Goal: Task Accomplishment & Management: Complete application form

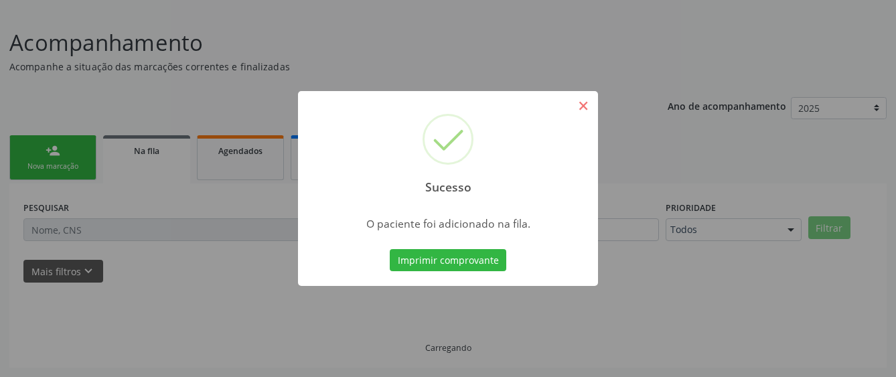
scroll to position [84, 0]
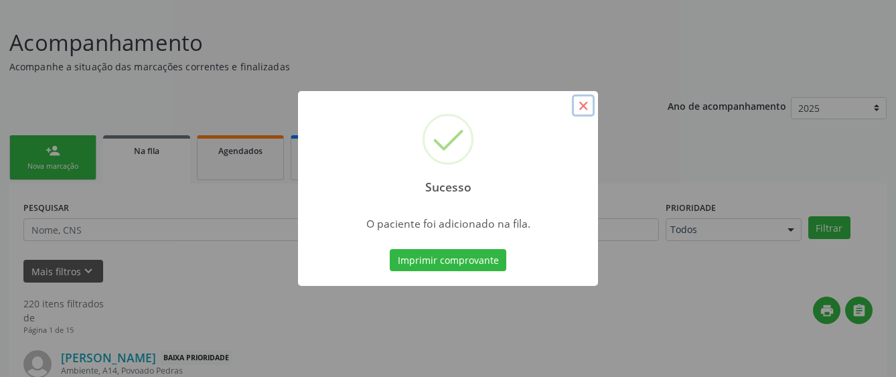
click at [580, 108] on button "×" at bounding box center [583, 105] width 23 height 23
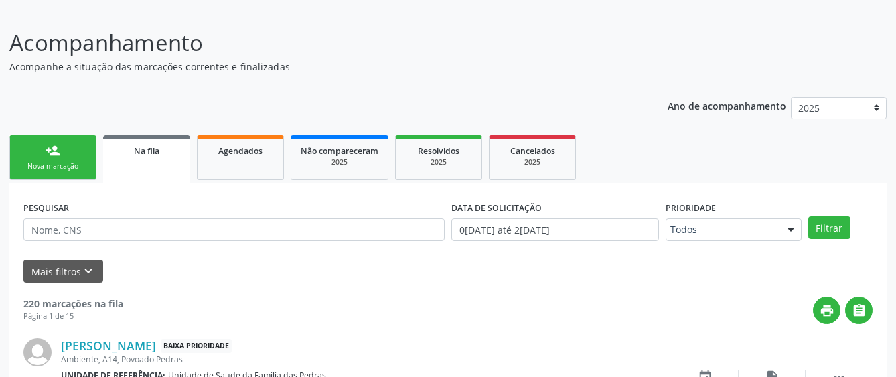
click at [64, 161] on div "Nova marcação" at bounding box center [52, 166] width 67 height 10
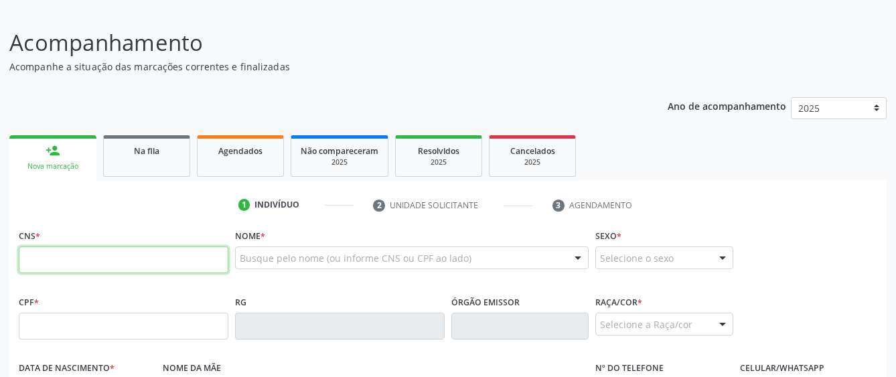
click at [52, 262] on input "text" at bounding box center [124, 260] width 210 height 27
type input "700 5053 0274 7154"
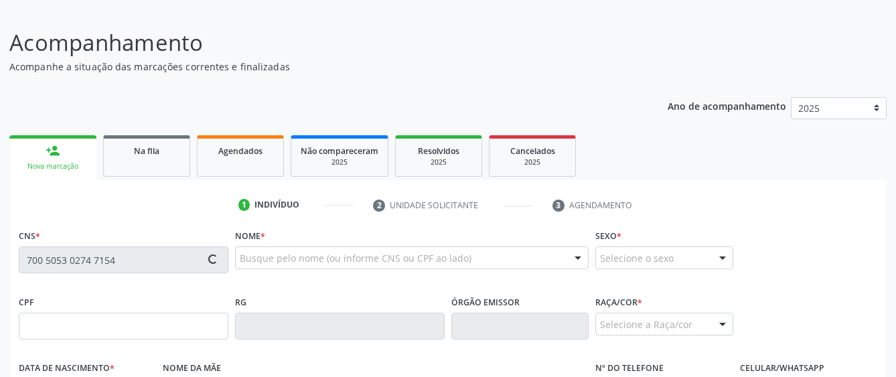
type input "145.934.554-13"
type input "[DATE]"
type input "[PERSON_NAME]"
type input "[PHONE_NUMBER]"
type input "01"
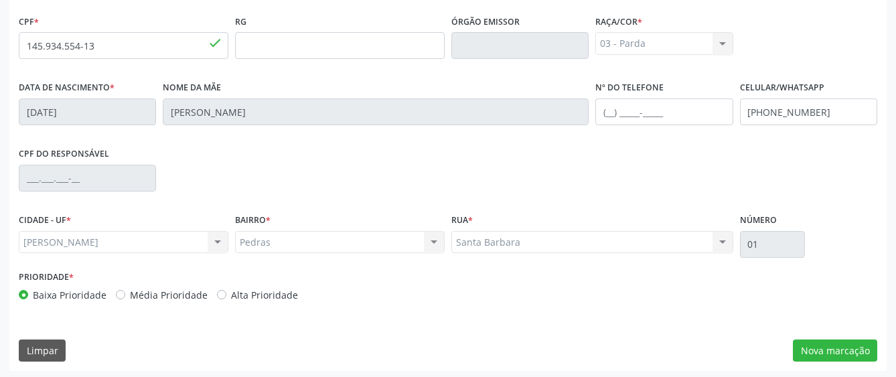
scroll to position [368, 0]
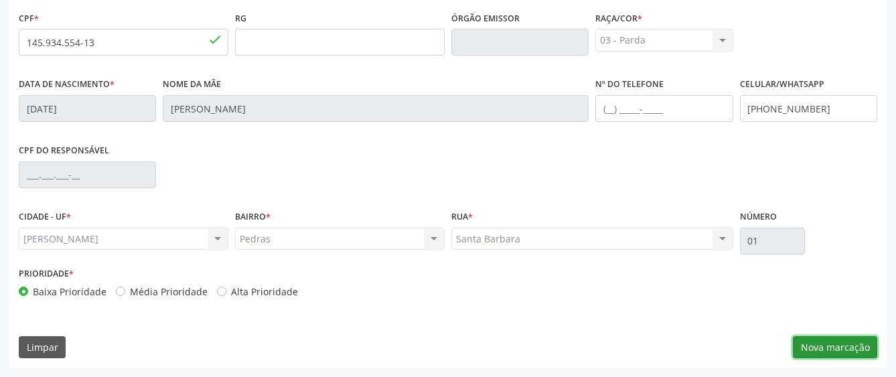
click at [808, 342] on button "Nova marcação" at bounding box center [835, 347] width 84 height 23
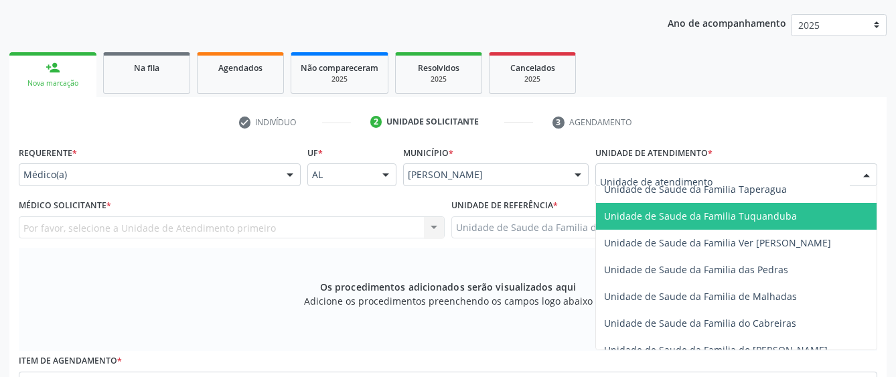
scroll to position [1005, 0]
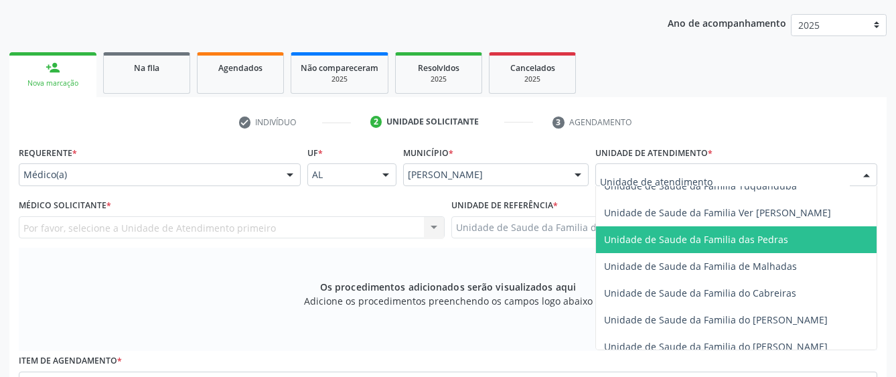
click at [645, 241] on span "Unidade de Saude da Familia das Pedras" at bounding box center [696, 239] width 184 height 13
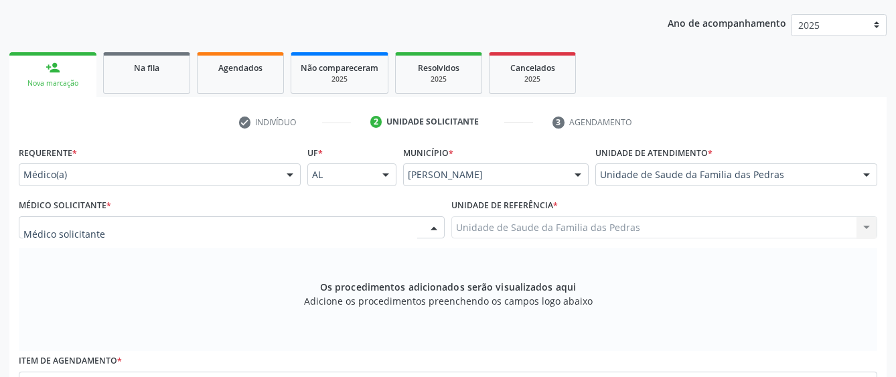
click at [373, 232] on div at bounding box center [232, 227] width 426 height 23
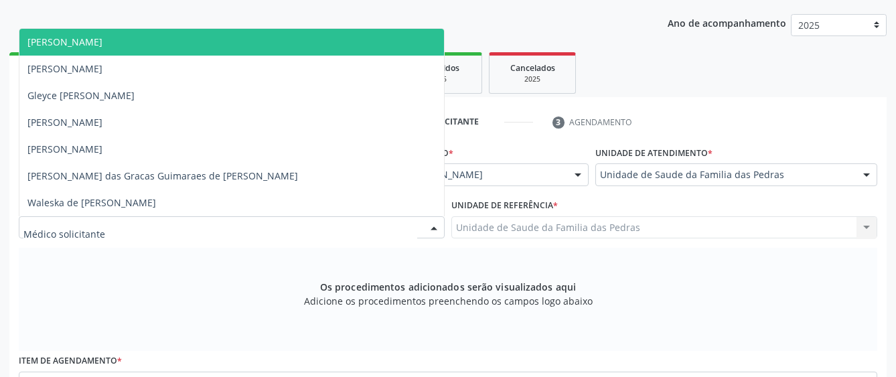
click at [332, 42] on span "[PERSON_NAME]" at bounding box center [231, 42] width 425 height 27
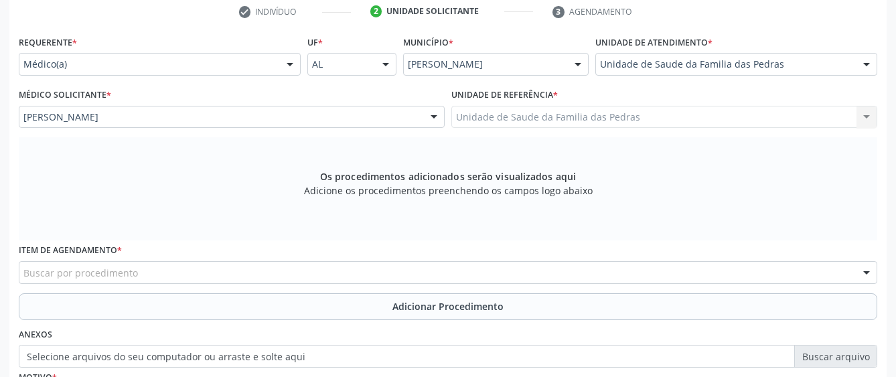
scroll to position [301, 0]
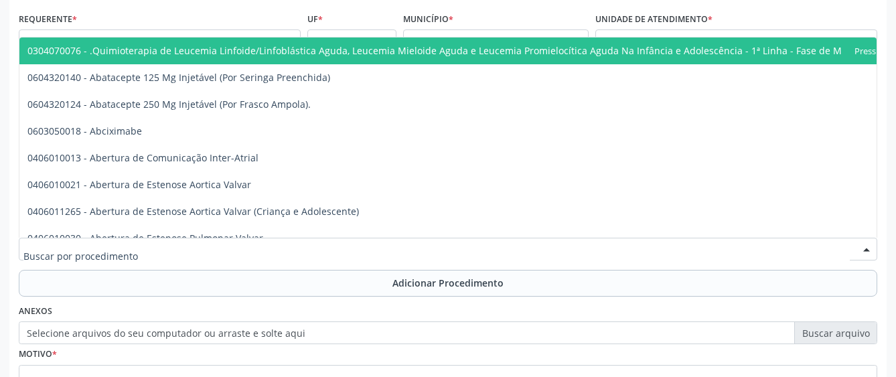
click at [486, 248] on div at bounding box center [448, 249] width 859 height 23
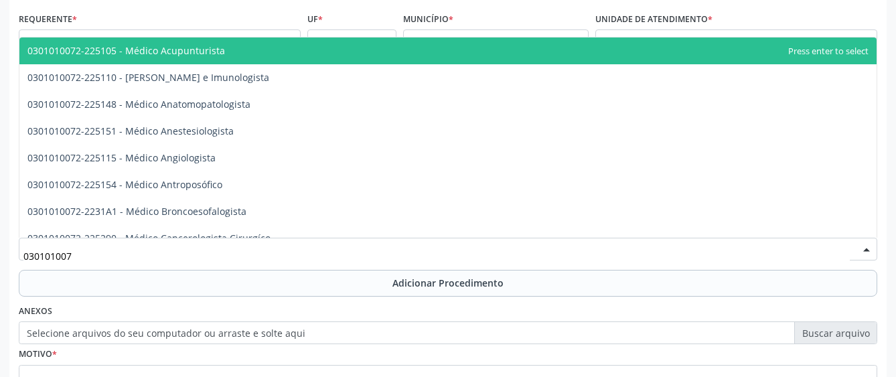
type input "0301010072"
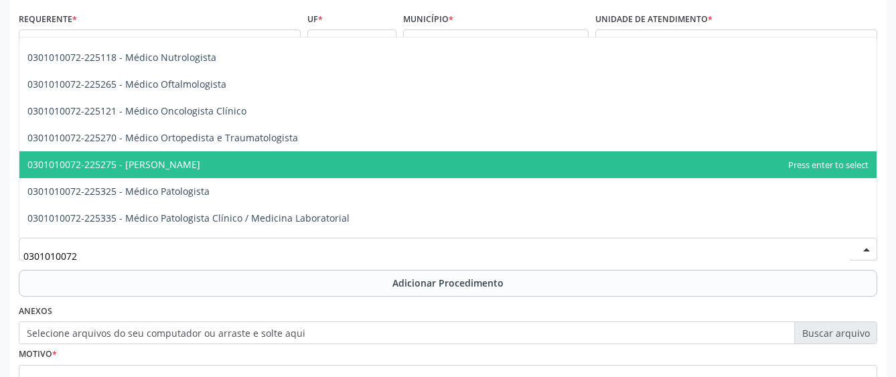
scroll to position [1072, 0]
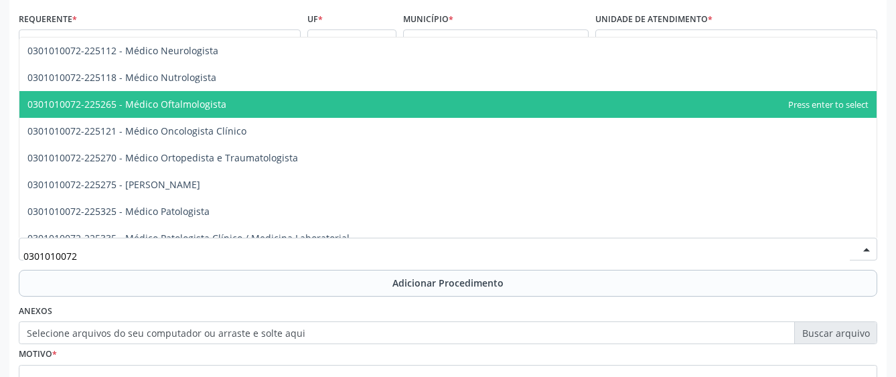
click at [282, 113] on span "0301010072-225265 - Médico Oftalmologista" at bounding box center [448, 104] width 858 height 27
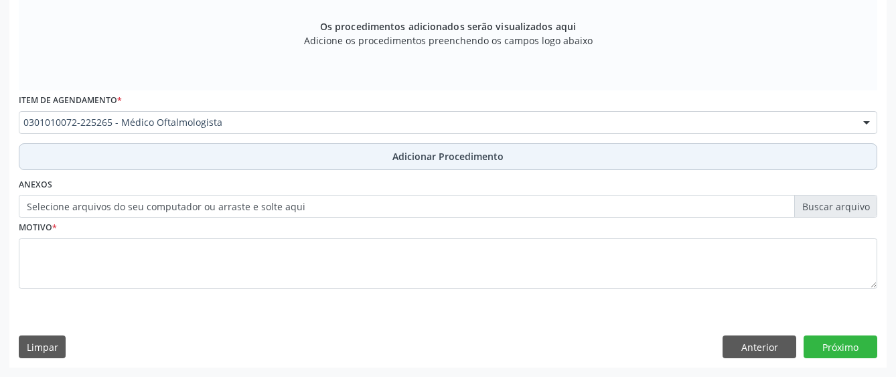
click at [269, 158] on button "Adicionar Procedimento" at bounding box center [448, 156] width 859 height 27
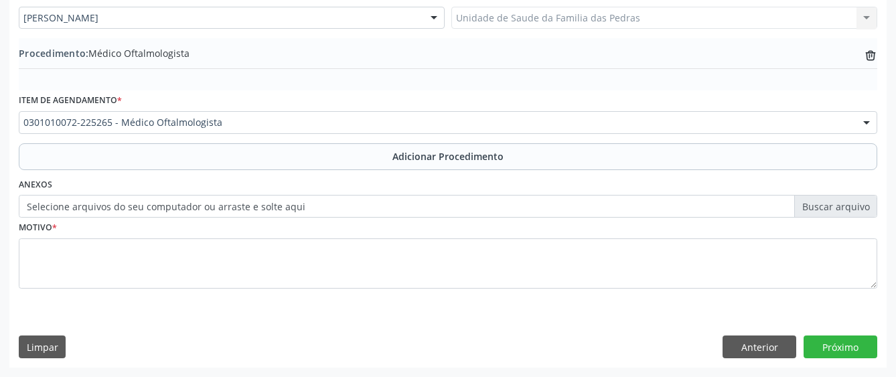
scroll to position [377, 0]
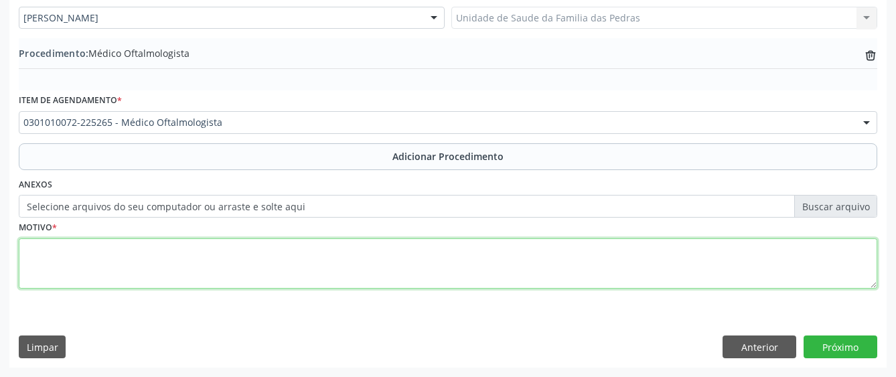
click at [244, 250] on textarea at bounding box center [448, 264] width 859 height 51
type textarea "DEFICIT VISUAL"
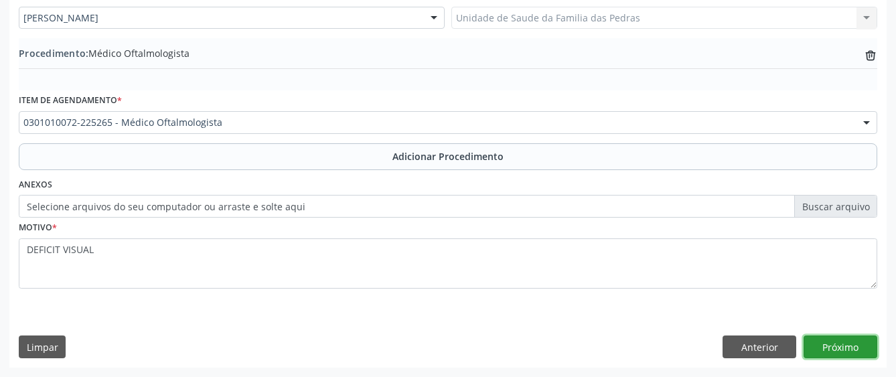
click at [840, 346] on button "Próximo" at bounding box center [841, 347] width 74 height 23
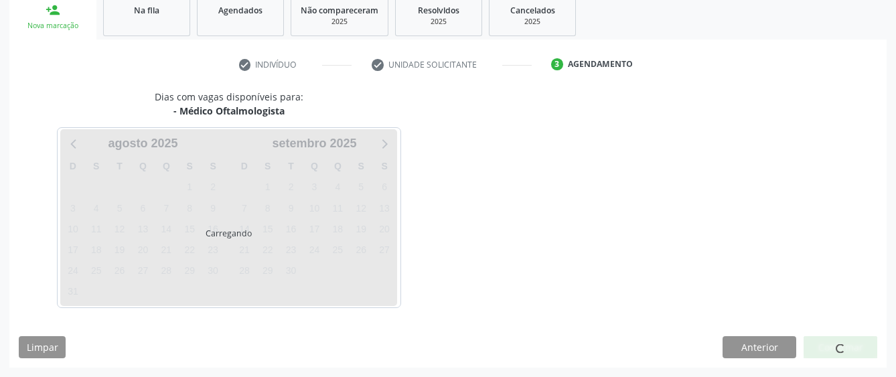
scroll to position [264, 0]
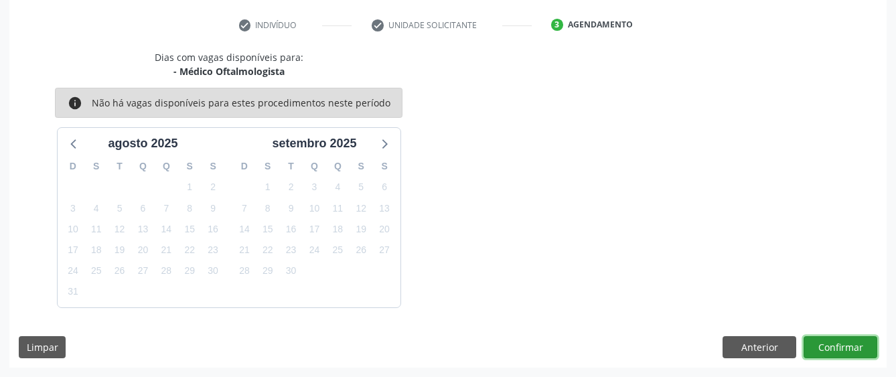
click at [840, 346] on button "Confirmar" at bounding box center [841, 347] width 74 height 23
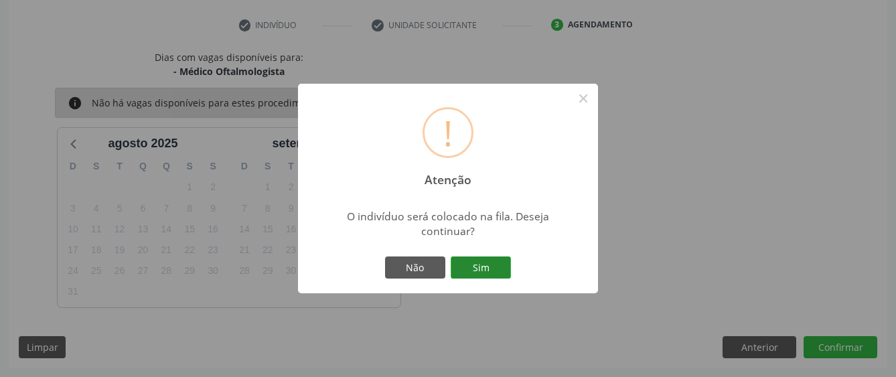
click at [505, 267] on button "Sim" at bounding box center [481, 268] width 60 height 23
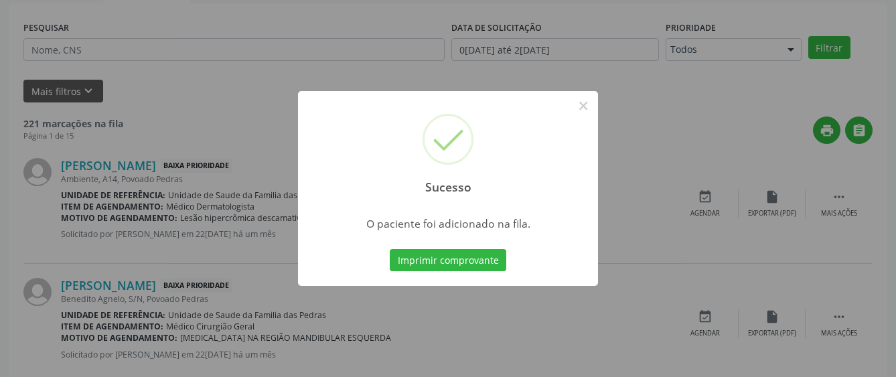
scroll to position [84, 0]
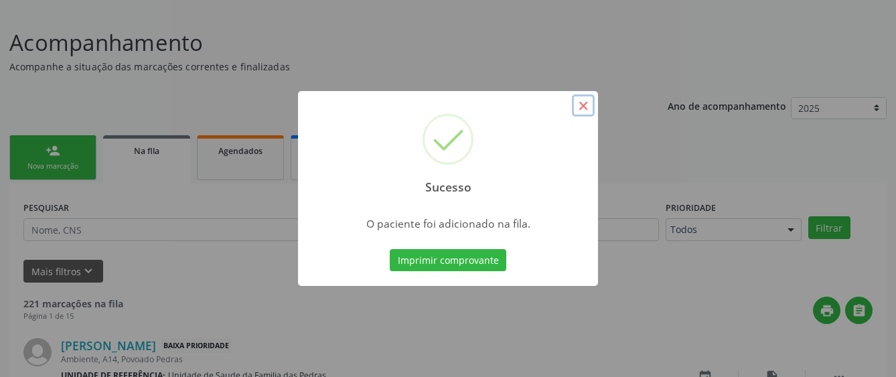
click at [586, 105] on button "×" at bounding box center [583, 105] width 23 height 23
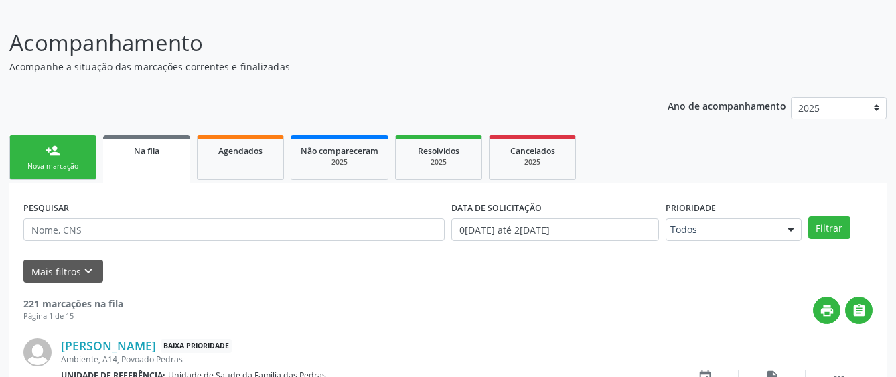
click at [84, 156] on link "person_add Nova marcação" at bounding box center [52, 157] width 87 height 45
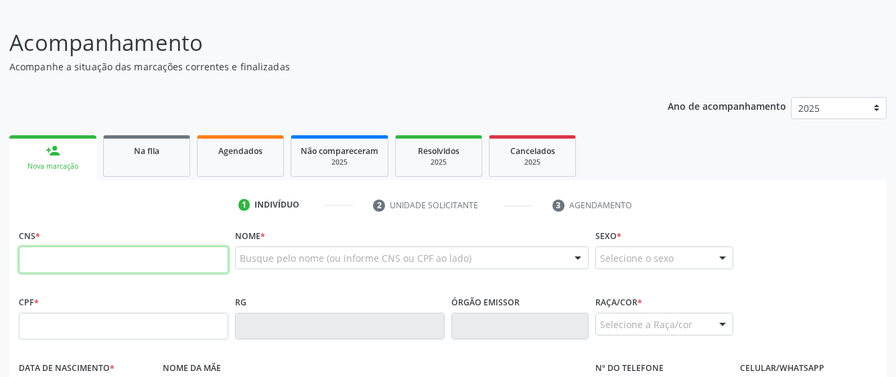
click at [91, 258] on input "text" at bounding box center [124, 260] width 210 height 27
paste input "708 6025 5461 4088"
type input "708 6025 5461 4088"
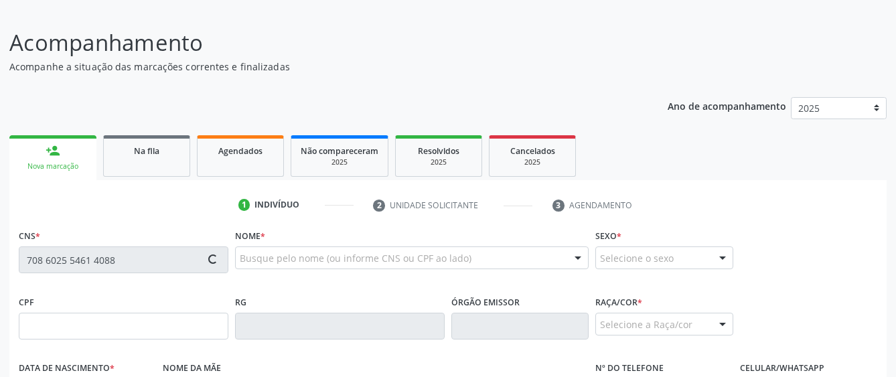
type input "061.050.154-29"
type input "[DATE]"
type input "[PERSON_NAME]"
type input "[PHONE_NUMBER]"
type input "S/N"
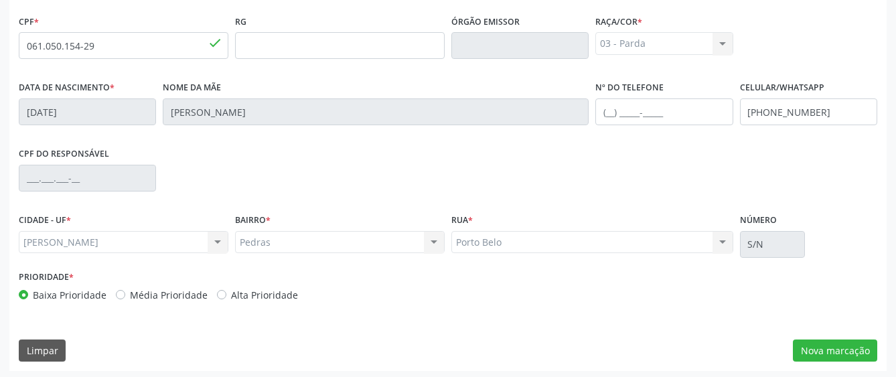
scroll to position [368, 0]
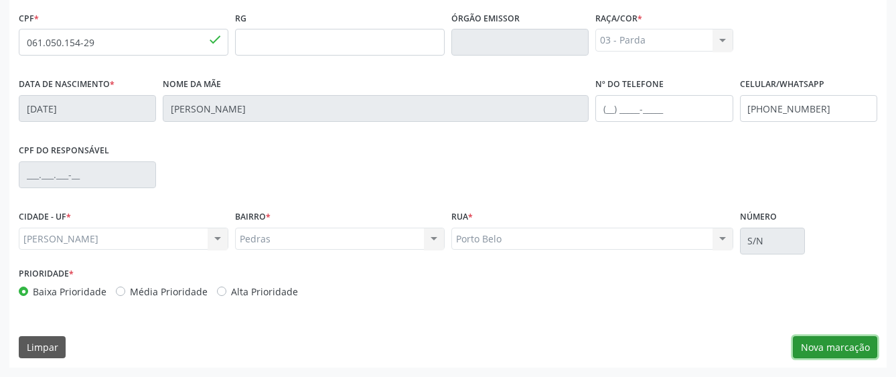
click at [819, 348] on button "Nova marcação" at bounding box center [835, 347] width 84 height 23
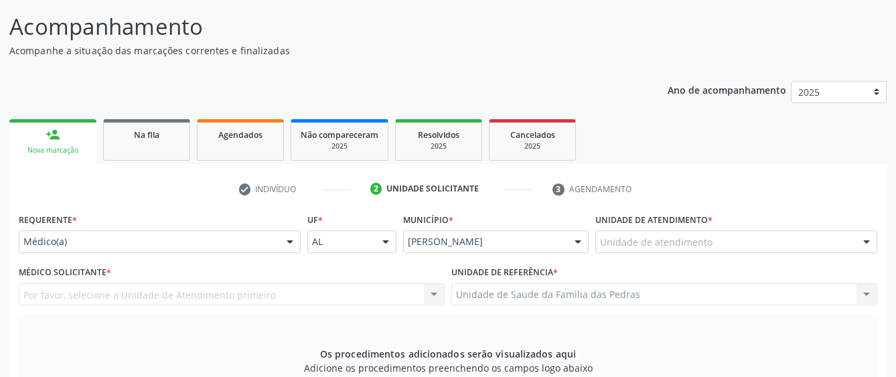
scroll to position [234, 0]
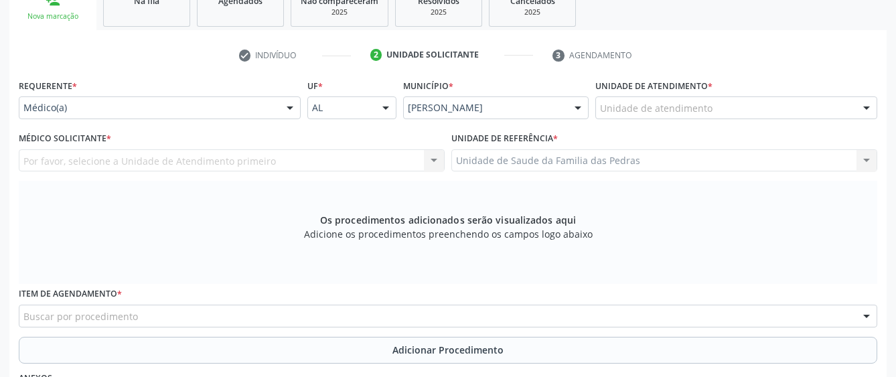
click at [292, 112] on div at bounding box center [290, 108] width 20 height 23
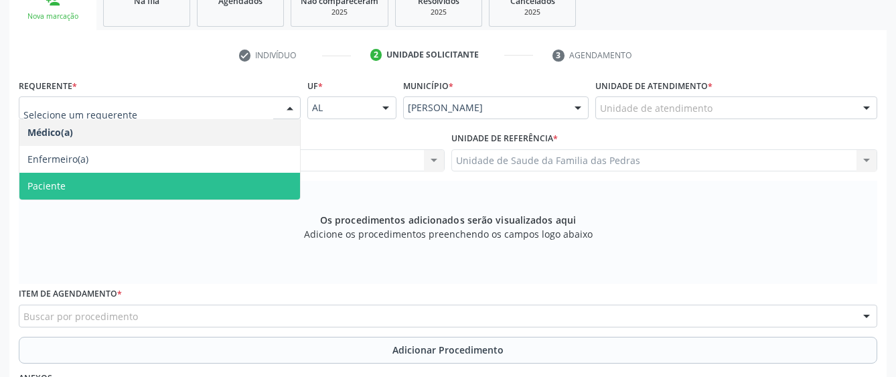
click at [260, 186] on span "Paciente" at bounding box center [159, 186] width 281 height 27
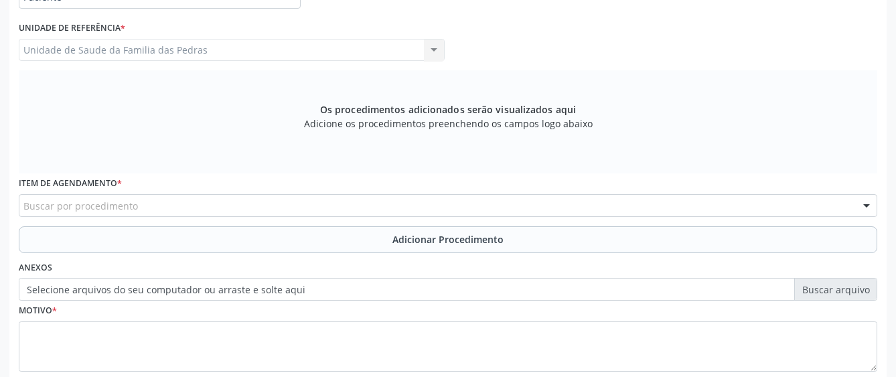
scroll to position [368, 0]
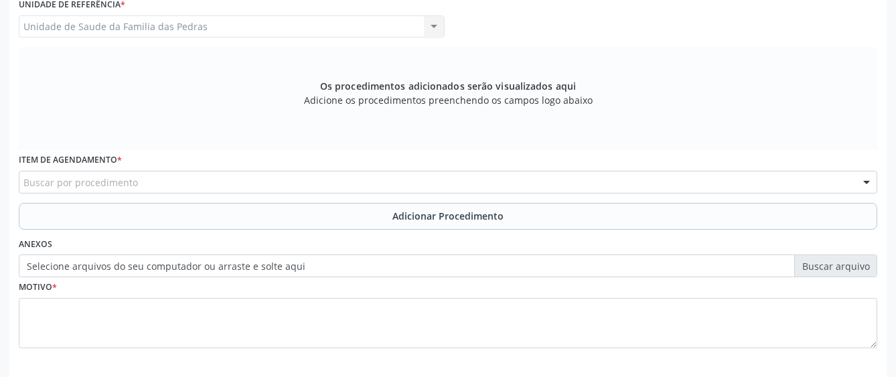
click at [260, 186] on div "Buscar por procedimento" at bounding box center [448, 182] width 859 height 23
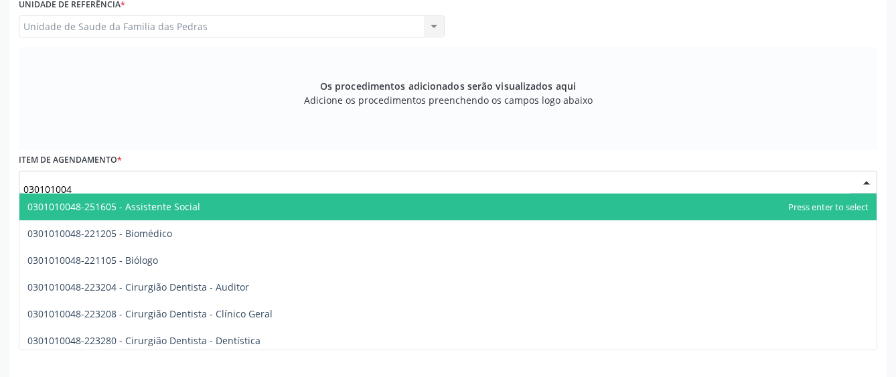
type input "0301010048"
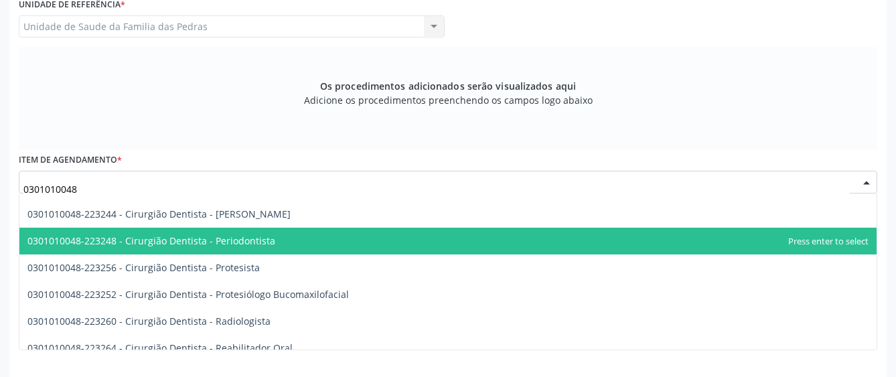
scroll to position [469, 0]
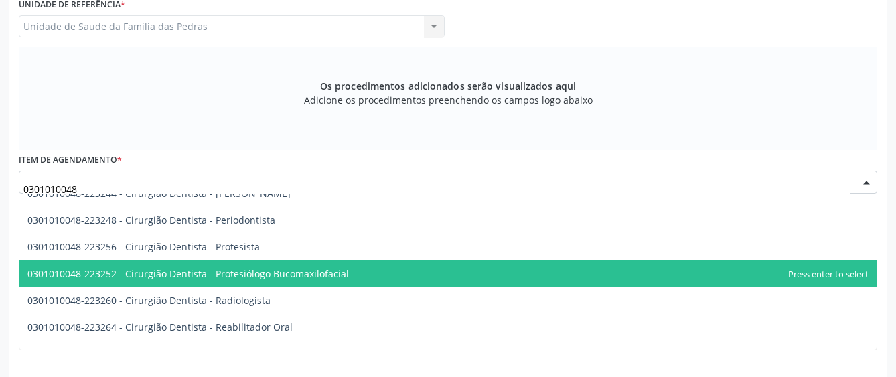
click at [198, 279] on span "0301010048-223252 - Cirurgião Dentista - Protesiólogo Bucomaxilofacial" at bounding box center [188, 273] width 322 height 13
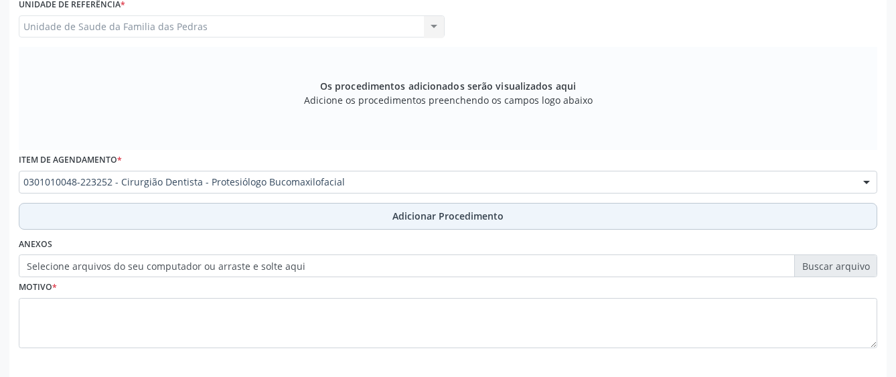
click at [228, 220] on button "Adicionar Procedimento" at bounding box center [448, 216] width 859 height 27
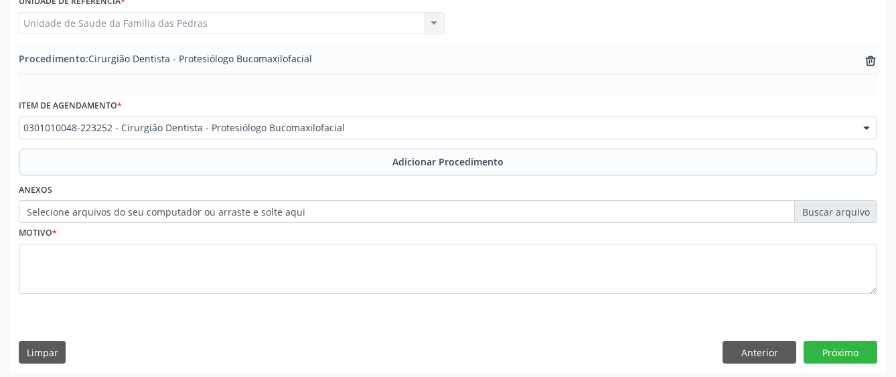
scroll to position [377, 0]
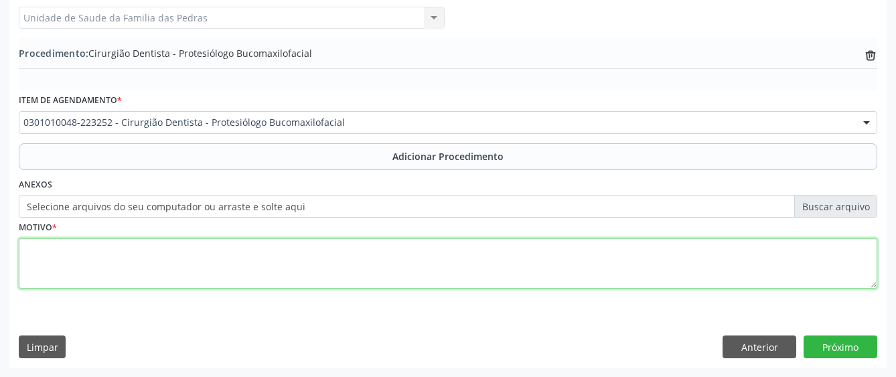
click at [220, 259] on textarea at bounding box center [448, 264] width 859 height 51
type textarea "c"
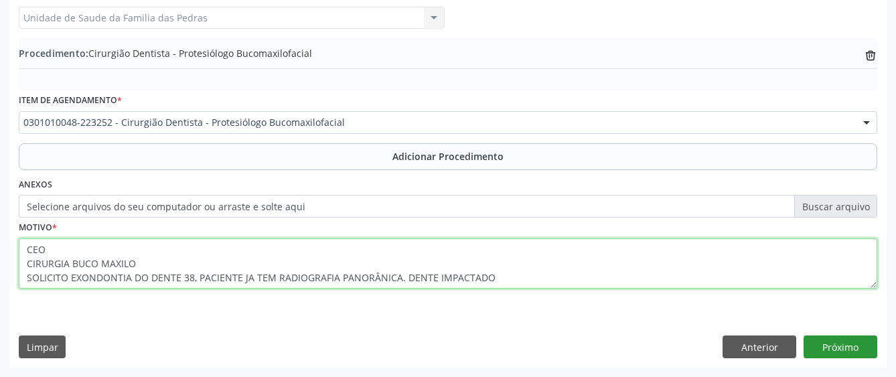
type textarea "CEO CIRURGIA BUCO MAXILO SOLICITO EXONDONTIA DO DENTE 38, PACIENTE JA TEM RADIO…"
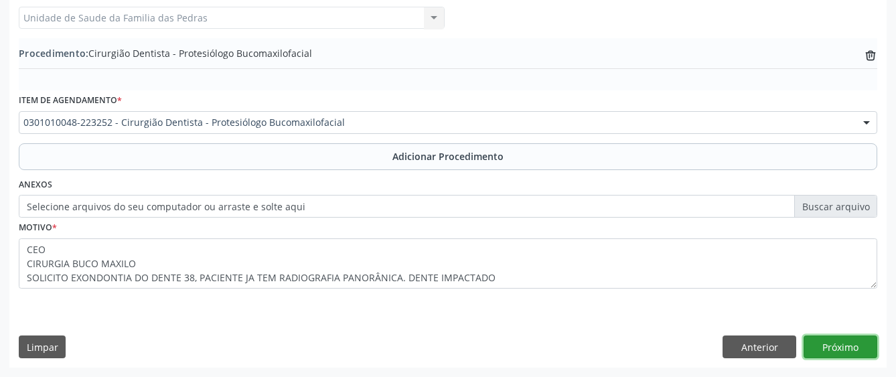
click at [830, 348] on button "Próximo" at bounding box center [841, 347] width 74 height 23
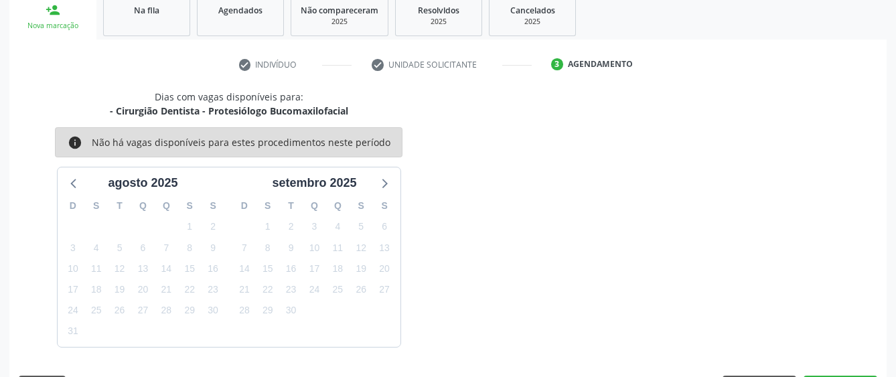
scroll to position [264, 0]
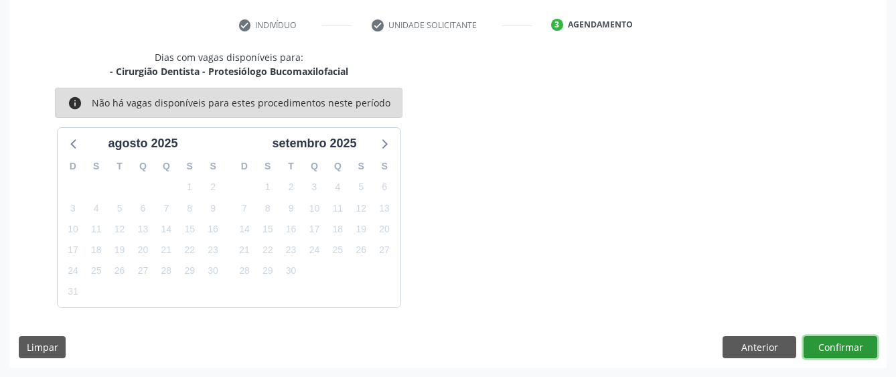
click at [825, 346] on button "Confirmar" at bounding box center [841, 347] width 74 height 23
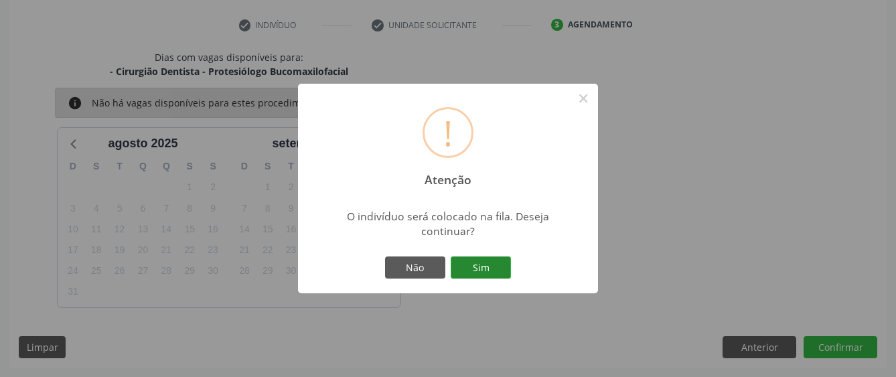
click at [495, 267] on button "Sim" at bounding box center [481, 268] width 60 height 23
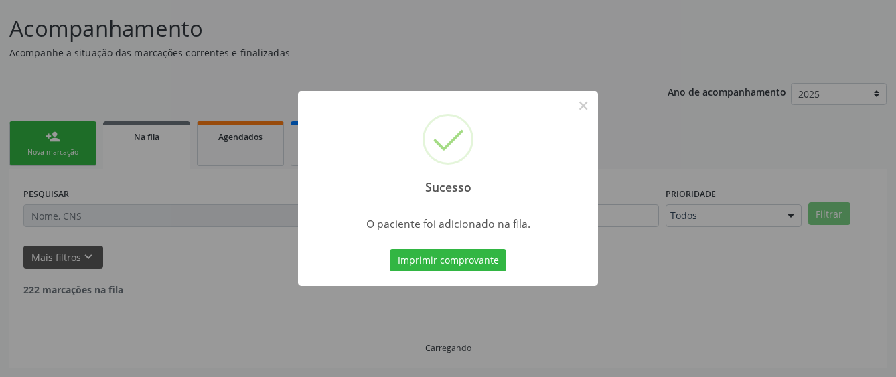
scroll to position [84, 0]
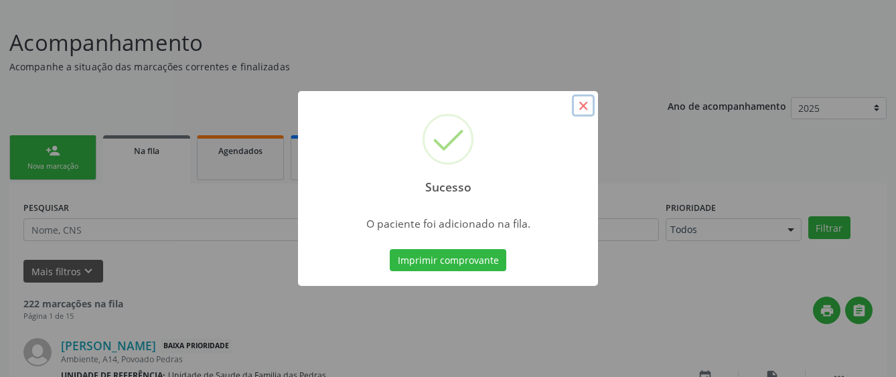
click at [588, 107] on button "×" at bounding box center [583, 105] width 23 height 23
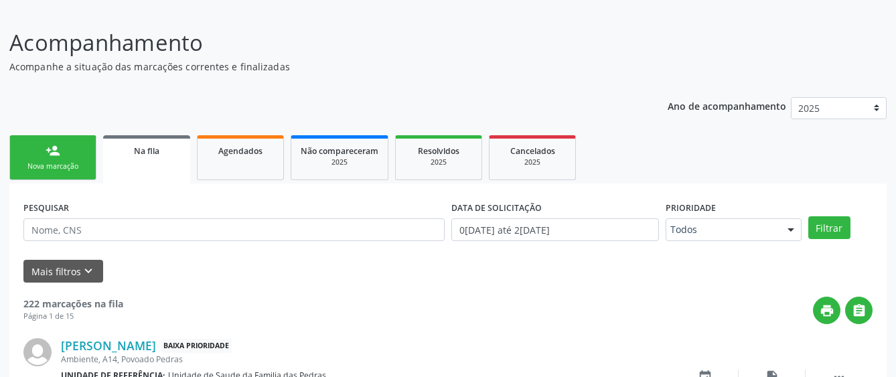
click at [76, 161] on link "person_add Nova marcação" at bounding box center [52, 157] width 87 height 45
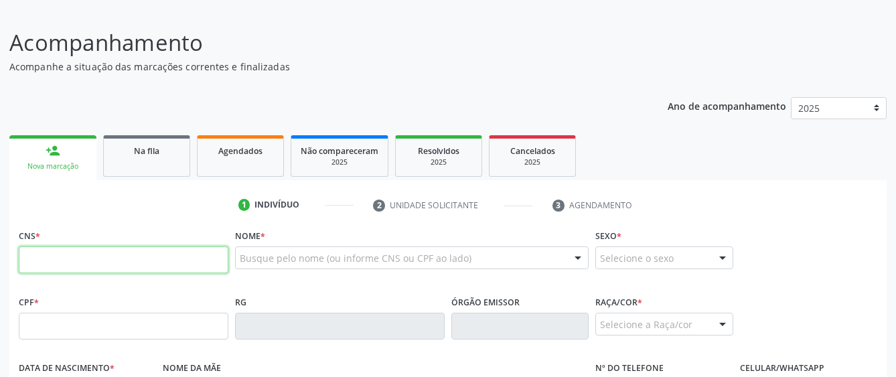
click at [83, 262] on input "text" at bounding box center [124, 260] width 210 height 27
type input "706 3027 6424 3570"
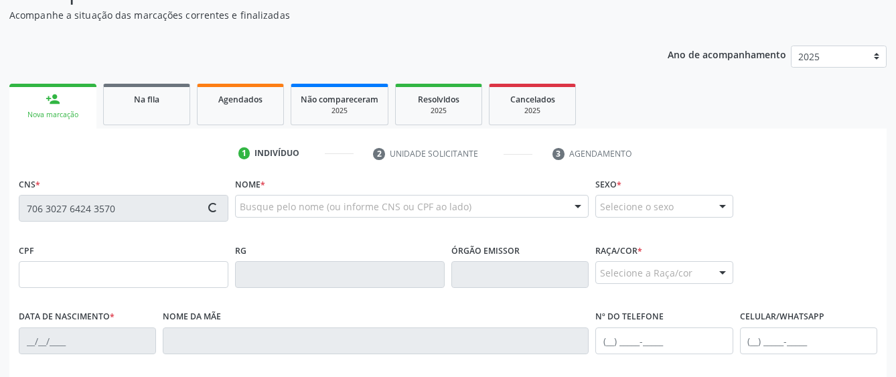
scroll to position [151, 0]
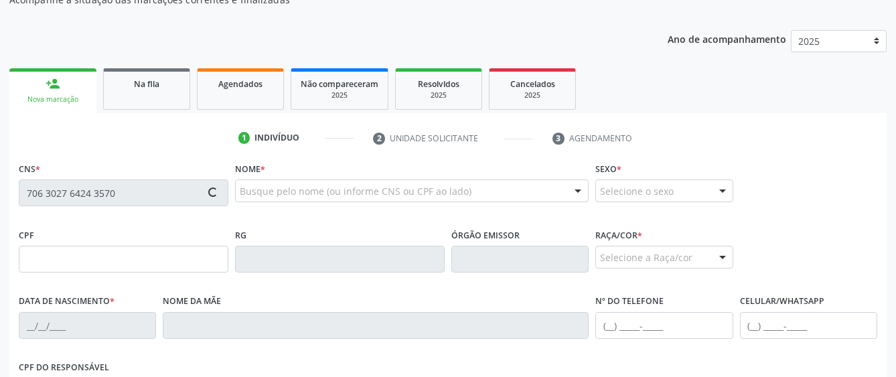
type input "454.258.174-87"
type input "13[DATE]"
type input "Enedina [PERSON_NAME]"
type input "[PHONE_NUMBER]"
type input "10"
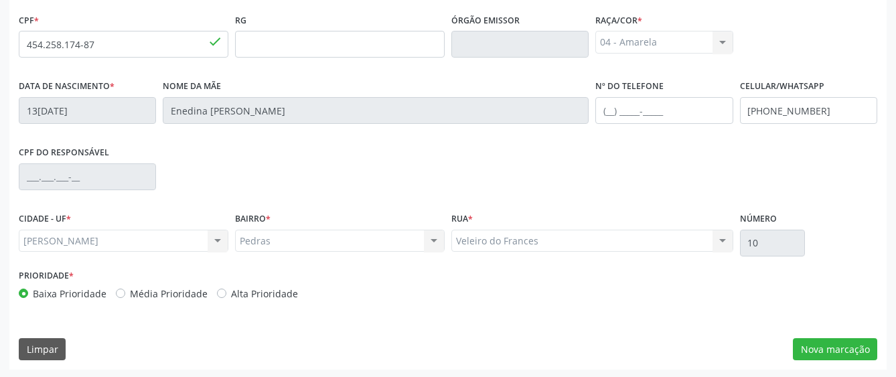
scroll to position [368, 0]
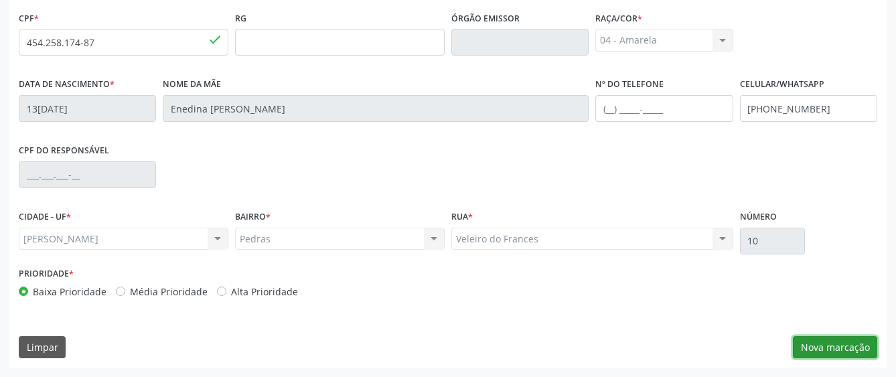
click at [805, 346] on button "Nova marcação" at bounding box center [835, 347] width 84 height 23
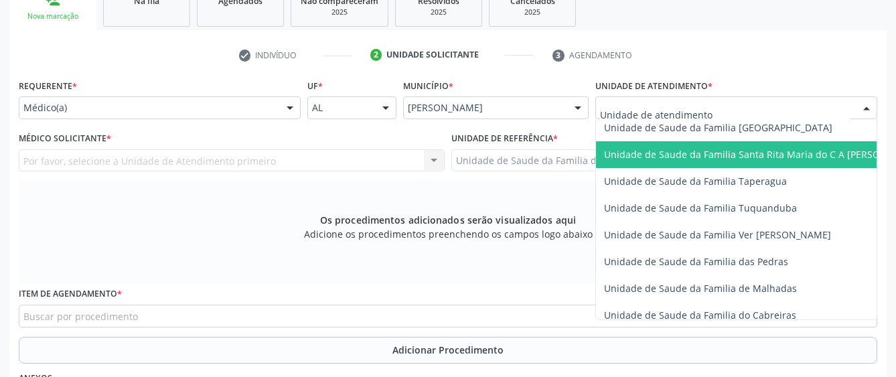
scroll to position [938, 0]
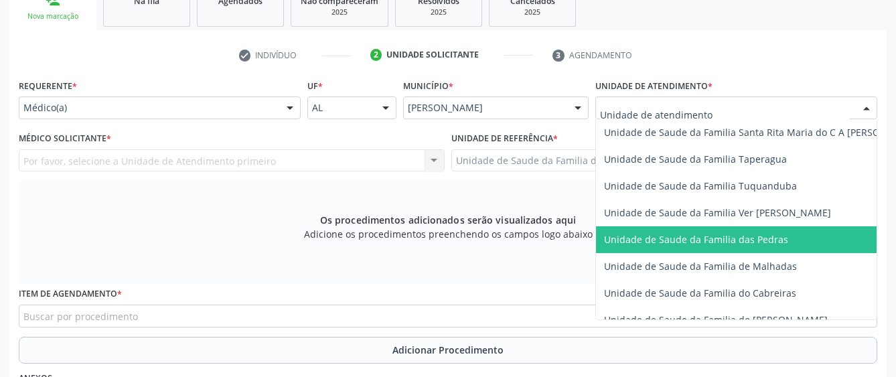
click at [634, 233] on span "Unidade de Saude da Familia das Pedras" at bounding box center [696, 239] width 184 height 13
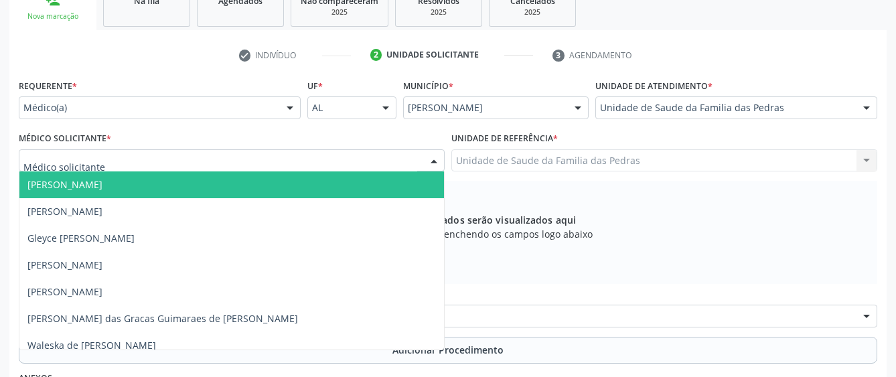
click at [356, 158] on div at bounding box center [232, 160] width 426 height 23
click at [293, 177] on span "[PERSON_NAME]" at bounding box center [231, 185] width 425 height 27
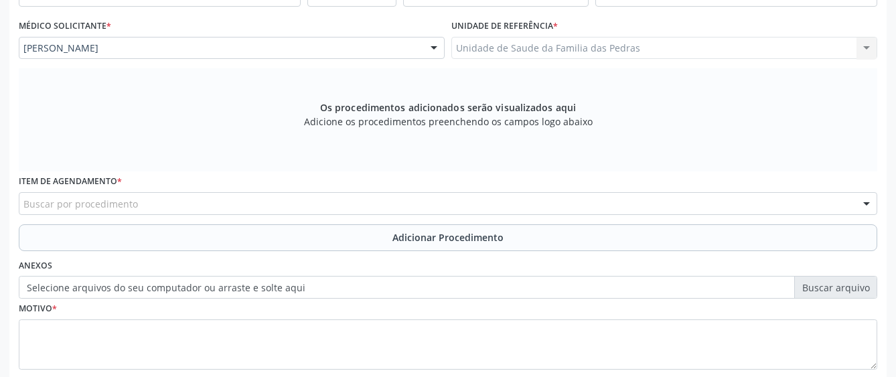
scroll to position [368, 0]
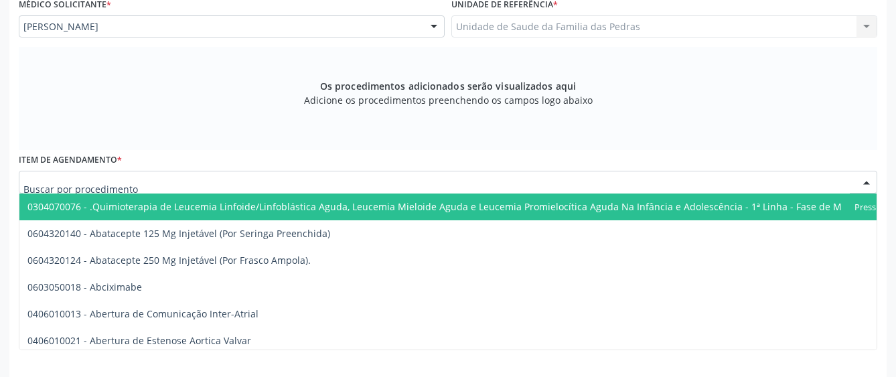
click at [311, 189] on div at bounding box center [448, 182] width 859 height 23
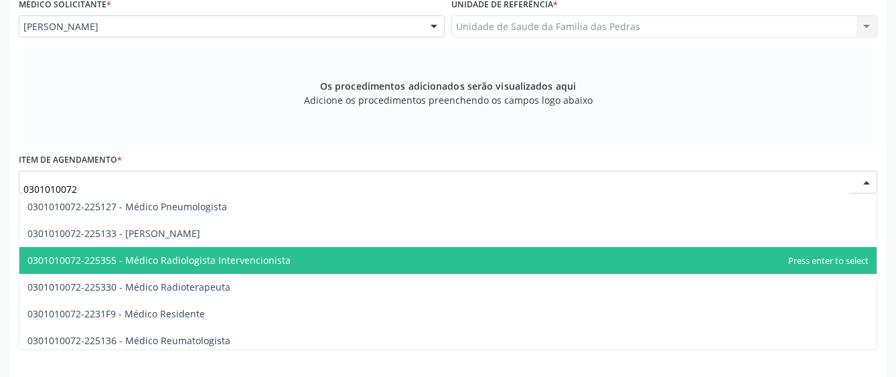
scroll to position [1273, 0]
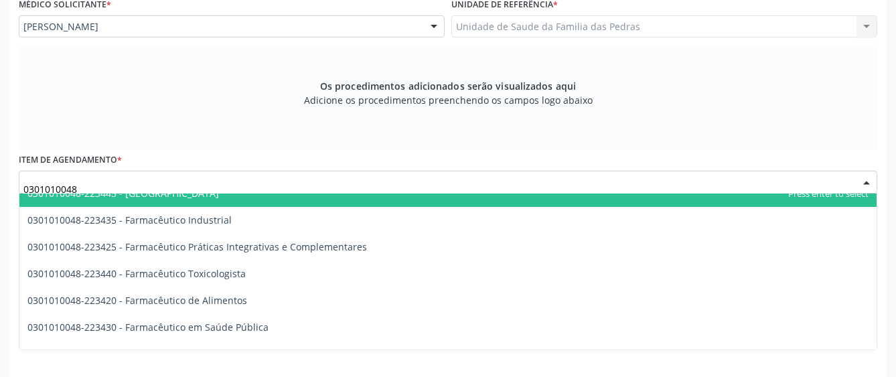
click at [103, 183] on input "0301010048" at bounding box center [436, 189] width 827 height 27
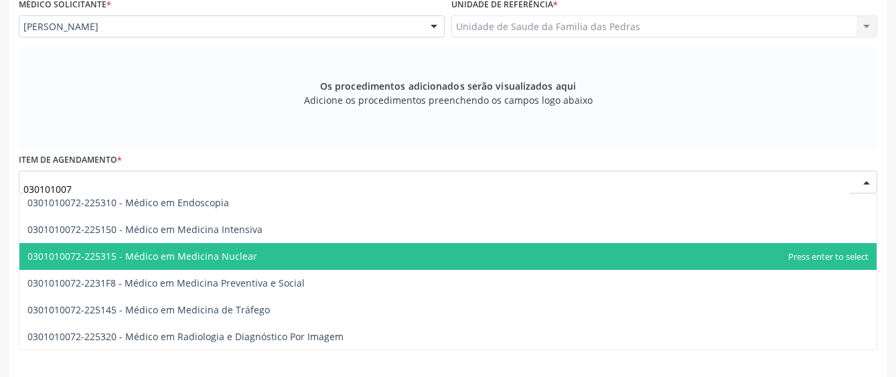
scroll to position [1692, 0]
type input "0301010072"
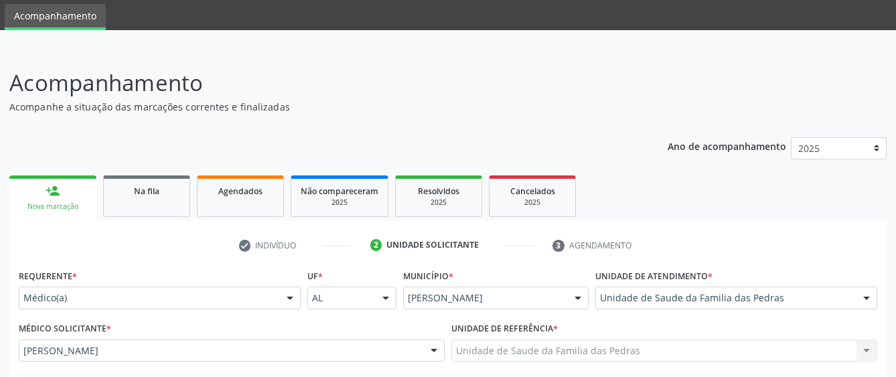
scroll to position [0, 0]
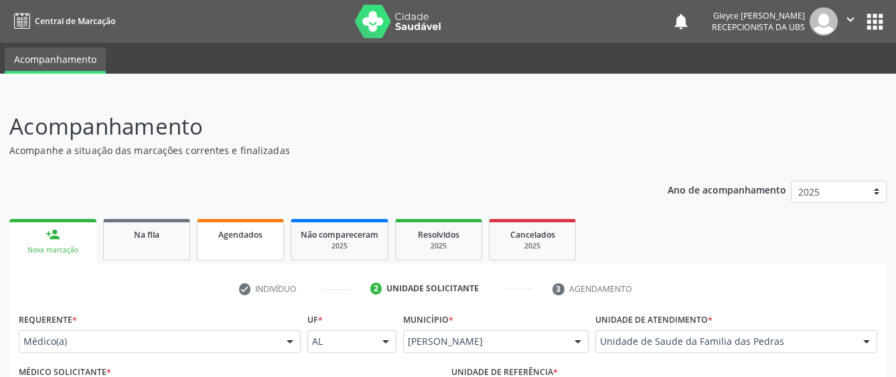
click at [212, 249] on link "Agendados" at bounding box center [240, 240] width 87 height 42
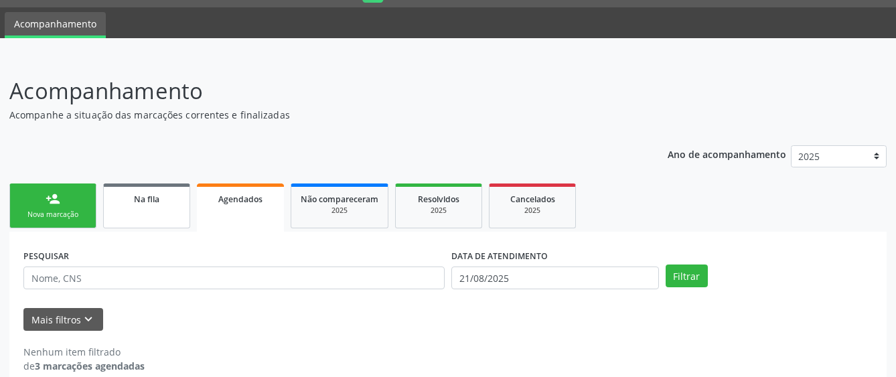
scroll to position [55, 0]
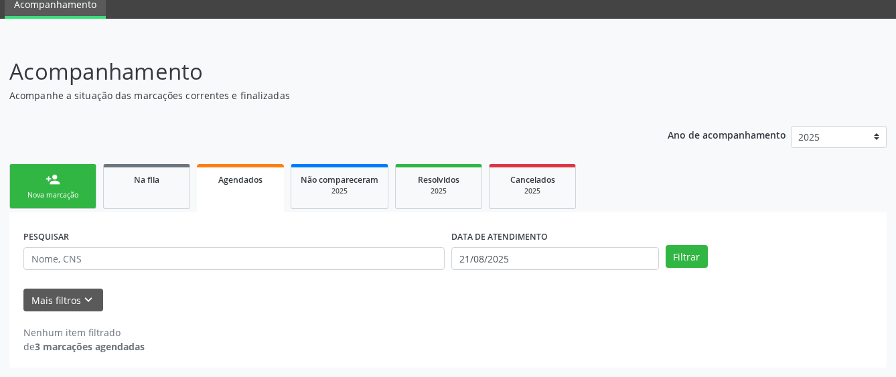
click at [69, 192] on div "Nova marcação" at bounding box center [52, 195] width 67 height 10
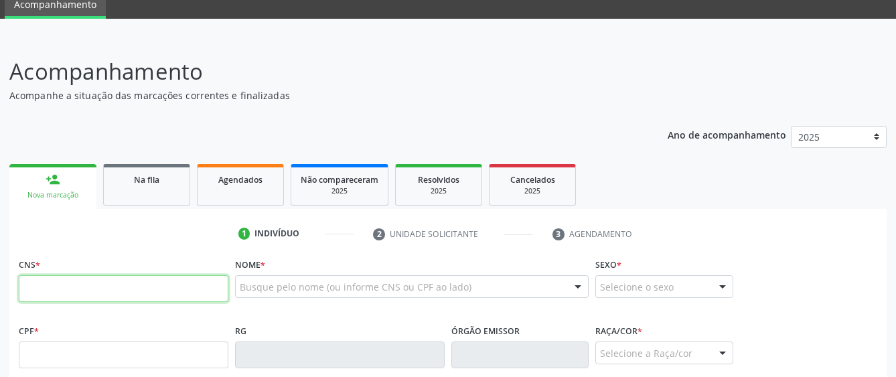
click at [55, 288] on input "text" at bounding box center [124, 288] width 210 height 27
type input "705 0026 2307 4653"
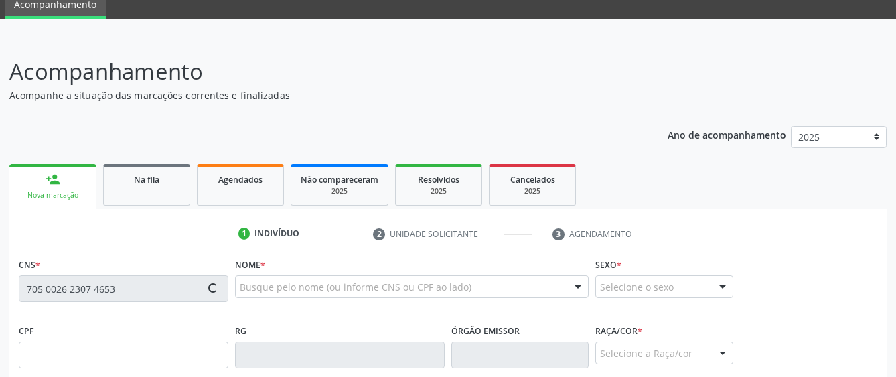
type input "055.657.394-38"
type input "[DATE]"
type input "[PERSON_NAME]"
type input "[PHONE_NUMBER]"
type input "11"
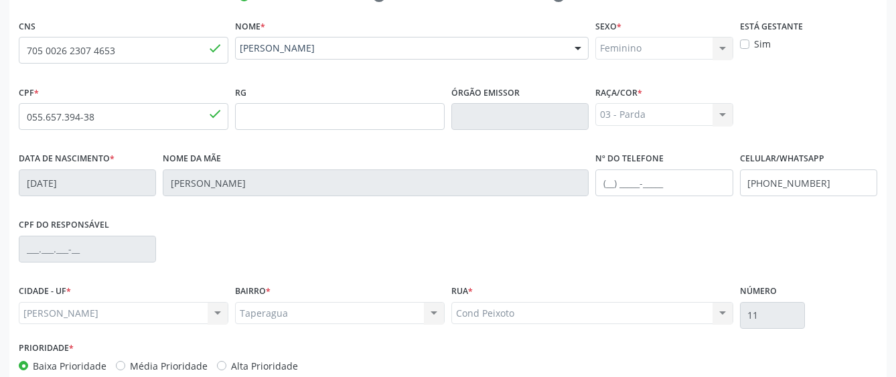
scroll to position [368, 0]
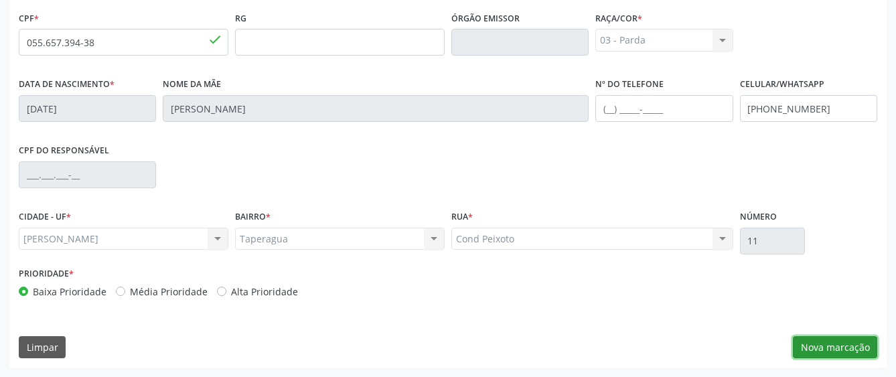
click at [809, 347] on button "Nova marcação" at bounding box center [835, 347] width 84 height 23
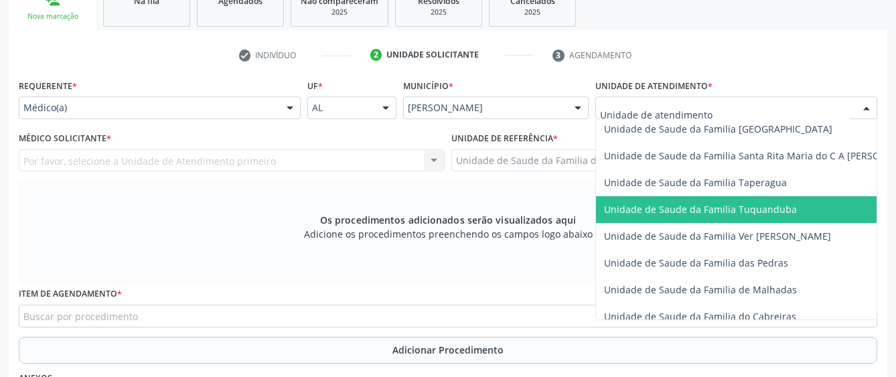
scroll to position [938, 0]
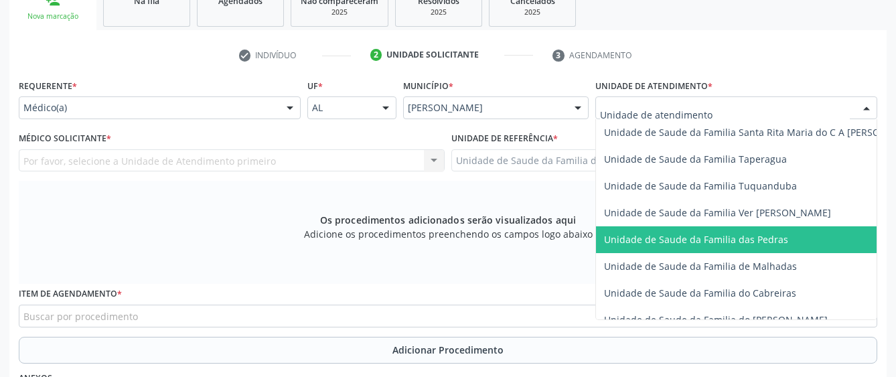
click at [630, 239] on span "Unidade de Saude da Familia das Pedras" at bounding box center [696, 239] width 184 height 13
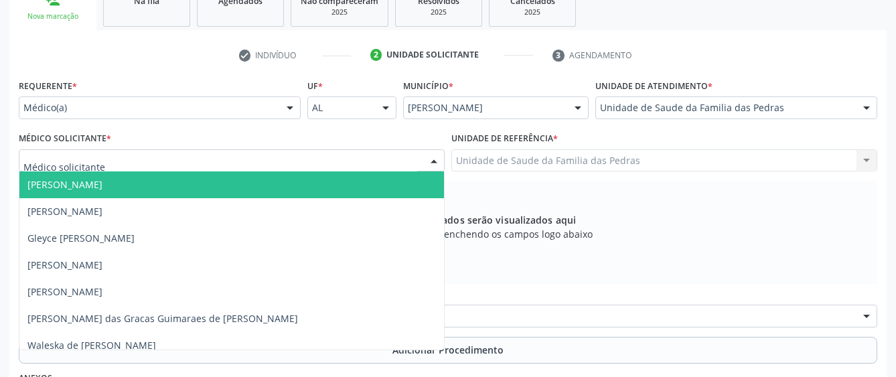
click at [403, 161] on div at bounding box center [232, 160] width 426 height 23
click at [396, 174] on span "[PERSON_NAME]" at bounding box center [231, 185] width 425 height 27
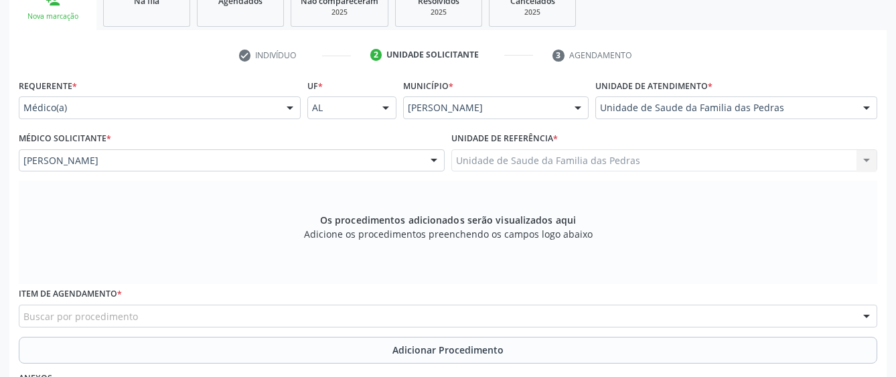
scroll to position [301, 0]
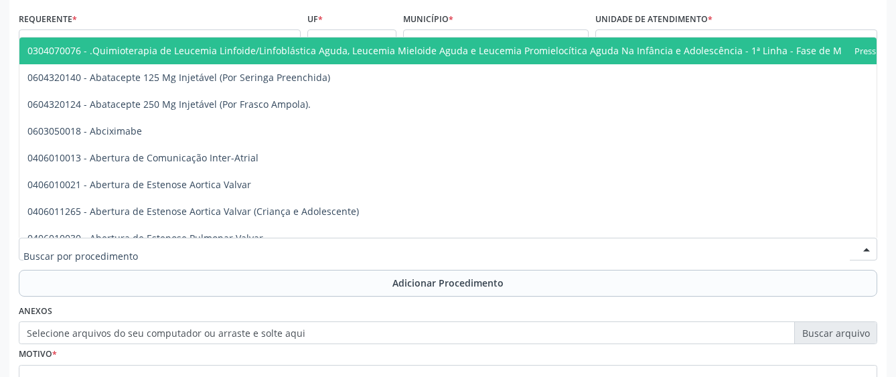
click at [387, 245] on div at bounding box center [448, 249] width 859 height 23
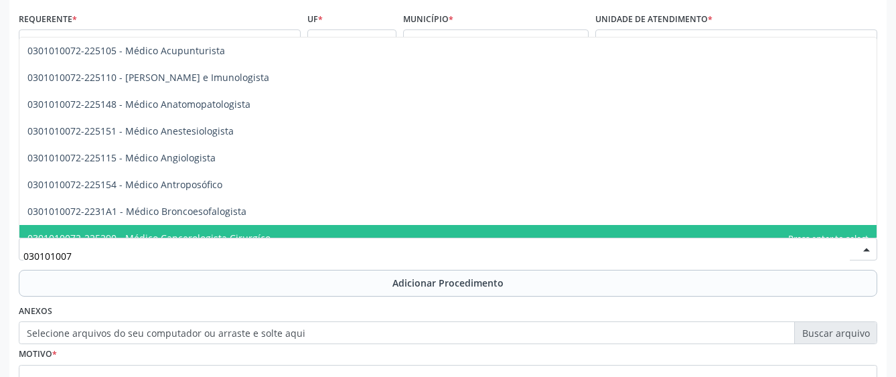
type input "0301010072"
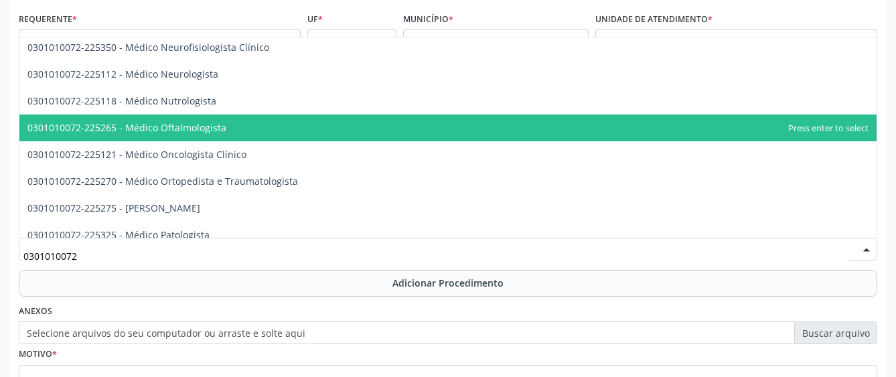
scroll to position [1072, 0]
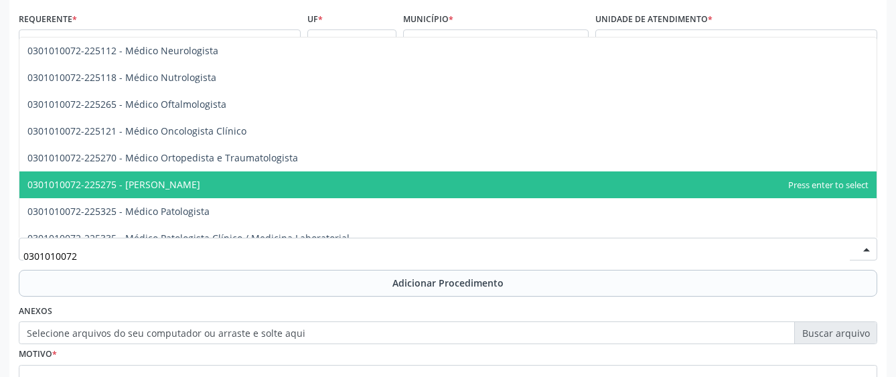
click at [200, 182] on span "0301010072-225275 - [PERSON_NAME]" at bounding box center [113, 184] width 173 height 13
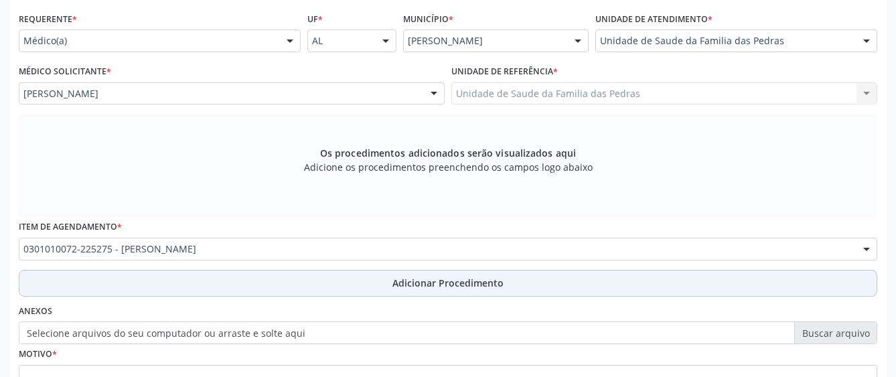
click at [243, 281] on button "Adicionar Procedimento" at bounding box center [448, 283] width 859 height 27
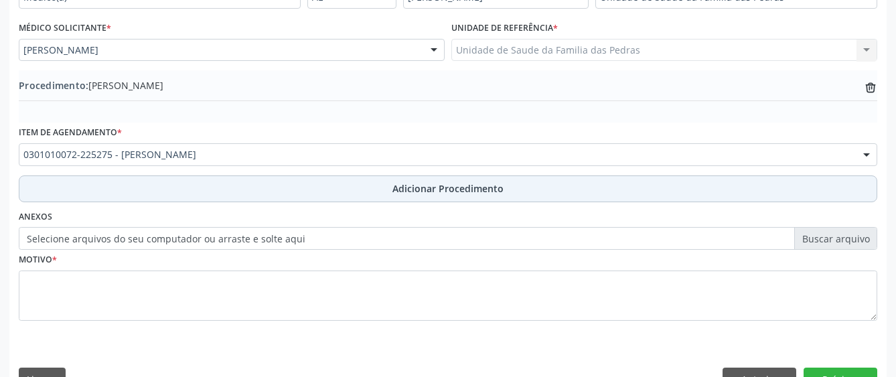
scroll to position [368, 0]
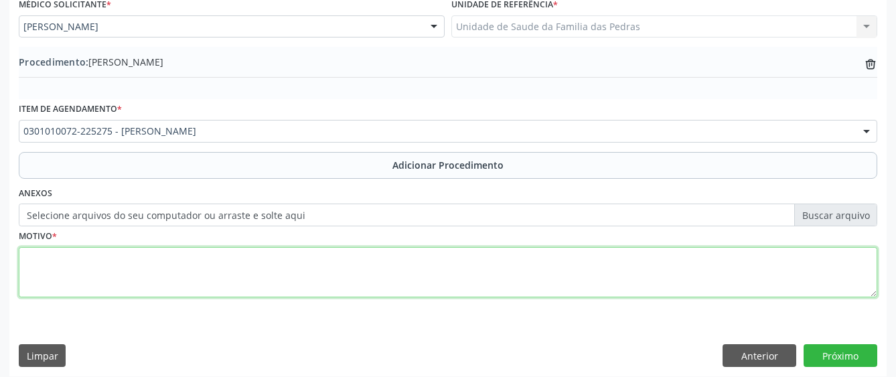
click at [234, 276] on textarea at bounding box center [448, 272] width 859 height 51
type textarea "TONTURAS E ZUMBIDOS"
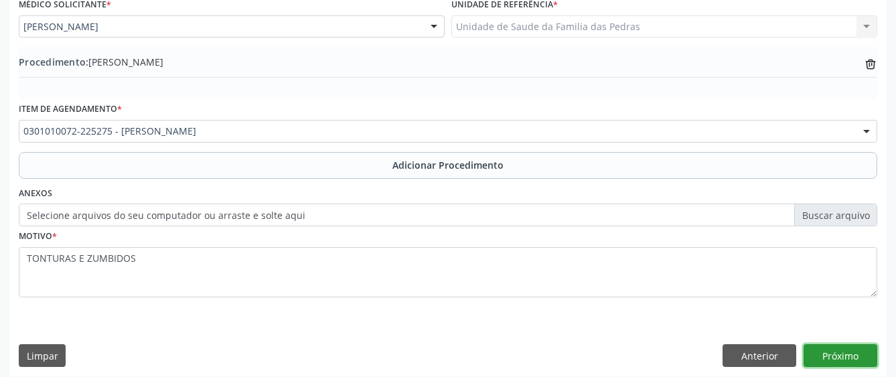
click at [847, 354] on button "Próximo" at bounding box center [841, 355] width 74 height 23
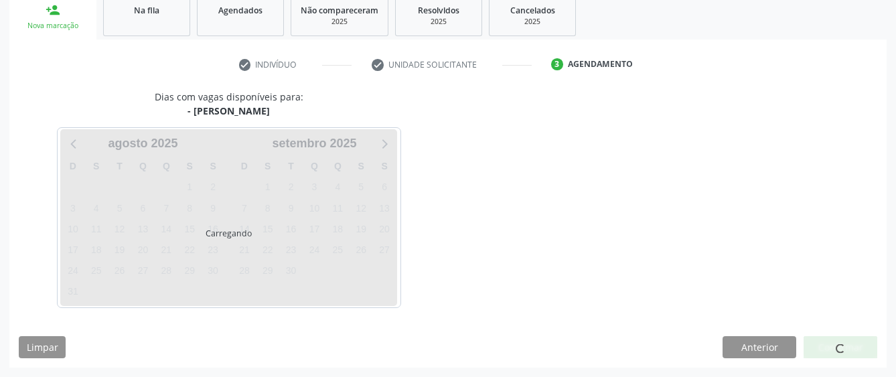
scroll to position [264, 0]
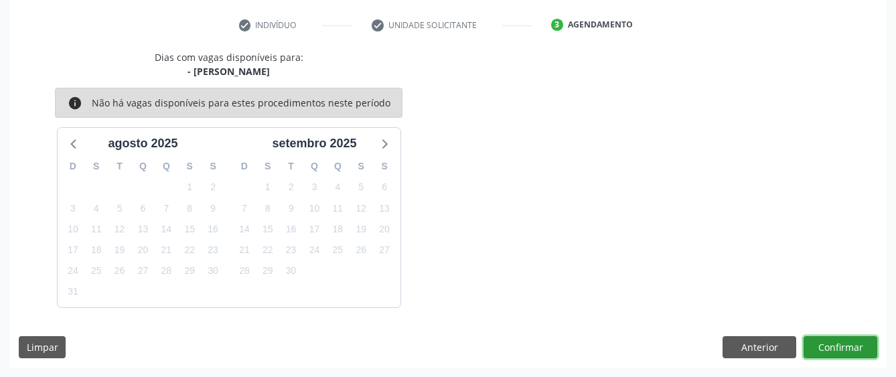
click at [847, 354] on button "Confirmar" at bounding box center [841, 347] width 74 height 23
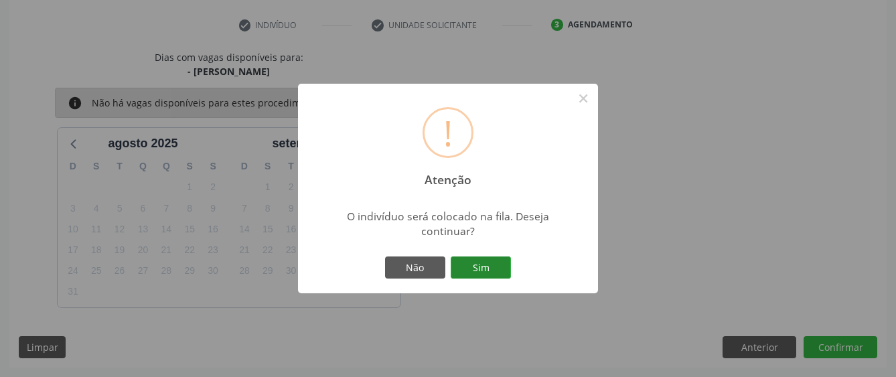
click at [491, 266] on button "Sim" at bounding box center [481, 268] width 60 height 23
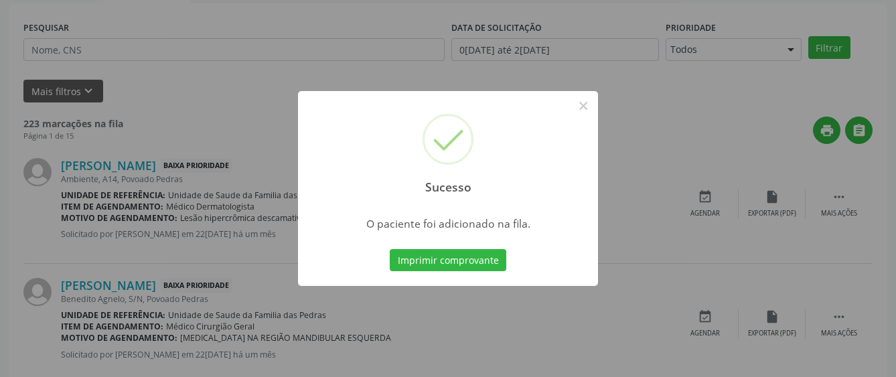
scroll to position [84, 0]
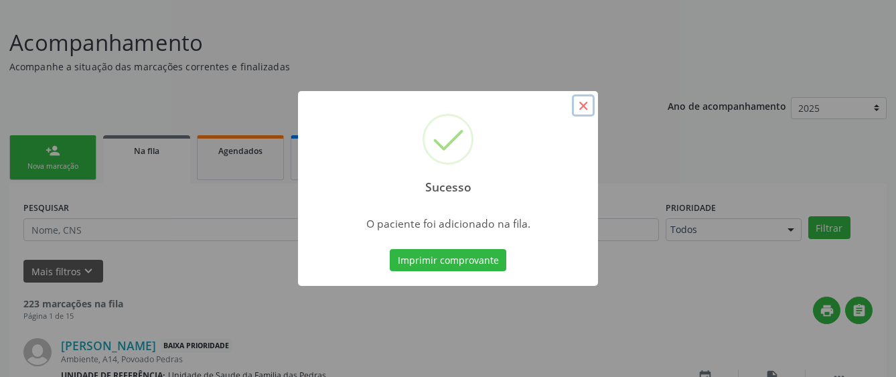
click at [587, 106] on button "×" at bounding box center [583, 105] width 23 height 23
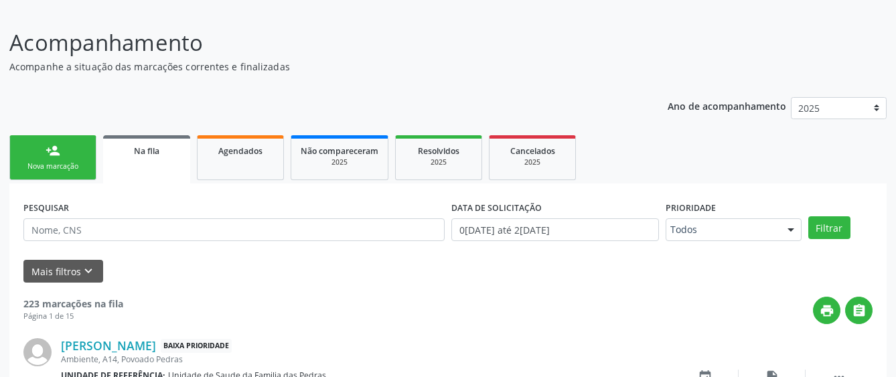
click at [80, 165] on div "Nova marcação" at bounding box center [52, 166] width 67 height 10
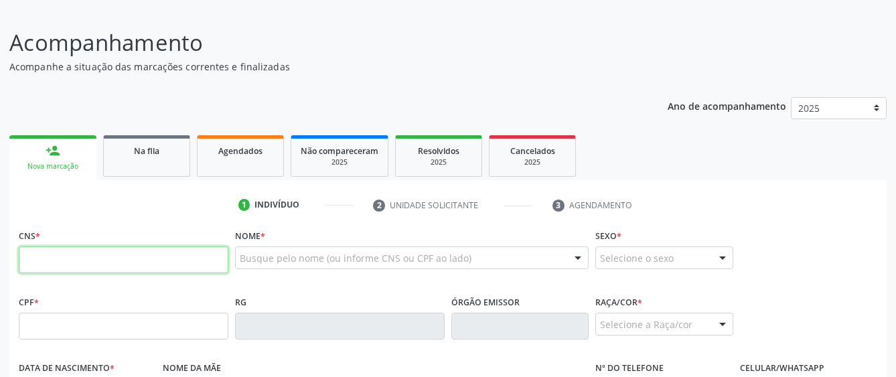
click at [103, 261] on input "text" at bounding box center [124, 260] width 210 height 27
type input "706 3027 6424 3570"
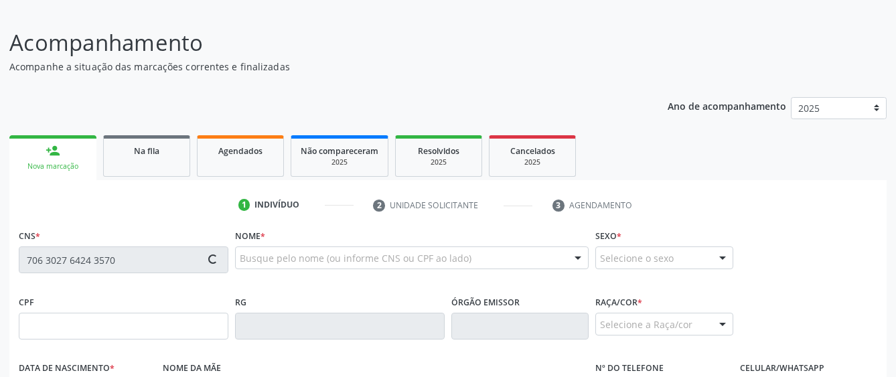
type input "454.258.174-87"
type input "13[DATE]"
type input "Enedina [PERSON_NAME]"
type input "[PHONE_NUMBER]"
type input "10"
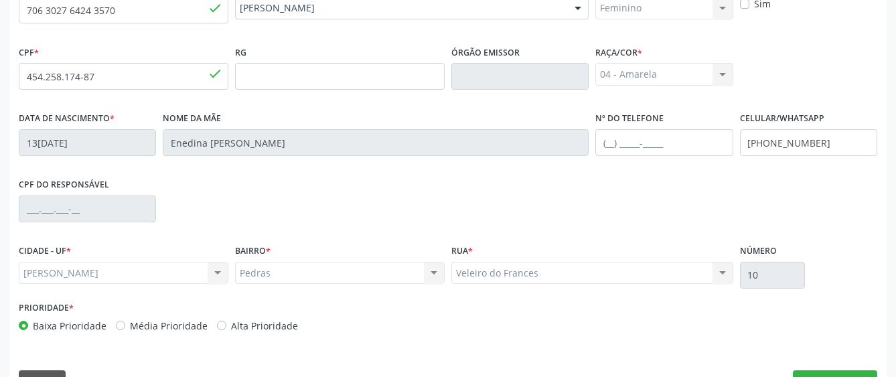
scroll to position [352, 0]
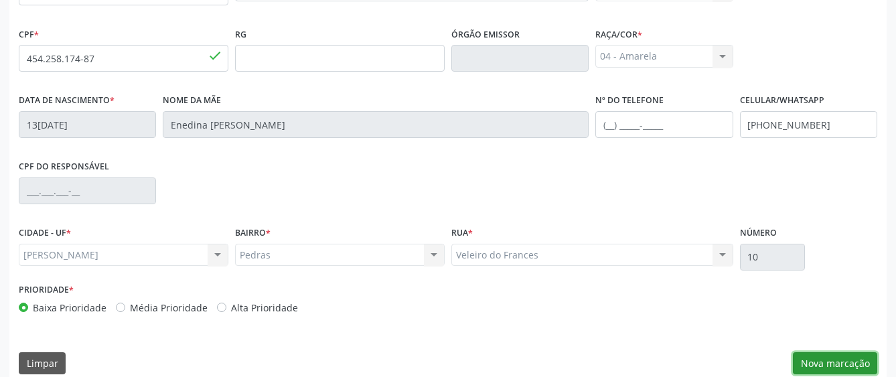
click at [856, 362] on button "Nova marcação" at bounding box center [835, 363] width 84 height 23
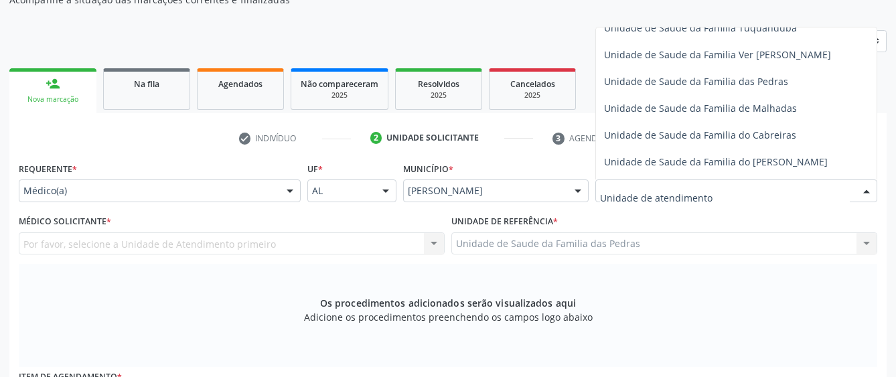
scroll to position [1005, 0]
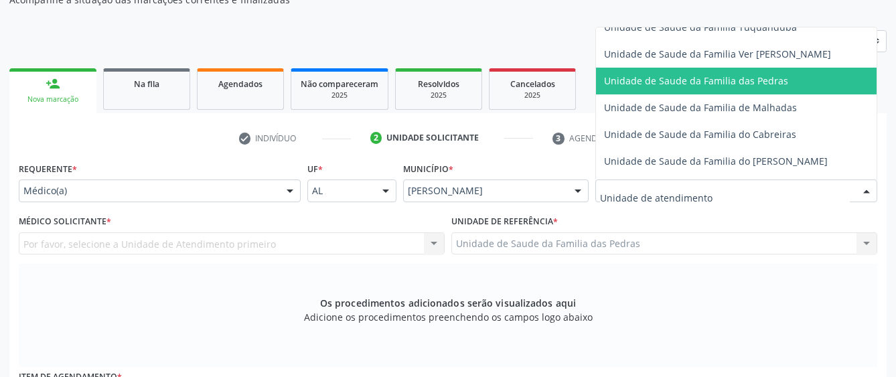
click at [646, 86] on span "Unidade de Saude da Familia das Pedras" at bounding box center [696, 80] width 184 height 13
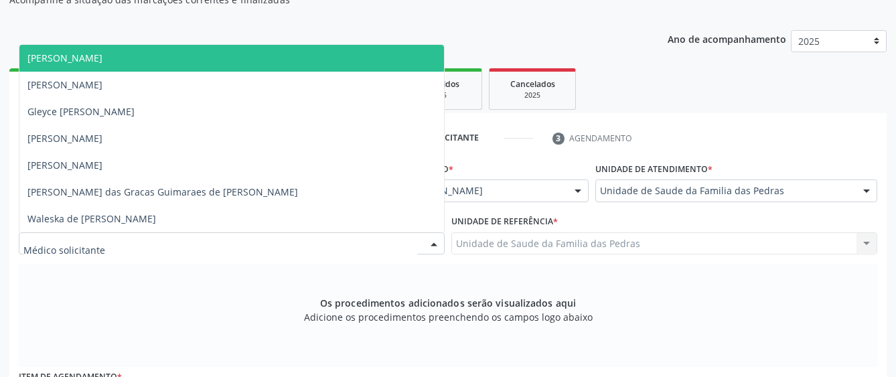
click at [401, 247] on div at bounding box center [232, 243] width 426 height 23
click at [324, 68] on span "[PERSON_NAME]" at bounding box center [231, 58] width 425 height 27
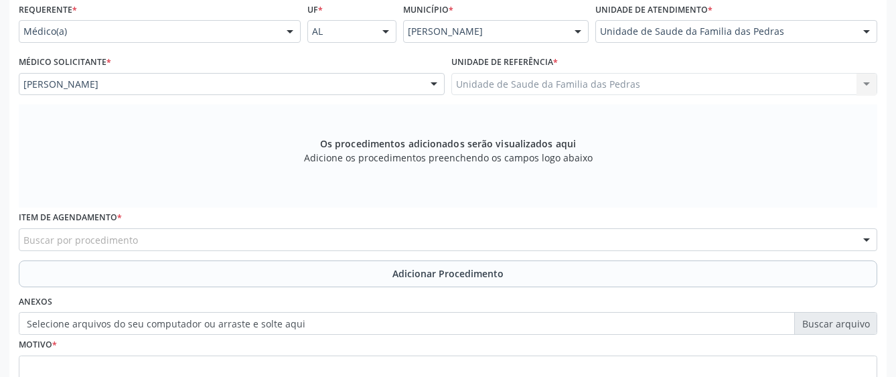
scroll to position [352, 0]
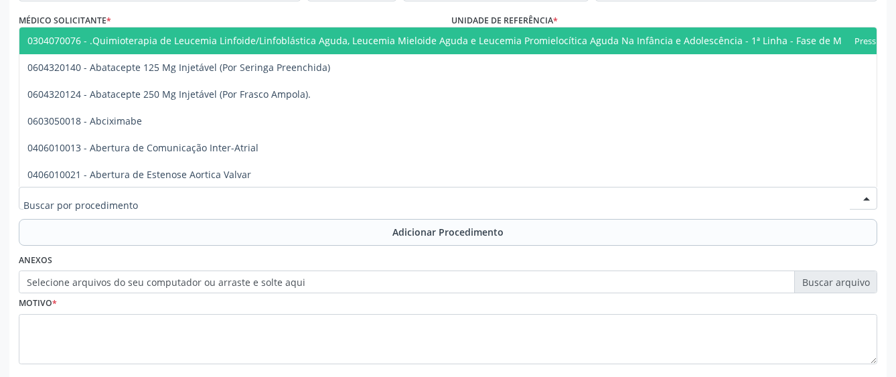
click at [326, 200] on div at bounding box center [448, 198] width 859 height 23
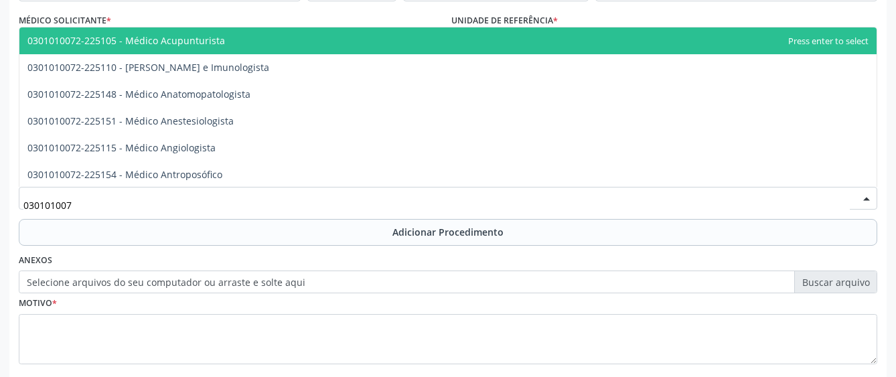
type input "0301010072"
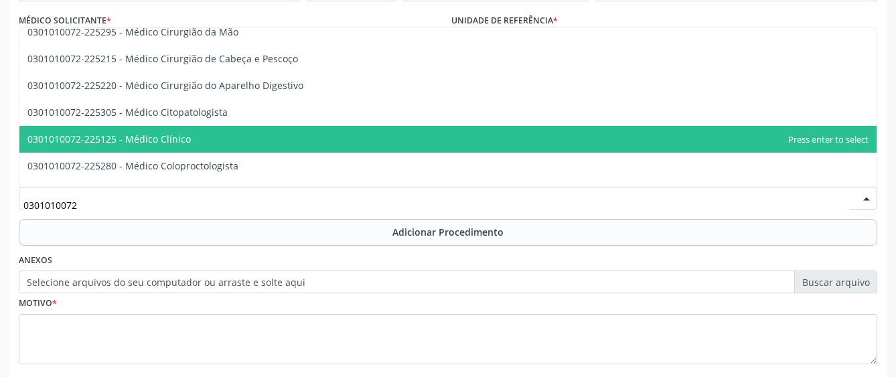
scroll to position [469, 0]
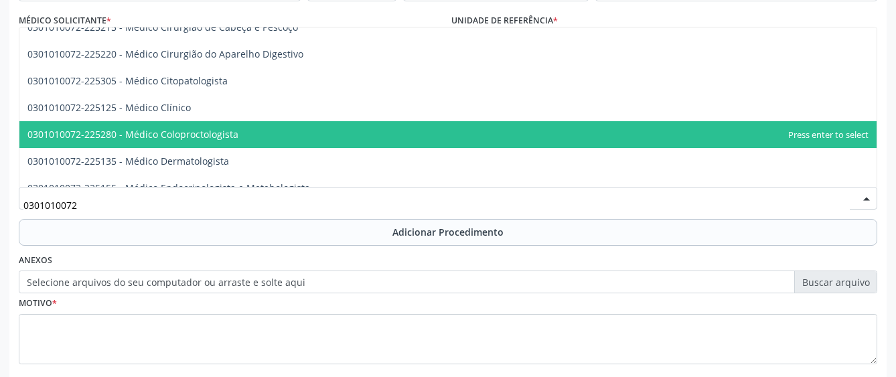
click at [320, 139] on span "0301010072-225280 - Médico Coloproctologista" at bounding box center [448, 134] width 858 height 27
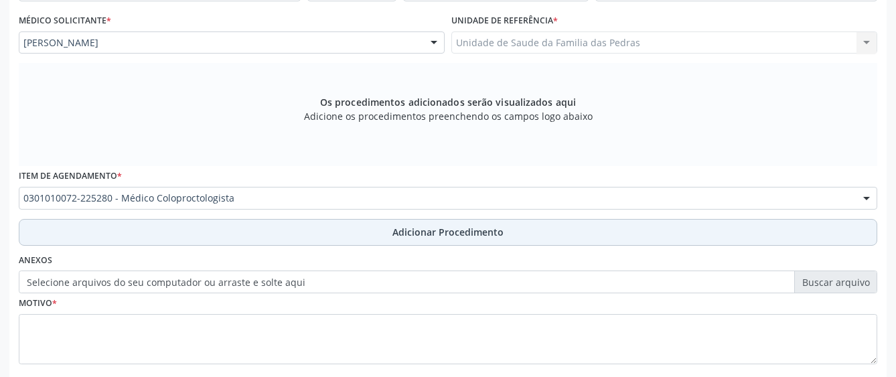
click at [303, 230] on button "Adicionar Procedimento" at bounding box center [448, 232] width 859 height 27
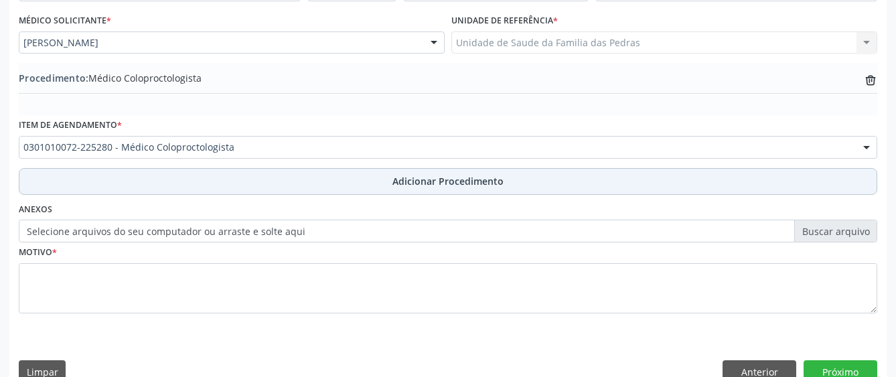
scroll to position [377, 0]
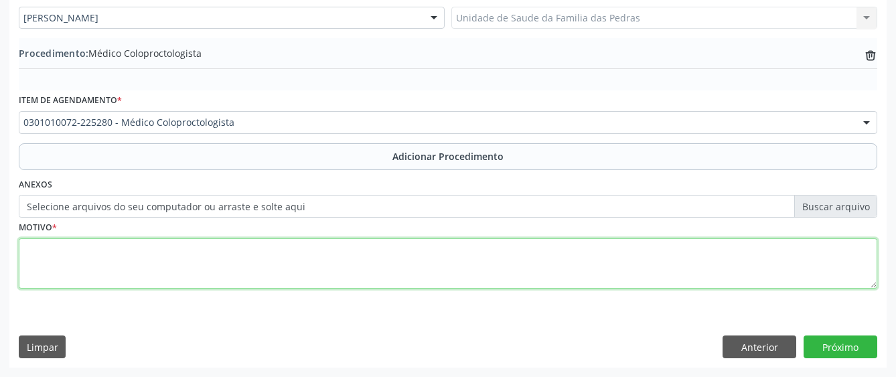
click at [297, 261] on textarea at bounding box center [448, 264] width 859 height 51
type textarea "HEMORRODIA"
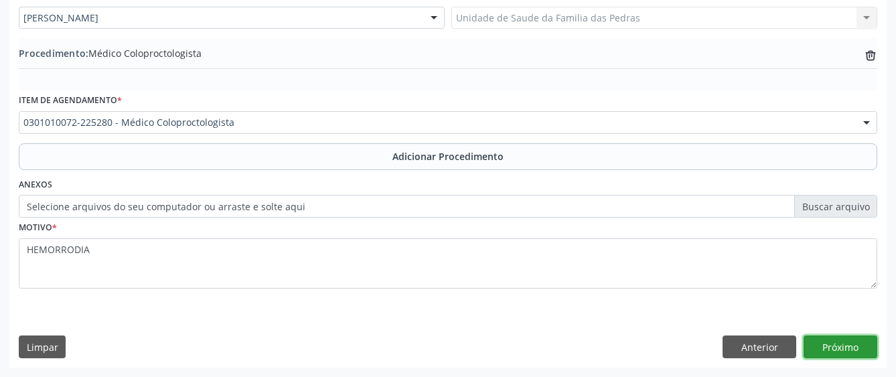
click at [840, 350] on button "Próximo" at bounding box center [841, 347] width 74 height 23
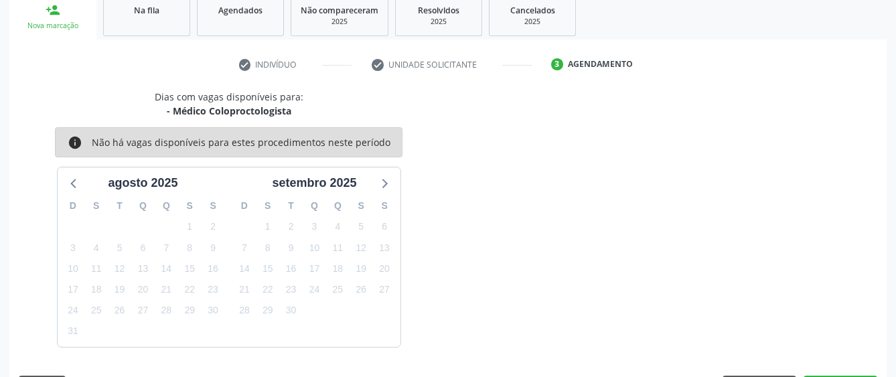
scroll to position [264, 0]
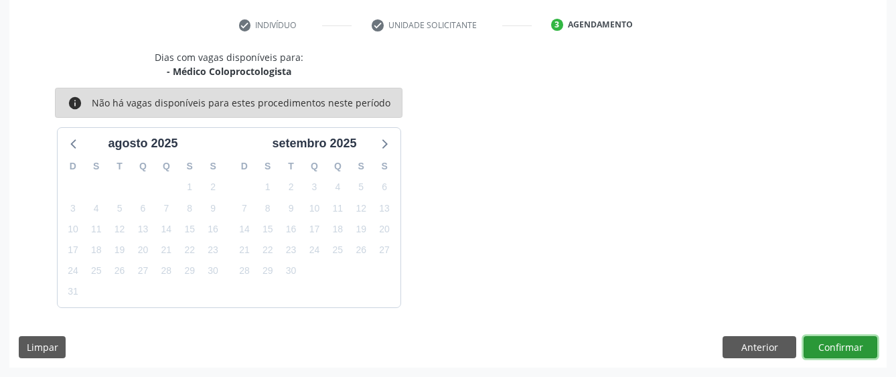
click at [840, 350] on button "Confirmar" at bounding box center [841, 347] width 74 height 23
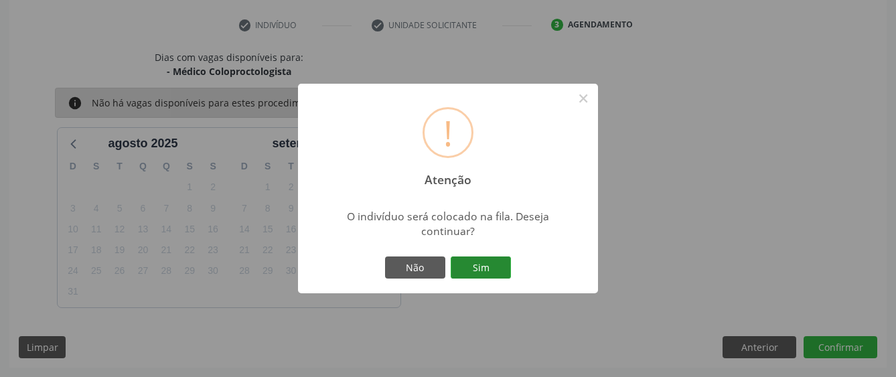
click at [499, 263] on button "Sim" at bounding box center [481, 268] width 60 height 23
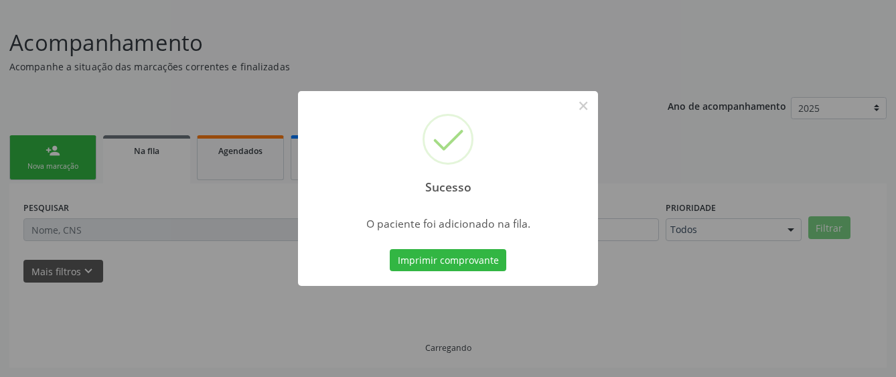
scroll to position [84, 0]
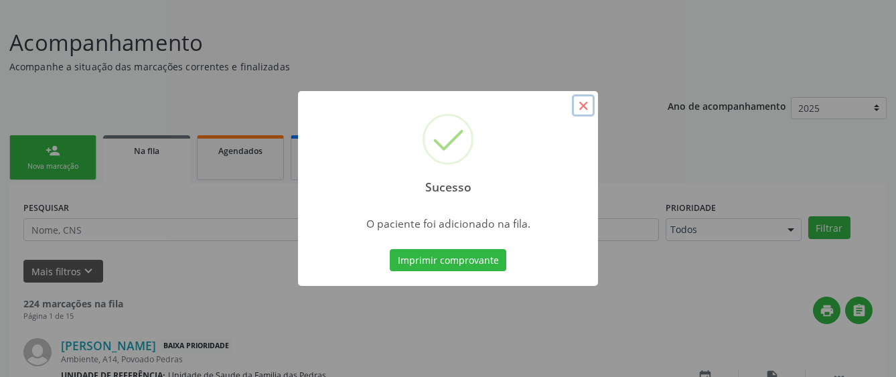
click at [582, 106] on button "×" at bounding box center [583, 105] width 23 height 23
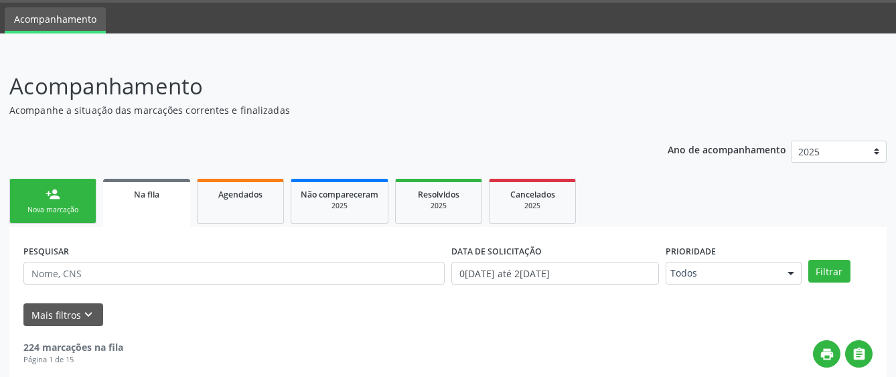
scroll to position [17, 0]
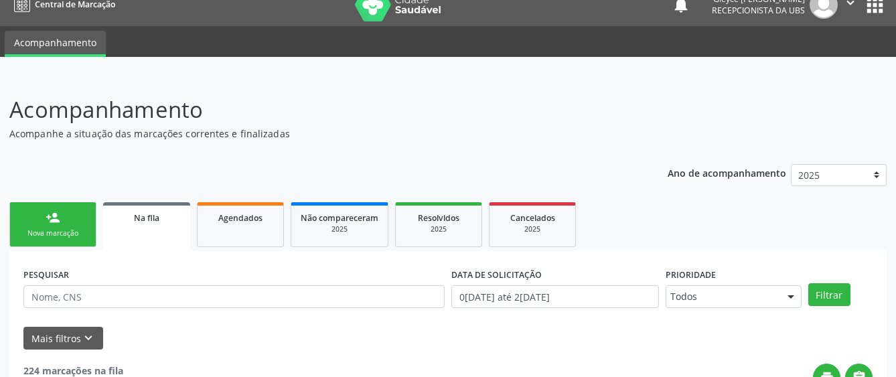
click at [61, 232] on div "Nova marcação" at bounding box center [52, 233] width 67 height 10
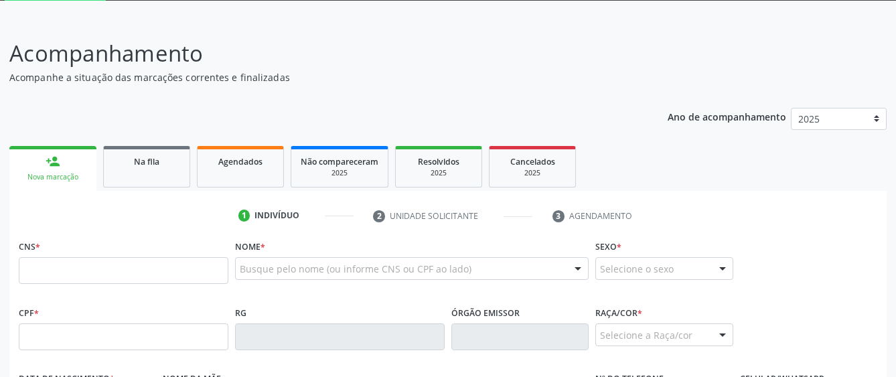
scroll to position [218, 0]
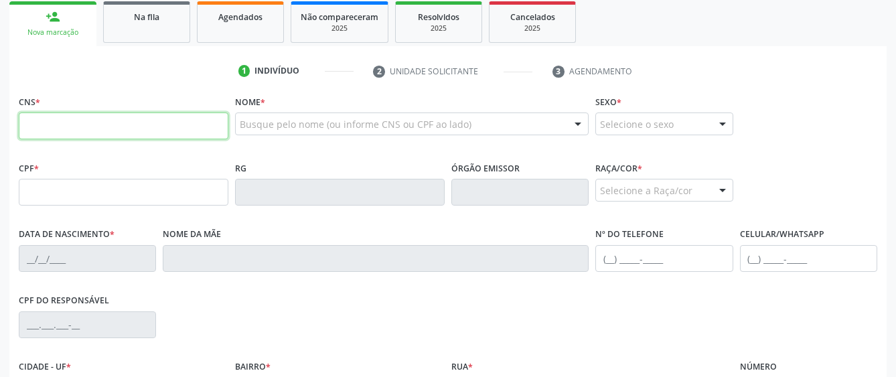
click at [131, 133] on input "text" at bounding box center [124, 126] width 210 height 27
type input "704 2022 5365 9288"
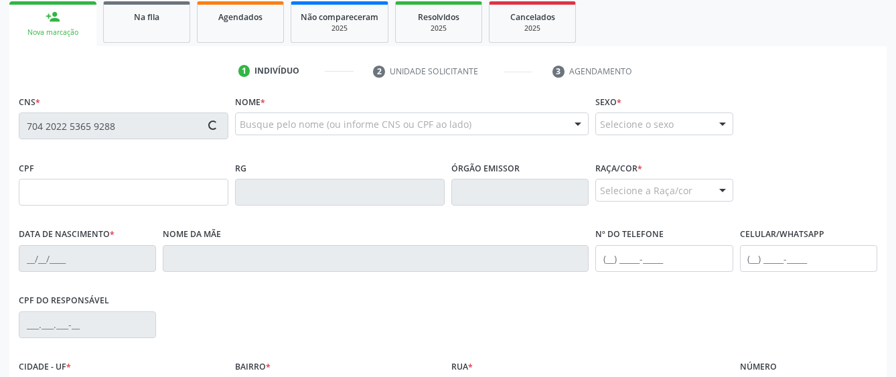
type input "183.006.144-51"
type input "[DATE]"
type input "[PERSON_NAME]"
type input "[PHONE_NUMBER]"
type input "44A"
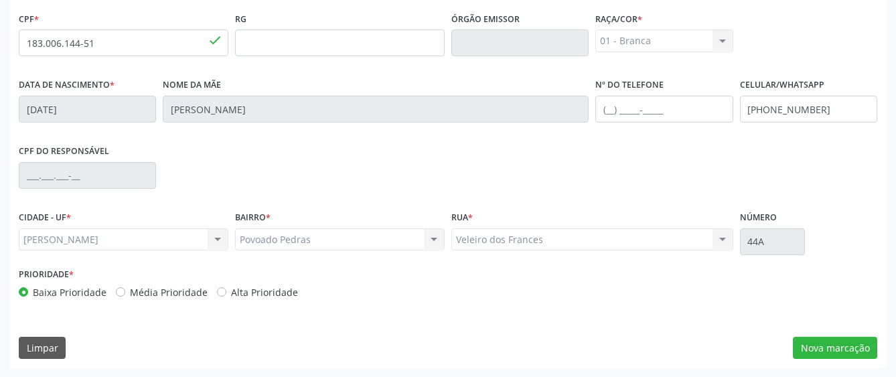
scroll to position [368, 0]
click at [835, 352] on button "Nova marcação" at bounding box center [835, 347] width 84 height 23
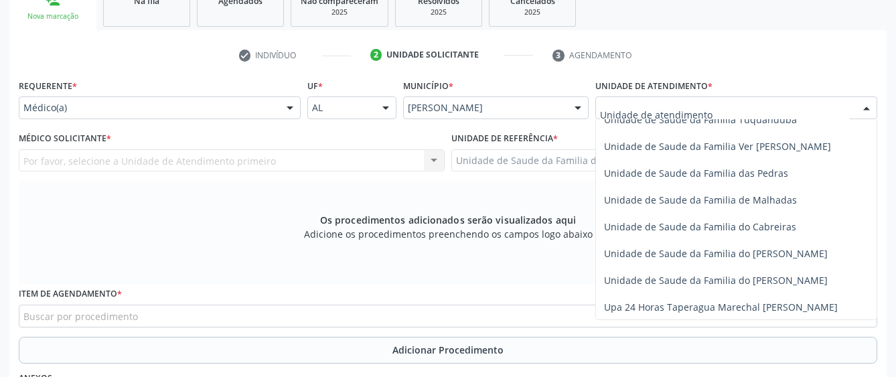
scroll to position [1005, 0]
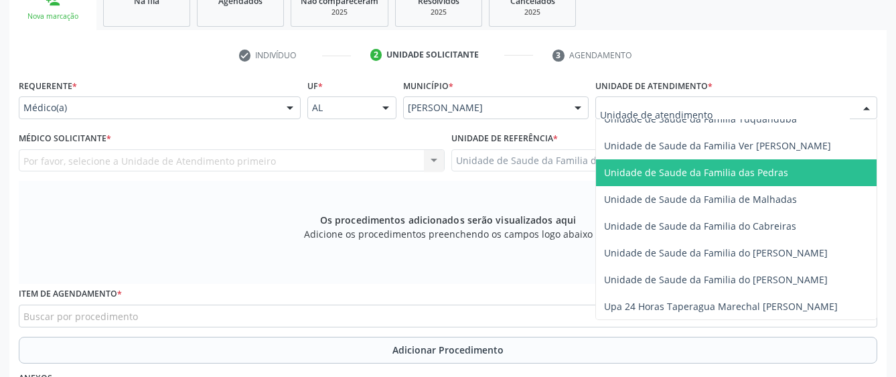
click at [679, 164] on span "Unidade de Saude da Familia das Pedras" at bounding box center [763, 172] width 334 height 27
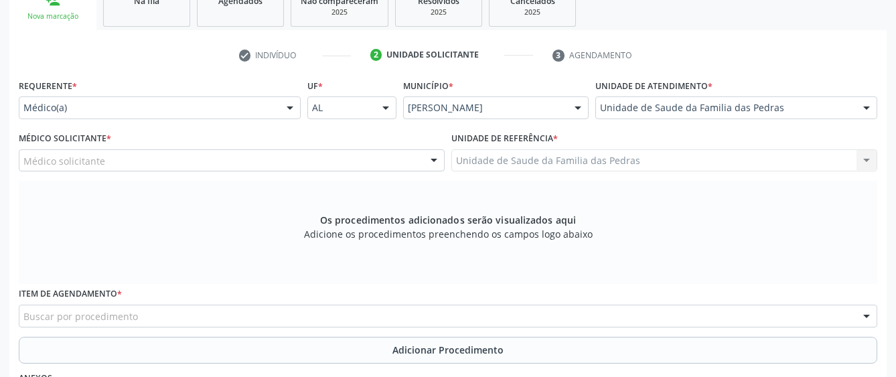
click at [350, 158] on div "Médico solicitante" at bounding box center [232, 160] width 426 height 23
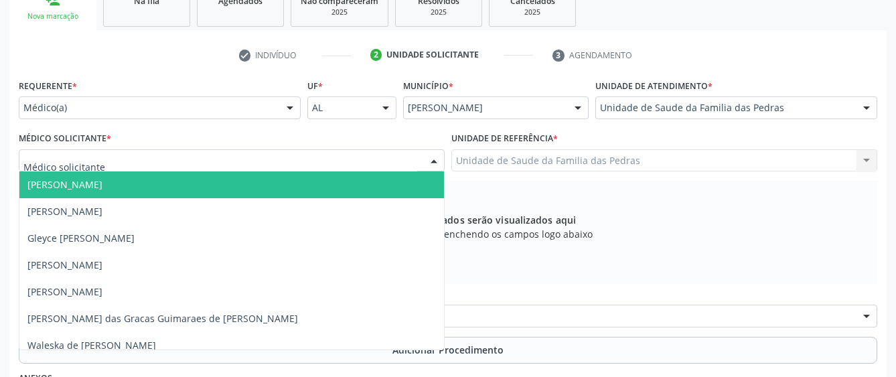
click at [297, 179] on span "[PERSON_NAME]" at bounding box center [231, 185] width 425 height 27
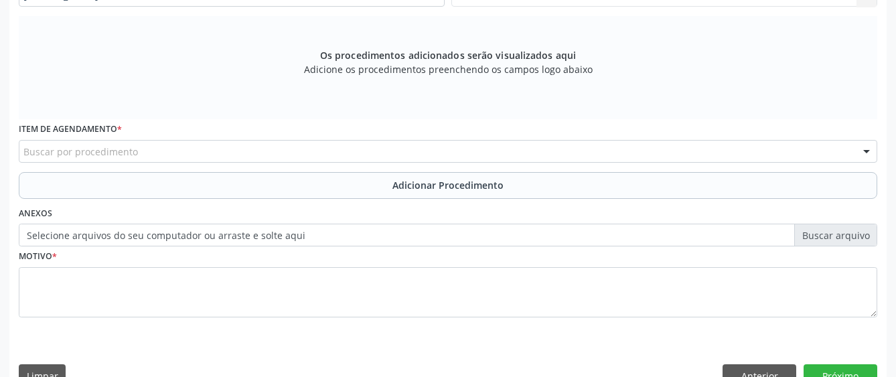
scroll to position [427, 0]
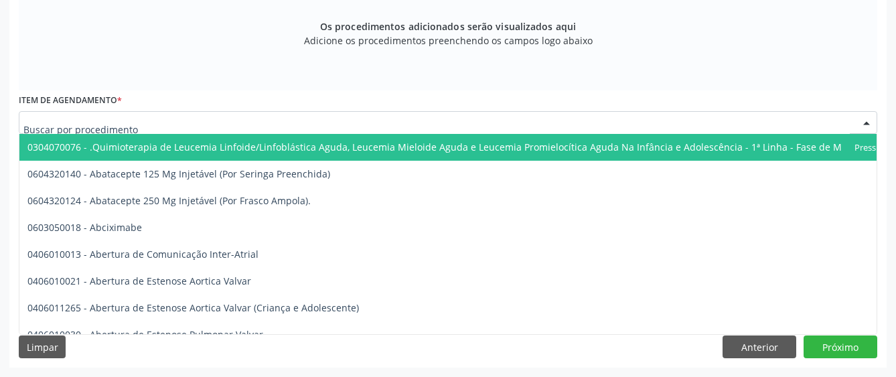
click at [301, 122] on div at bounding box center [448, 122] width 859 height 23
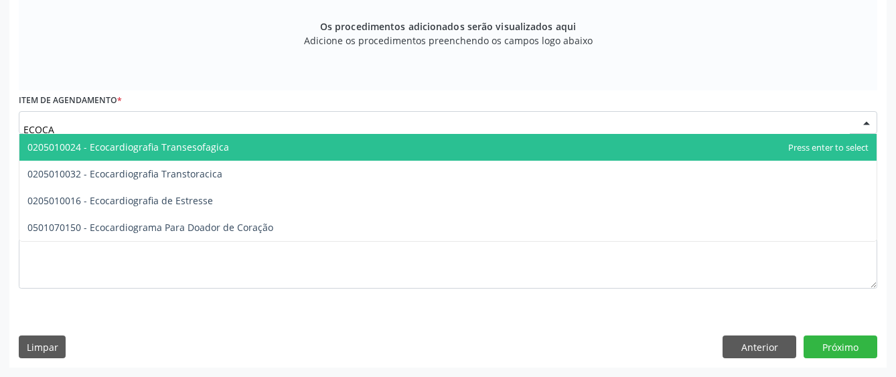
type input "ECOCAR"
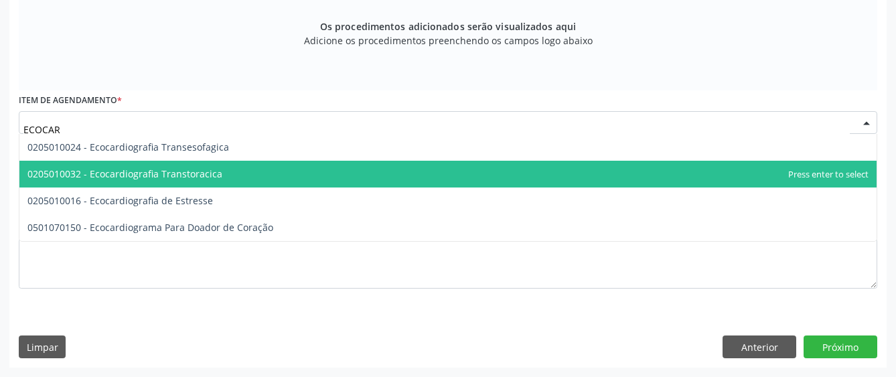
click at [198, 173] on span "0205010032 - Ecocardiografia Transtoracica" at bounding box center [124, 173] width 195 height 13
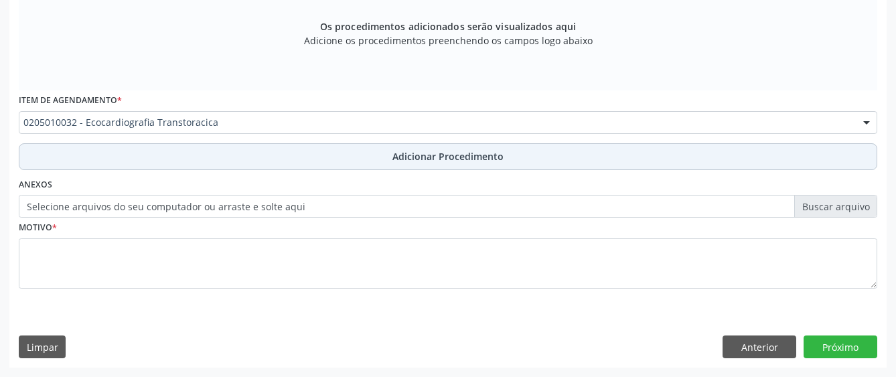
click at [198, 163] on button "Adicionar Procedimento" at bounding box center [448, 156] width 859 height 27
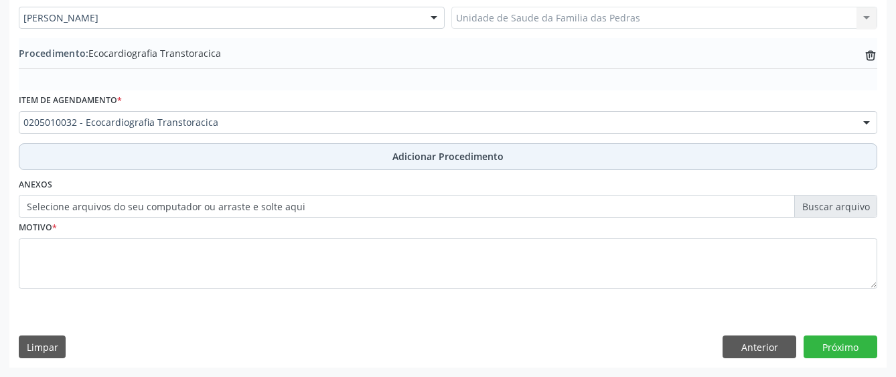
scroll to position [377, 0]
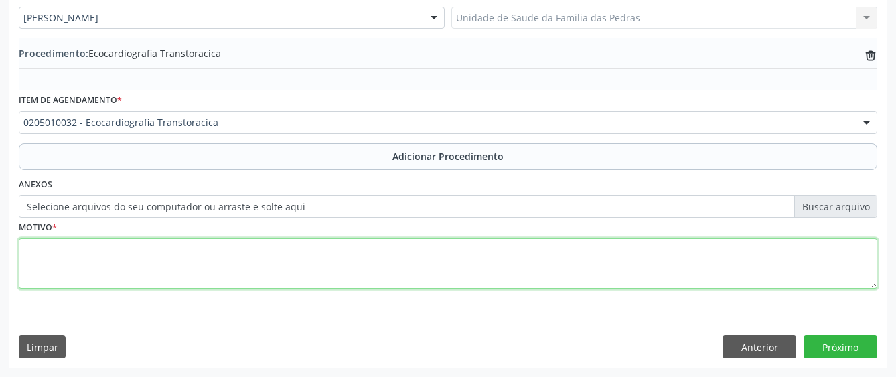
click at [161, 270] on textarea at bounding box center [448, 264] width 859 height 51
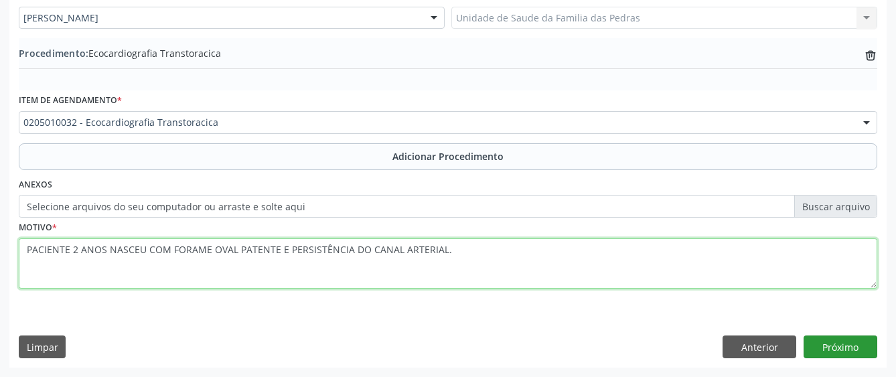
type textarea "PACIENTE 2 ANOS NASCEU COM FORAME OVAL PATENTE E PERSISTÊNCIA DO CANAL ARTERIAL."
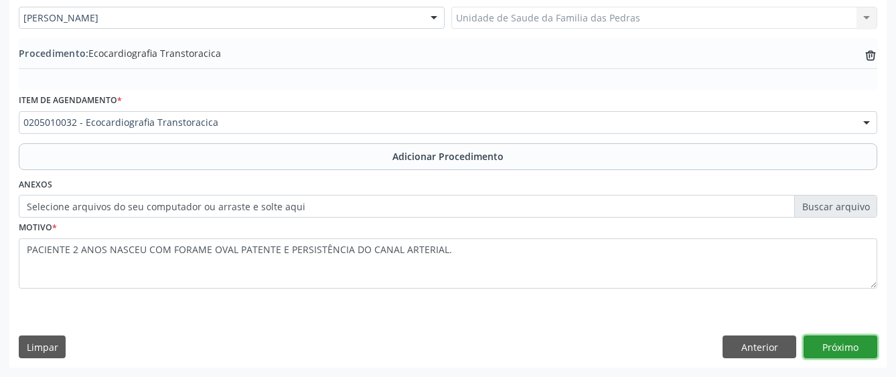
click at [838, 356] on button "Próximo" at bounding box center [841, 347] width 74 height 23
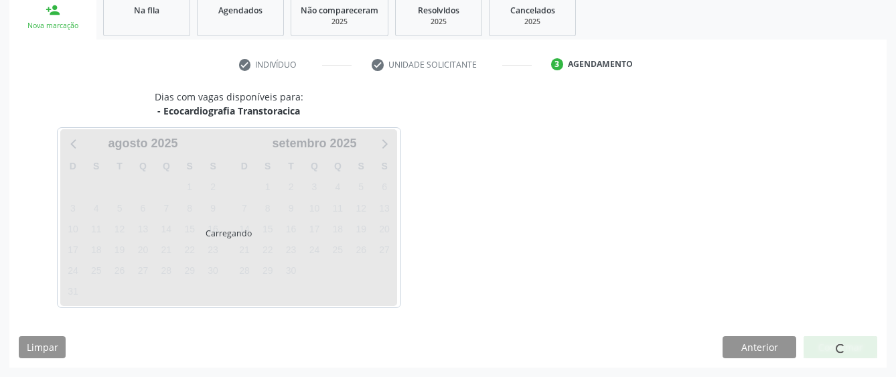
scroll to position [264, 0]
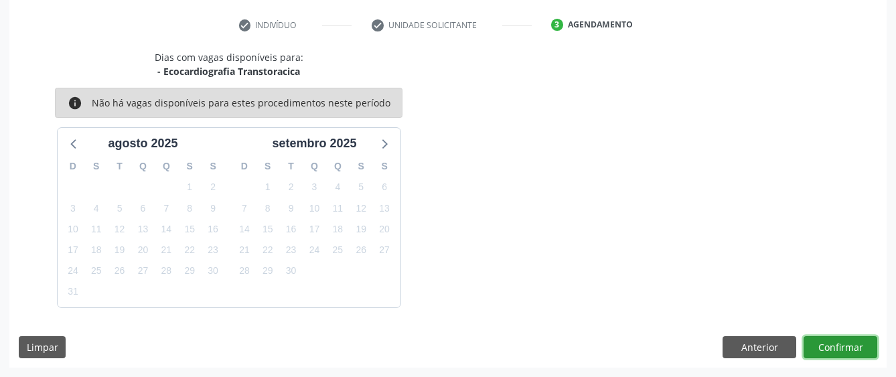
click at [838, 350] on button "Confirmar" at bounding box center [841, 347] width 74 height 23
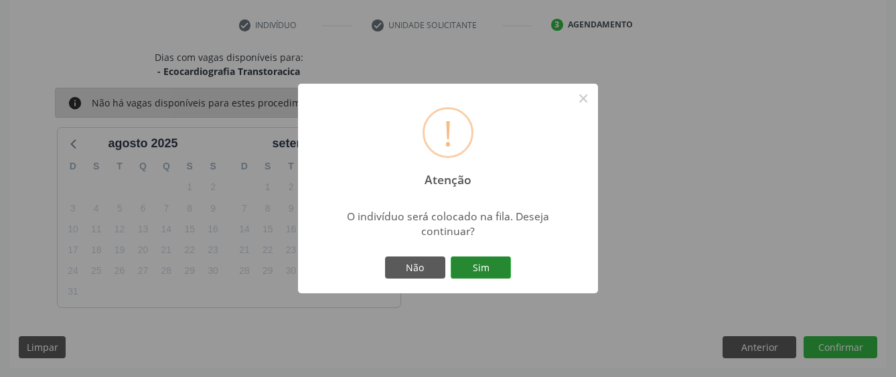
click at [480, 269] on button "Sim" at bounding box center [481, 268] width 60 height 23
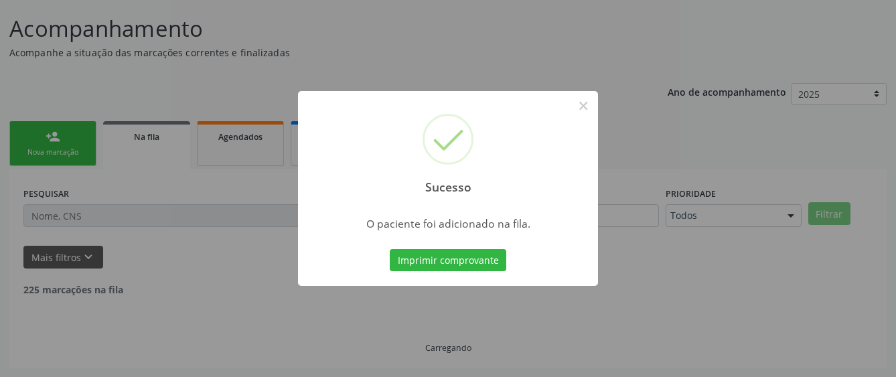
scroll to position [84, 0]
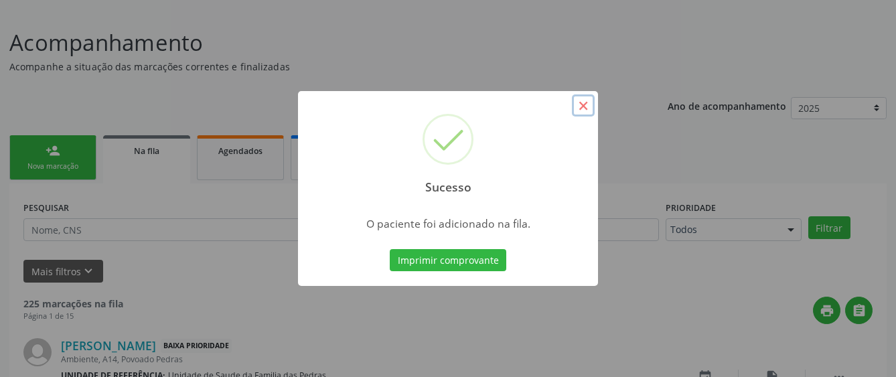
click at [584, 106] on button "×" at bounding box center [583, 105] width 23 height 23
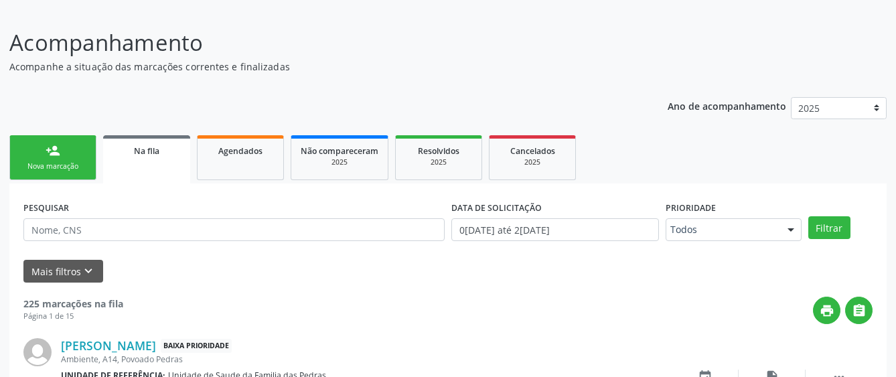
click at [64, 151] on link "person_add Nova marcação" at bounding box center [52, 157] width 87 height 45
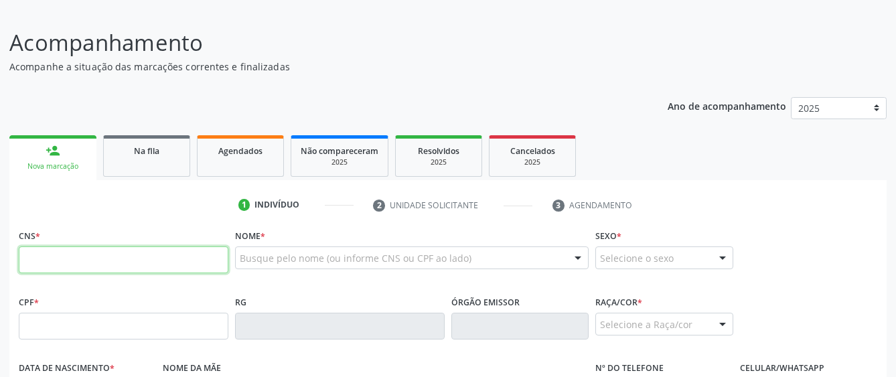
click at [147, 263] on input "text" at bounding box center [124, 260] width 210 height 27
type input "706 0073 7615 8840"
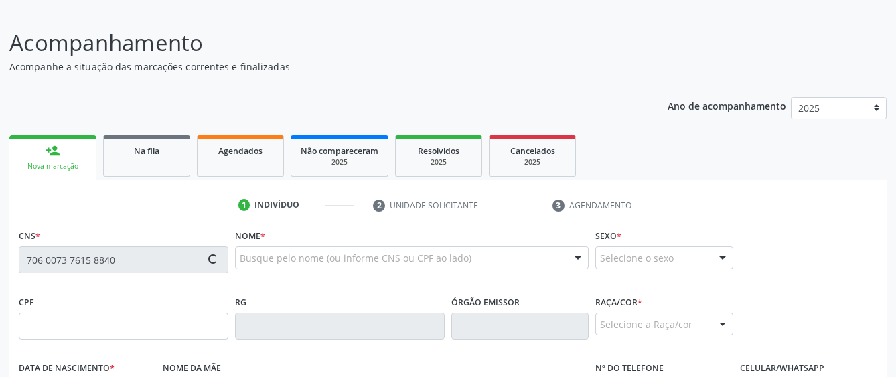
type input "488.629.164-34"
type input "07[DATE]"
type input "Quiteria Alexandrino de Moura"
type input "[PHONE_NUMBER]"
type input "S/N"
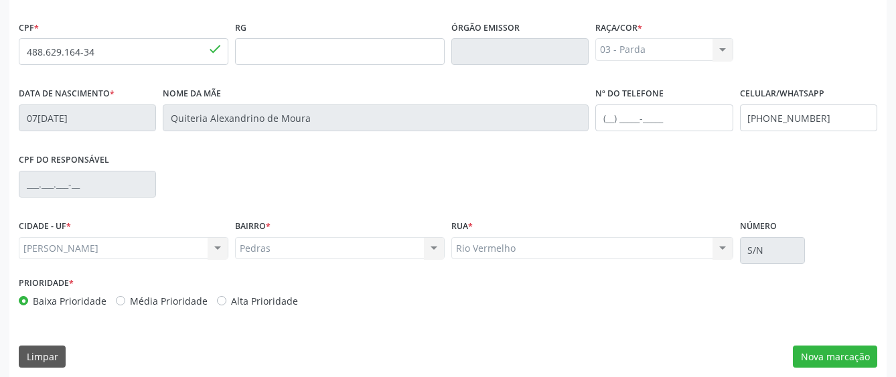
scroll to position [368, 0]
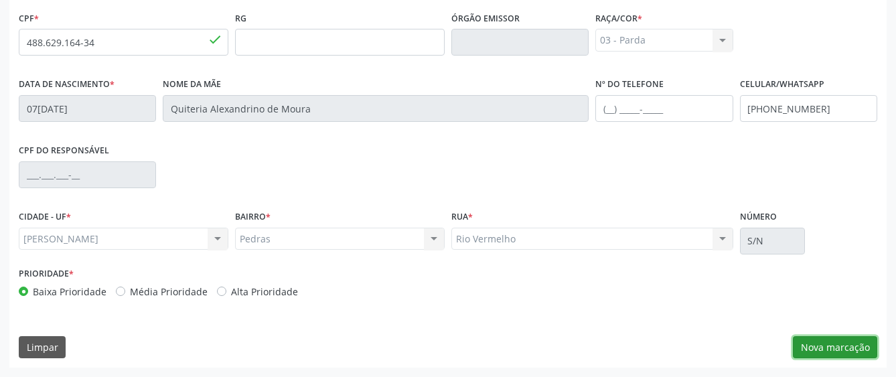
click at [815, 346] on button "Nova marcação" at bounding box center [835, 347] width 84 height 23
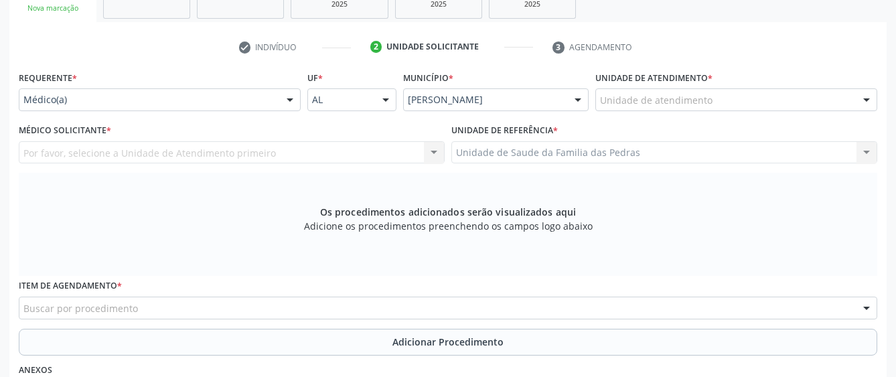
scroll to position [234, 0]
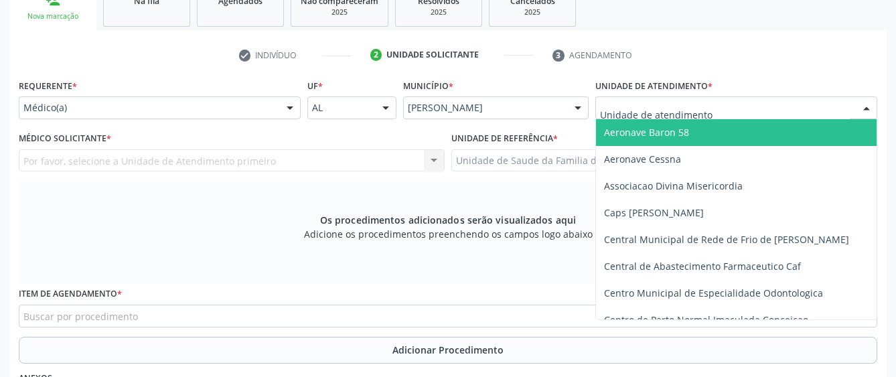
click at [758, 103] on div at bounding box center [737, 107] width 282 height 23
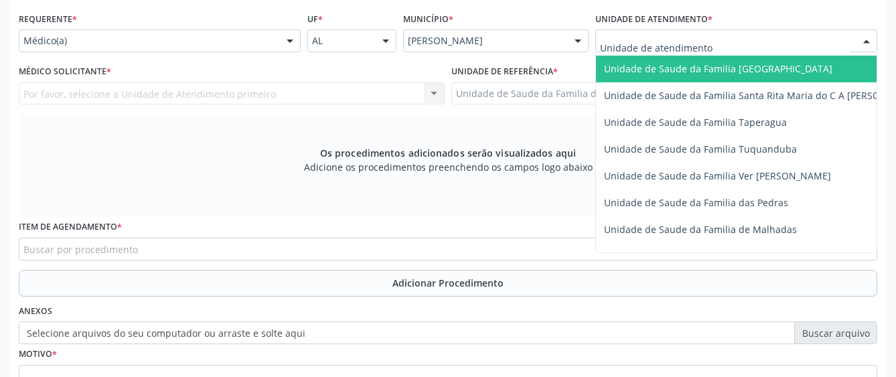
scroll to position [938, 0]
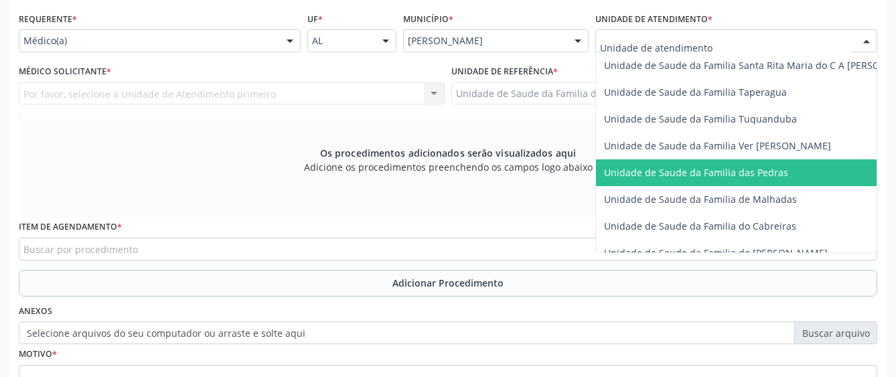
click at [748, 174] on span "Unidade de Saude da Familia das Pedras" at bounding box center [696, 172] width 184 height 13
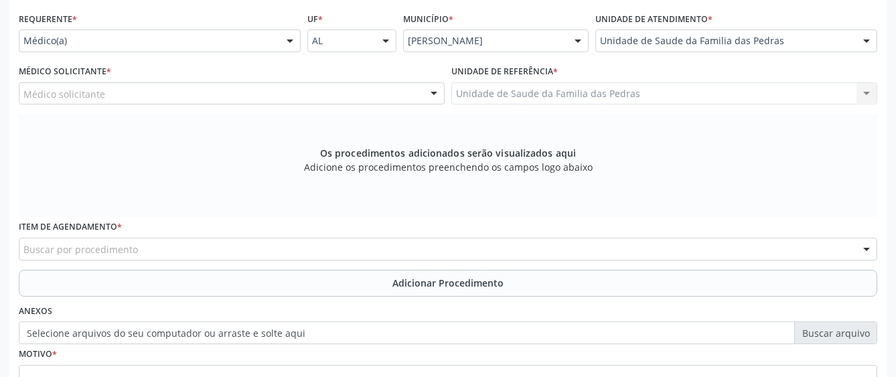
click at [354, 95] on div "Médico solicitante" at bounding box center [232, 93] width 426 height 23
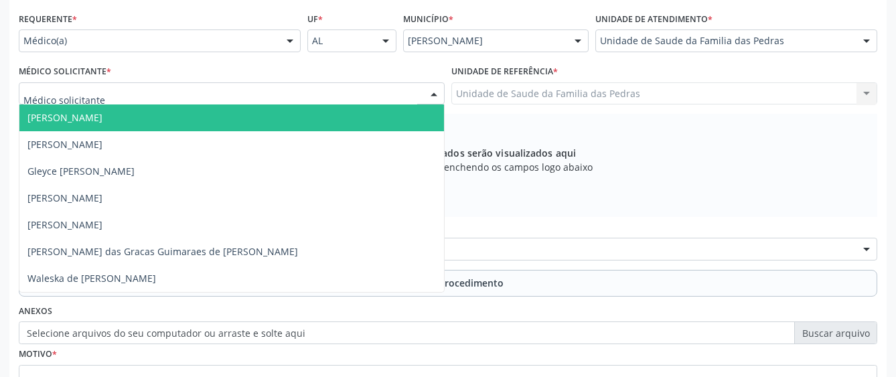
click at [343, 109] on span "[PERSON_NAME]" at bounding box center [231, 118] width 425 height 27
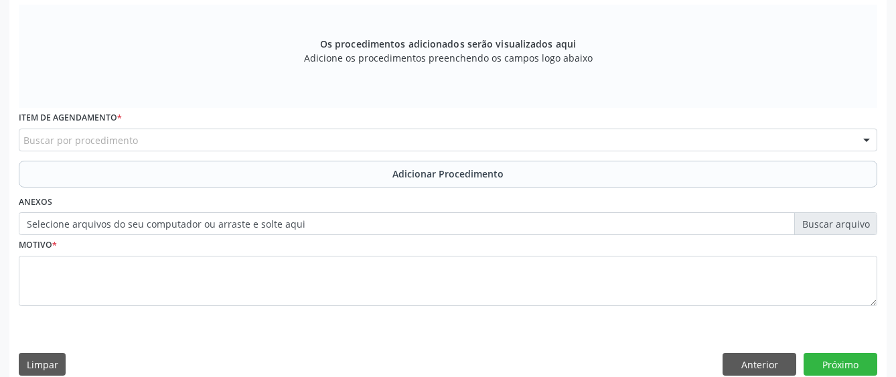
scroll to position [427, 0]
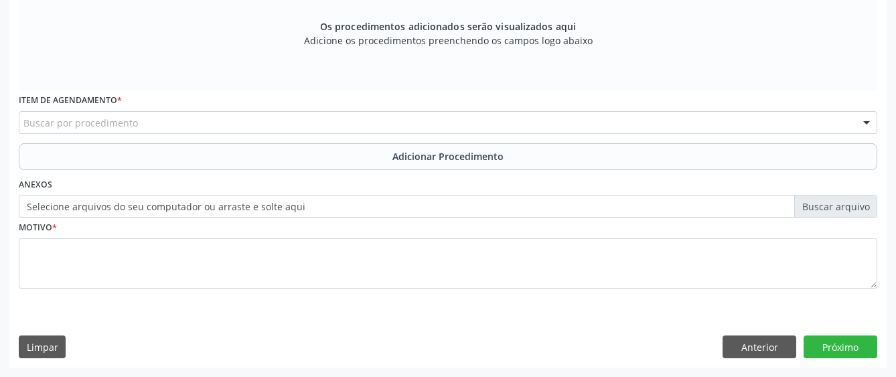
click at [474, 120] on div "Buscar por procedimento" at bounding box center [448, 122] width 859 height 23
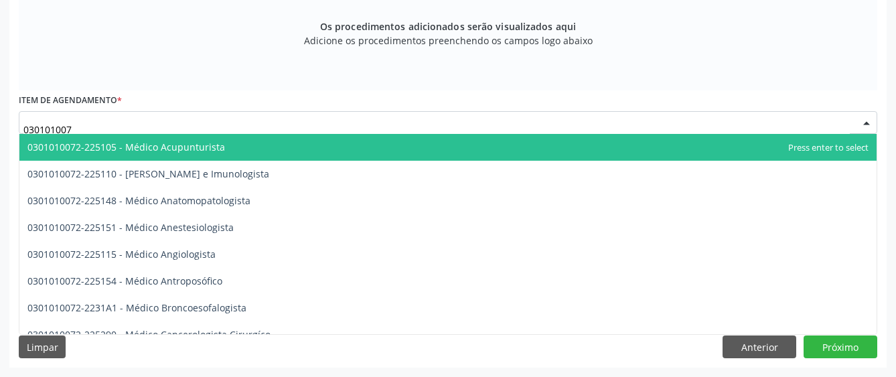
type input "0301010072"
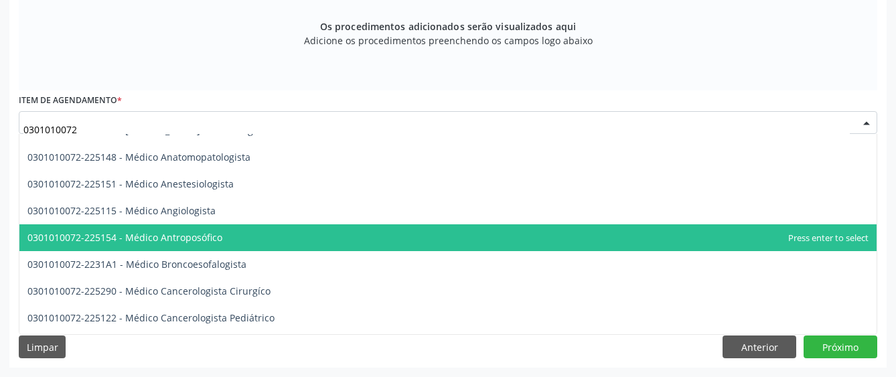
scroll to position [67, 0]
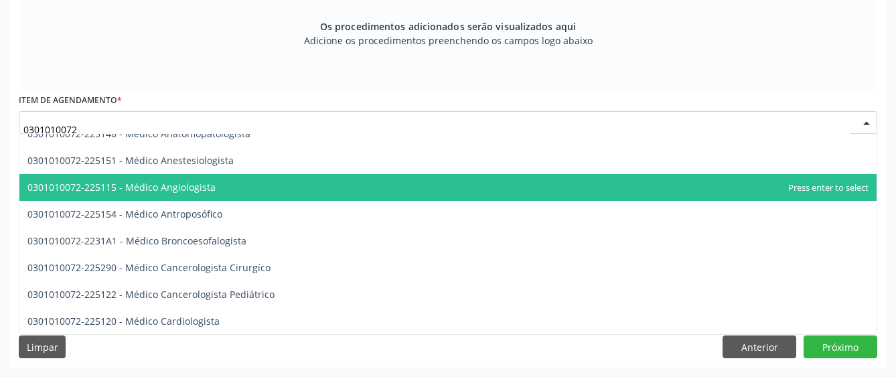
click at [321, 195] on span "0301010072-225115 - Médico Angiologista" at bounding box center [448, 187] width 858 height 27
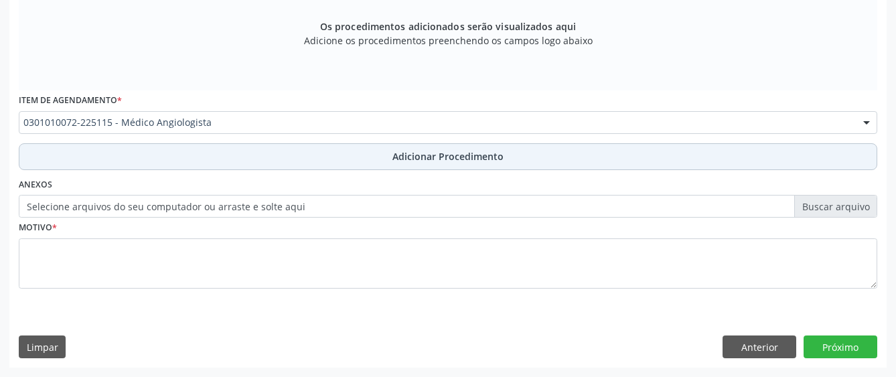
click at [328, 154] on button "Adicionar Procedimento" at bounding box center [448, 156] width 859 height 27
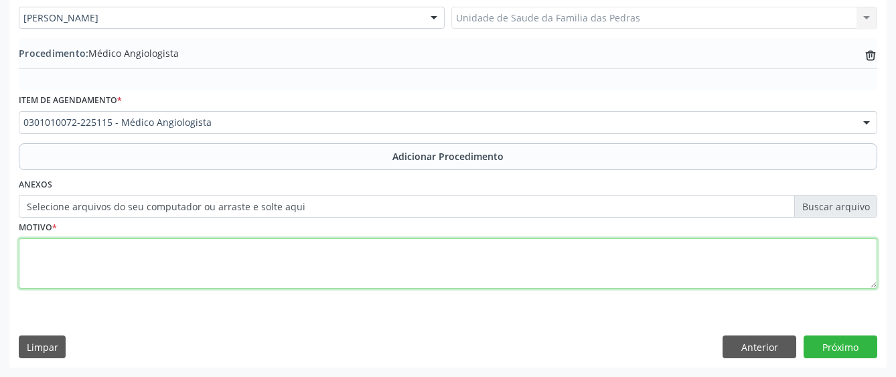
click at [257, 257] on textarea at bounding box center [448, 264] width 859 height 51
type textarea "VARIZES DE MMII, [MEDICAL_DATA] +DOR LOCAL."
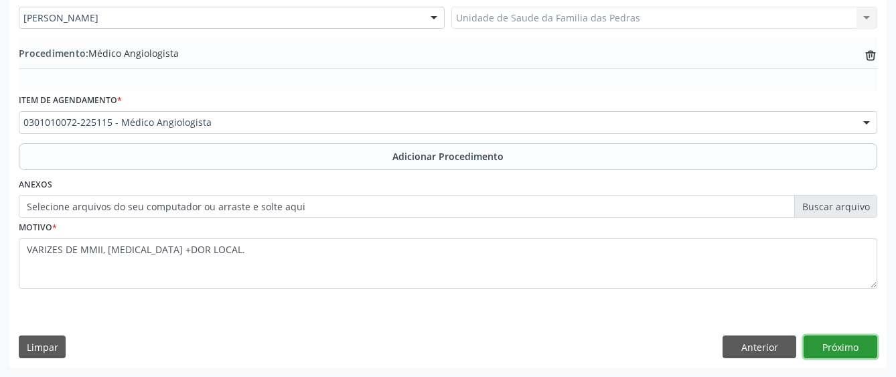
click at [858, 344] on button "Próximo" at bounding box center [841, 347] width 74 height 23
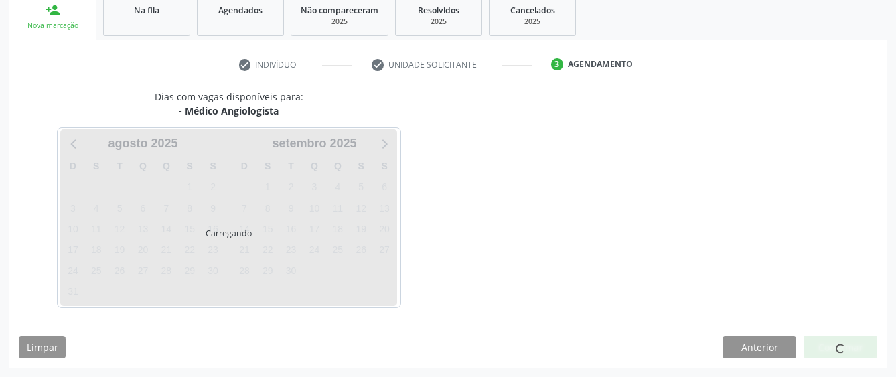
scroll to position [264, 0]
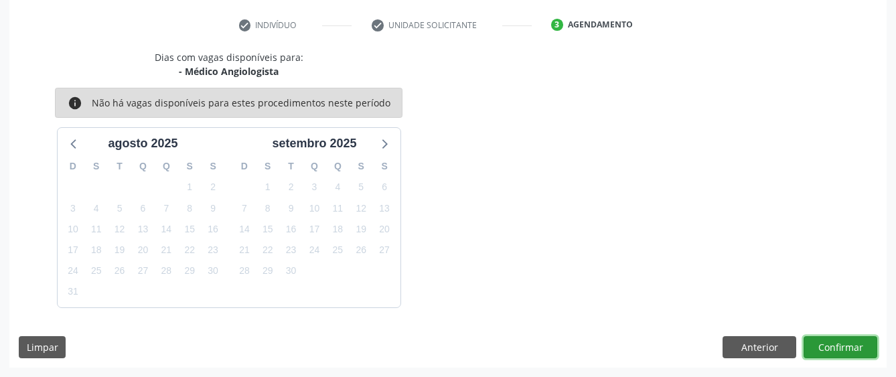
click at [851, 347] on button "Confirmar" at bounding box center [841, 347] width 74 height 23
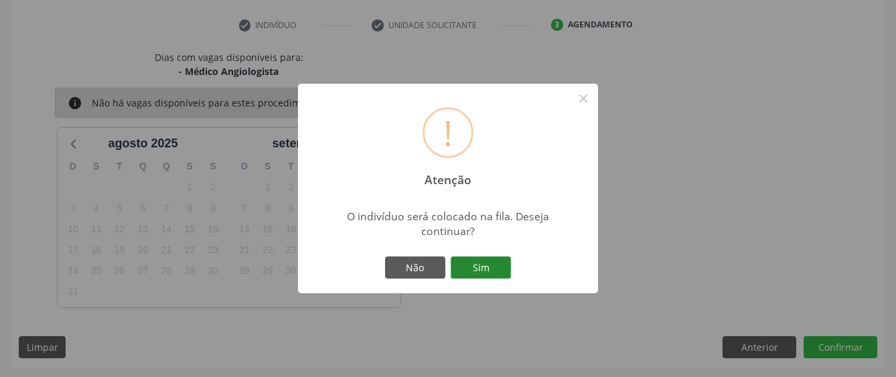
click at [482, 271] on button "Sim" at bounding box center [481, 268] width 60 height 23
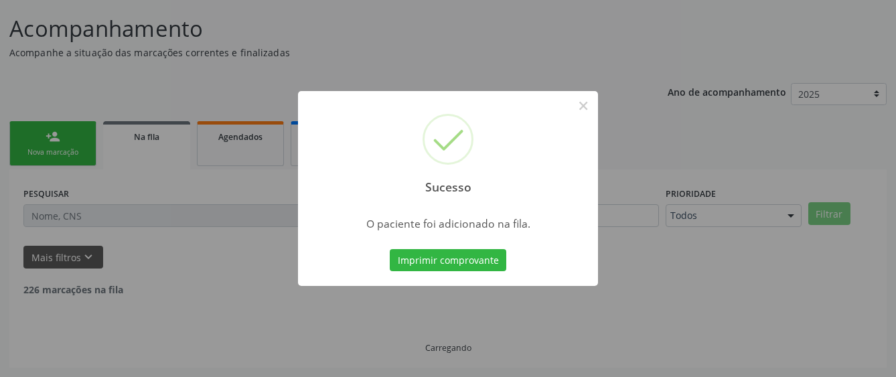
scroll to position [84, 0]
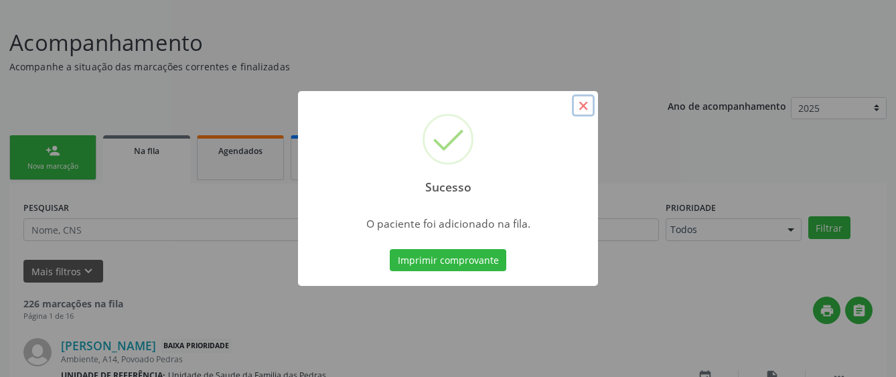
click at [584, 103] on button "×" at bounding box center [583, 105] width 23 height 23
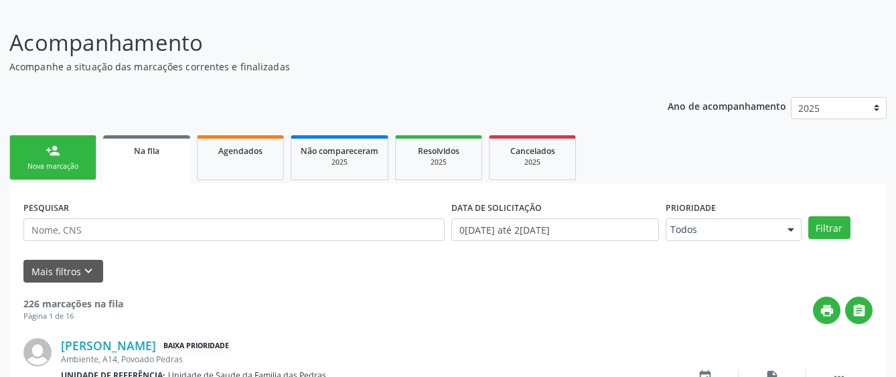
click at [38, 153] on link "person_add Nova marcação" at bounding box center [52, 157] width 87 height 45
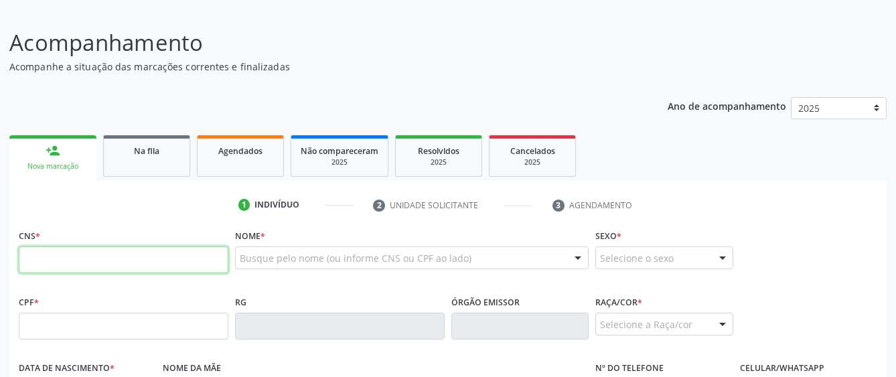
click at [68, 264] on input "text" at bounding box center [124, 260] width 210 height 27
type input "706 0073 7615 8840"
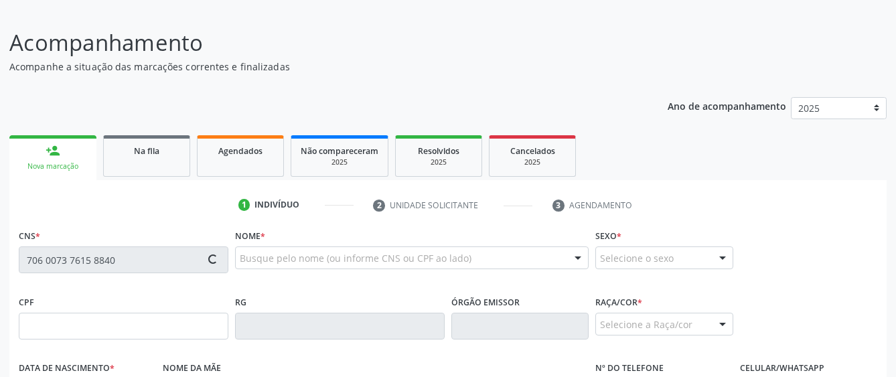
type input "488.629.164-34"
type input "07[DATE]"
type input "Quiteria Alexandrino de Moura"
type input "[PHONE_NUMBER]"
type input "S/N"
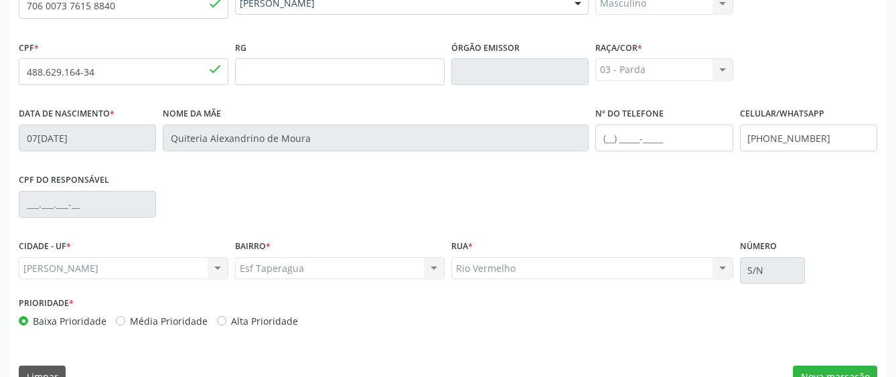
scroll to position [368, 0]
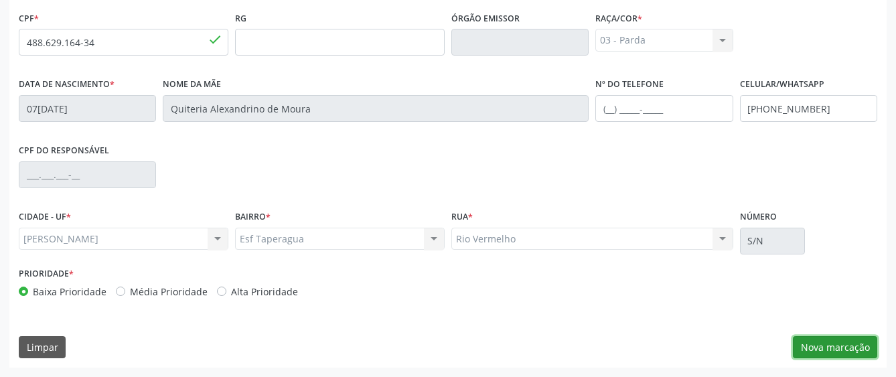
click at [817, 350] on button "Nova marcação" at bounding box center [835, 347] width 84 height 23
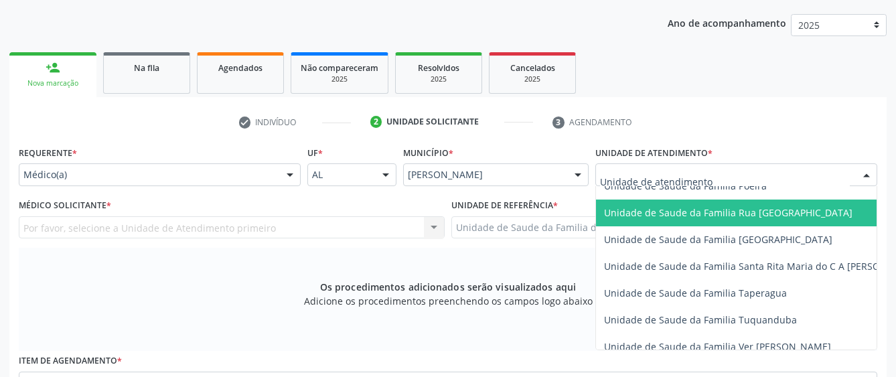
scroll to position [938, 0]
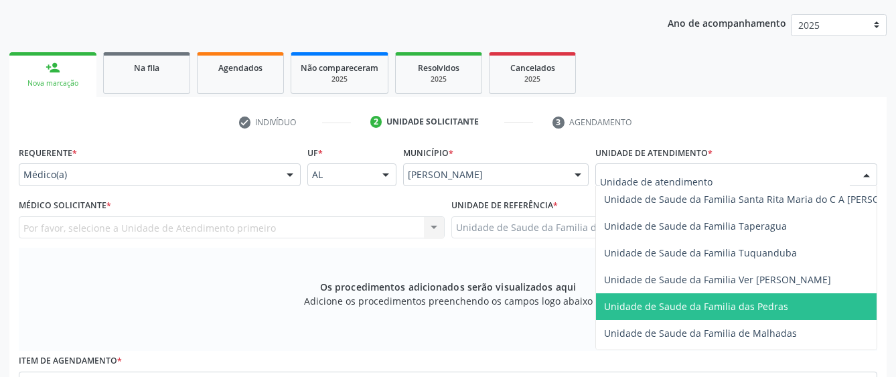
click at [648, 306] on span "Unidade de Saude da Familia das Pedras" at bounding box center [696, 306] width 184 height 13
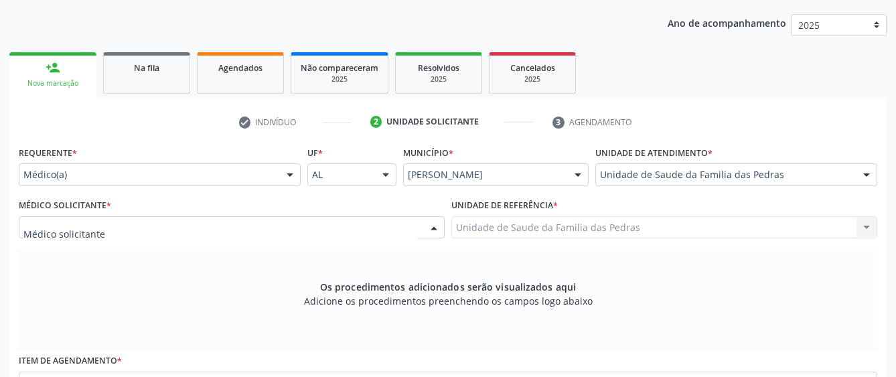
click at [383, 232] on div at bounding box center [232, 227] width 426 height 23
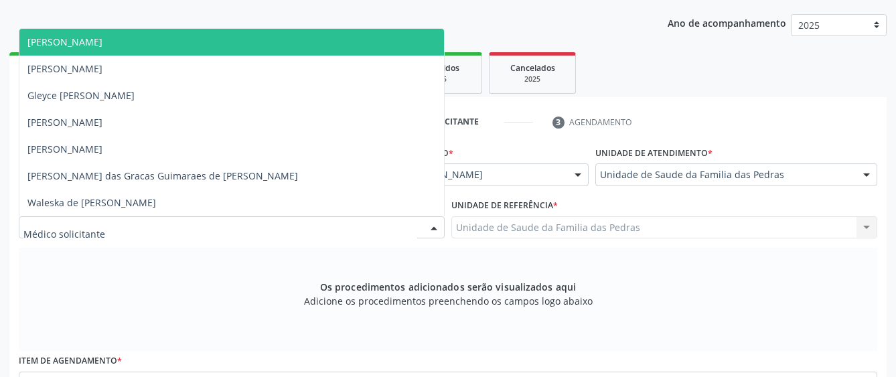
click at [293, 44] on span "[PERSON_NAME]" at bounding box center [231, 42] width 425 height 27
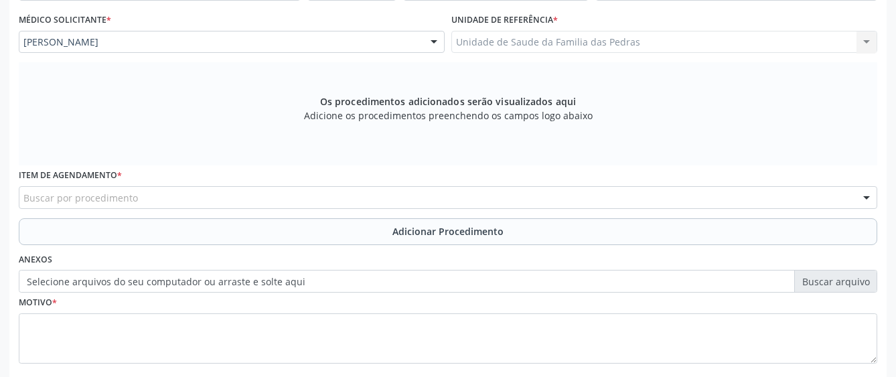
scroll to position [368, 0]
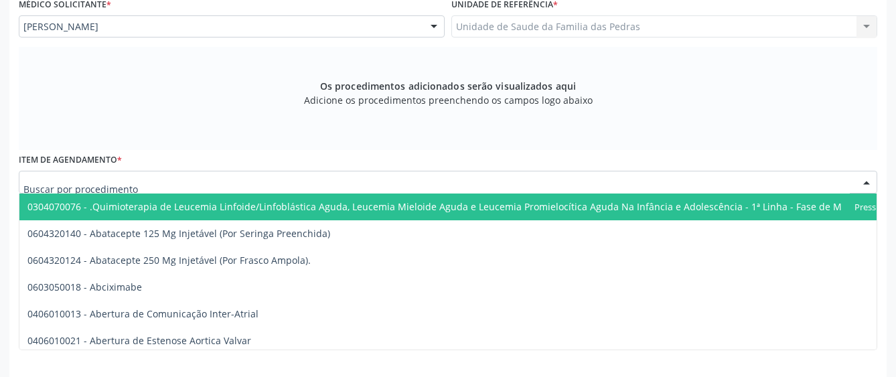
click at [286, 184] on div at bounding box center [448, 182] width 859 height 23
click at [184, 184] on div at bounding box center [448, 182] width 859 height 23
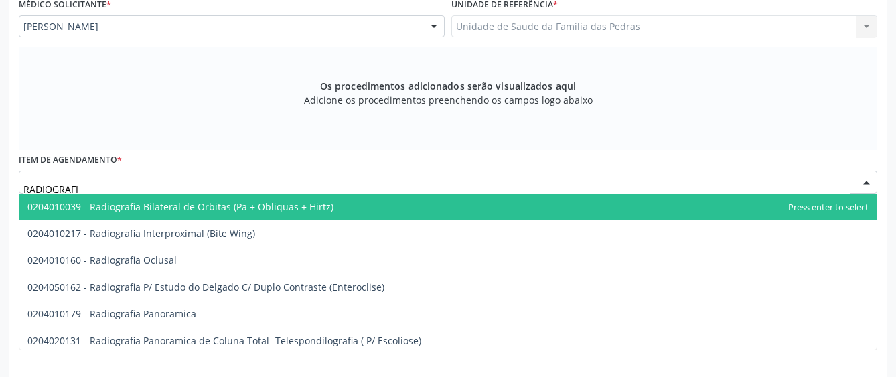
type input "RADIOGRAFIA"
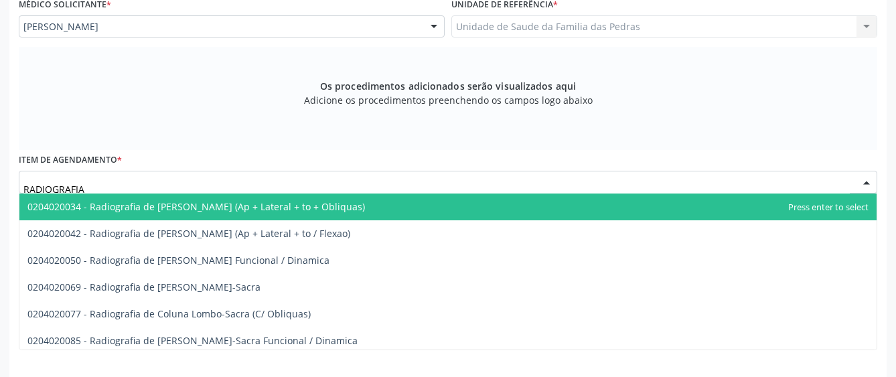
scroll to position [603, 0]
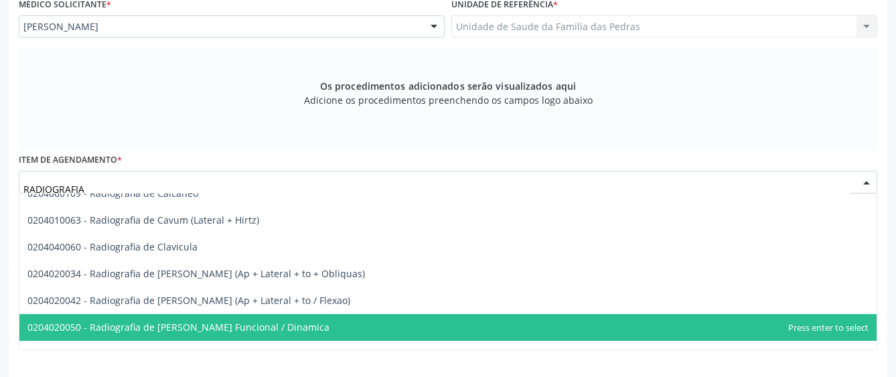
click at [218, 323] on span "0204020050 - Radiografia de [PERSON_NAME] Funcional / Dinamica" at bounding box center [178, 327] width 302 height 13
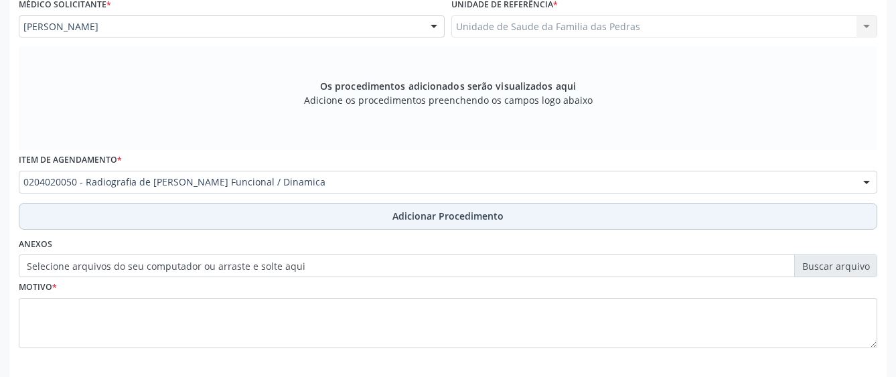
click at [261, 221] on button "Adicionar Procedimento" at bounding box center [448, 216] width 859 height 27
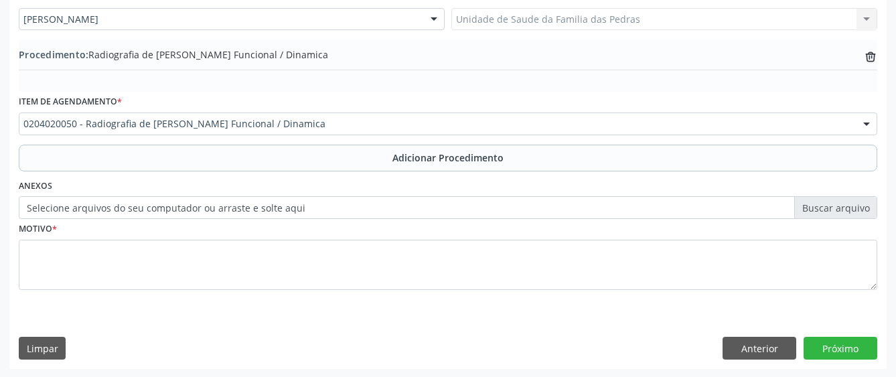
scroll to position [377, 0]
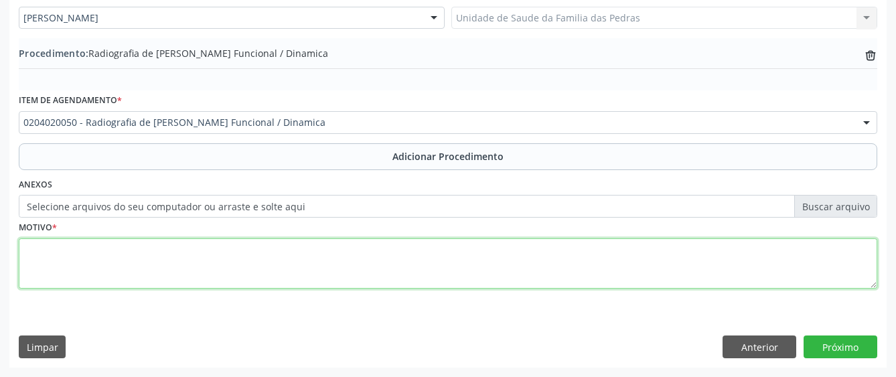
click at [237, 248] on textarea at bounding box center [448, 264] width 859 height 51
type textarea "[MEDICAL_DATA] ERRADIADA P/ MSE"
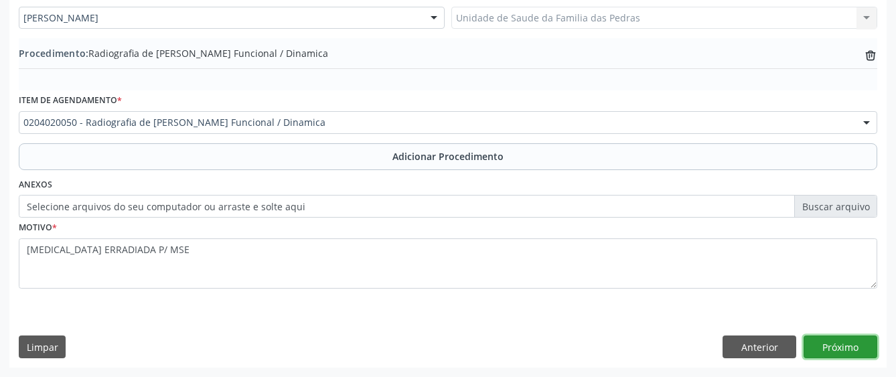
click at [873, 342] on button "Próximo" at bounding box center [841, 347] width 74 height 23
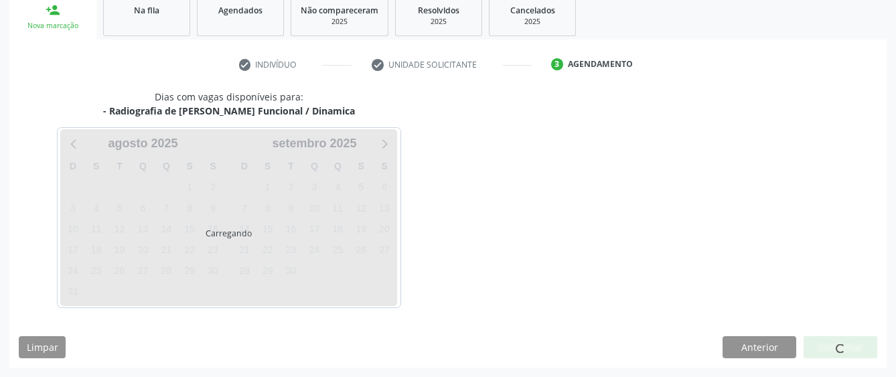
scroll to position [264, 0]
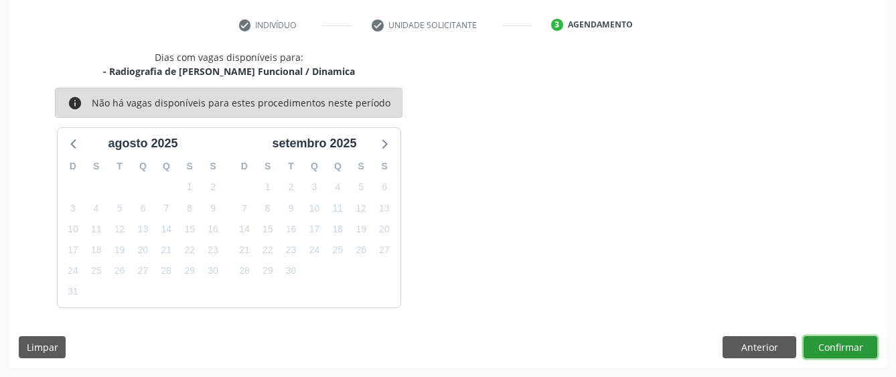
click at [856, 346] on button "Confirmar" at bounding box center [841, 347] width 74 height 23
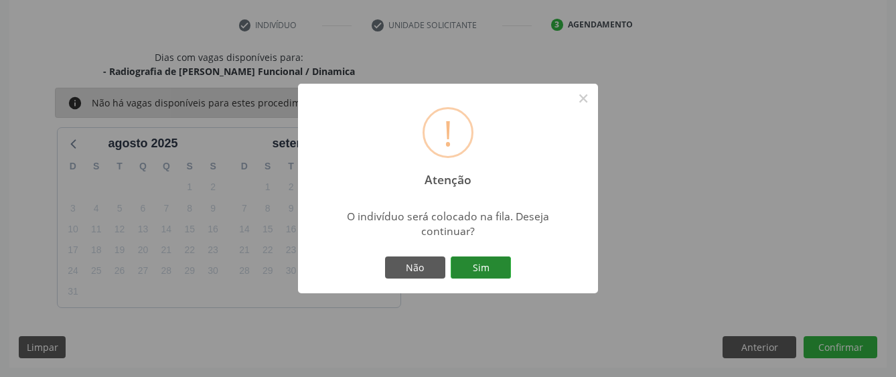
click at [470, 265] on button "Sim" at bounding box center [481, 268] width 60 height 23
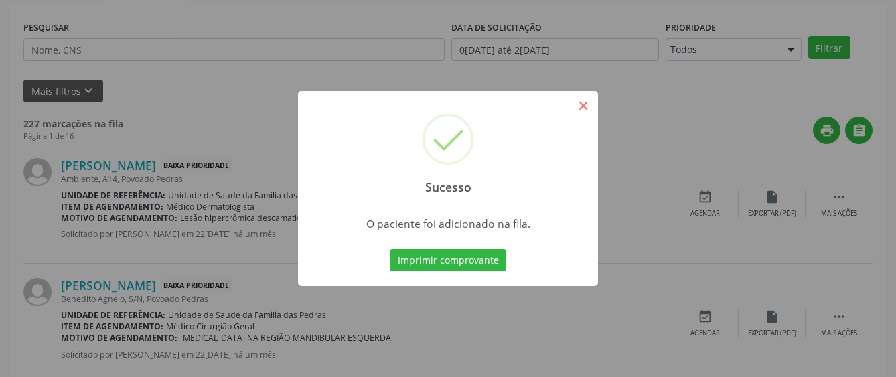
click at [583, 106] on div "Sucesso × O paciente foi adicionado na fila. Imprimir comprovante Cancel" at bounding box center [448, 188] width 896 height 377
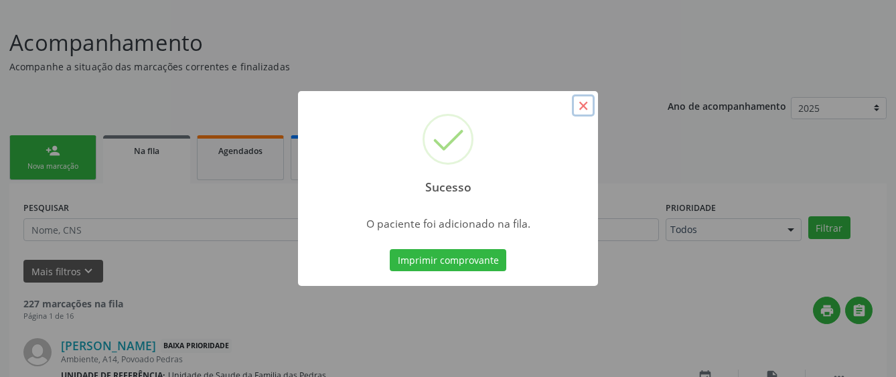
click at [584, 107] on button "×" at bounding box center [583, 105] width 23 height 23
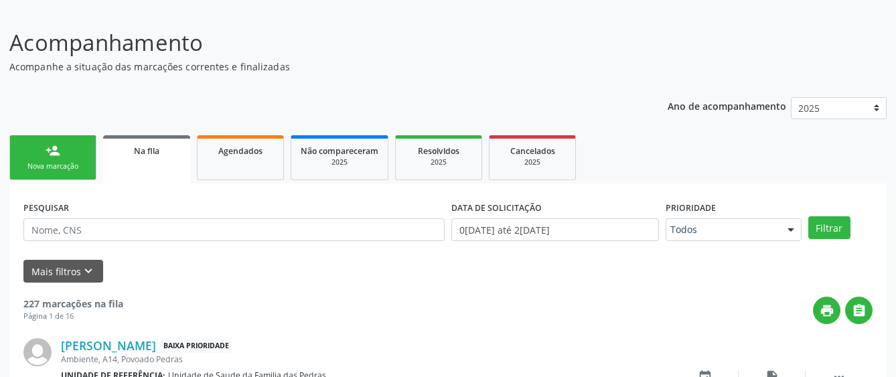
click at [77, 166] on div "Nova marcação" at bounding box center [52, 166] width 67 height 10
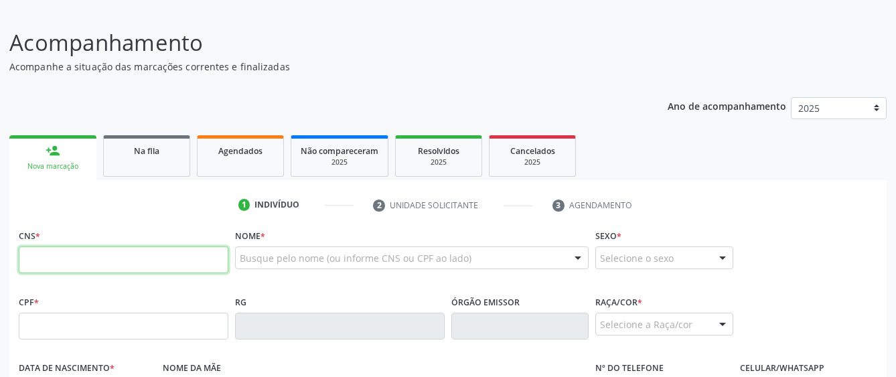
click at [98, 262] on input "text" at bounding box center [124, 260] width 210 height 27
type input "700 3039 6280 0532"
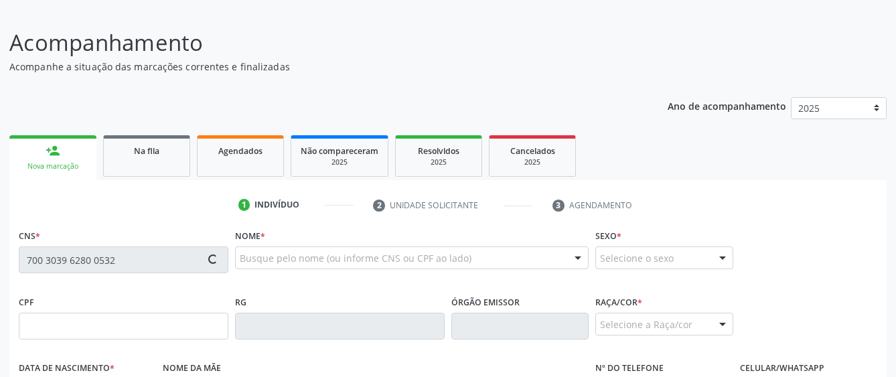
type input "383.048.804-15"
type input "1[DATE]"
type input "Pastora [PERSON_NAME]"
type input "[PHONE_NUMBER]"
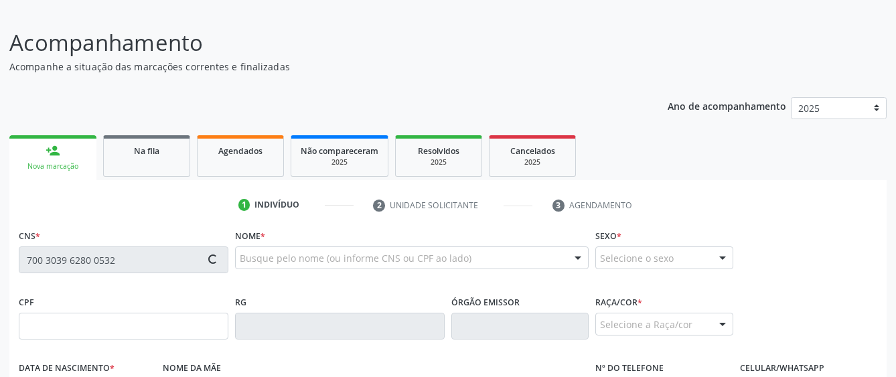
type input "S/N"
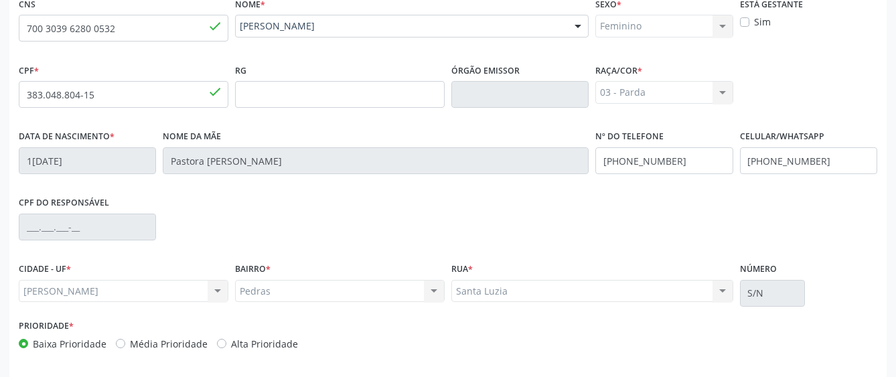
scroll to position [352, 0]
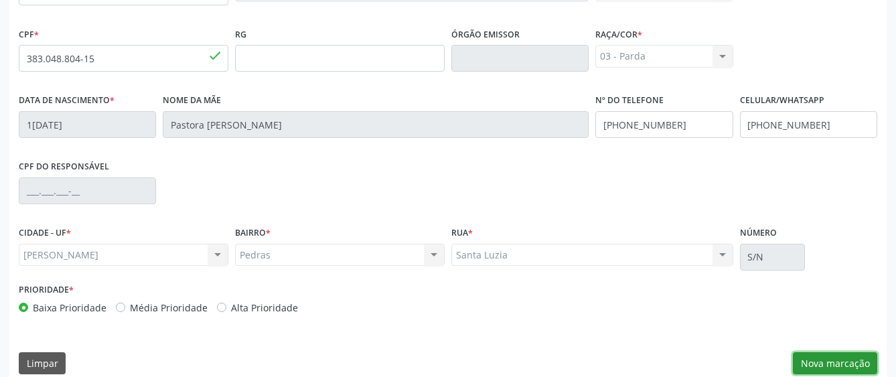
click at [813, 365] on button "Nova marcação" at bounding box center [835, 363] width 84 height 23
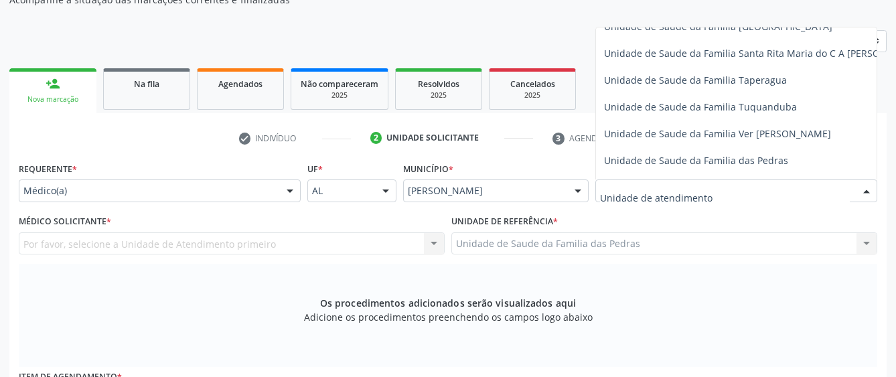
scroll to position [938, 0]
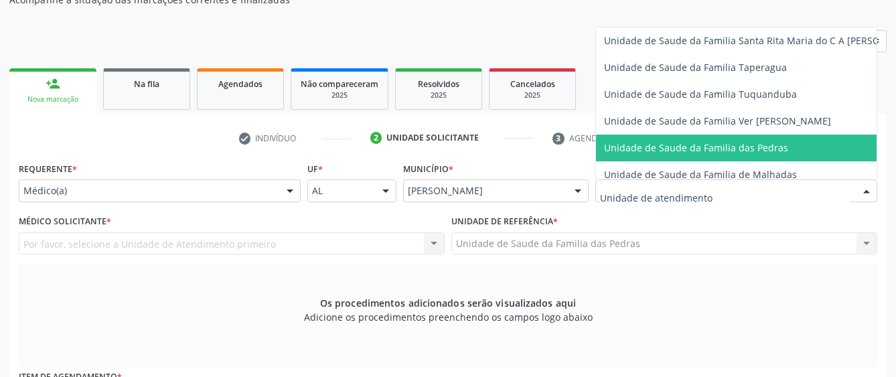
click at [624, 141] on span "Unidade de Saude da Familia das Pedras" at bounding box center [763, 148] width 334 height 27
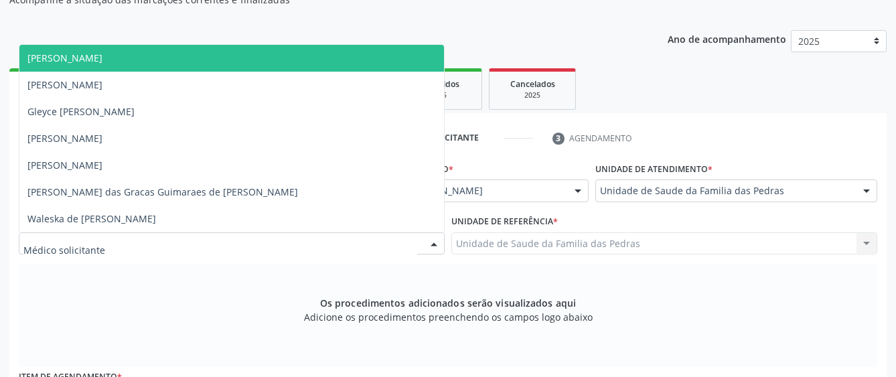
click at [379, 251] on div at bounding box center [232, 243] width 426 height 23
click at [239, 63] on span "[PERSON_NAME]" at bounding box center [231, 58] width 425 height 27
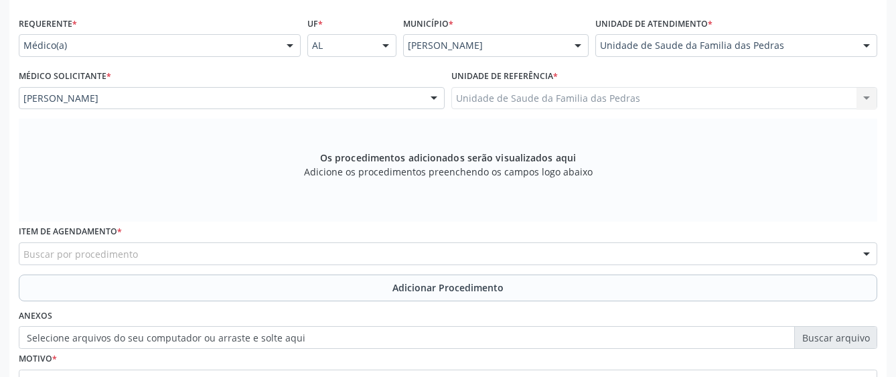
scroll to position [352, 0]
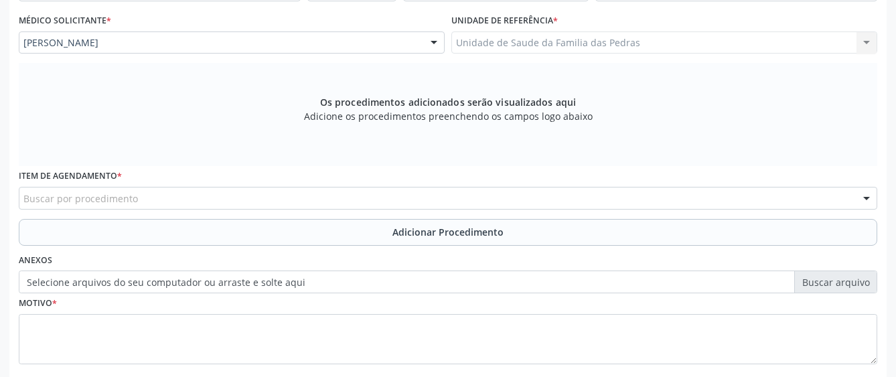
click at [331, 199] on div "Buscar por procedimento" at bounding box center [448, 198] width 859 height 23
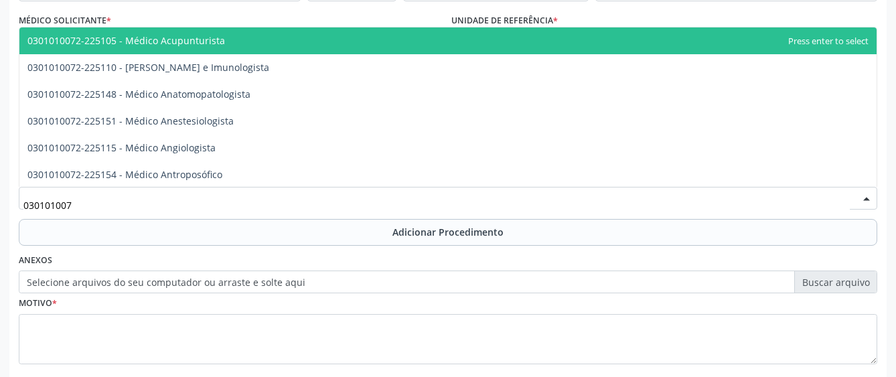
type input "0301010072"
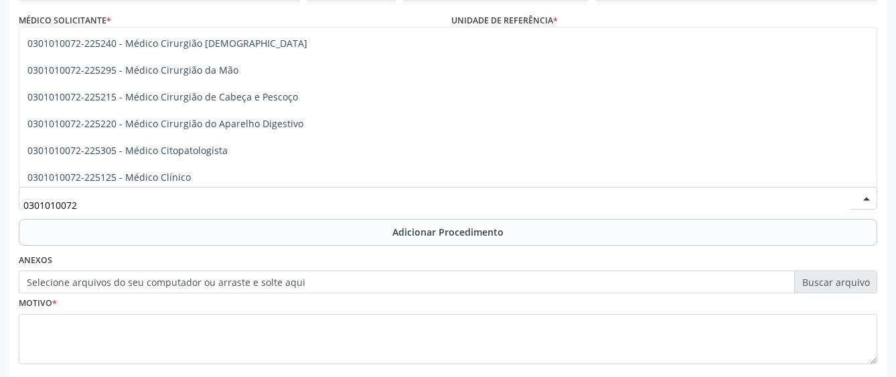
scroll to position [469, 0]
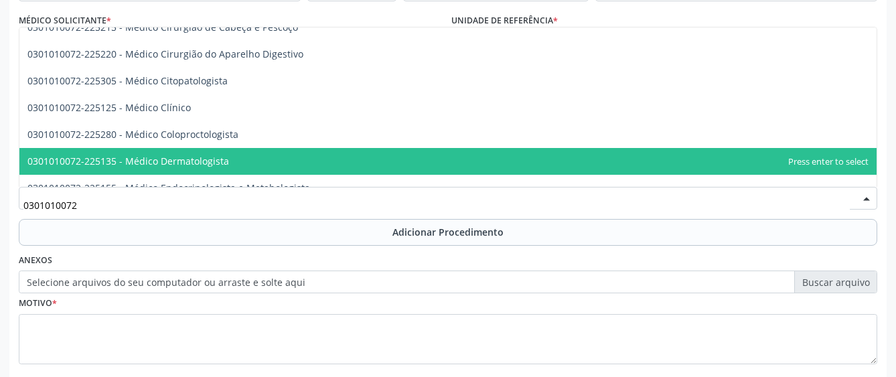
click at [354, 163] on span "0301010072-225135 - Médico Dermatologista" at bounding box center [448, 161] width 858 height 27
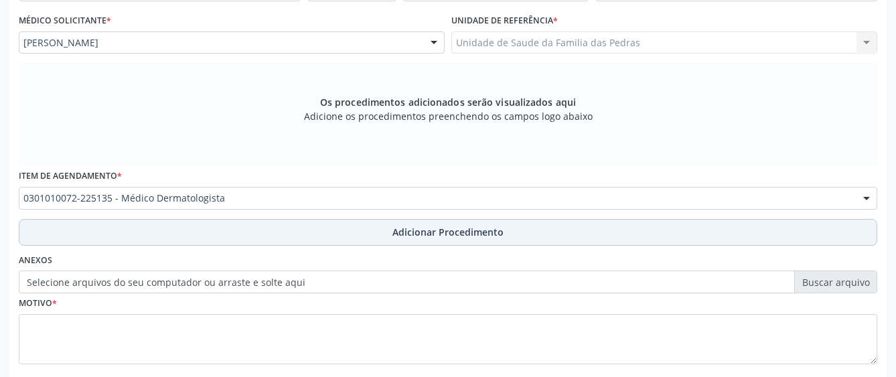
click at [312, 230] on button "Adicionar Procedimento" at bounding box center [448, 232] width 859 height 27
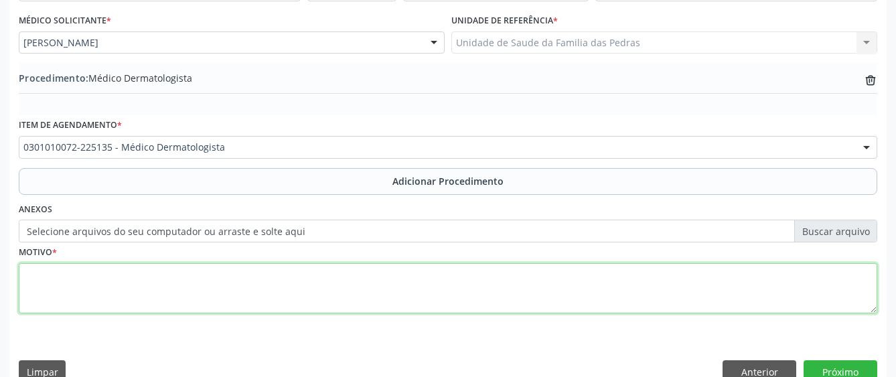
click at [311, 273] on textarea at bounding box center [448, 288] width 859 height 51
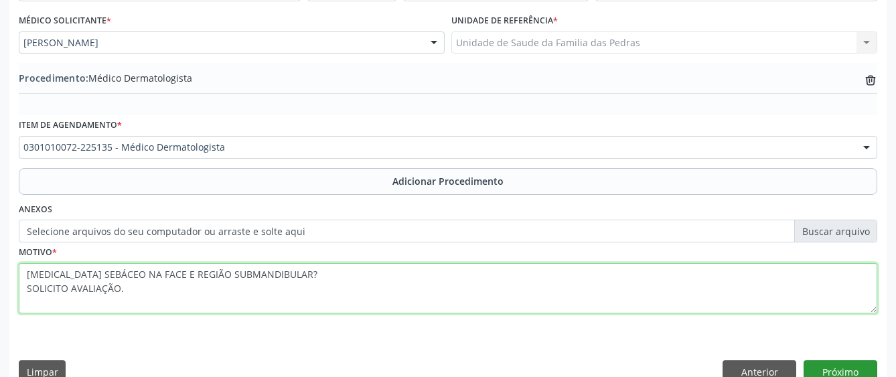
type textarea "[MEDICAL_DATA] SEBÁCEO NA FACE E REGIÃO SUBMANDIBULAR? SOLICITO AVALIAÇÃO."
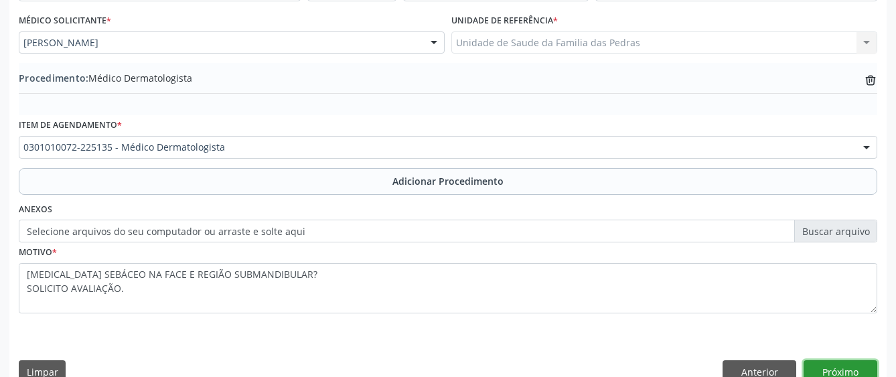
click at [861, 365] on button "Próximo" at bounding box center [841, 371] width 74 height 23
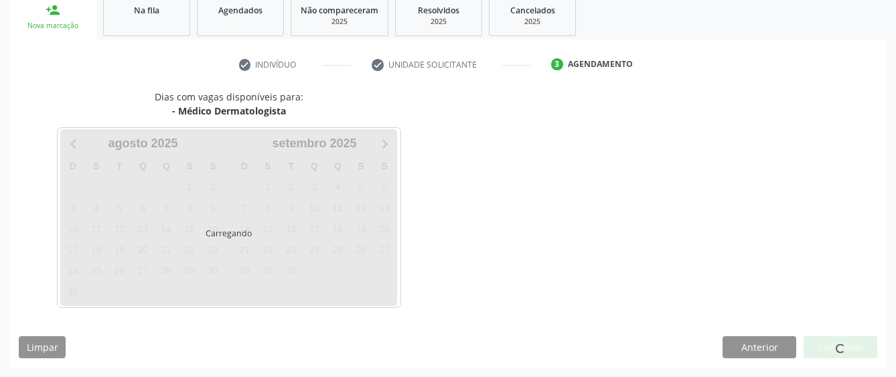
scroll to position [264, 0]
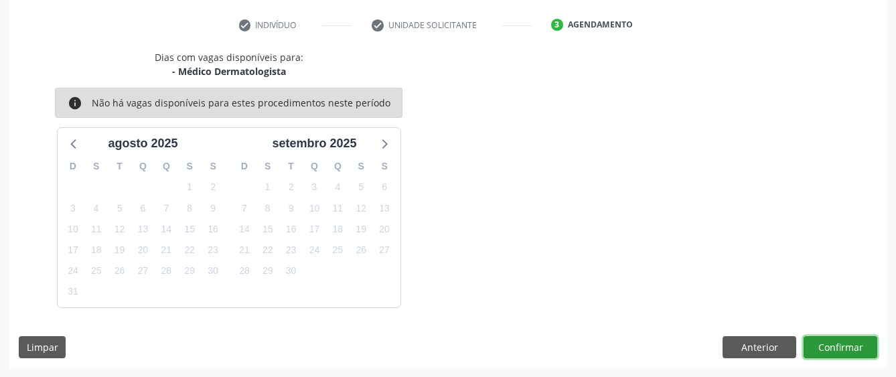
click at [813, 350] on button "Confirmar" at bounding box center [841, 347] width 74 height 23
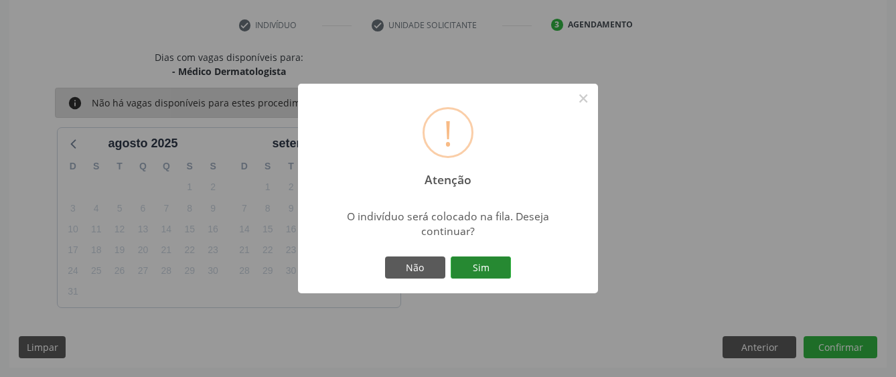
click at [484, 278] on button "Sim" at bounding box center [481, 268] width 60 height 23
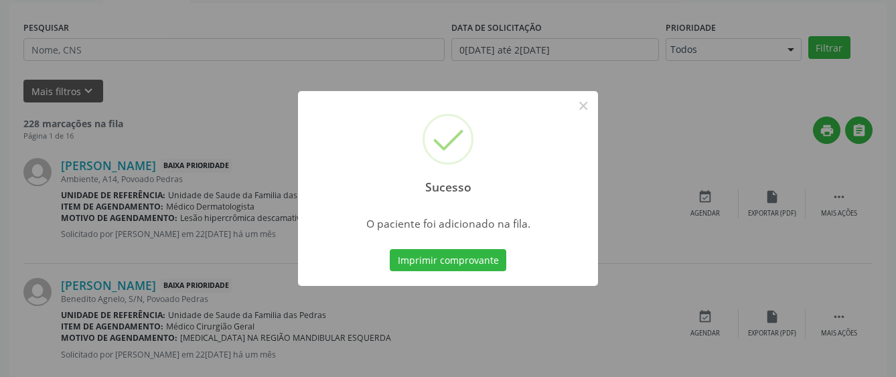
scroll to position [84, 0]
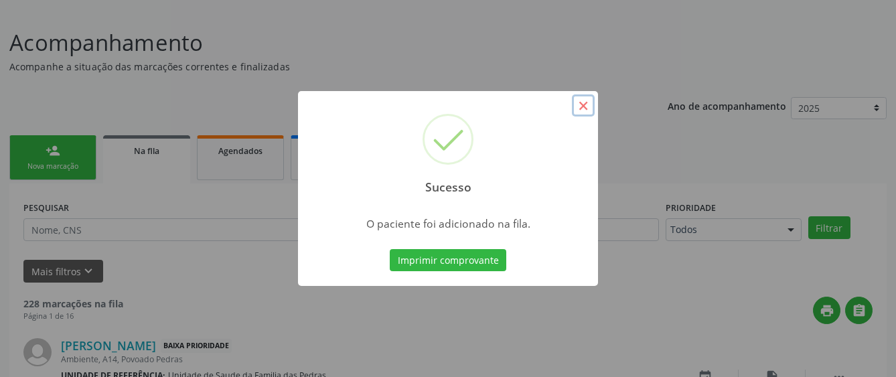
click at [575, 109] on button "×" at bounding box center [583, 105] width 23 height 23
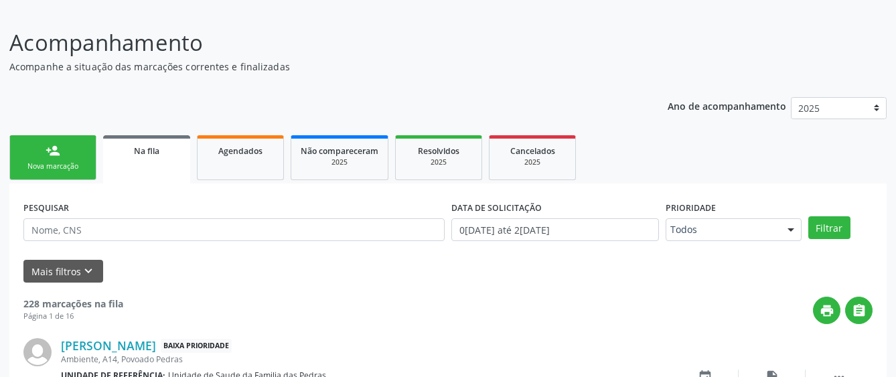
click at [33, 160] on link "person_add Nova marcação" at bounding box center [52, 157] width 87 height 45
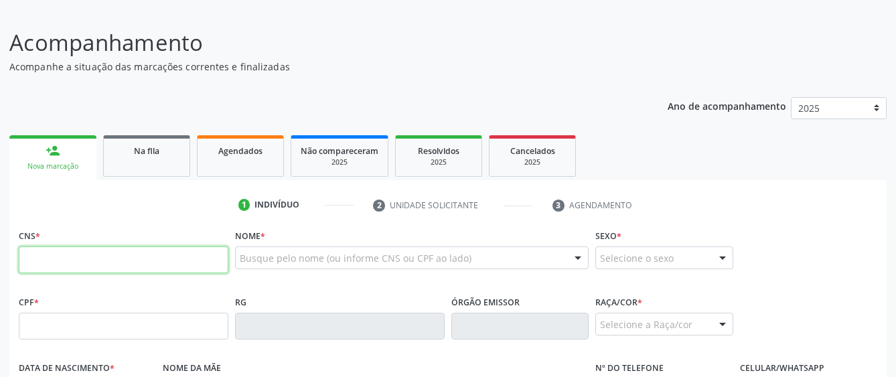
click at [52, 260] on input "text" at bounding box center [124, 260] width 210 height 27
type input "706 8047 4919 1422"
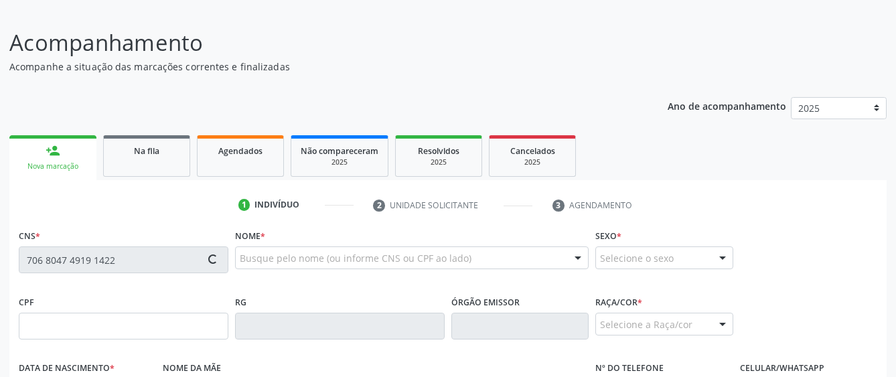
type input "457.730.334-53"
type input "1[DATE]"
type input "Cosma [PERSON_NAME]"
type input "[PHONE_NUMBER]"
type input "S/N"
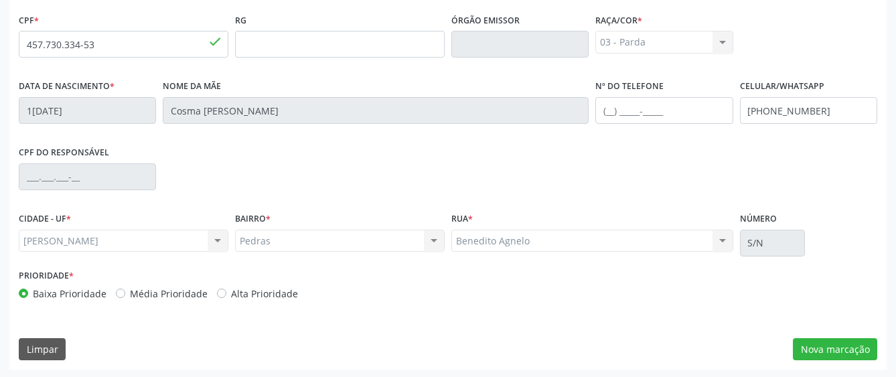
scroll to position [368, 0]
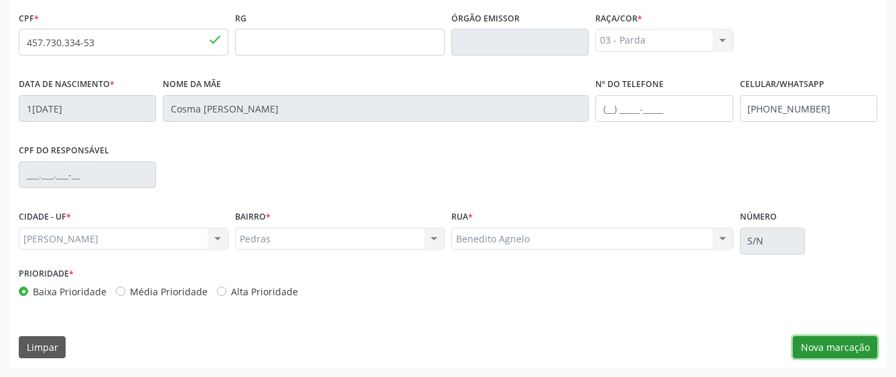
click at [833, 348] on button "Nova marcação" at bounding box center [835, 347] width 84 height 23
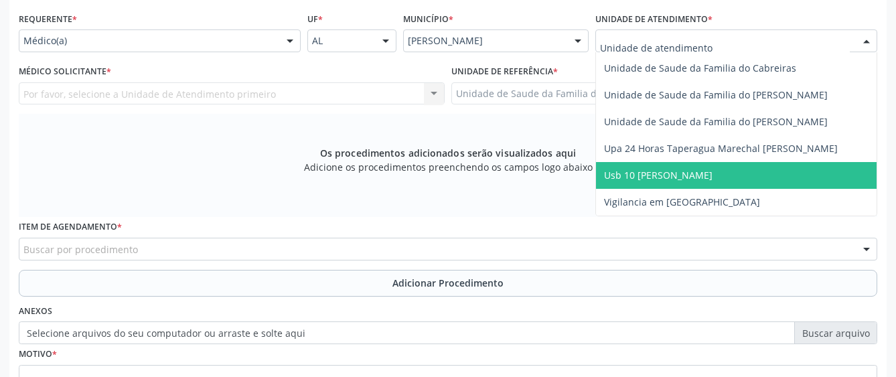
scroll to position [972, 0]
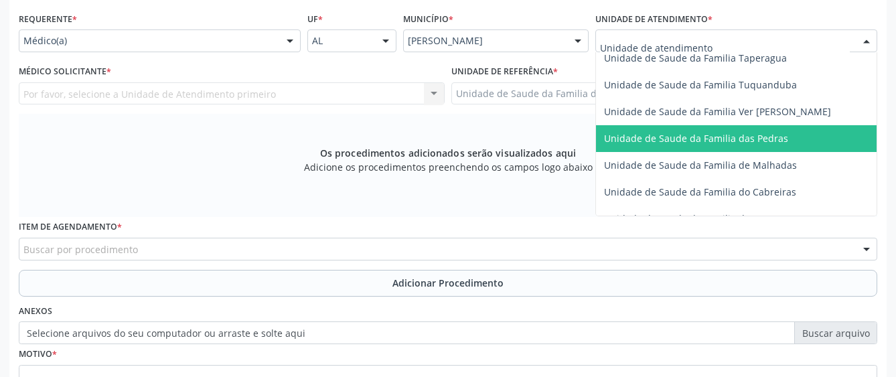
click at [689, 144] on span "Unidade de Saude da Familia das Pedras" at bounding box center [696, 138] width 184 height 13
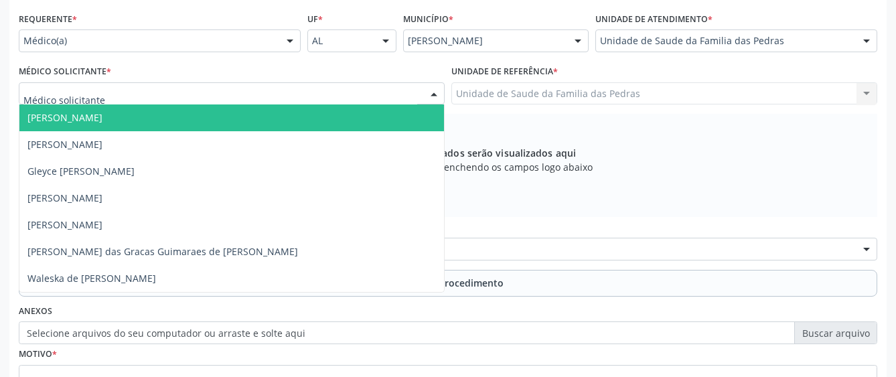
click at [358, 94] on div at bounding box center [232, 93] width 426 height 23
click at [349, 123] on span "[PERSON_NAME]" at bounding box center [231, 118] width 425 height 27
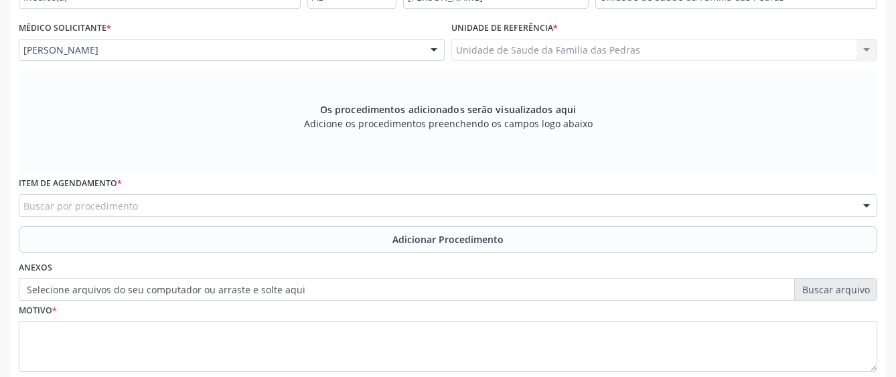
scroll to position [368, 0]
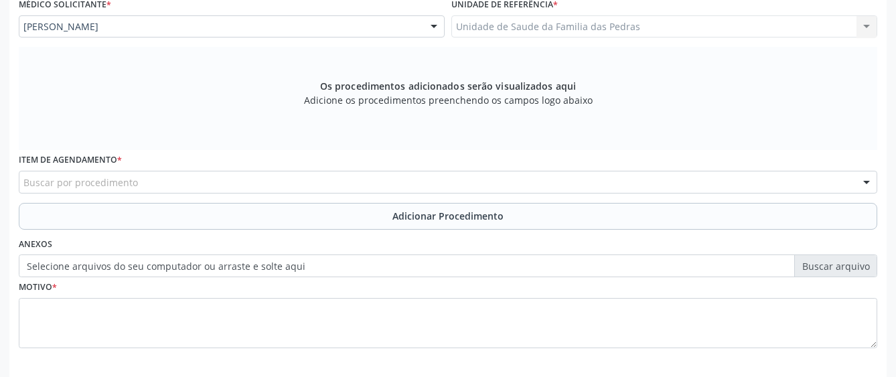
click at [348, 185] on div "Buscar por procedimento" at bounding box center [448, 182] width 859 height 23
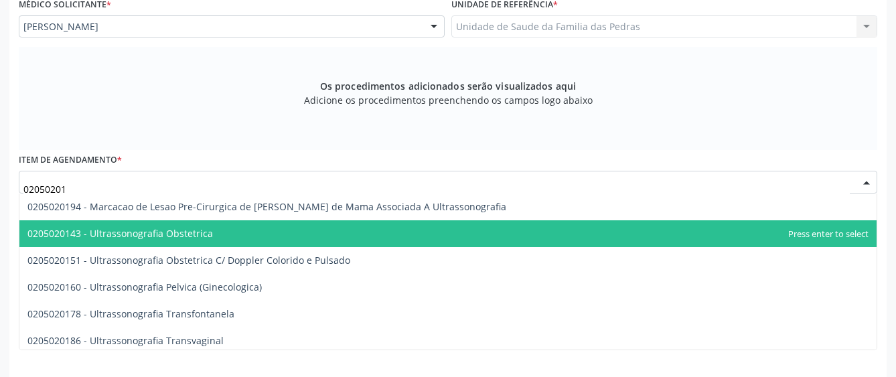
scroll to position [301, 0]
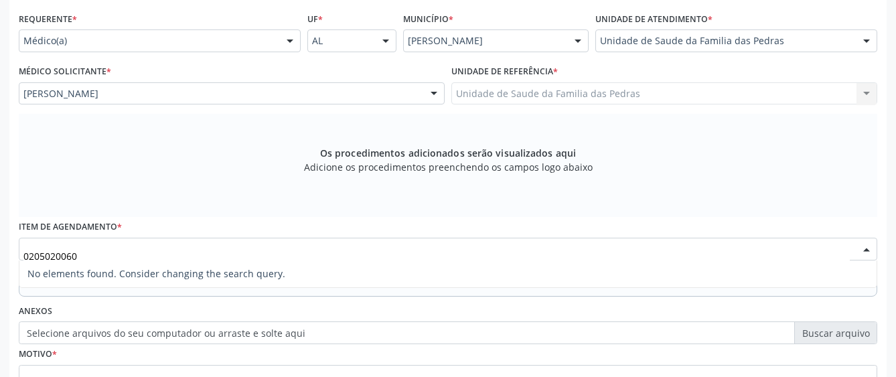
type input "020502006"
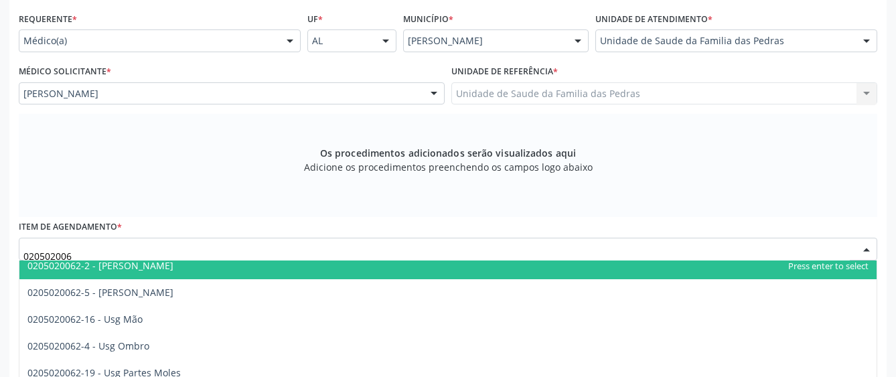
scroll to position [201, 0]
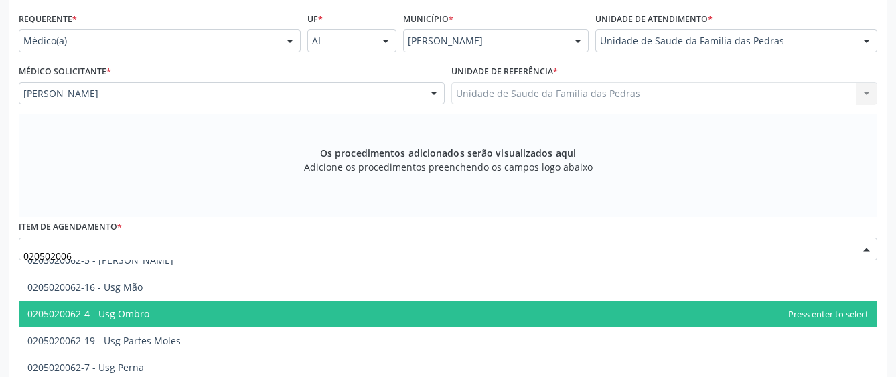
click at [200, 308] on span "0205020062-4 - Usg Ombro" at bounding box center [448, 314] width 858 height 27
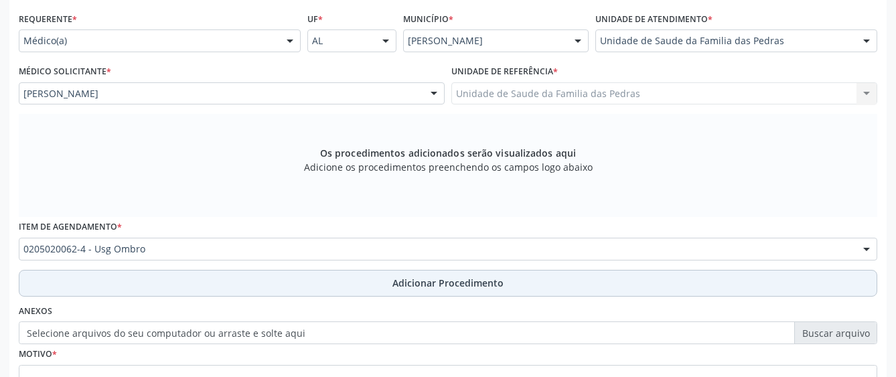
click at [201, 285] on button "Adicionar Procedimento" at bounding box center [448, 283] width 859 height 27
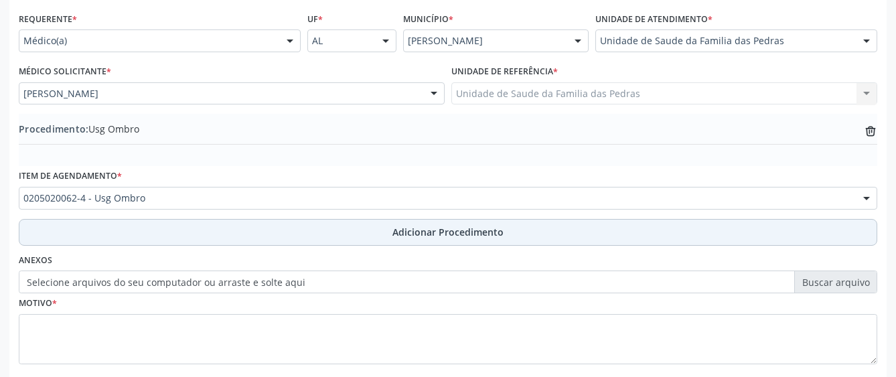
scroll to position [368, 0]
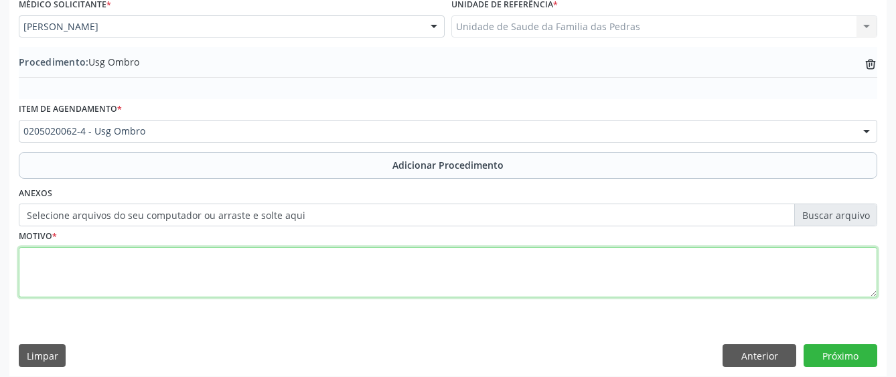
click at [206, 269] on textarea at bounding box center [448, 272] width 859 height 51
type textarea "DOR + LIMITAÇÃO DE MOVIMENTO."
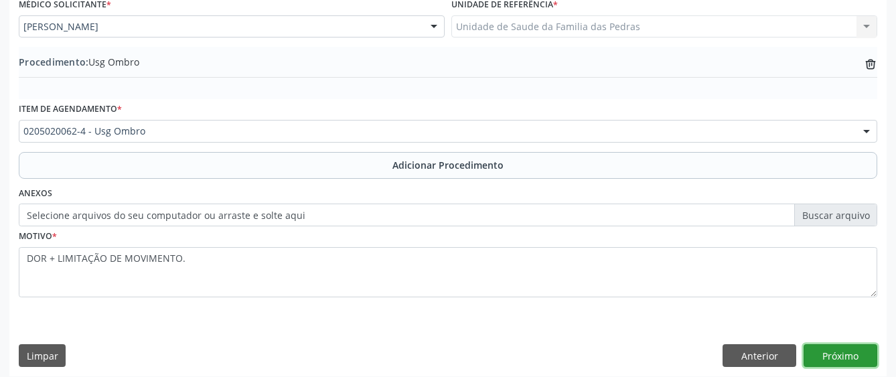
click at [835, 354] on button "Próximo" at bounding box center [841, 355] width 74 height 23
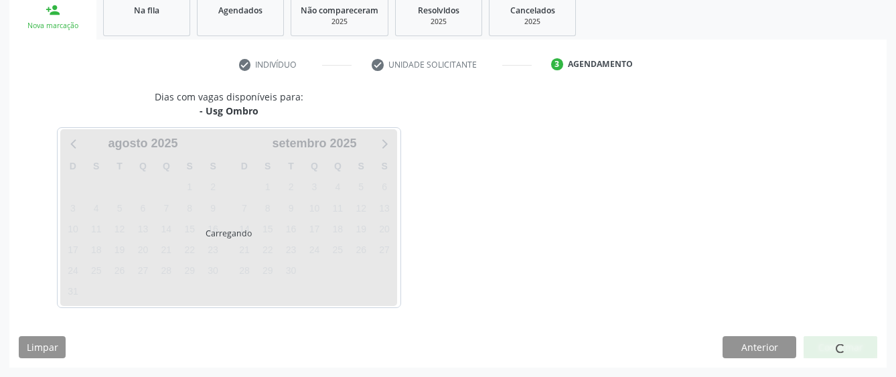
scroll to position [264, 0]
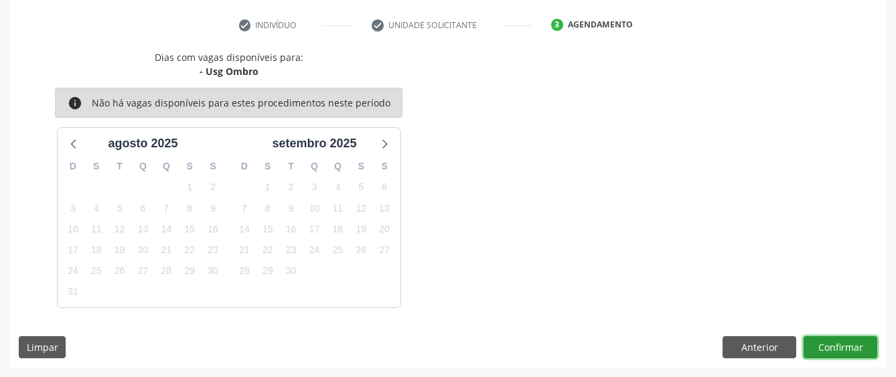
click at [835, 354] on button "Confirmar" at bounding box center [841, 347] width 74 height 23
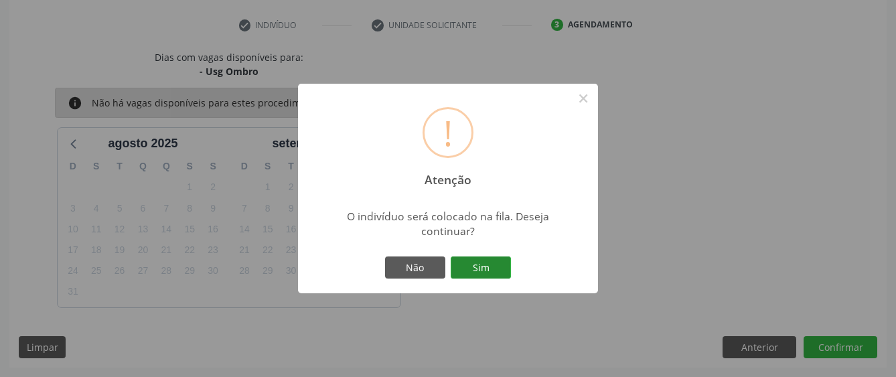
click at [503, 259] on button "Sim" at bounding box center [481, 268] width 60 height 23
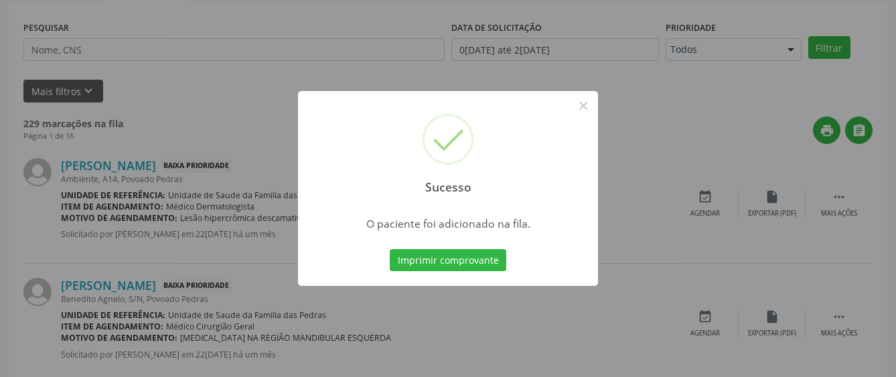
scroll to position [84, 0]
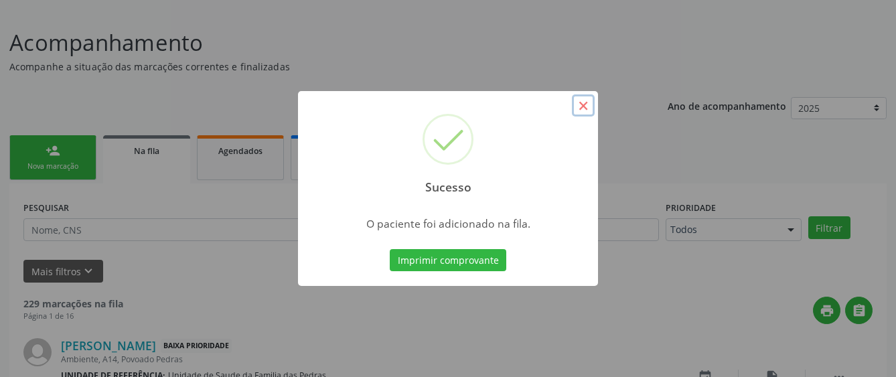
click at [582, 107] on button "×" at bounding box center [583, 105] width 23 height 23
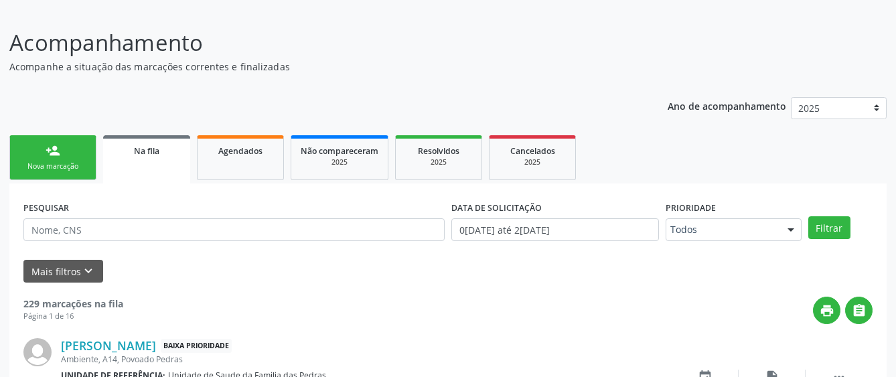
click at [56, 155] on div "person_add" at bounding box center [53, 150] width 15 height 15
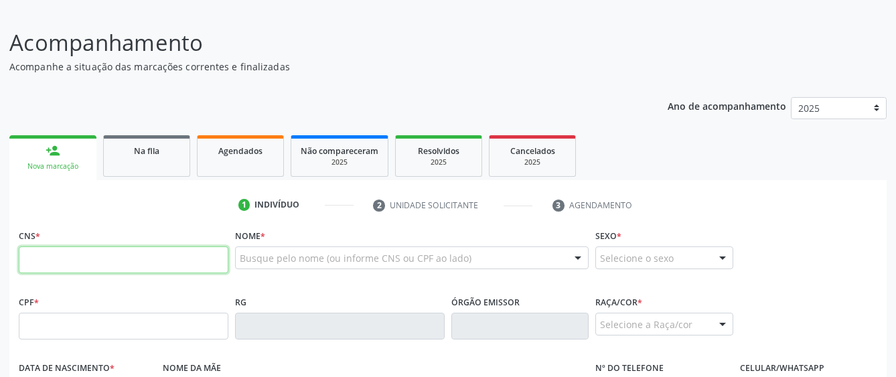
click at [59, 268] on input "text" at bounding box center [124, 260] width 210 height 27
type input "700 6079 7558 0170"
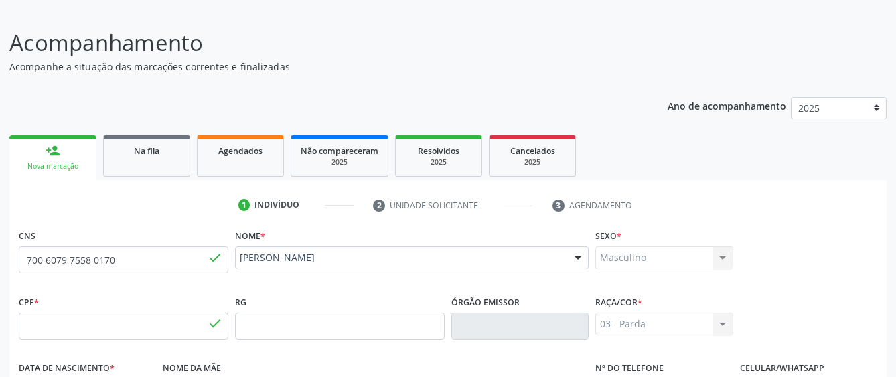
type input "190.788.974-49"
type input "[DATE]"
type input "[PERSON_NAME]"
type input "[PHONE_NUMBER]"
type input "S/N"
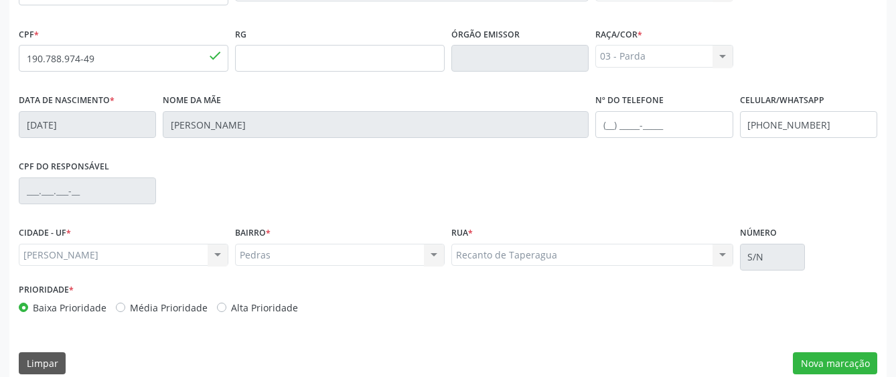
scroll to position [368, 0]
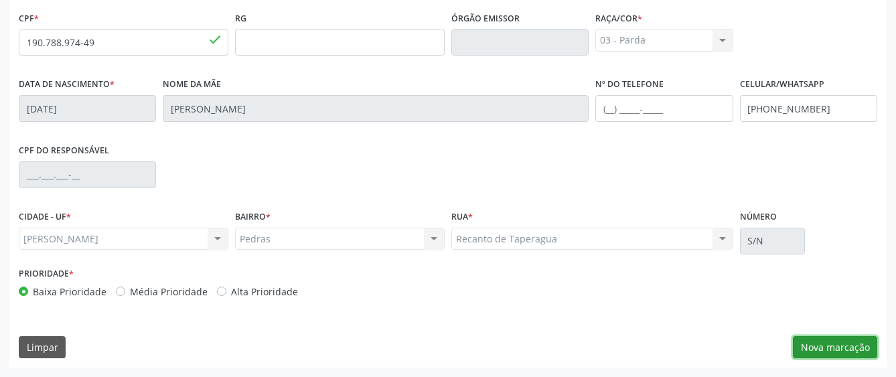
click at [801, 348] on button "Nova marcação" at bounding box center [835, 347] width 84 height 23
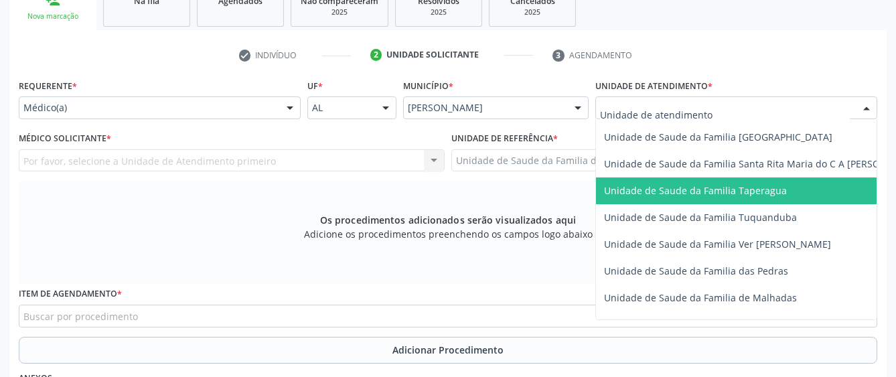
scroll to position [938, 0]
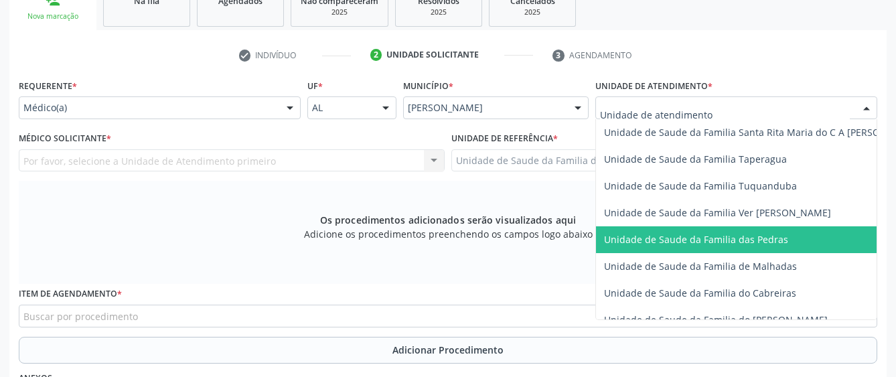
click at [639, 237] on span "Unidade de Saude da Familia das Pedras" at bounding box center [696, 239] width 184 height 13
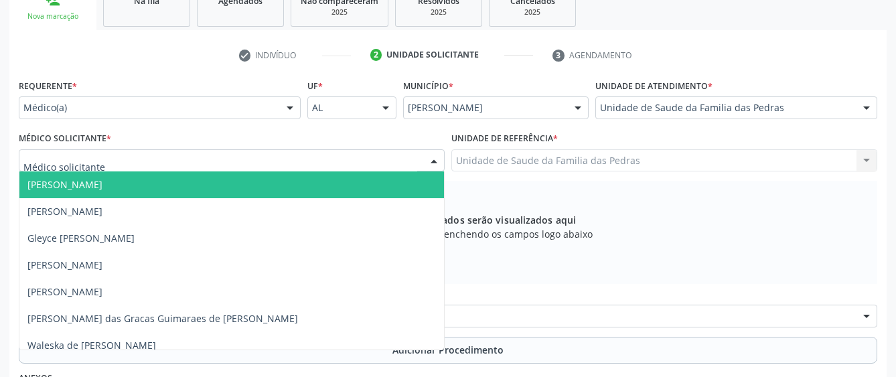
click at [391, 156] on div at bounding box center [232, 160] width 426 height 23
click at [371, 190] on span "[PERSON_NAME]" at bounding box center [231, 185] width 425 height 27
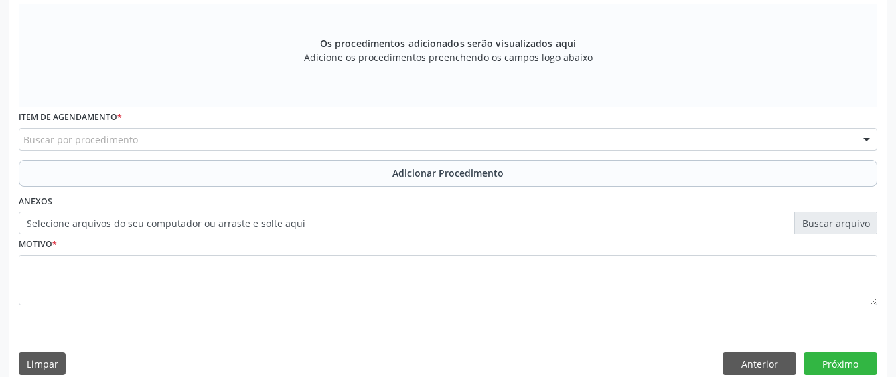
scroll to position [427, 0]
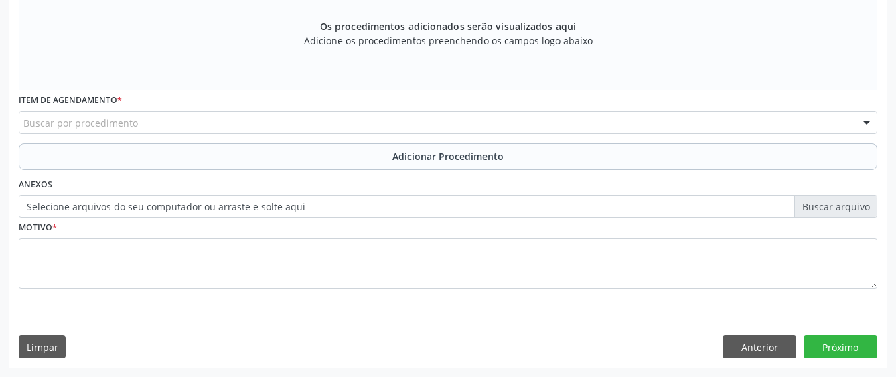
click at [373, 117] on div "Buscar por procedimento" at bounding box center [448, 122] width 859 height 23
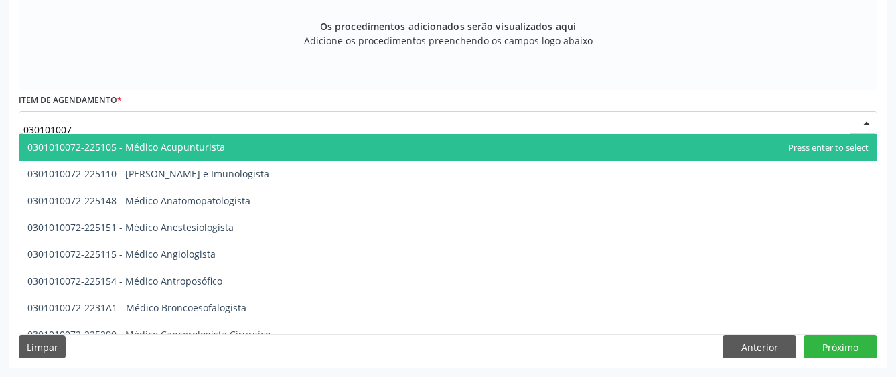
type input "0301010072"
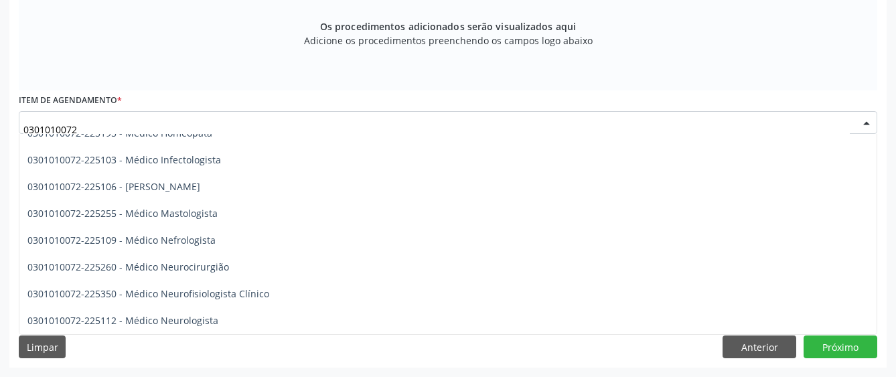
scroll to position [938, 0]
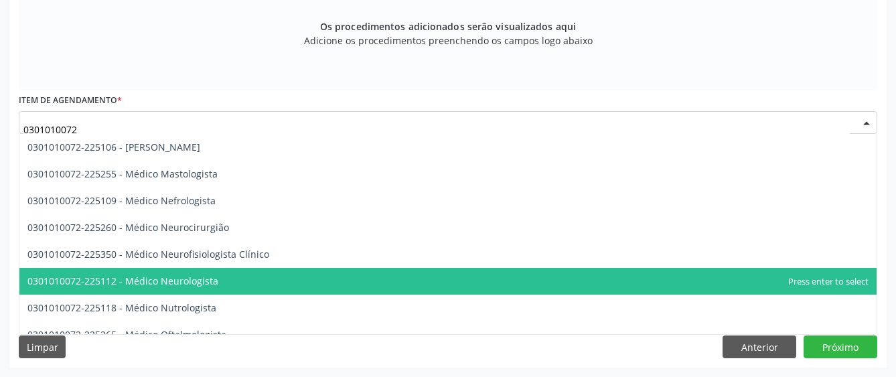
click at [364, 281] on span "0301010072-225112 - Médico Neurologista" at bounding box center [448, 281] width 858 height 27
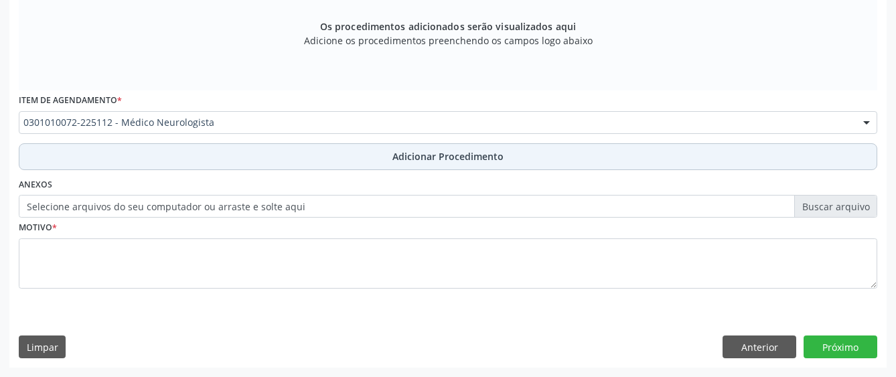
click at [425, 151] on span "Adicionar Procedimento" at bounding box center [448, 156] width 111 height 14
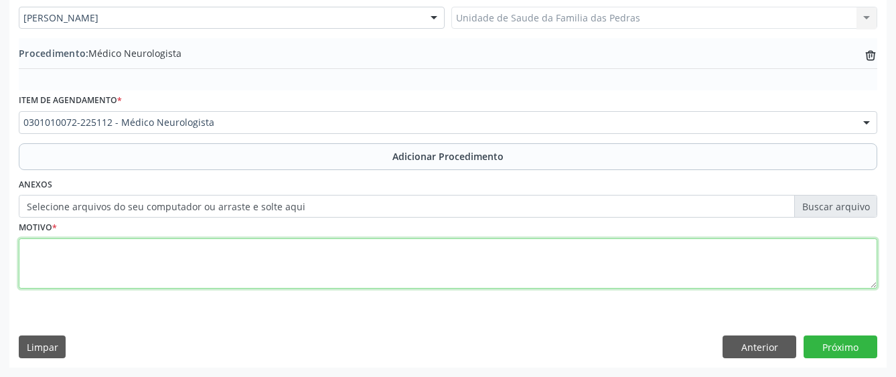
click at [371, 271] on textarea at bounding box center [448, 264] width 859 height 51
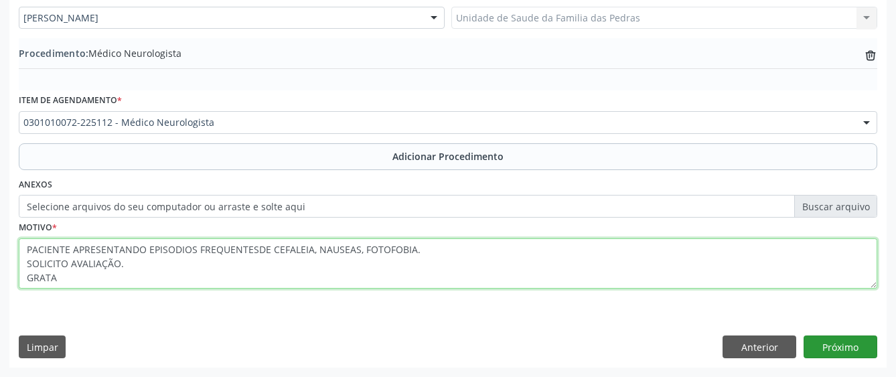
type textarea "PACIENTE APRESENTANDO EPISODIOS FREQUENTESDE CEFALEIA, NAUSEAS, FOTOFOBIA. SOLI…"
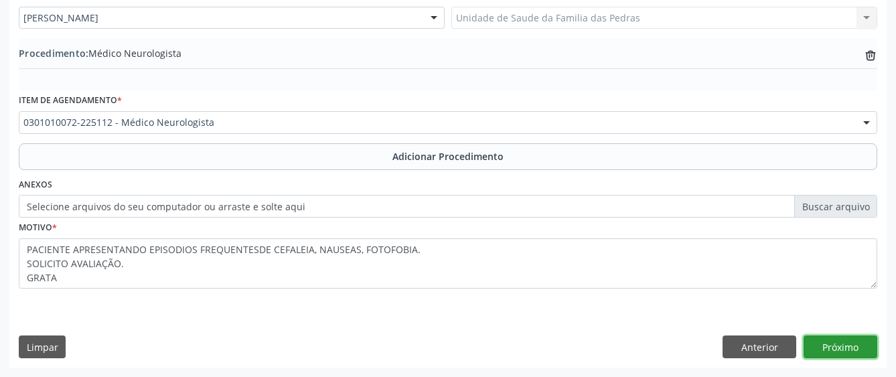
click at [831, 338] on button "Próximo" at bounding box center [841, 347] width 74 height 23
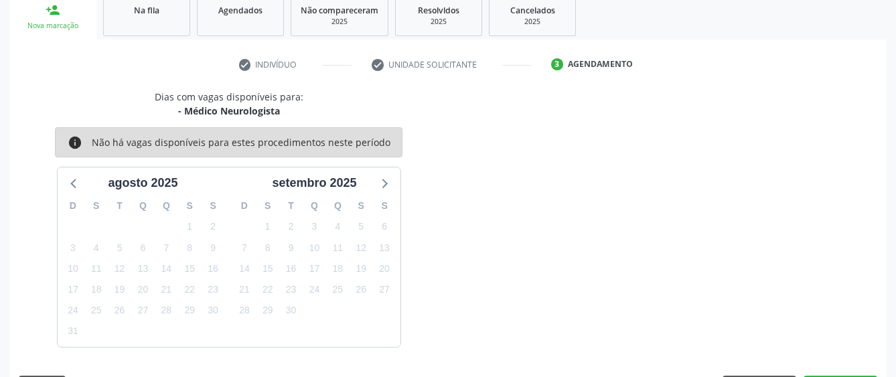
scroll to position [264, 0]
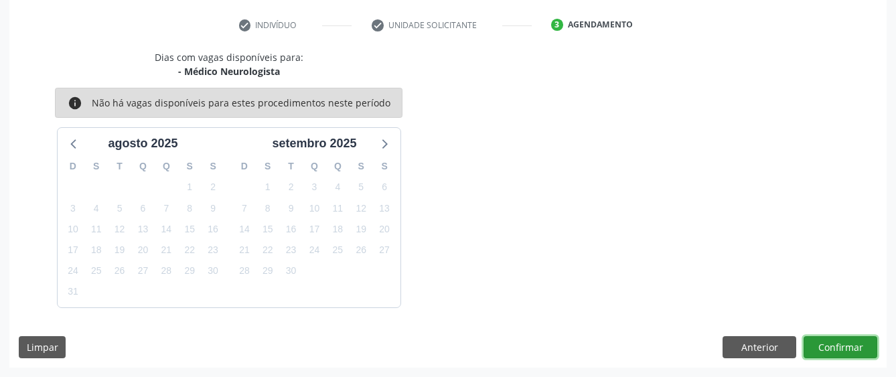
click at [835, 340] on button "Confirmar" at bounding box center [841, 347] width 74 height 23
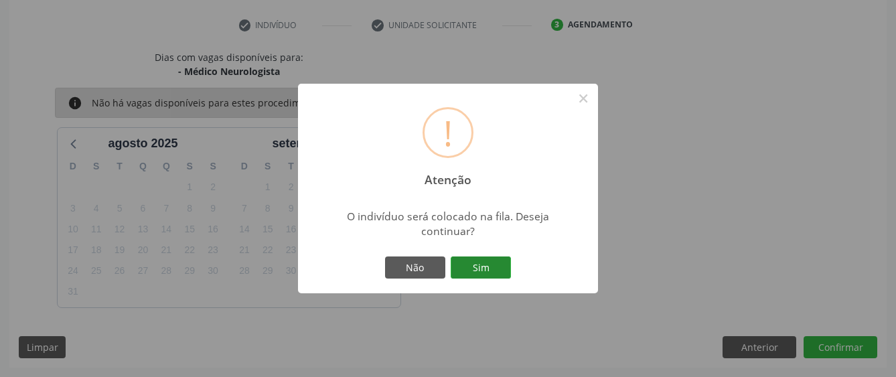
click at [505, 266] on button "Sim" at bounding box center [481, 268] width 60 height 23
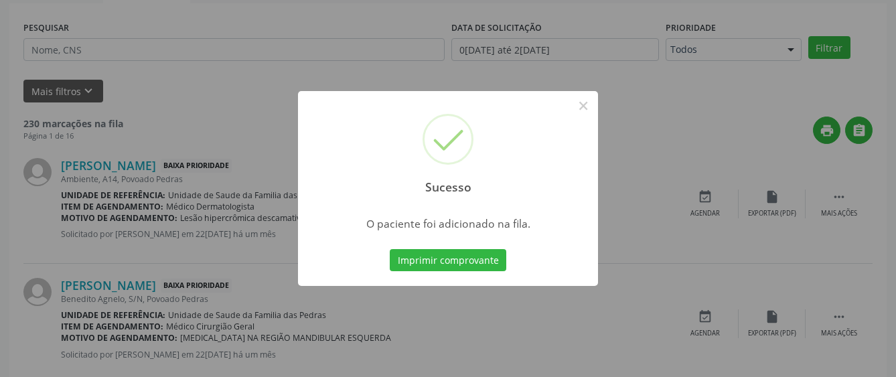
scroll to position [84, 0]
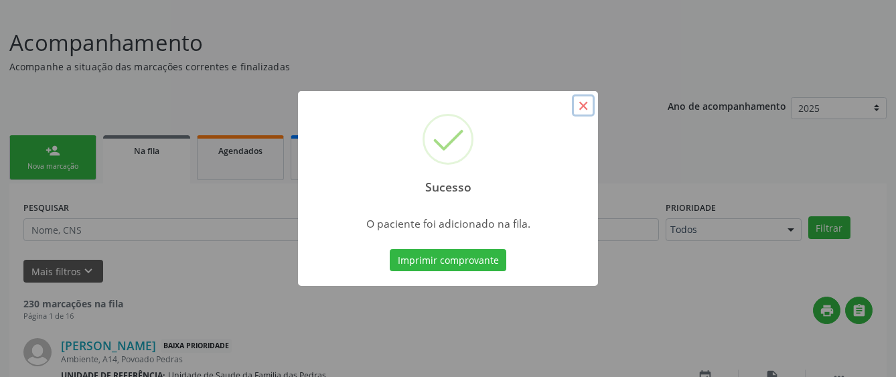
click at [584, 107] on button "×" at bounding box center [583, 105] width 23 height 23
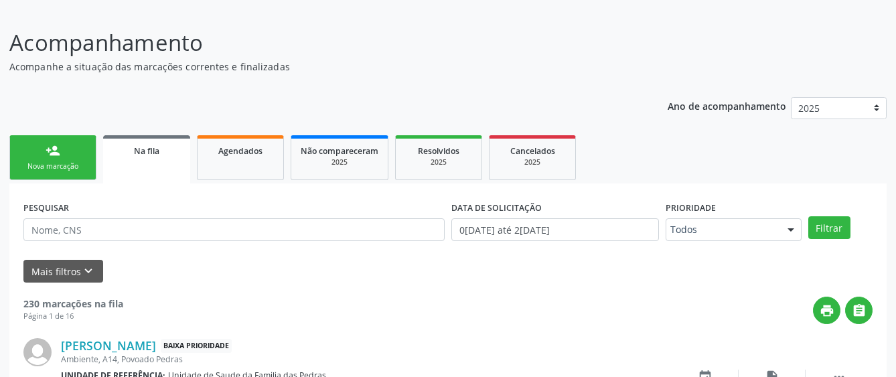
click at [60, 160] on link "person_add Nova marcação" at bounding box center [52, 157] width 87 height 45
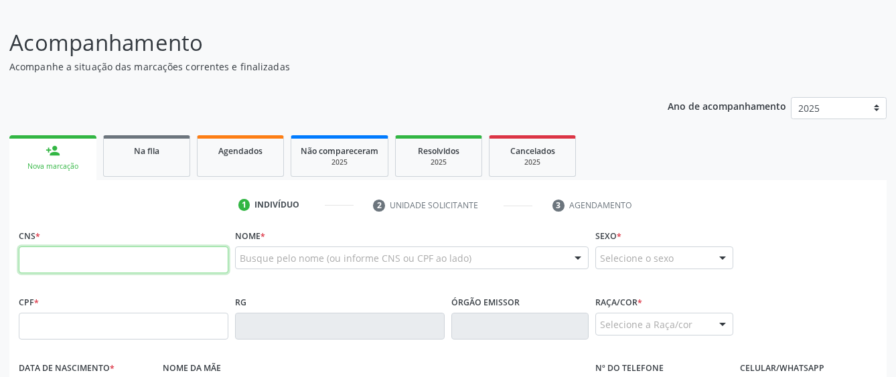
click at [70, 254] on input "text" at bounding box center [124, 260] width 210 height 27
click at [86, 264] on input "text" at bounding box center [124, 260] width 210 height 27
paste input "706 8082 1402 7620"
type input "706 8082 1402 7620"
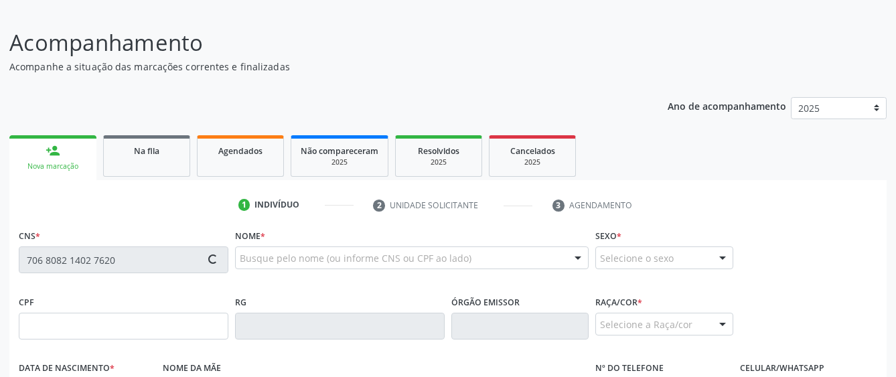
type input "193.441.098-50"
type input "[DATE]"
type input "[PERSON_NAME]"
type input "[PHONE_NUMBER]"
type input "B18"
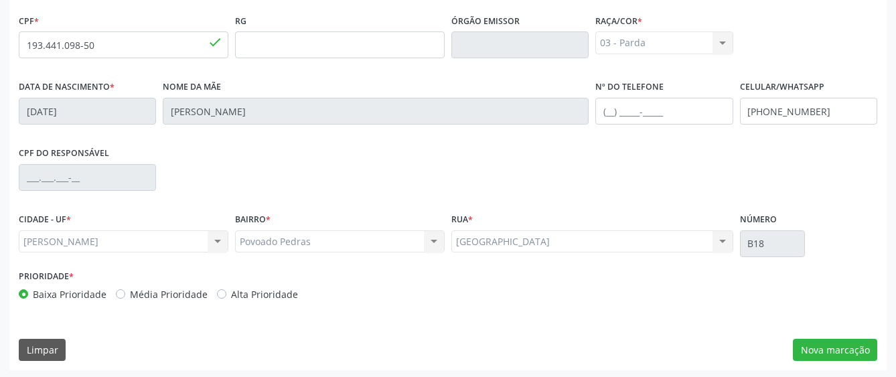
scroll to position [368, 0]
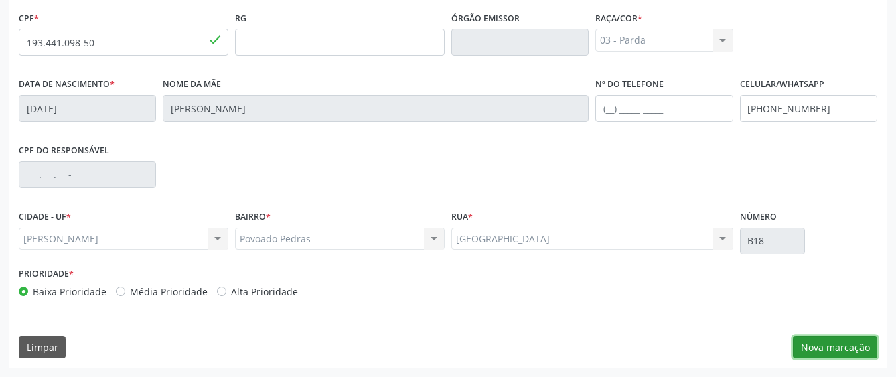
click at [821, 346] on button "Nova marcação" at bounding box center [835, 347] width 84 height 23
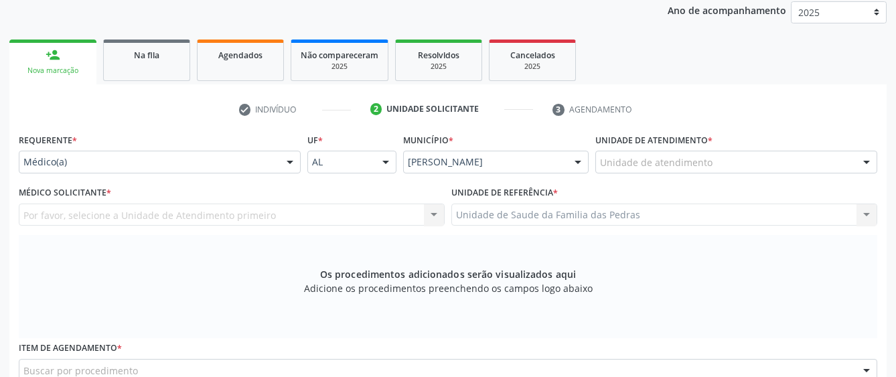
scroll to position [167, 0]
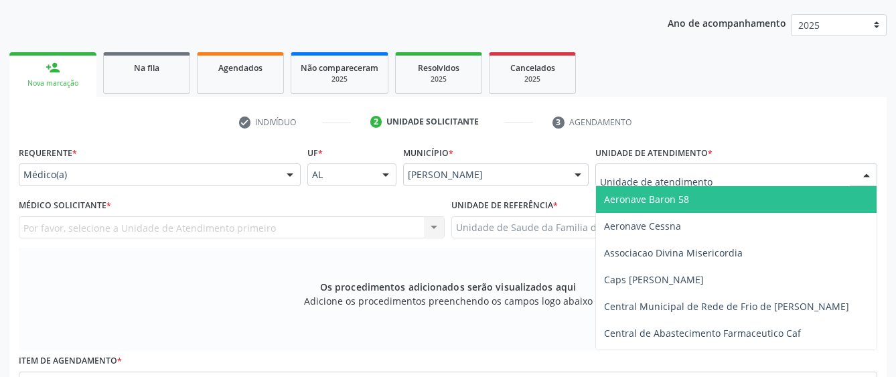
click at [720, 176] on div at bounding box center [737, 174] width 282 height 23
click at [291, 168] on div at bounding box center [290, 175] width 20 height 23
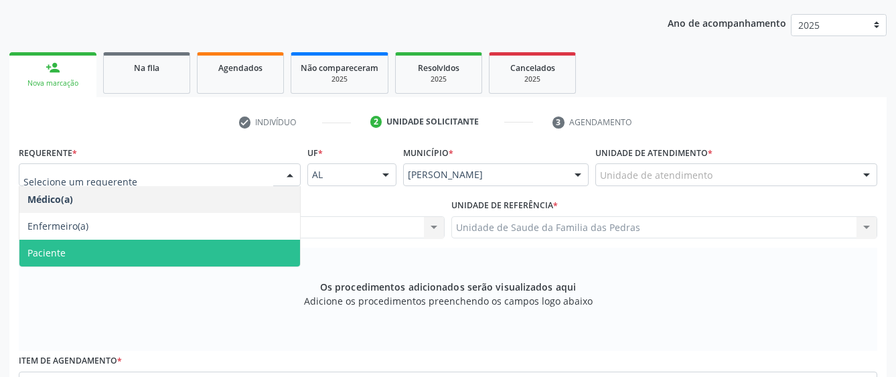
click at [245, 253] on span "Paciente" at bounding box center [159, 253] width 281 height 27
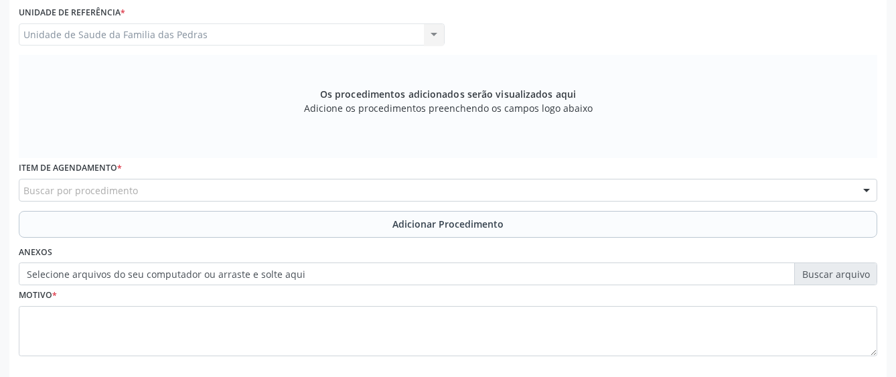
scroll to position [368, 0]
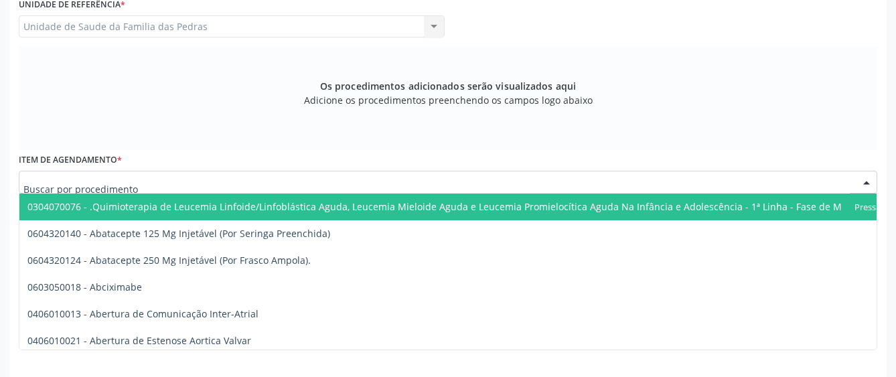
click at [228, 182] on div at bounding box center [448, 182] width 859 height 23
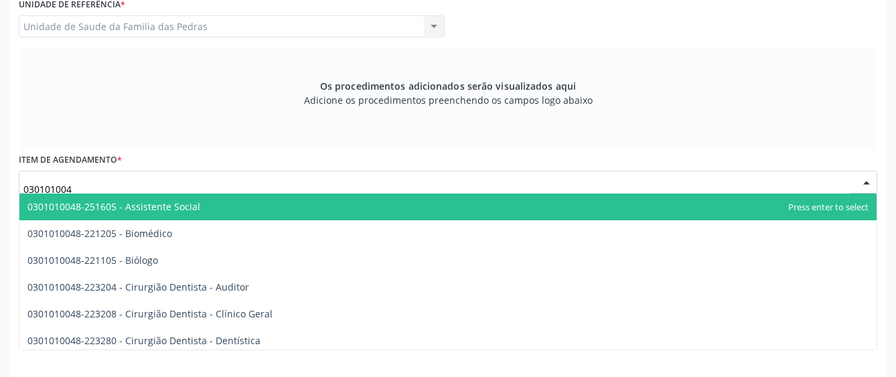
type input "0301010048"
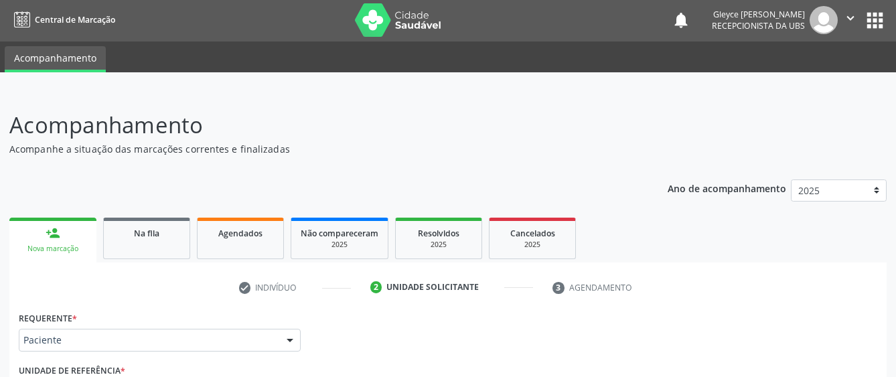
scroll to position [0, 0]
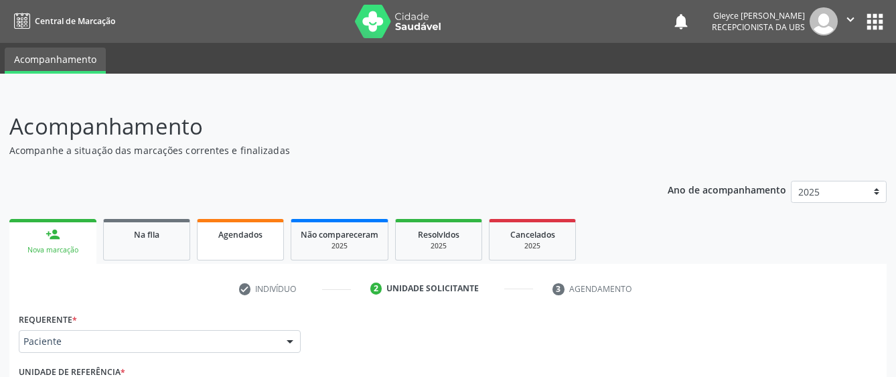
click at [251, 245] on link "Agendados" at bounding box center [240, 240] width 87 height 42
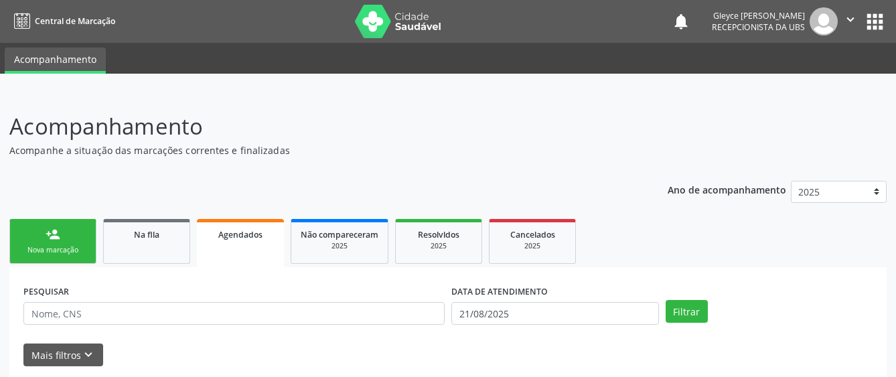
scroll to position [55, 0]
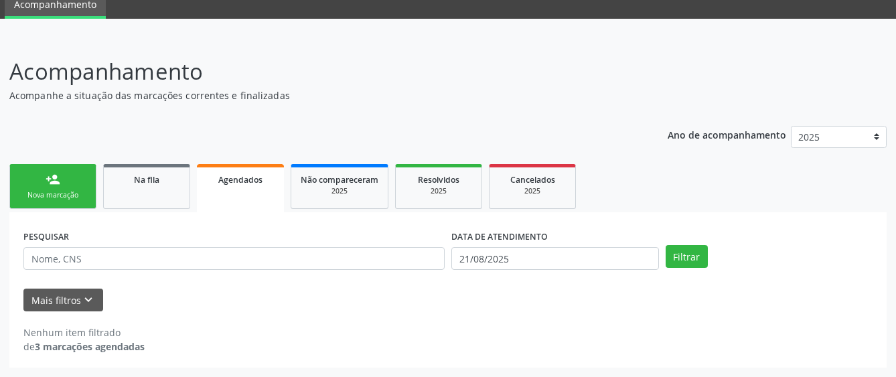
click at [58, 186] on div "person_add" at bounding box center [53, 179] width 15 height 15
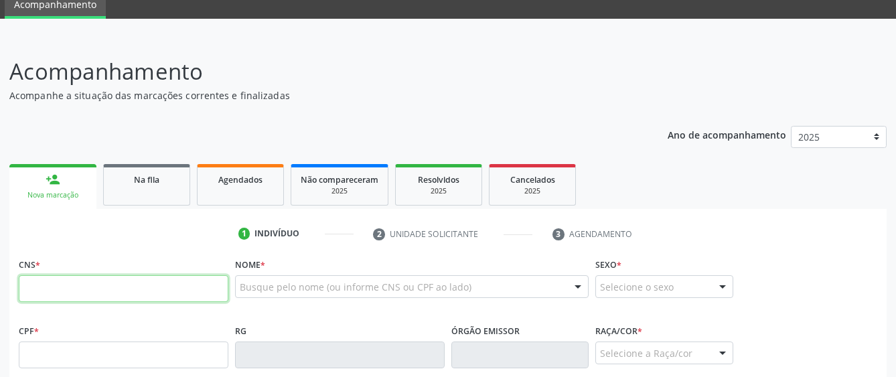
click at [60, 290] on input "text" at bounding box center [124, 288] width 210 height 27
type input "709 0048 3582 7714"
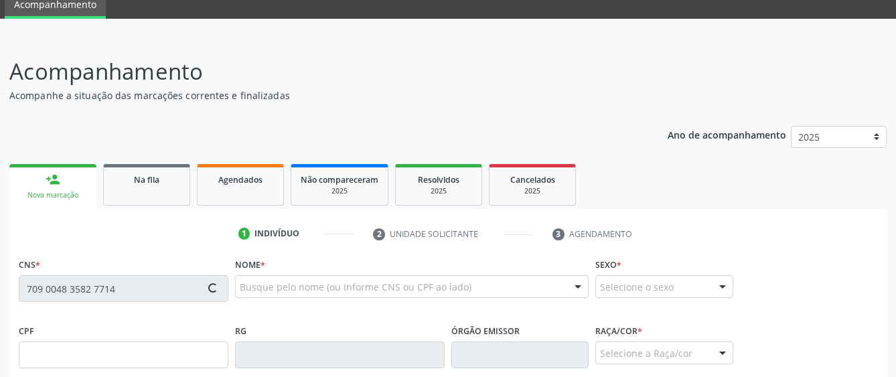
type input "080.066.144-31"
type input "[DATE]"
type input "[PERSON_NAME] Feitosa"
type input "[PHONE_NUMBER]"
type input "S/N"
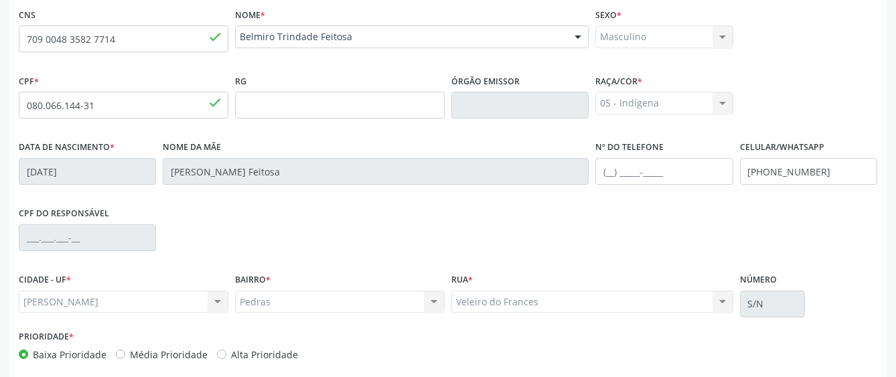
scroll to position [368, 0]
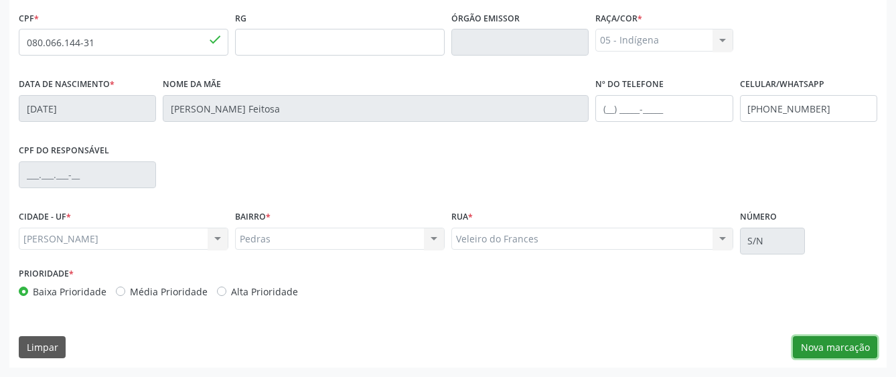
click at [828, 350] on button "Nova marcação" at bounding box center [835, 347] width 84 height 23
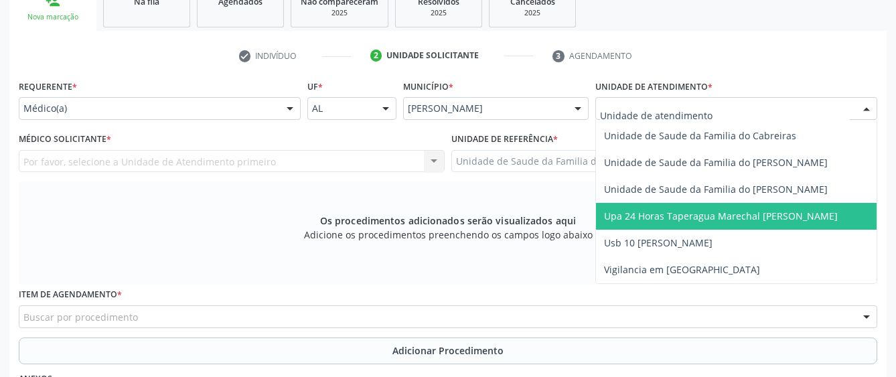
scroll to position [234, 0]
click at [726, 210] on span "Upa 24 Horas Taperagua Marechal [PERSON_NAME]" at bounding box center [721, 215] width 234 height 13
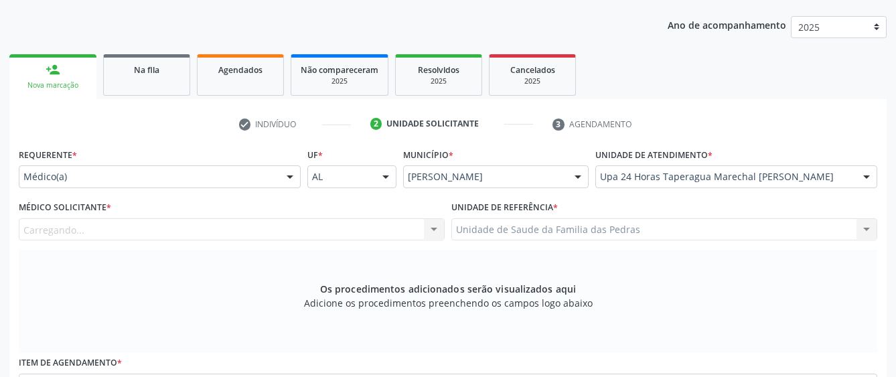
scroll to position [100, 0]
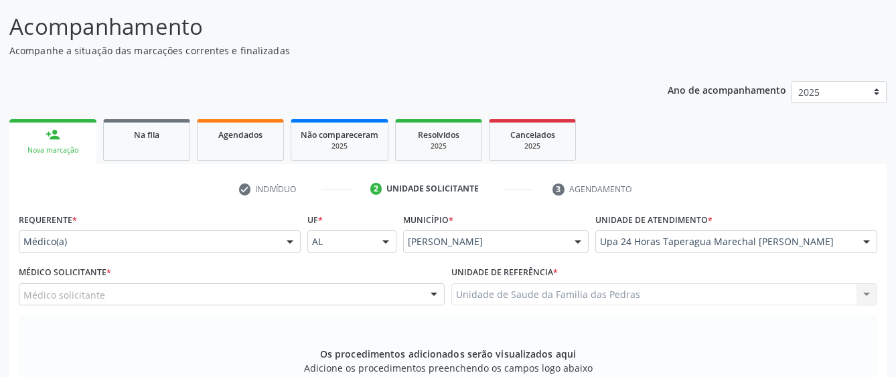
click at [351, 295] on div "Médico solicitante" at bounding box center [232, 294] width 426 height 23
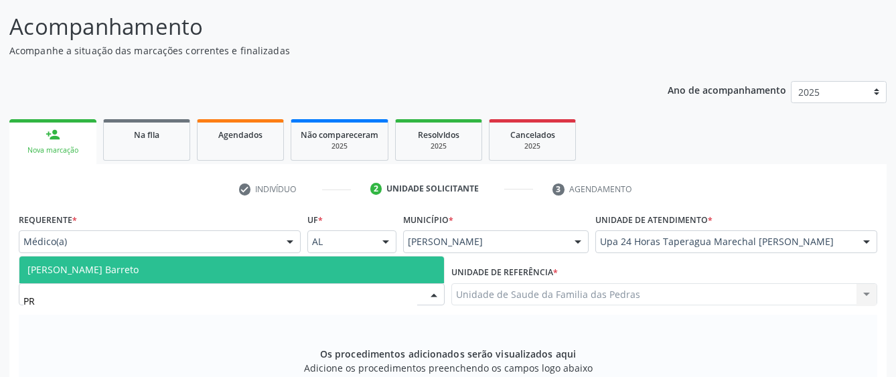
type input "PRI"
click at [190, 272] on span "[PERSON_NAME] Barreto" at bounding box center [231, 270] width 425 height 27
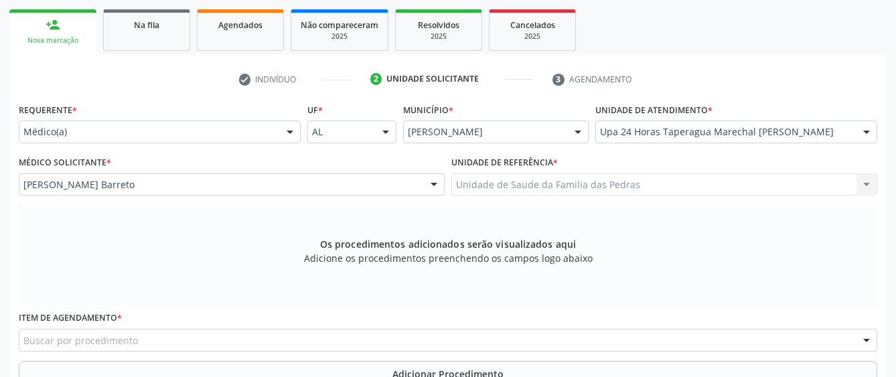
scroll to position [234, 0]
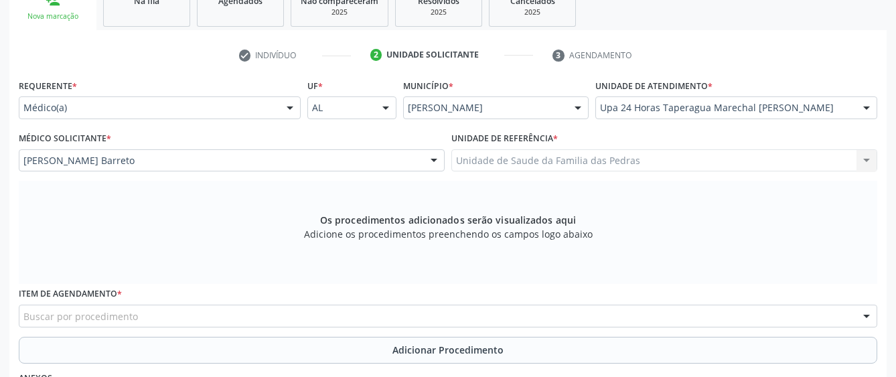
click at [489, 320] on div "Buscar por procedimento" at bounding box center [448, 316] width 859 height 23
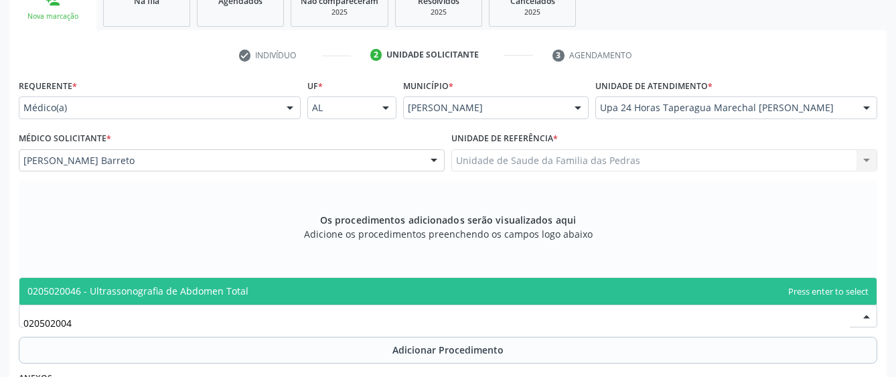
type input "0205020046"
click at [133, 293] on span "0205020046 - Ultrassonografia de Abdomen Total" at bounding box center [137, 291] width 221 height 13
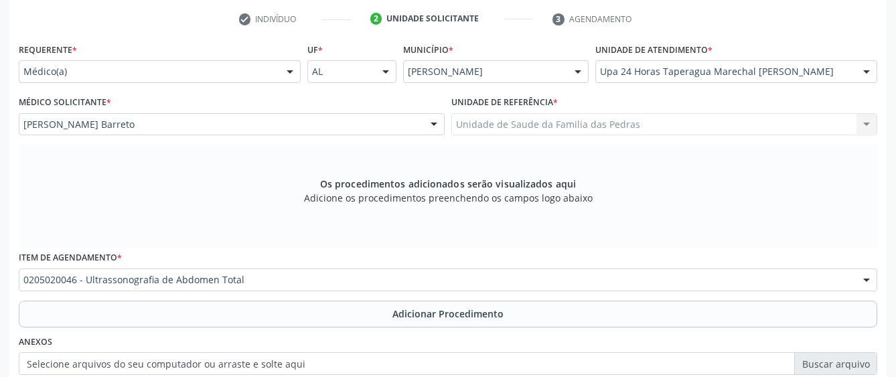
scroll to position [301, 0]
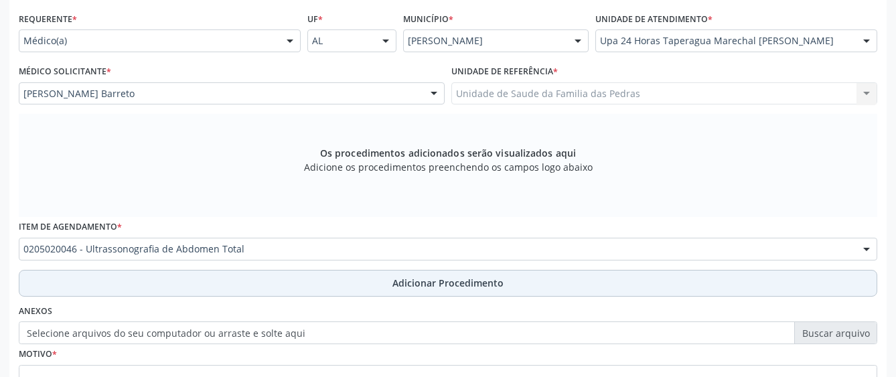
click at [140, 290] on button "Adicionar Procedimento" at bounding box center [448, 283] width 859 height 27
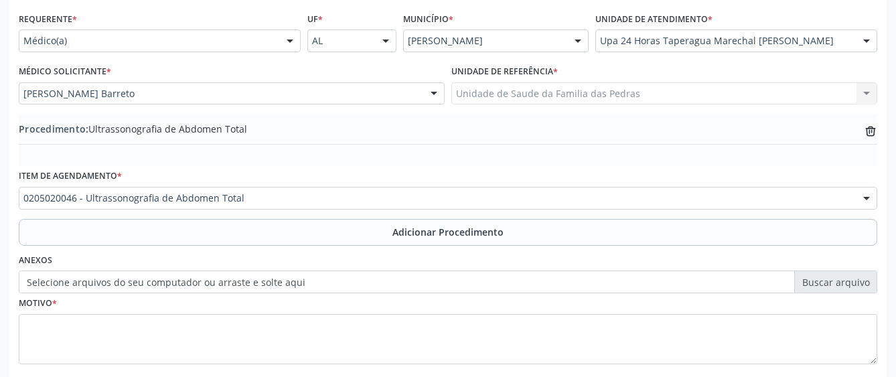
scroll to position [368, 0]
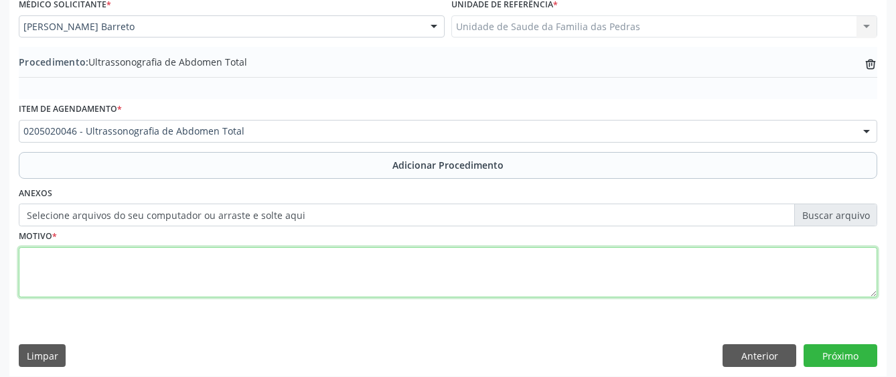
click at [155, 295] on textarea at bounding box center [448, 272] width 859 height 51
type textarea "LITÍASE RENAL?"
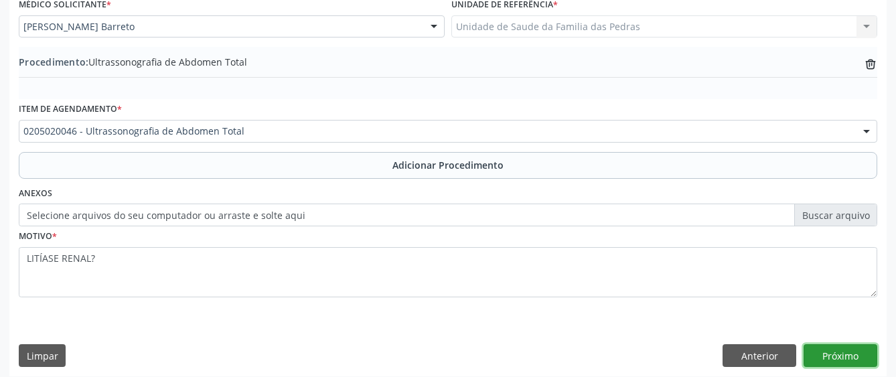
click at [852, 353] on button "Próximo" at bounding box center [841, 355] width 74 height 23
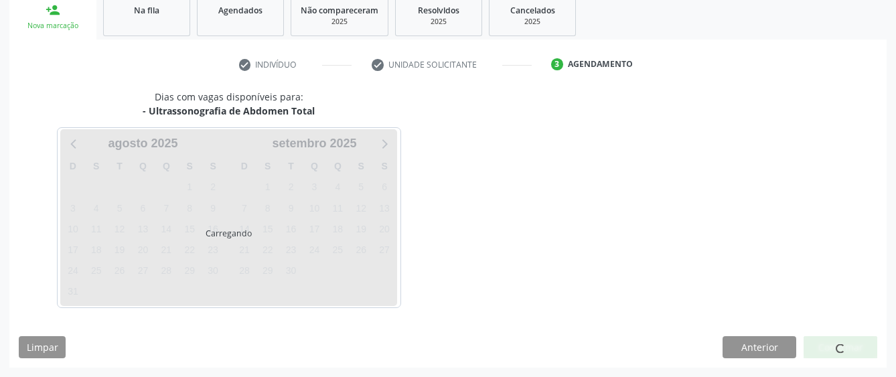
scroll to position [264, 0]
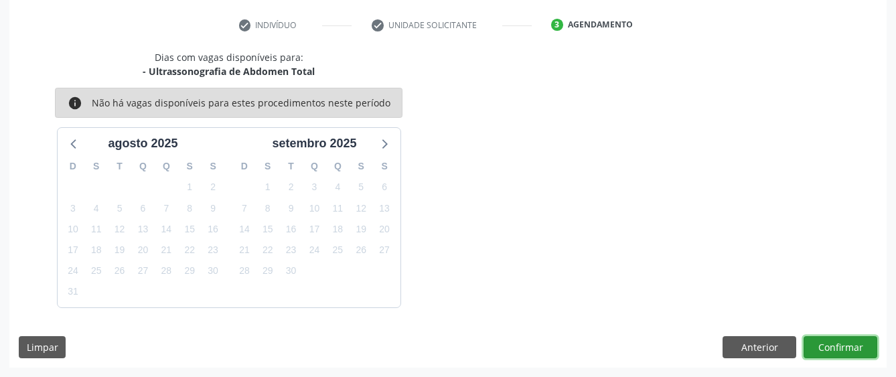
click at [851, 353] on button "Confirmar" at bounding box center [841, 347] width 74 height 23
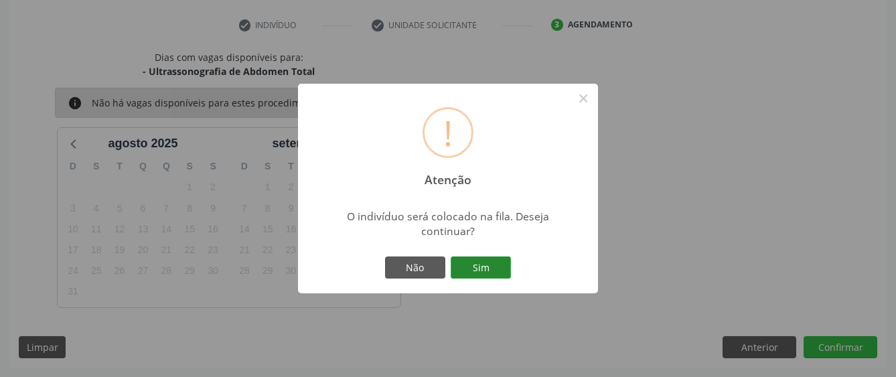
click at [496, 269] on button "Sim" at bounding box center [481, 268] width 60 height 23
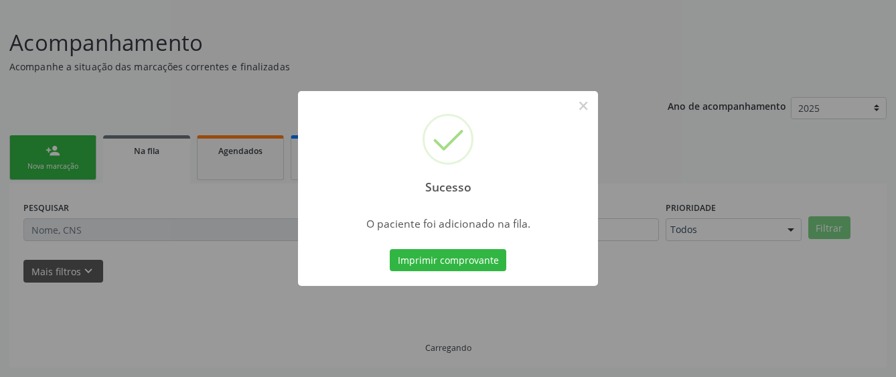
scroll to position [84, 0]
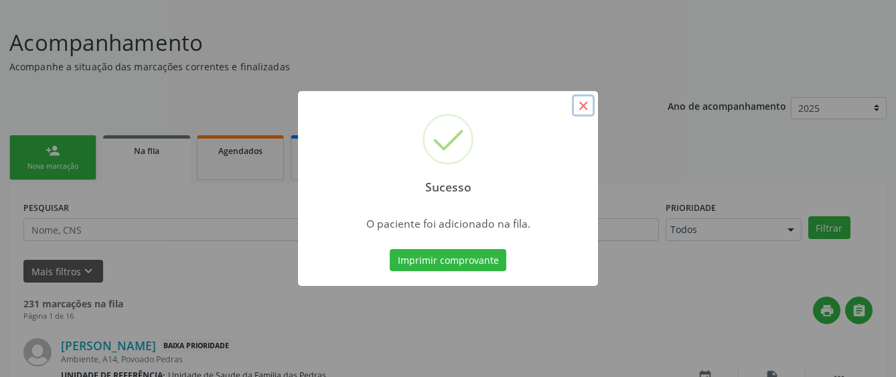
click at [586, 103] on button "×" at bounding box center [583, 105] width 23 height 23
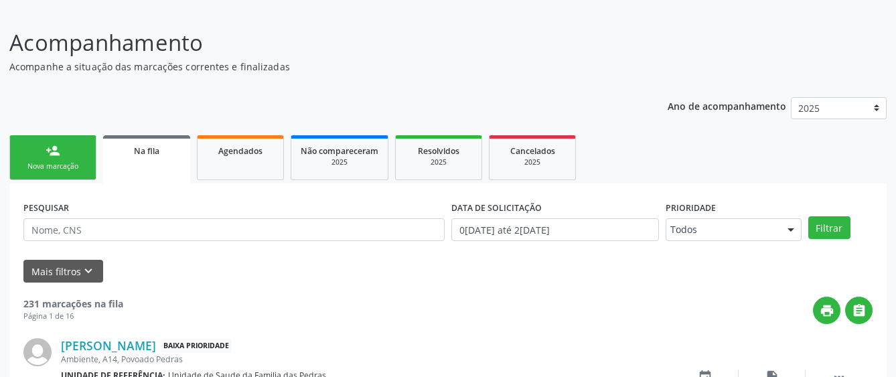
click at [47, 176] on link "person_add Nova marcação" at bounding box center [52, 157] width 87 height 45
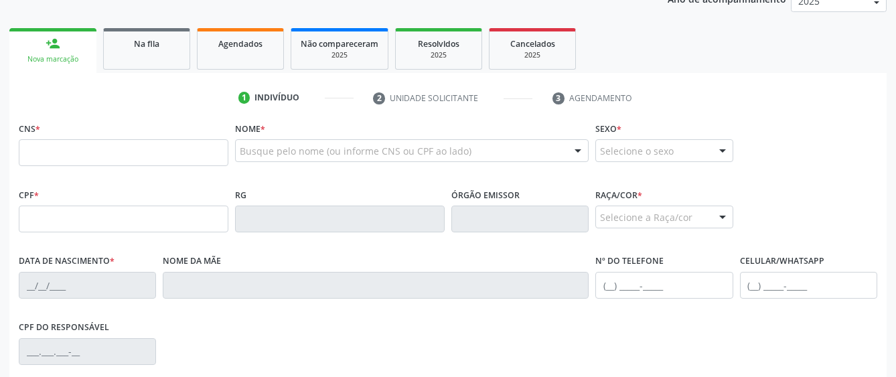
scroll to position [218, 0]
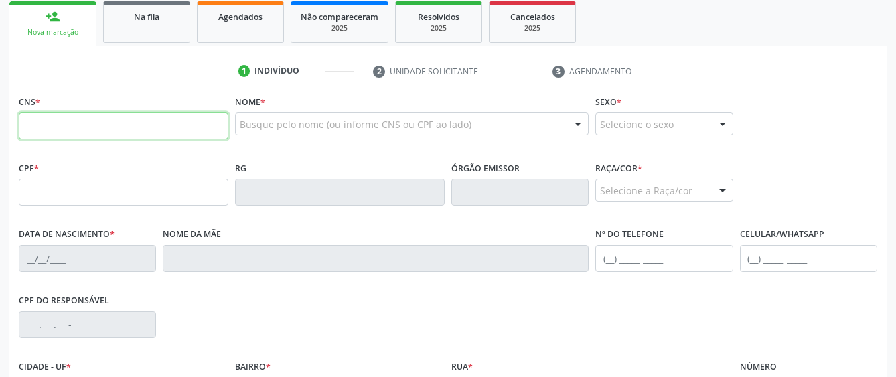
click at [50, 136] on input "text" at bounding box center [124, 126] width 210 height 27
type input "700 0079 9744 2310"
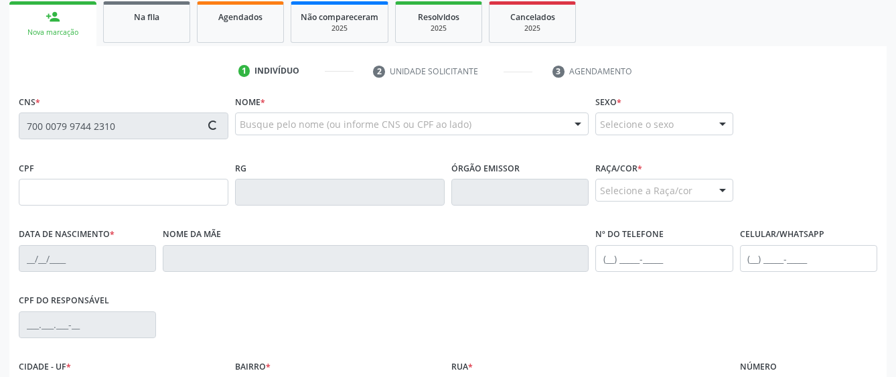
type input "115.340.084-70"
type input "04[DATE]"
type input "[PERSON_NAME] da Conceição"
type input "[PHONE_NUMBER]"
type input "13"
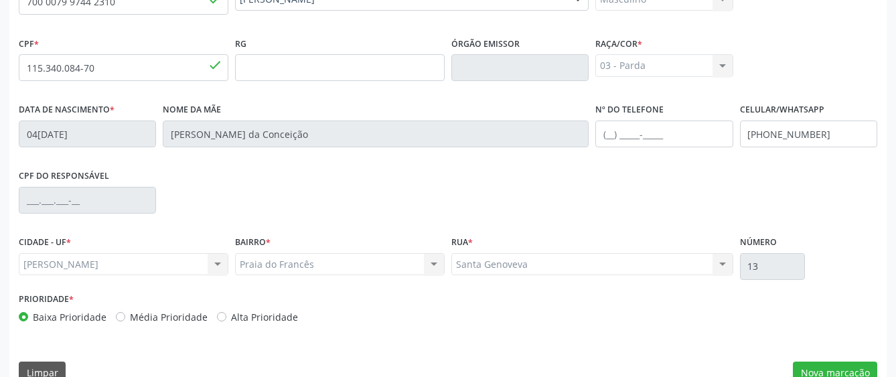
scroll to position [352, 0]
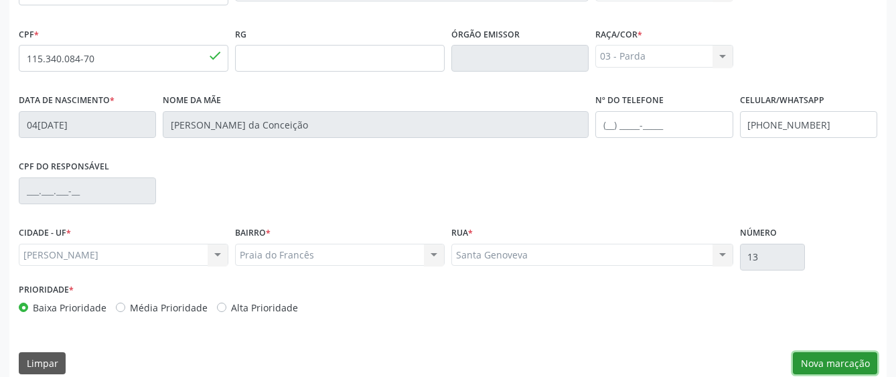
click at [814, 366] on button "Nova marcação" at bounding box center [835, 363] width 84 height 23
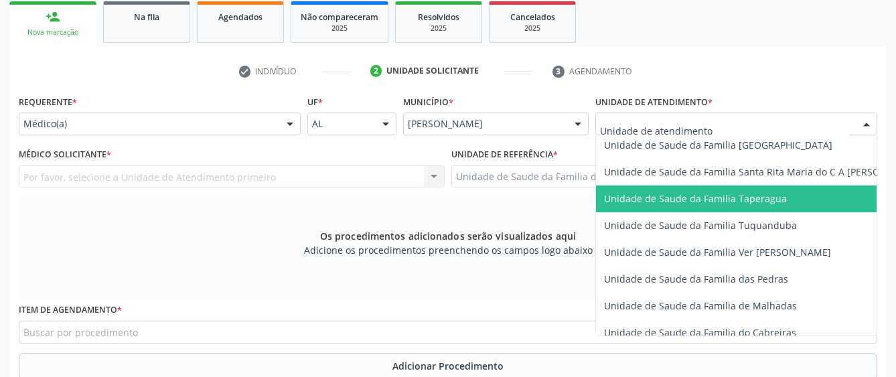
scroll to position [938, 0]
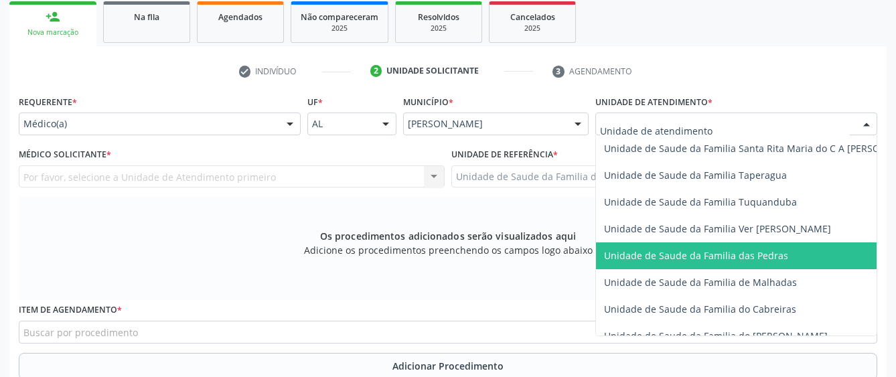
click at [643, 257] on span "Unidade de Saude da Familia das Pedras" at bounding box center [696, 255] width 184 height 13
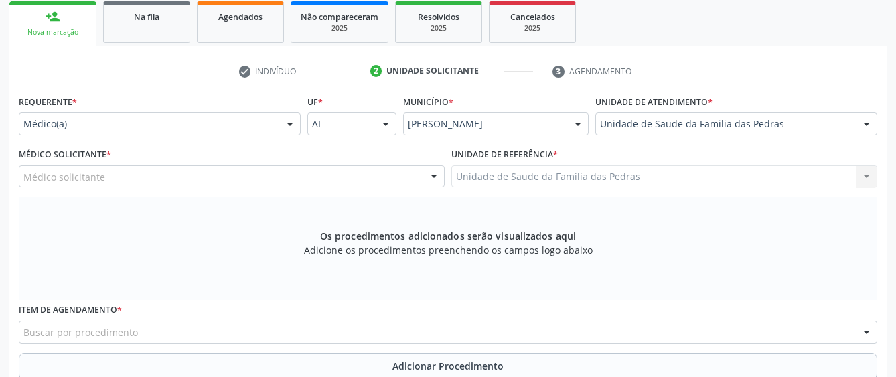
click at [415, 180] on div "Médico solicitante" at bounding box center [232, 176] width 426 height 23
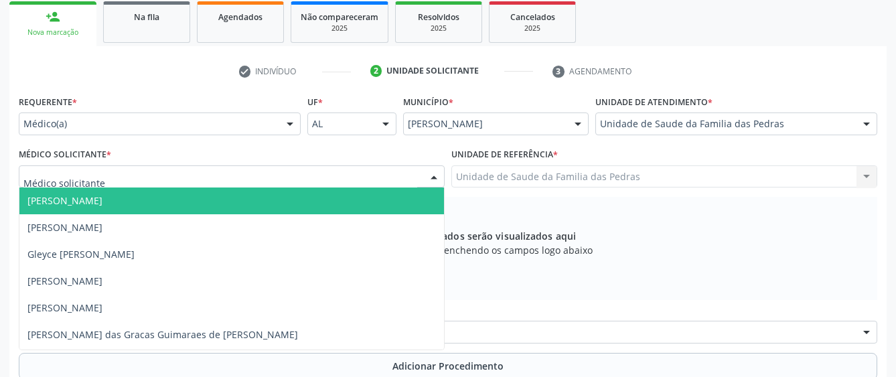
click at [373, 204] on span "[PERSON_NAME]" at bounding box center [231, 201] width 425 height 27
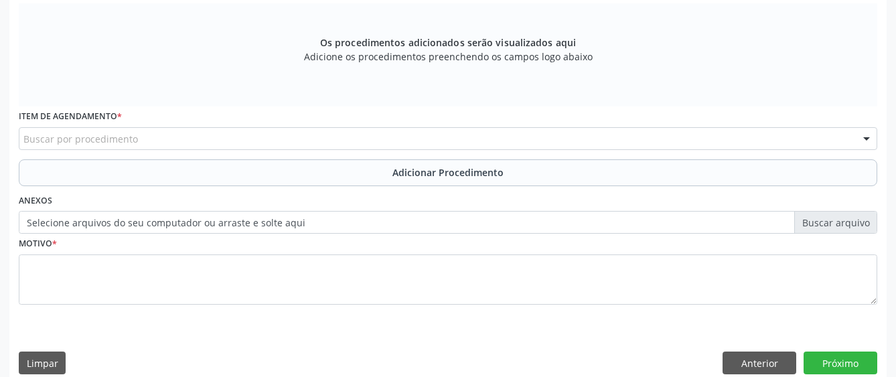
scroll to position [419, 0]
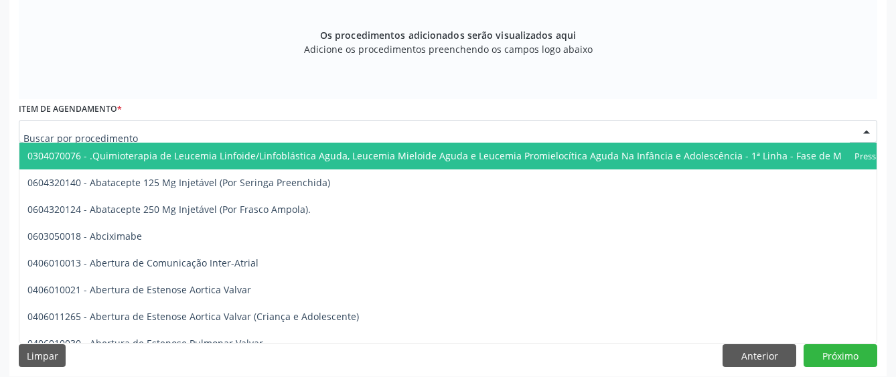
click at [372, 133] on div at bounding box center [448, 131] width 859 height 23
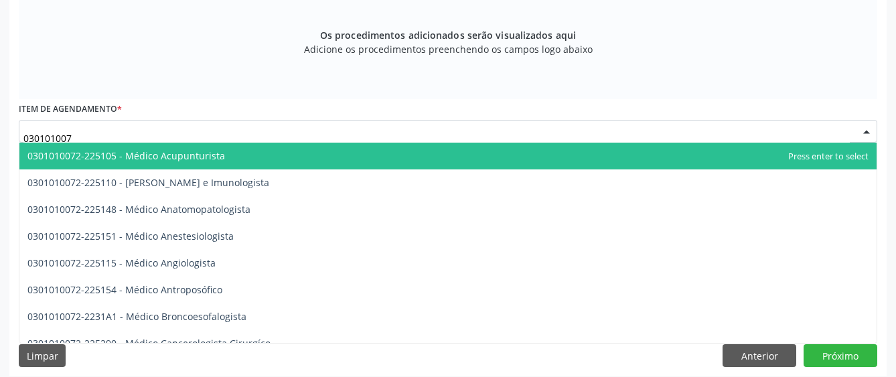
type input "0301010072"
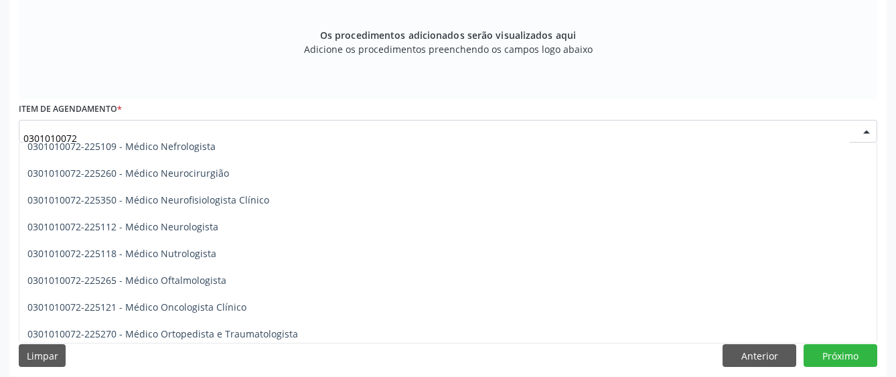
scroll to position [1005, 0]
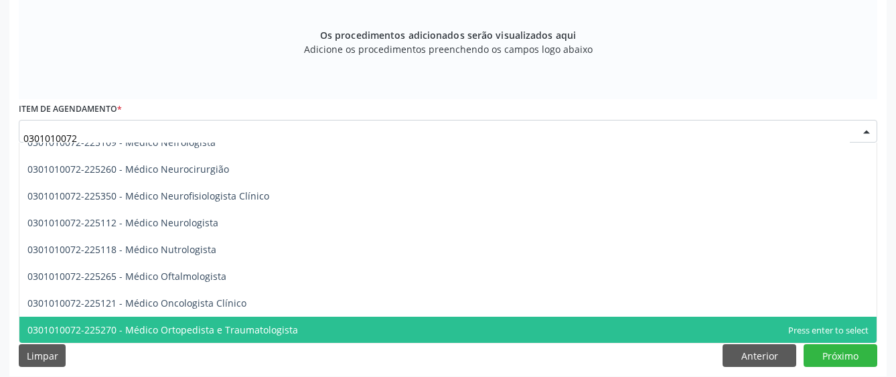
click at [296, 328] on span "0301010072-225270 - Médico Ortopedista e Traumatologista" at bounding box center [448, 330] width 858 height 27
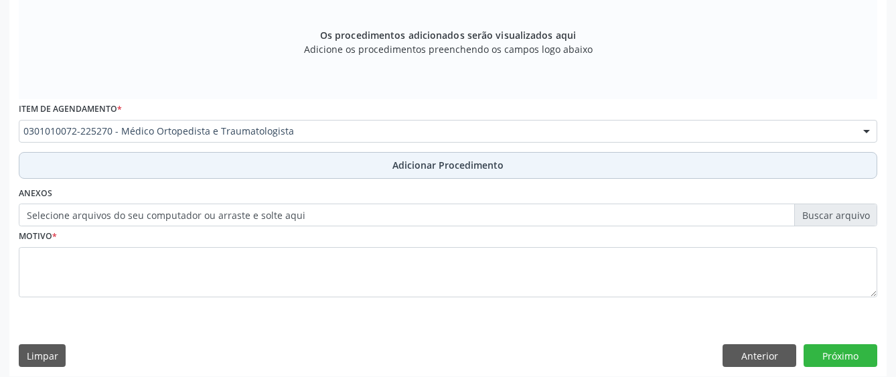
click at [283, 170] on button "Adicionar Procedimento" at bounding box center [448, 165] width 859 height 27
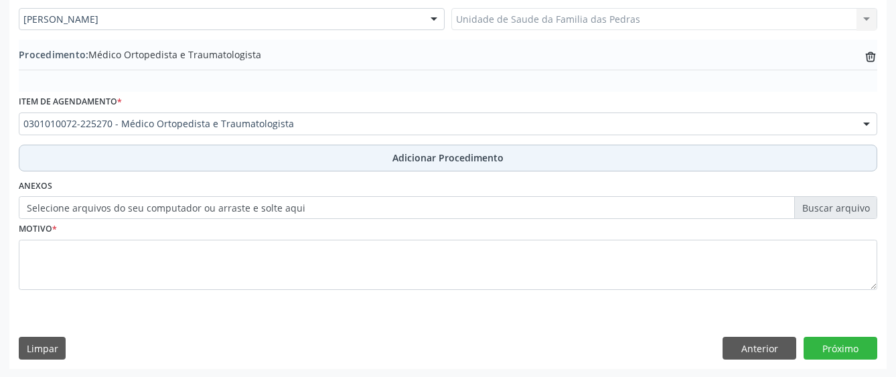
scroll to position [377, 0]
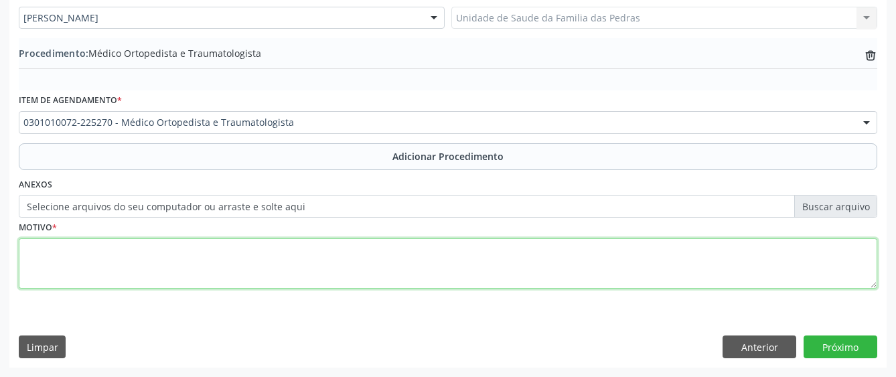
click at [230, 270] on textarea at bounding box center [448, 264] width 859 height 51
type textarea "LOMBALGIA IRRADIADA PARA MMII"
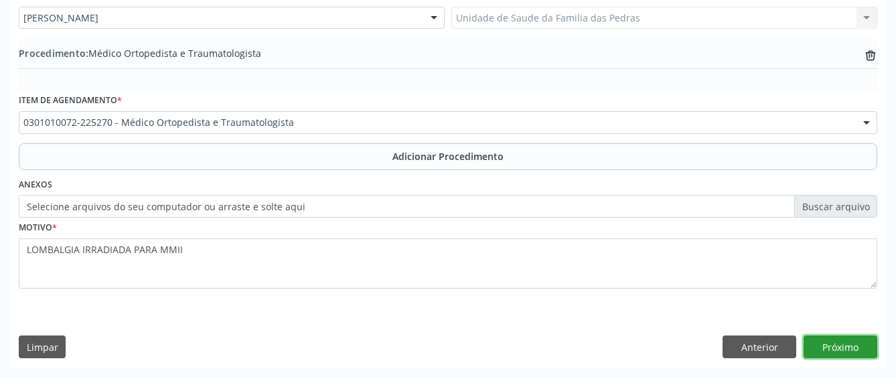
click at [825, 350] on button "Próximo" at bounding box center [841, 347] width 74 height 23
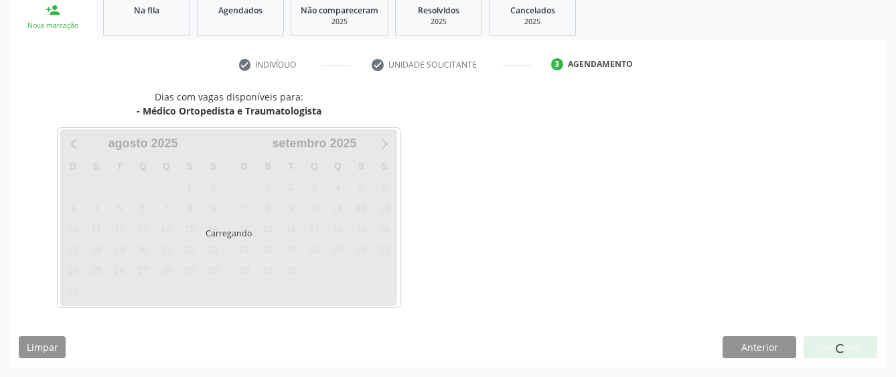
scroll to position [264, 0]
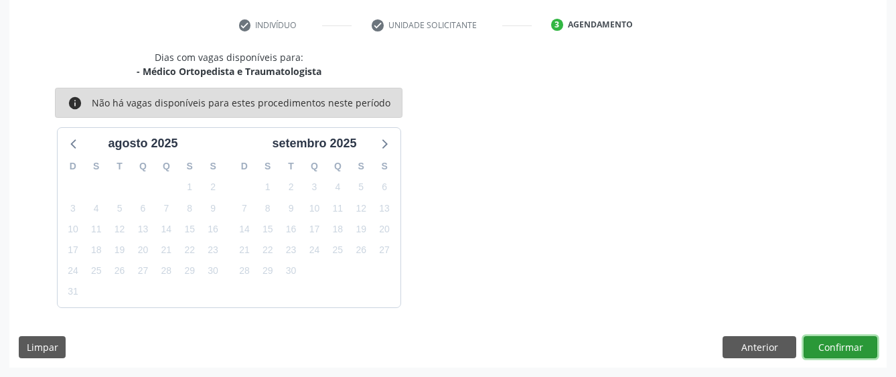
click at [825, 347] on button "Confirmar" at bounding box center [841, 347] width 74 height 23
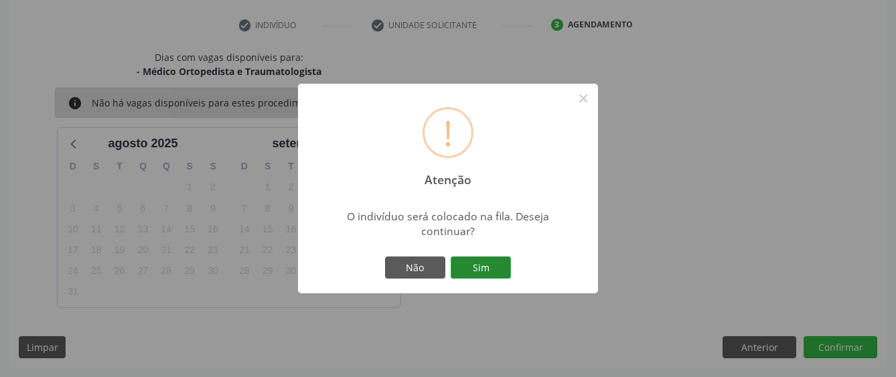
click at [502, 267] on button "Sim" at bounding box center [481, 268] width 60 height 23
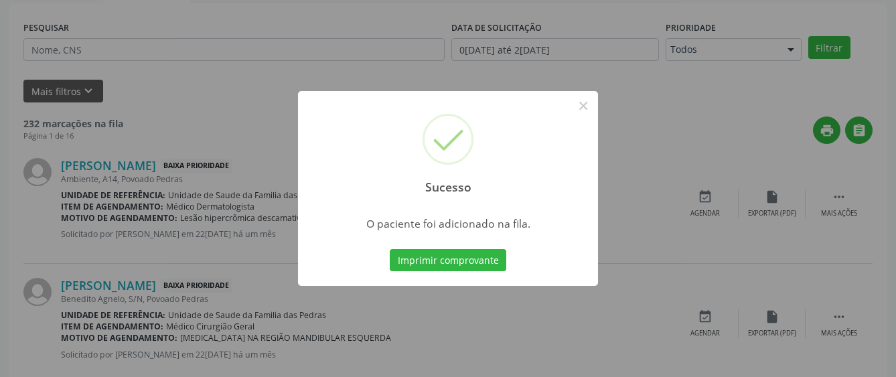
scroll to position [84, 0]
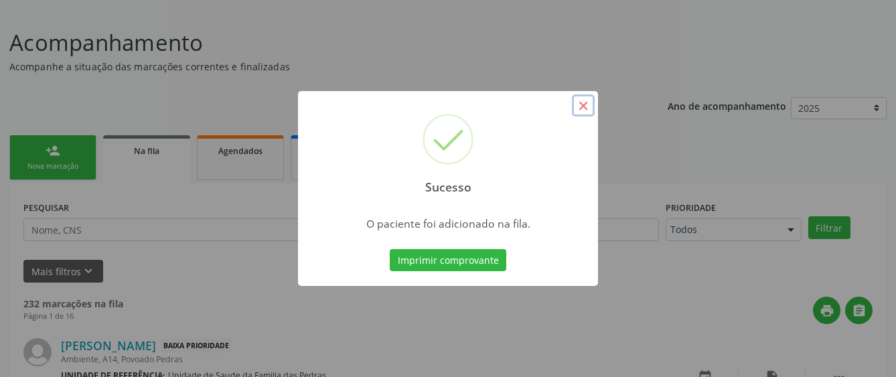
click at [588, 106] on button "×" at bounding box center [583, 105] width 23 height 23
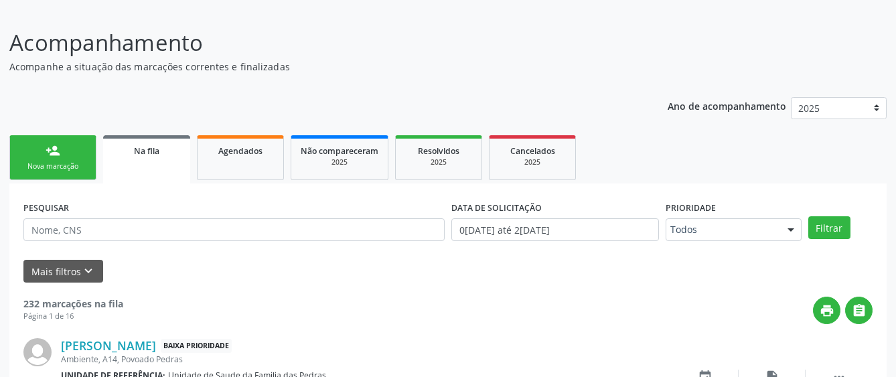
click at [48, 166] on div "Nova marcação" at bounding box center [52, 166] width 67 height 10
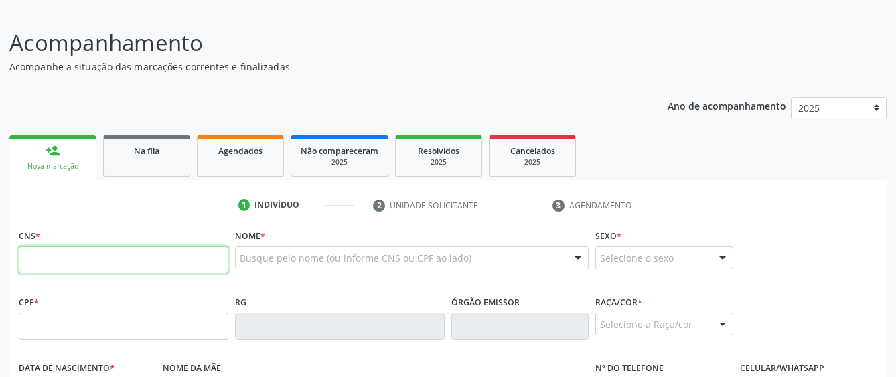
click at [34, 259] on input "text" at bounding box center [124, 260] width 210 height 27
type input "702 6027 5598 4347"
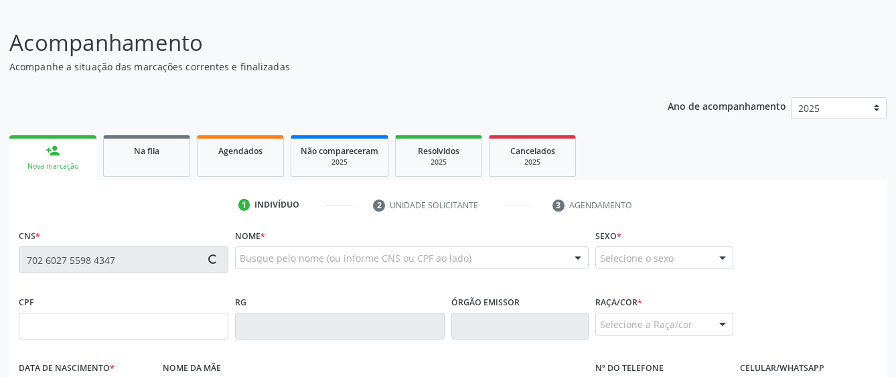
type input "080.808.034-20"
type input "25[DATE]"
type input "[PERSON_NAME]"
type input "[PHONE_NUMBER]"
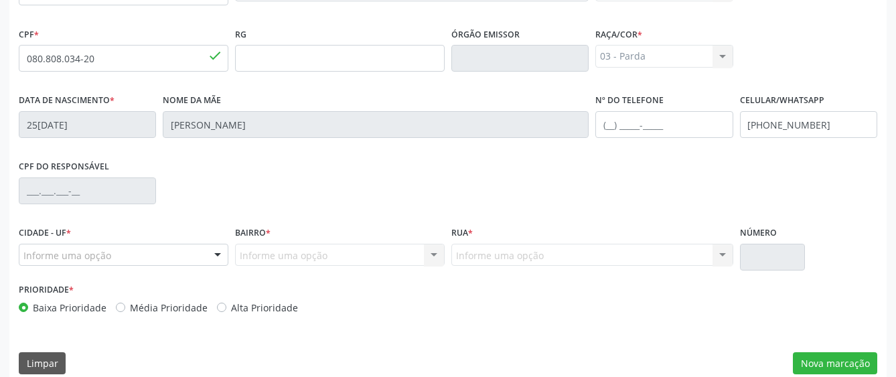
scroll to position [368, 0]
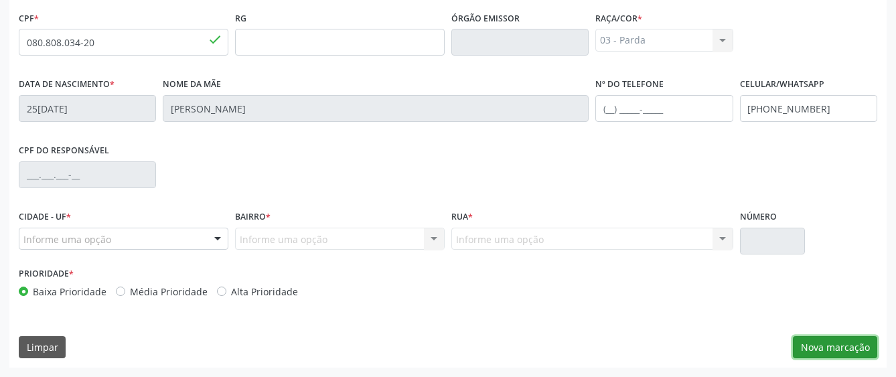
click at [827, 345] on button "Nova marcação" at bounding box center [835, 347] width 84 height 23
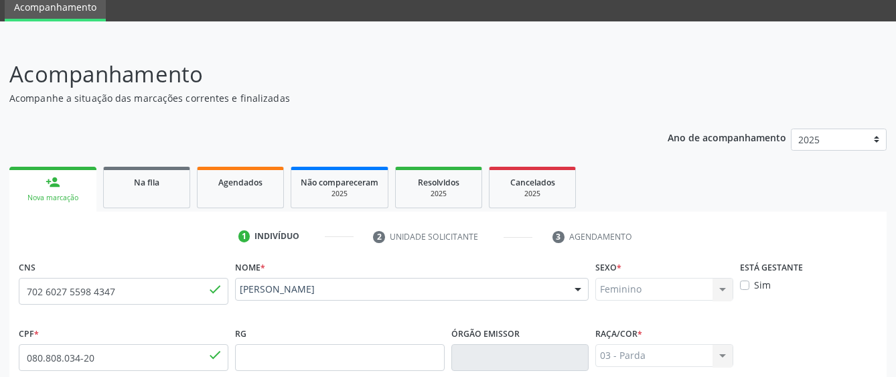
scroll to position [51, 0]
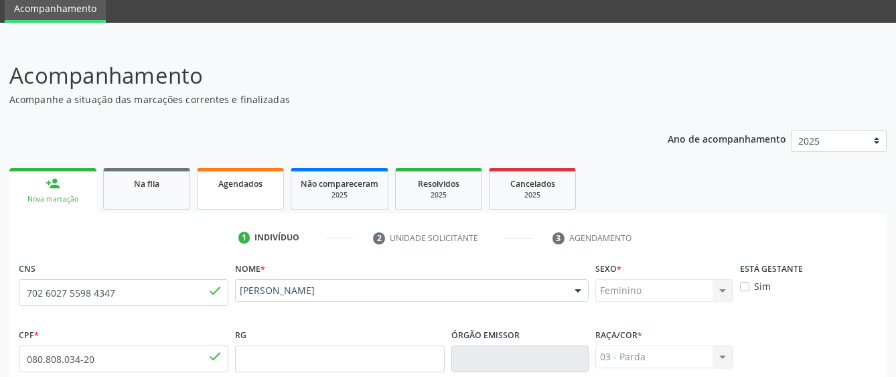
click at [229, 202] on link "Agendados" at bounding box center [240, 189] width 87 height 42
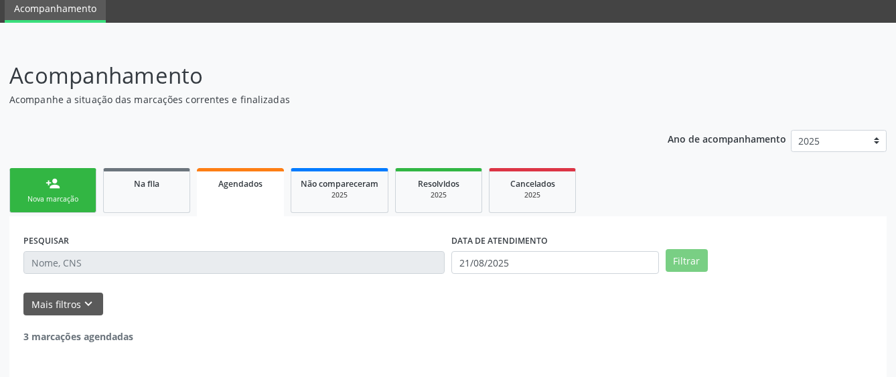
click at [58, 189] on div "person_add" at bounding box center [53, 183] width 15 height 15
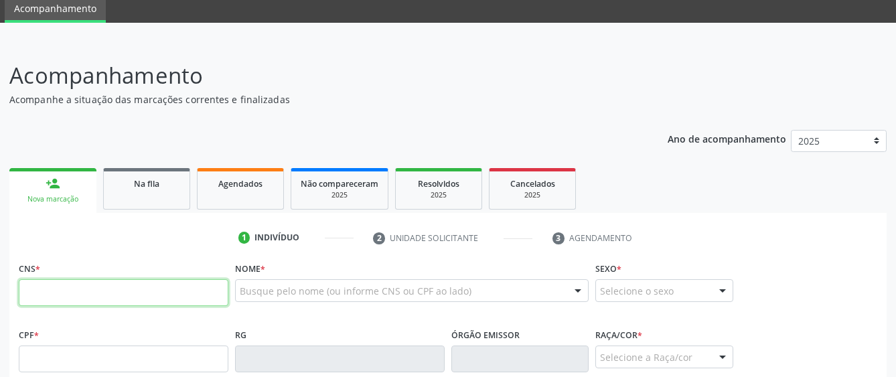
click at [70, 292] on input "text" at bounding box center [124, 292] width 210 height 27
type input "700 5033 0051 0856"
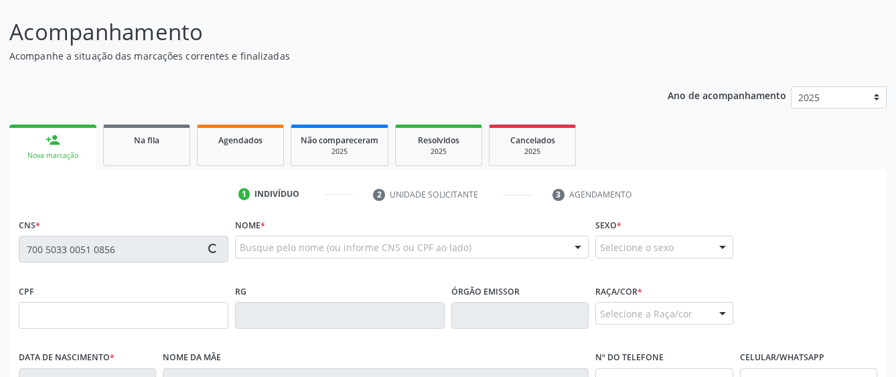
scroll to position [118, 0]
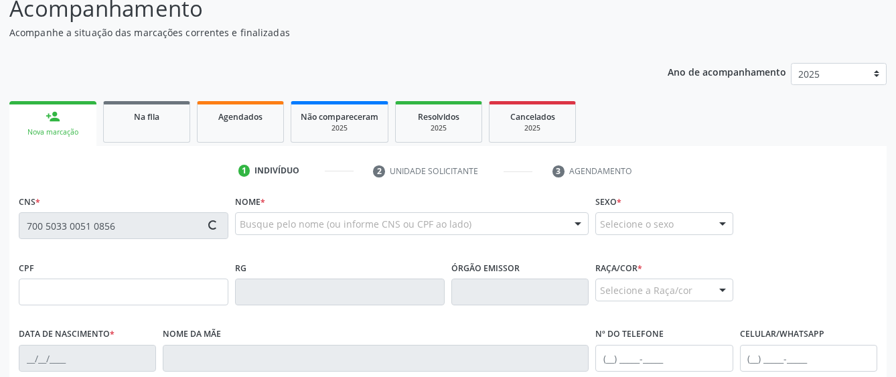
type input "730.173.704-10"
type input "0[DATE]"
type input "[PERSON_NAME]"
type input "[PHONE_NUMBER]"
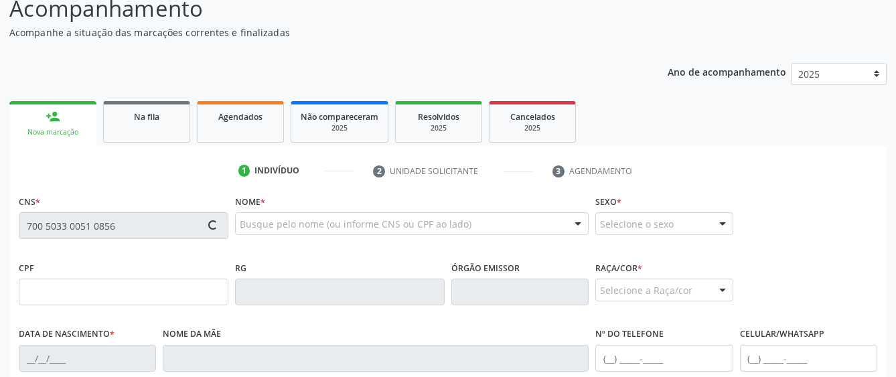
type input "S/N"
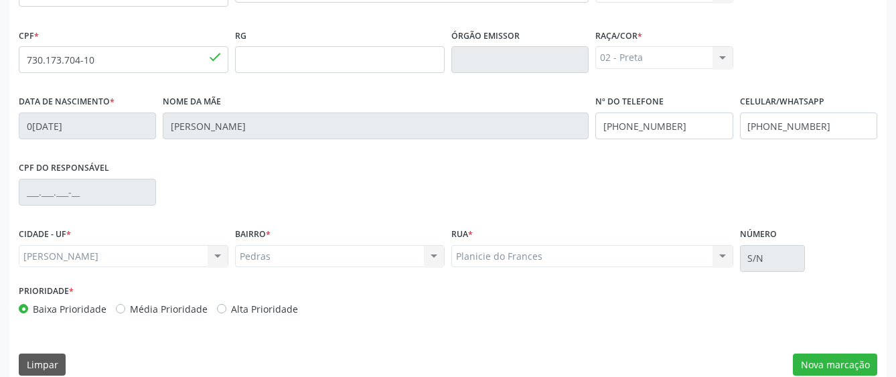
scroll to position [368, 0]
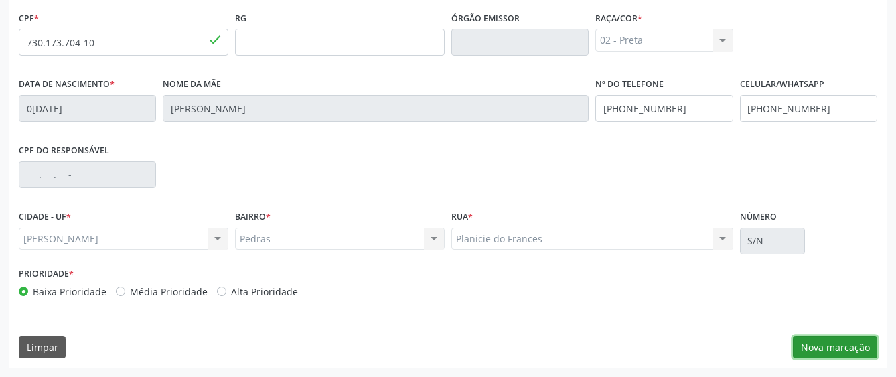
click at [814, 344] on button "Nova marcação" at bounding box center [835, 347] width 84 height 23
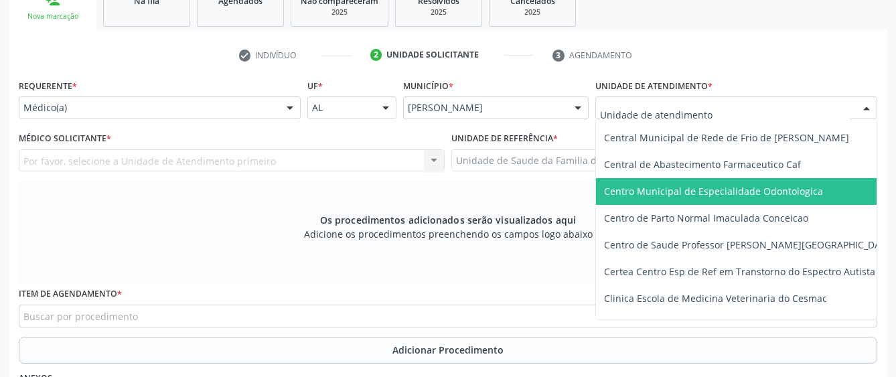
scroll to position [134, 0]
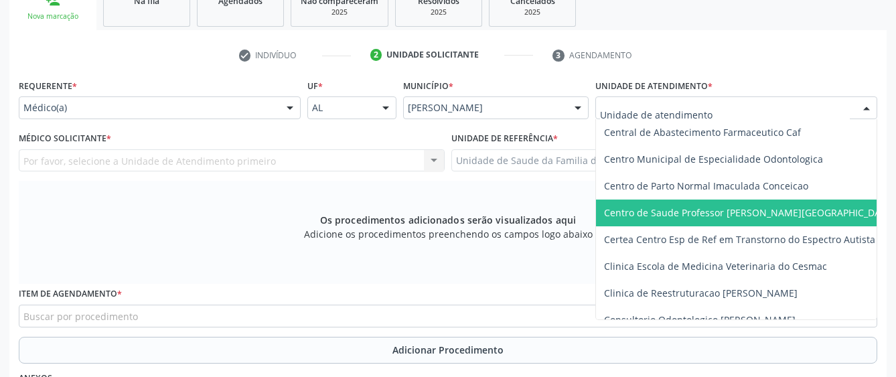
click at [635, 219] on span "Centro de Saude Professor [PERSON_NAME][GEOGRAPHIC_DATA]" at bounding box center [763, 213] width 334 height 27
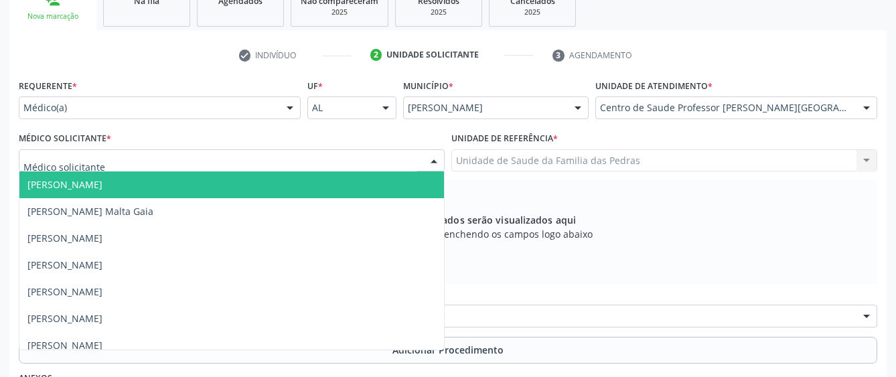
click at [321, 153] on div at bounding box center [232, 160] width 426 height 23
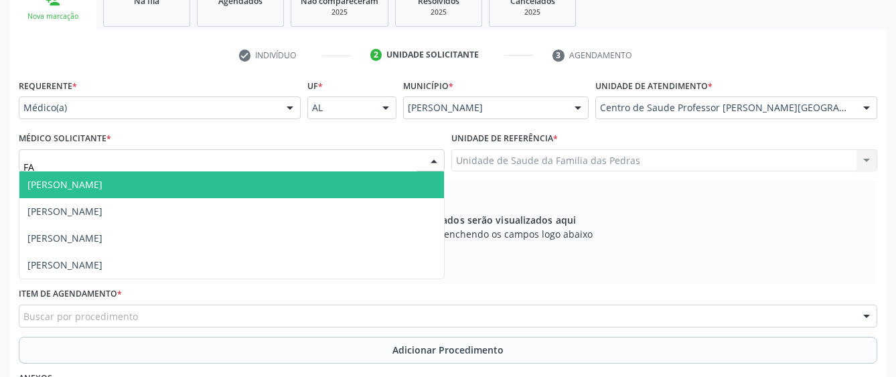
type input "FAB"
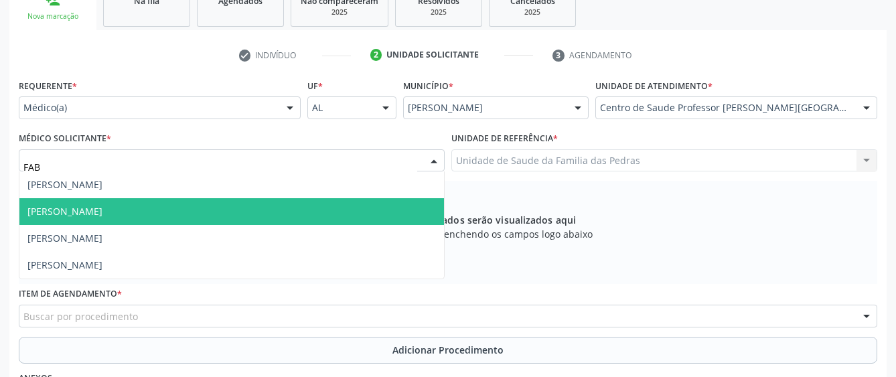
click at [103, 210] on span "[PERSON_NAME]" at bounding box center [64, 211] width 75 height 13
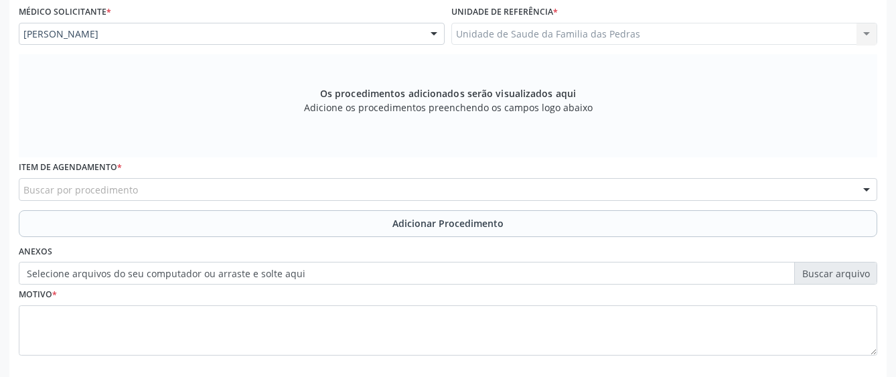
scroll to position [368, 0]
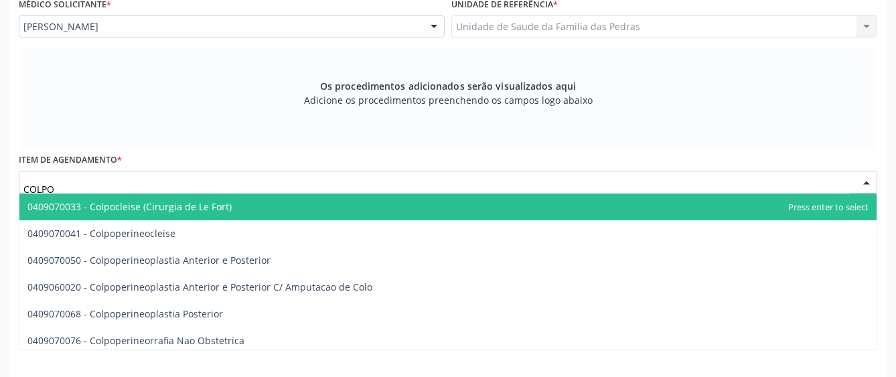
type input "COLPOS"
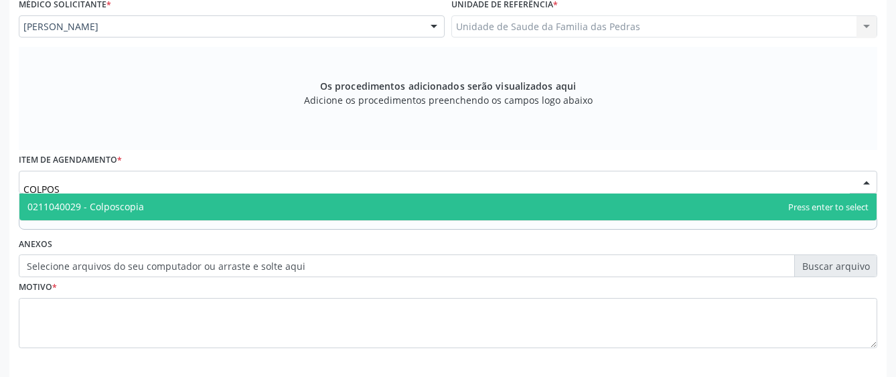
click at [127, 209] on span "0211040029 - Colposcopia" at bounding box center [85, 206] width 117 height 13
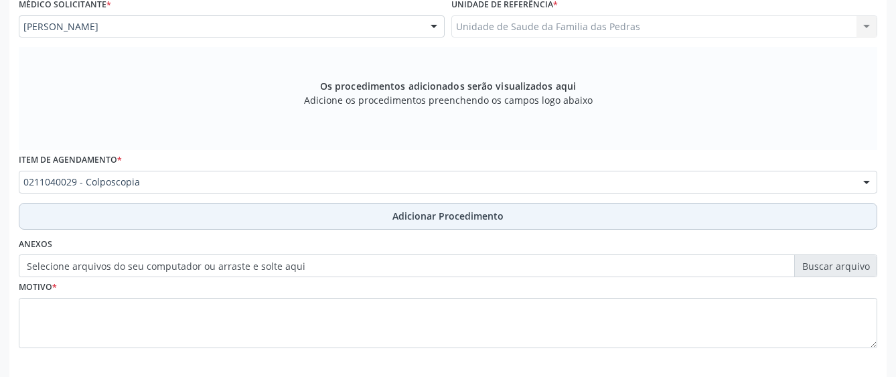
click at [130, 214] on button "Adicionar Procedimento" at bounding box center [448, 216] width 859 height 27
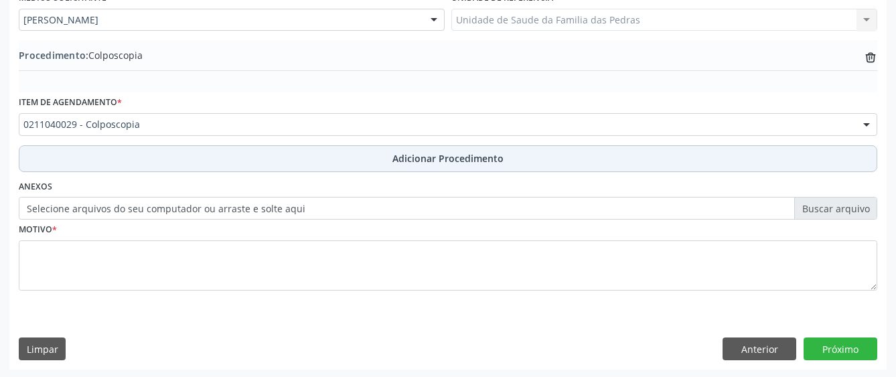
scroll to position [377, 0]
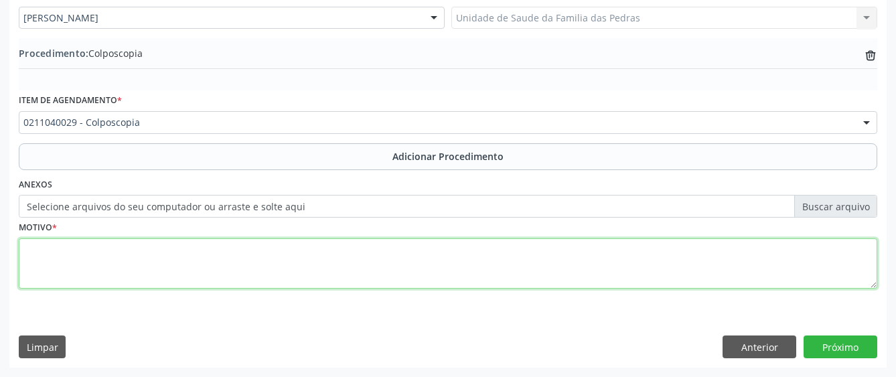
click at [110, 268] on textarea at bounding box center [448, 264] width 859 height 51
type textarea "AVALIAR COLO UTERINO"
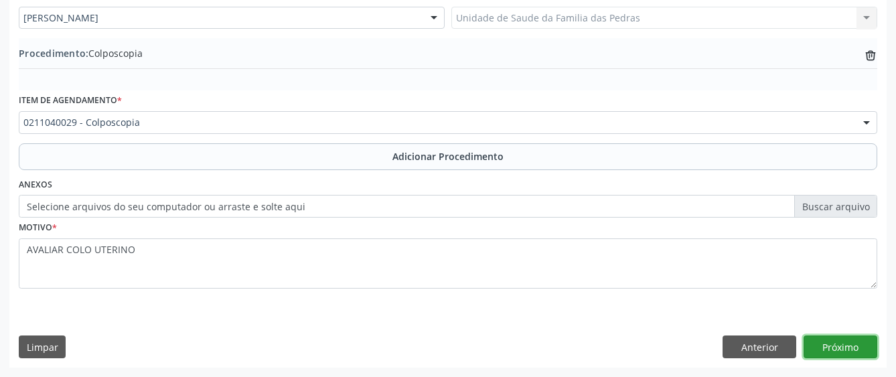
click at [869, 352] on button "Próximo" at bounding box center [841, 347] width 74 height 23
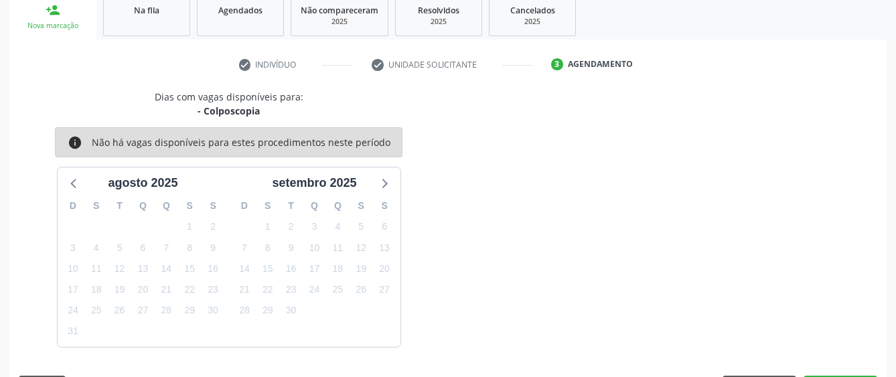
scroll to position [264, 0]
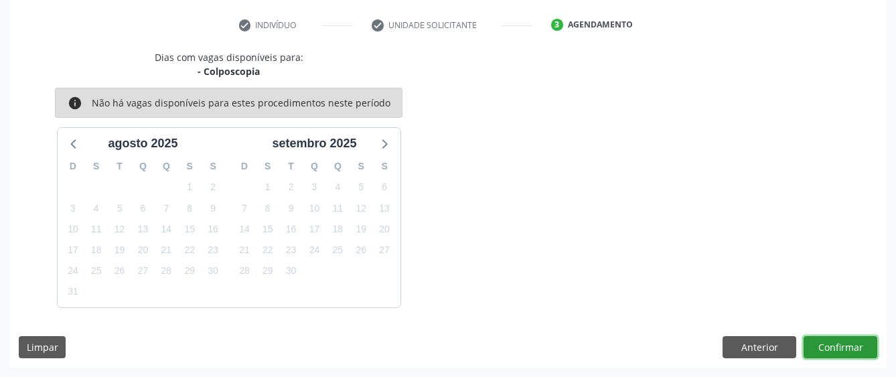
click at [869, 352] on button "Confirmar" at bounding box center [841, 347] width 74 height 23
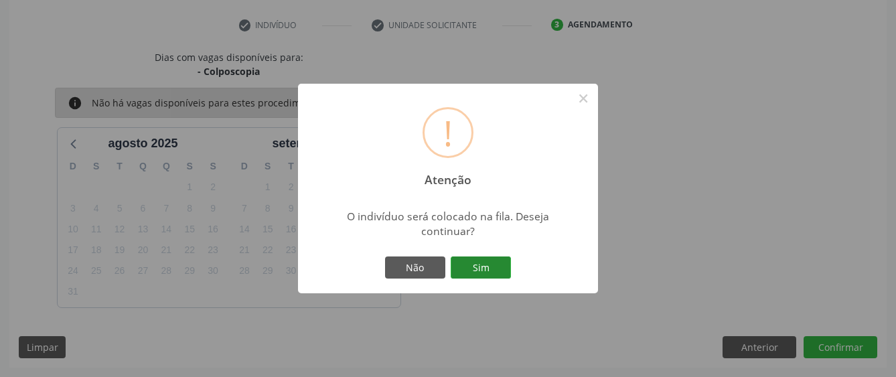
click at [468, 265] on button "Sim" at bounding box center [481, 268] width 60 height 23
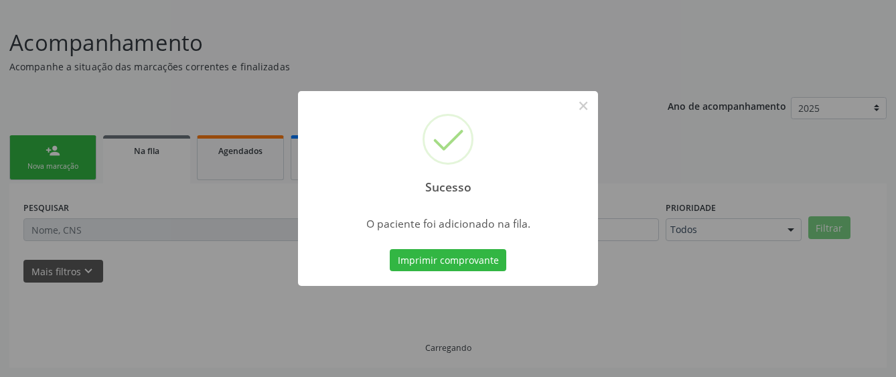
scroll to position [84, 0]
click at [580, 107] on button "×" at bounding box center [583, 105] width 23 height 23
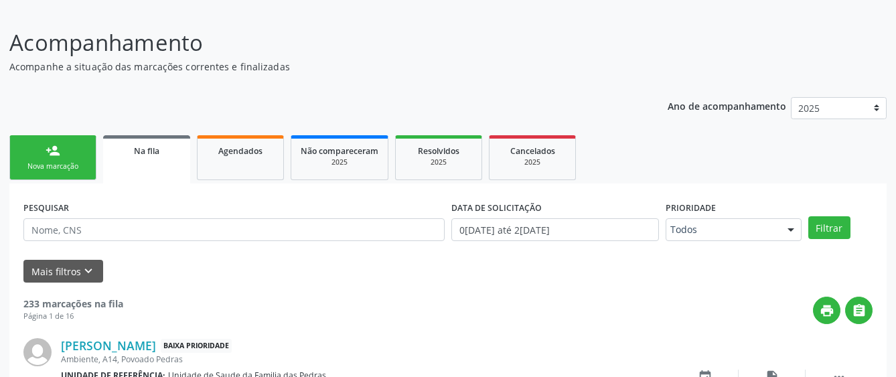
click at [38, 156] on link "person_add Nova marcação" at bounding box center [52, 157] width 87 height 45
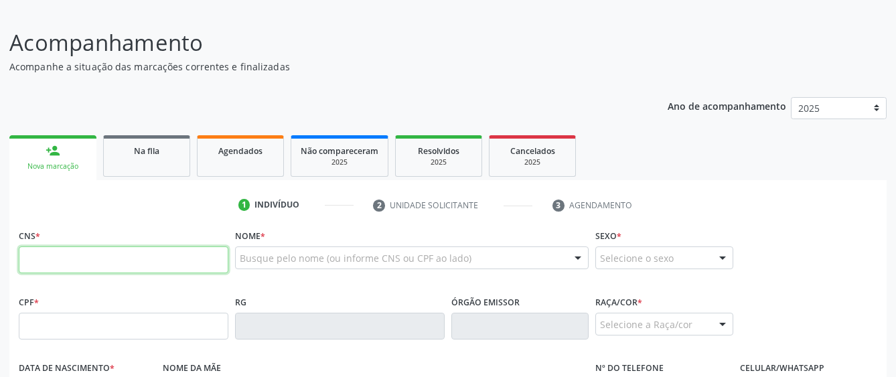
click at [75, 263] on input "text" at bounding box center [124, 260] width 210 height 27
click at [70, 251] on input "text" at bounding box center [124, 260] width 210 height 27
type input "700 5033 0051 0856"
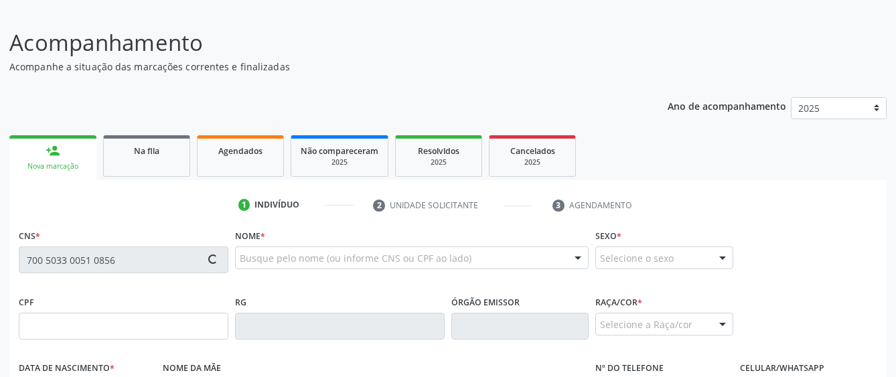
type input "730.173.704-10"
type input "0[DATE]"
type input "[PERSON_NAME]"
type input "[PHONE_NUMBER]"
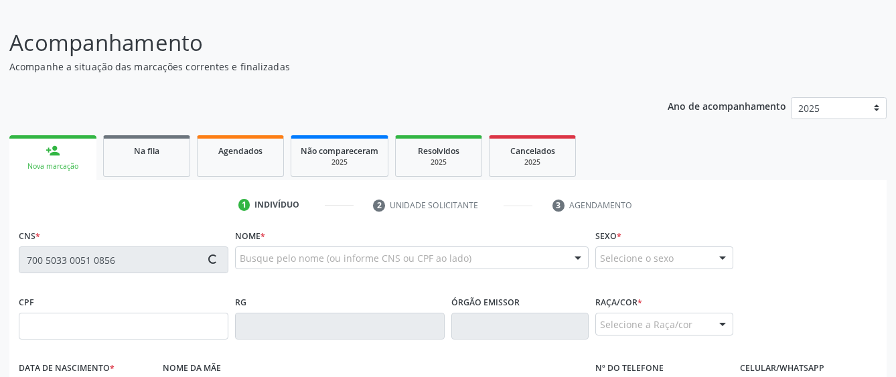
type input "S/N"
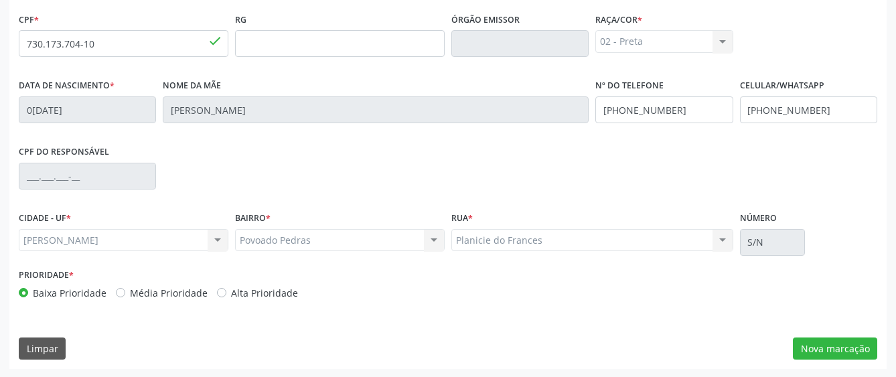
scroll to position [368, 0]
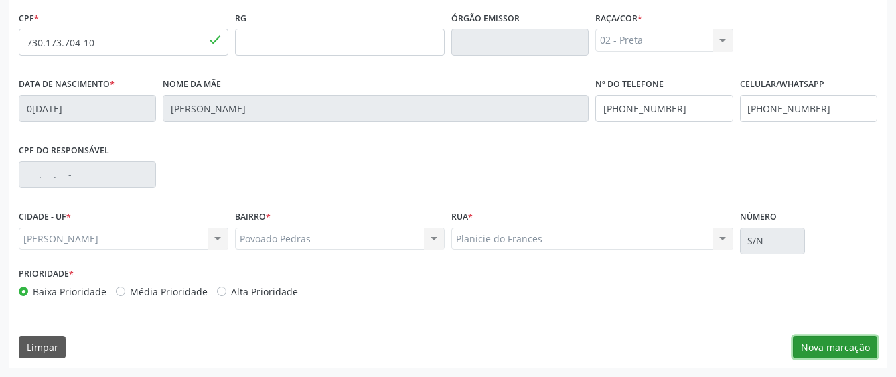
click at [835, 352] on button "Nova marcação" at bounding box center [835, 347] width 84 height 23
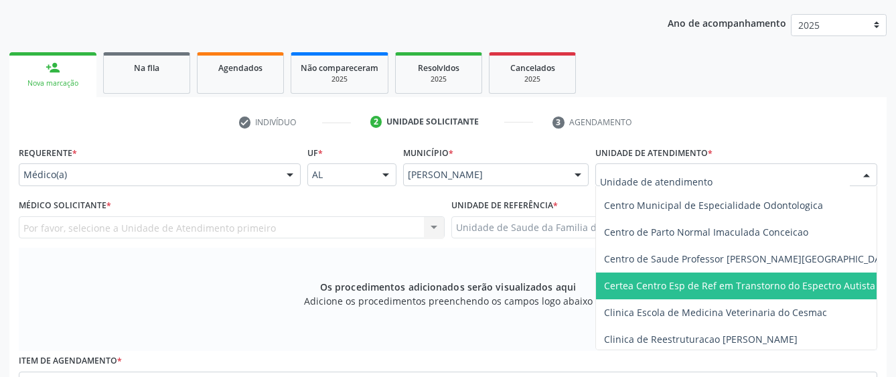
scroll to position [134, 0]
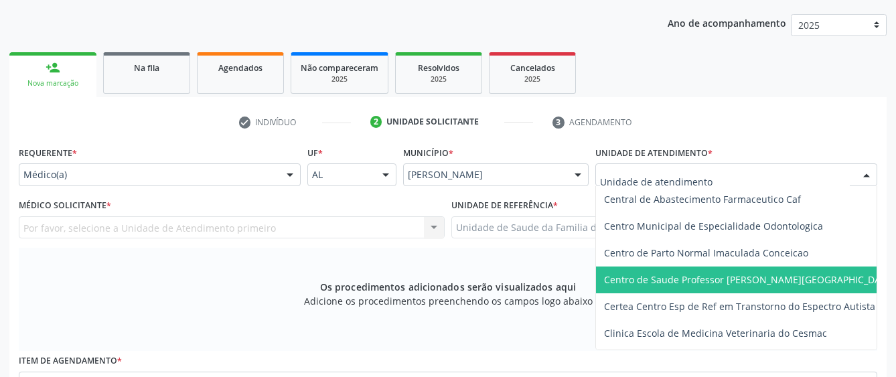
click at [684, 271] on span "Centro de Saude Professor [PERSON_NAME][GEOGRAPHIC_DATA]" at bounding box center [763, 280] width 334 height 27
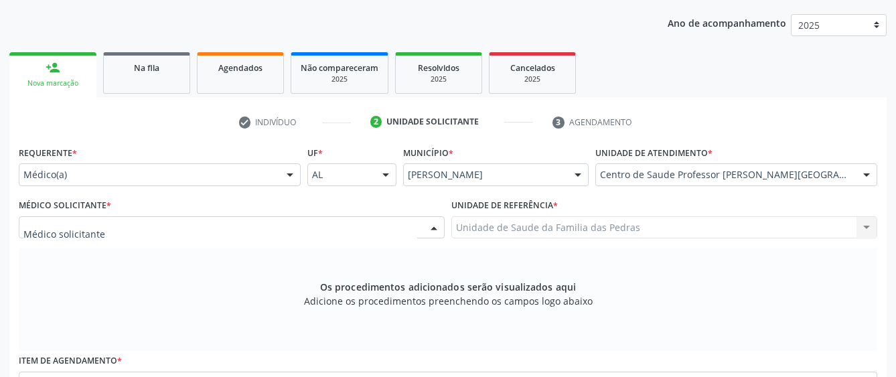
click at [411, 223] on div at bounding box center [232, 227] width 426 height 23
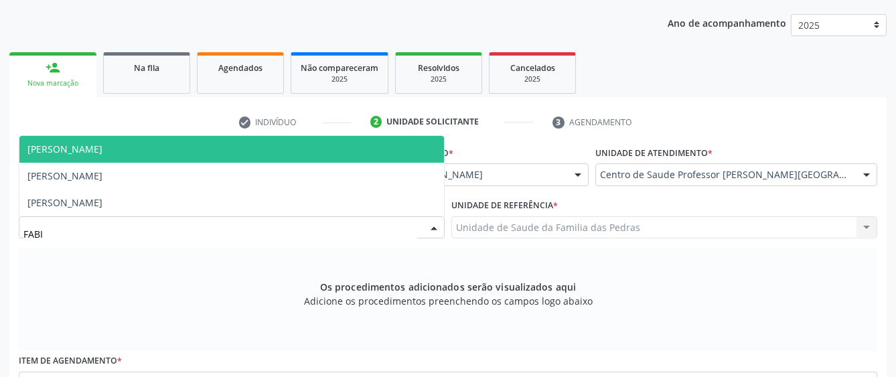
type input "FABIA"
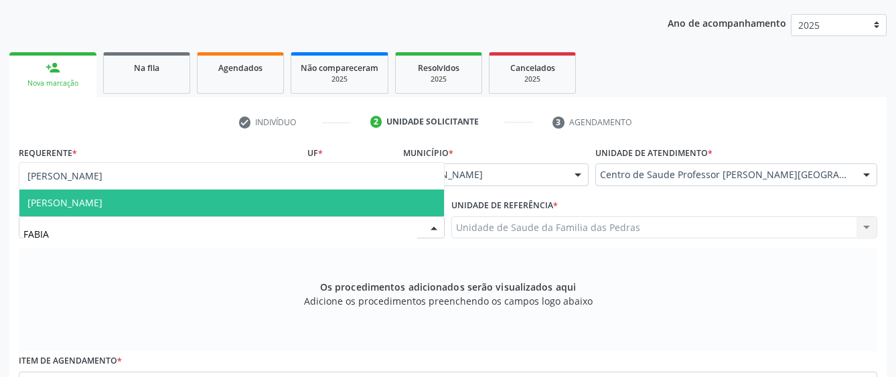
click at [238, 210] on span "[PERSON_NAME]" at bounding box center [231, 203] width 425 height 27
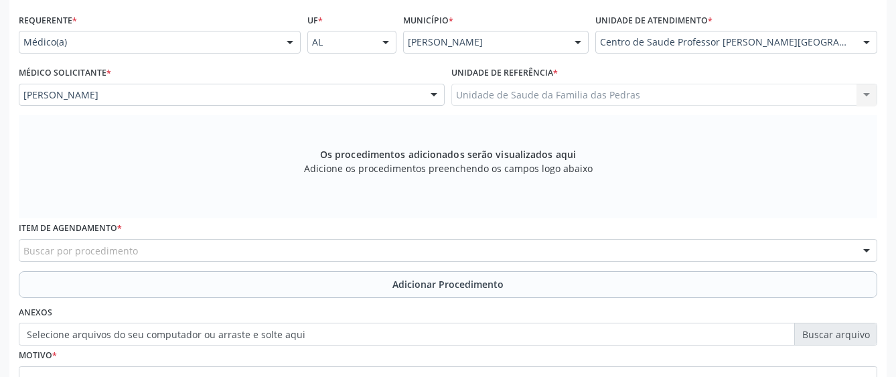
scroll to position [301, 0]
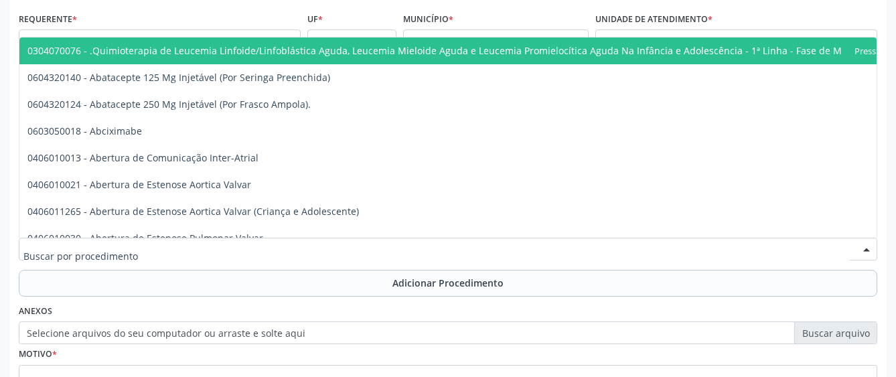
click at [283, 247] on div at bounding box center [448, 249] width 859 height 23
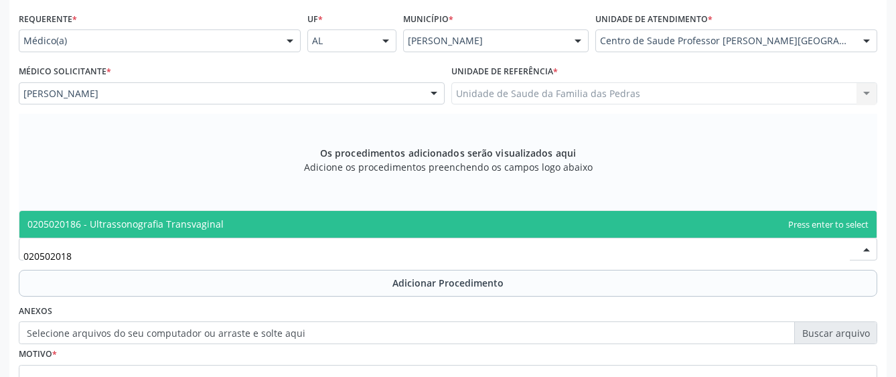
type input "0205020186"
click at [195, 230] on span "0205020186 - Ultrassonografia Transvaginal" at bounding box center [448, 224] width 858 height 27
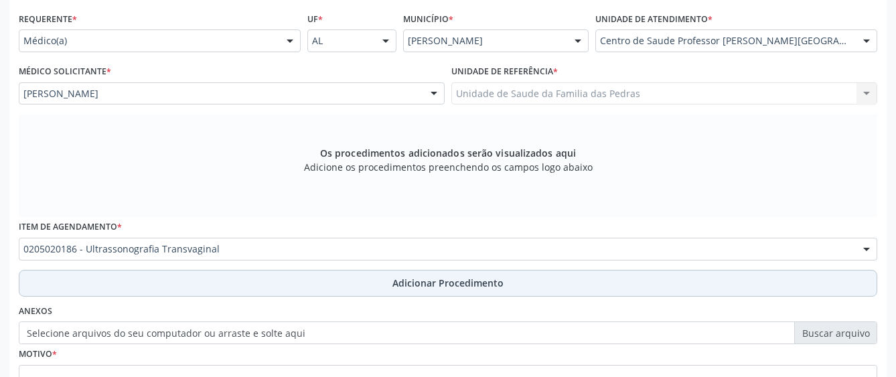
click at [186, 279] on button "Adicionar Procedimento" at bounding box center [448, 283] width 859 height 27
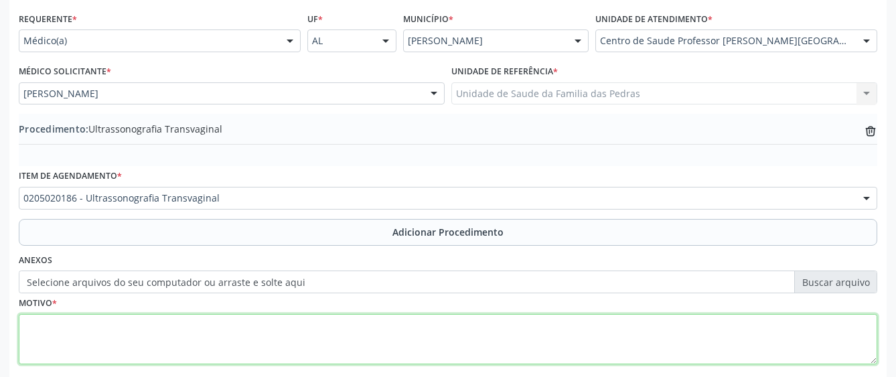
click at [182, 334] on textarea at bounding box center [448, 339] width 859 height 51
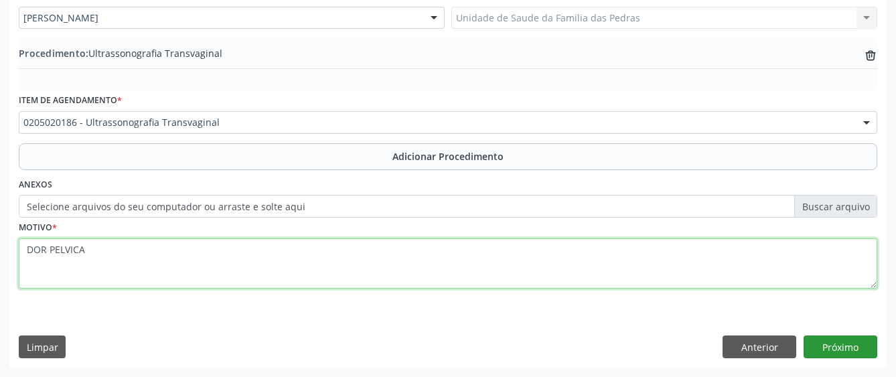
type textarea "DOR PELVICA"
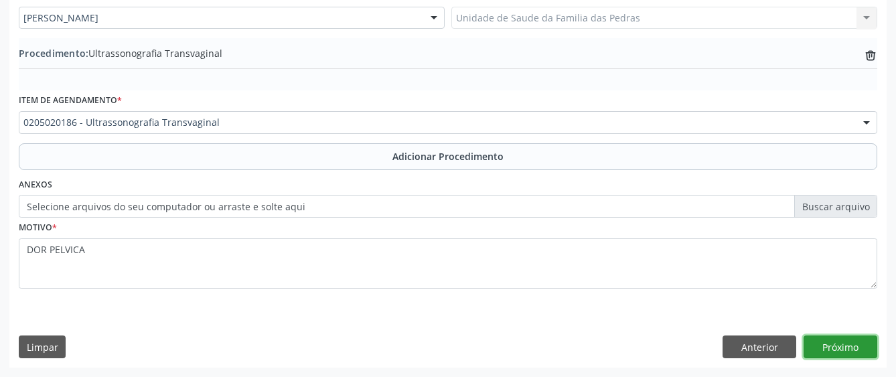
click at [854, 340] on button "Próximo" at bounding box center [841, 347] width 74 height 23
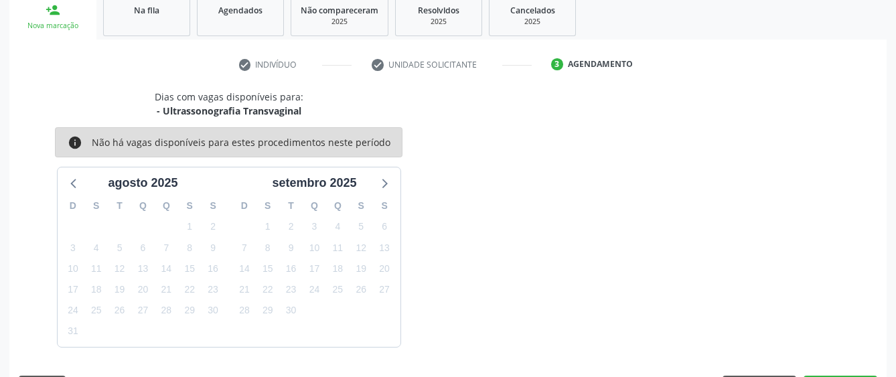
scroll to position [264, 0]
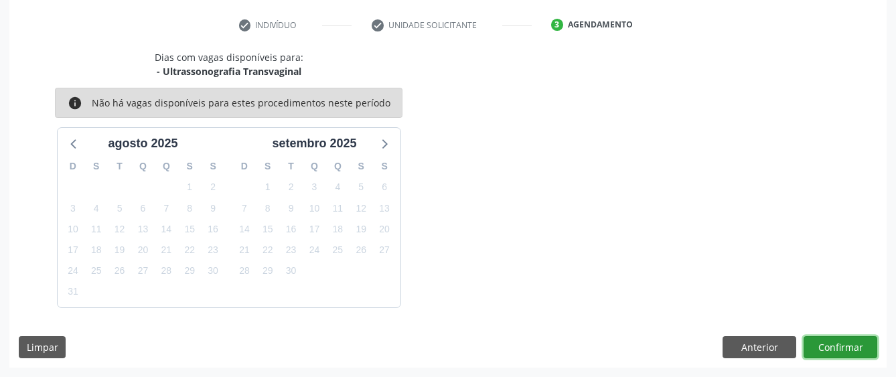
click at [852, 343] on button "Confirmar" at bounding box center [841, 347] width 74 height 23
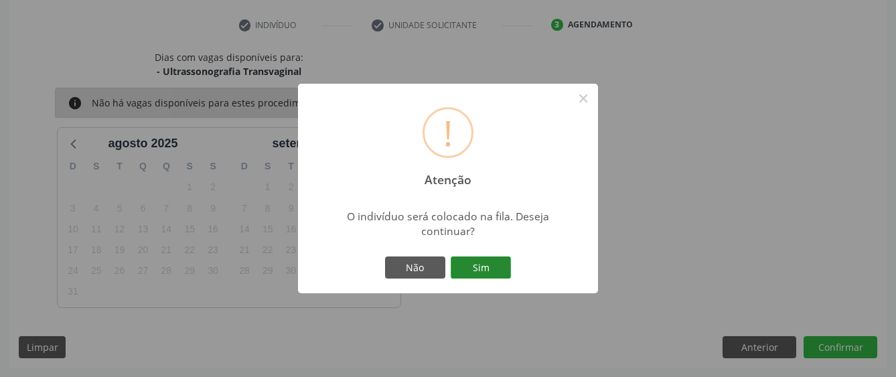
click at [508, 270] on button "Sim" at bounding box center [481, 268] width 60 height 23
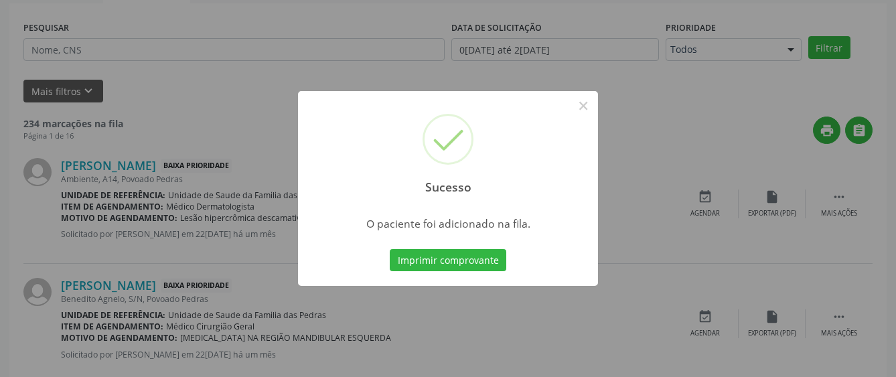
scroll to position [84, 0]
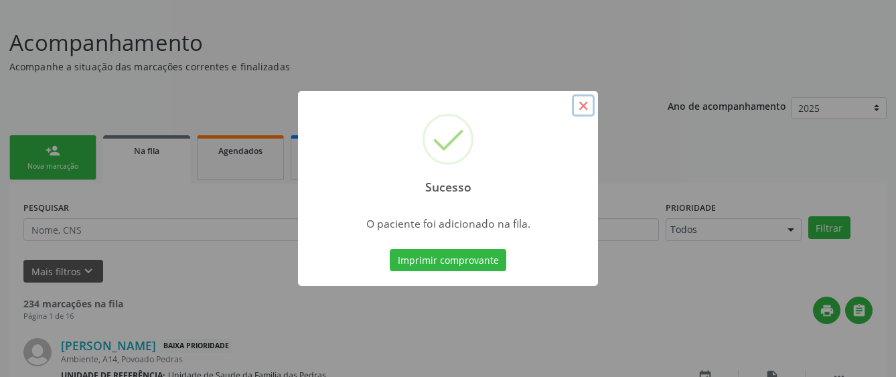
click at [584, 109] on button "×" at bounding box center [583, 105] width 23 height 23
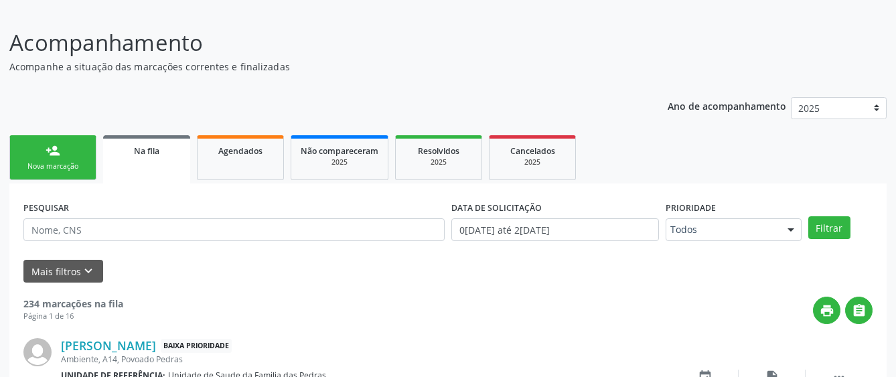
click at [80, 160] on link "person_add Nova marcação" at bounding box center [52, 157] width 87 height 45
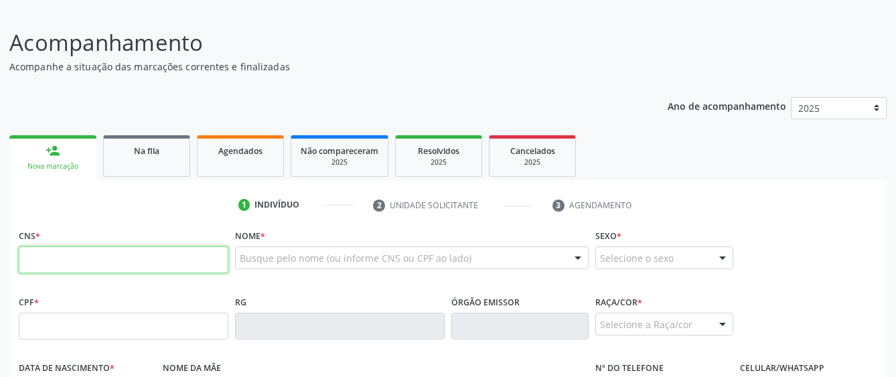
click at [67, 261] on input "text" at bounding box center [124, 260] width 210 height 27
type input "700 5033 0051 0856"
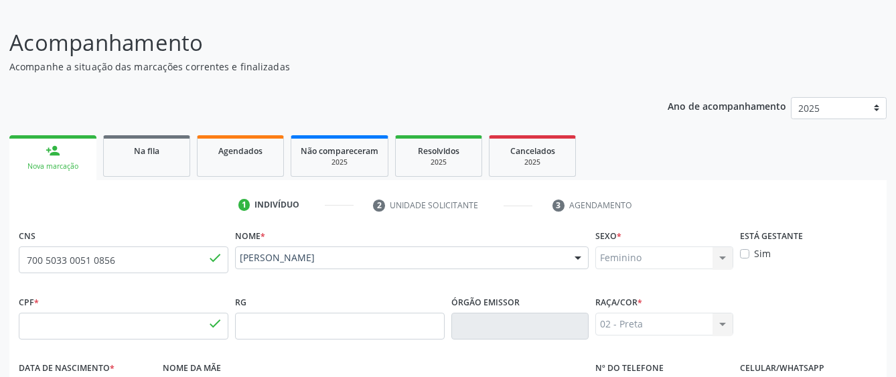
type input "730.173.704-10"
type input "0[DATE]"
type input "[PERSON_NAME]"
type input "[PHONE_NUMBER]"
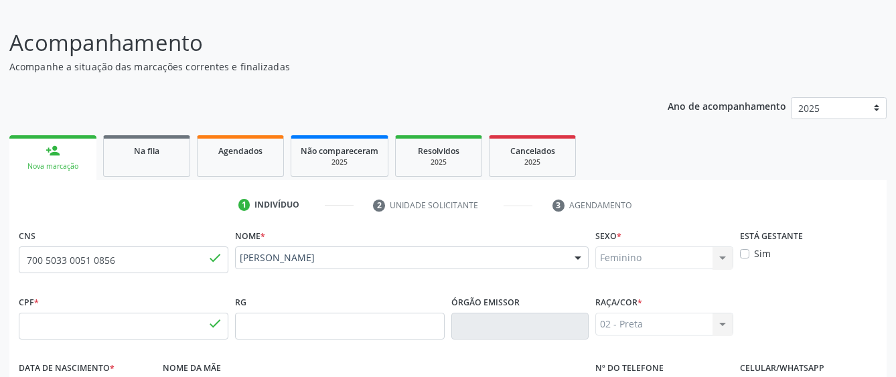
type input "S/N"
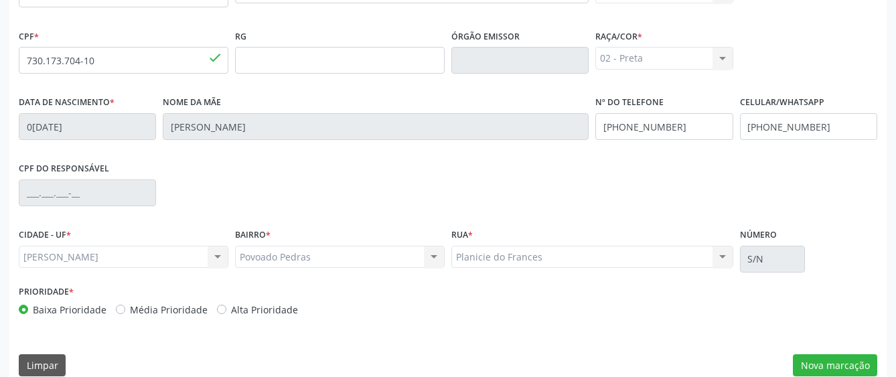
scroll to position [352, 0]
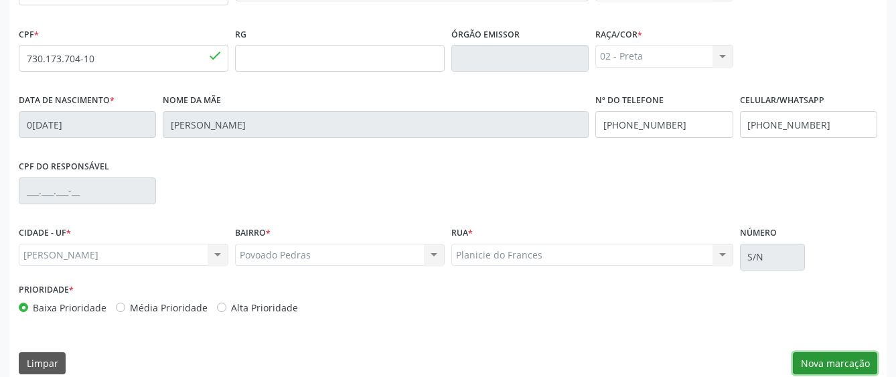
click at [804, 362] on button "Nova marcação" at bounding box center [835, 363] width 84 height 23
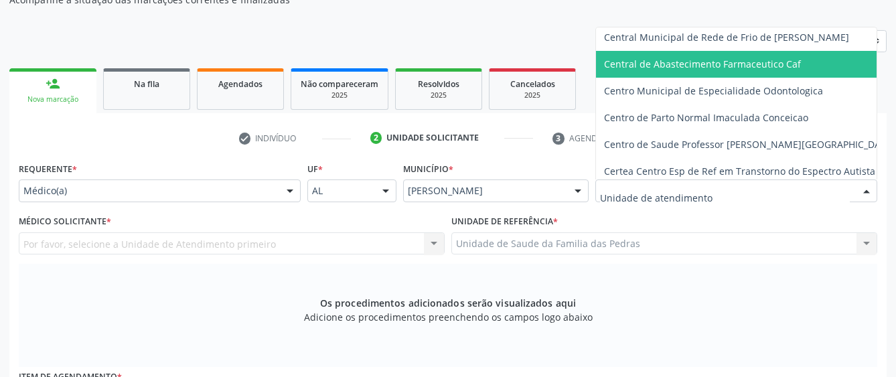
scroll to position [134, 0]
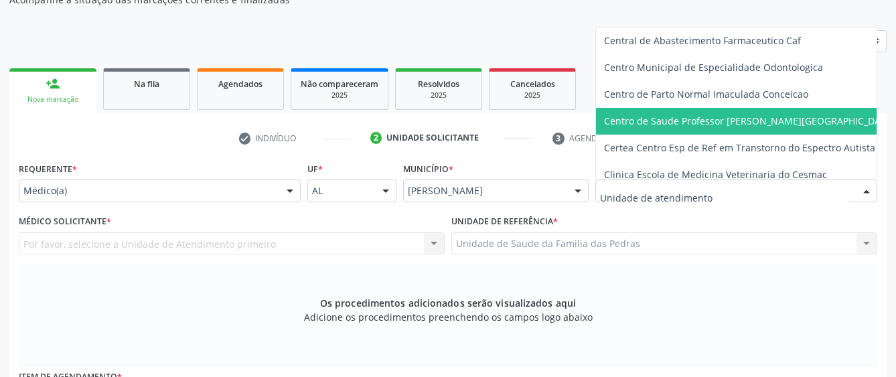
click at [655, 110] on span "Centro de Saude Professor [PERSON_NAME][GEOGRAPHIC_DATA]" at bounding box center [763, 121] width 334 height 27
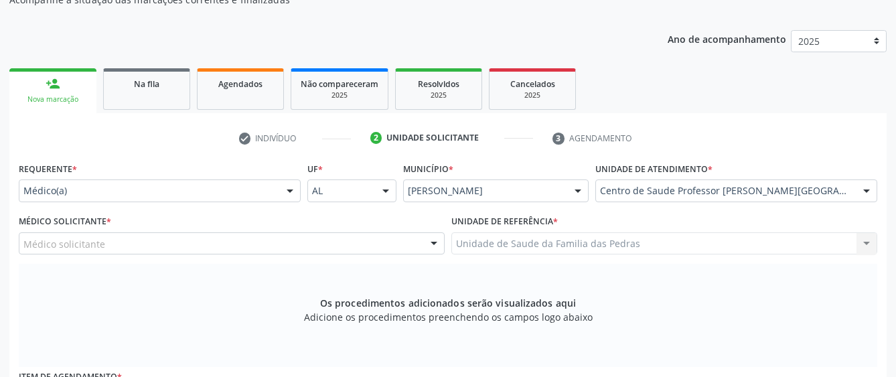
click at [381, 246] on div "Médico solicitante" at bounding box center [232, 243] width 426 height 23
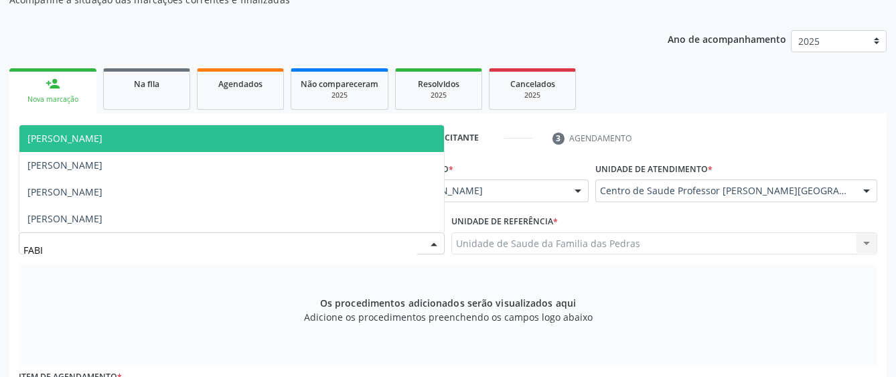
type input "FABIA"
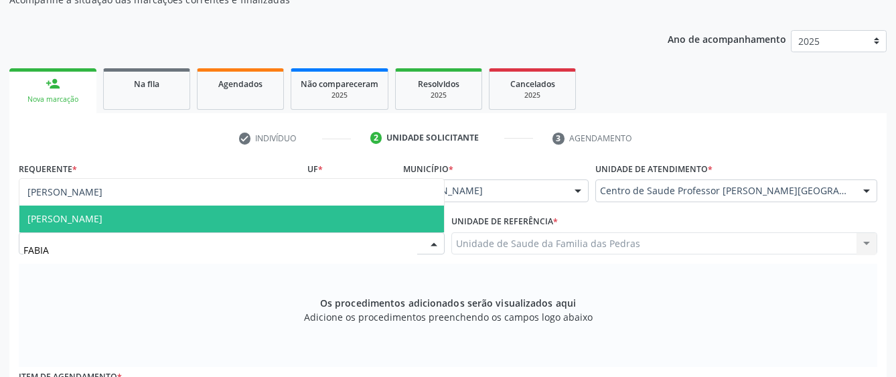
click at [342, 224] on span "[PERSON_NAME]" at bounding box center [231, 219] width 425 height 27
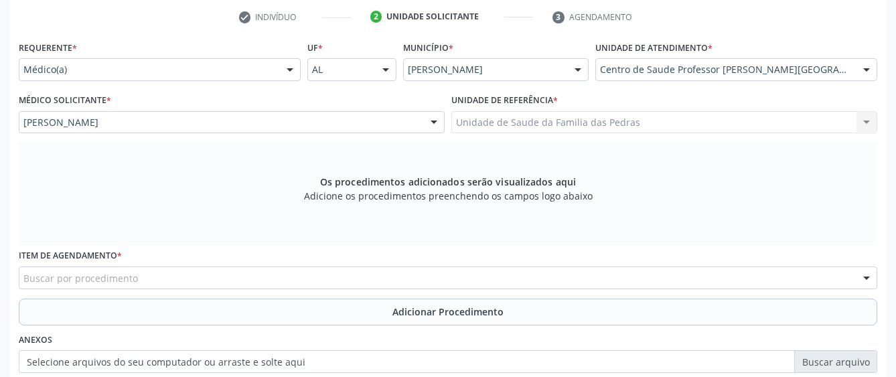
scroll to position [285, 0]
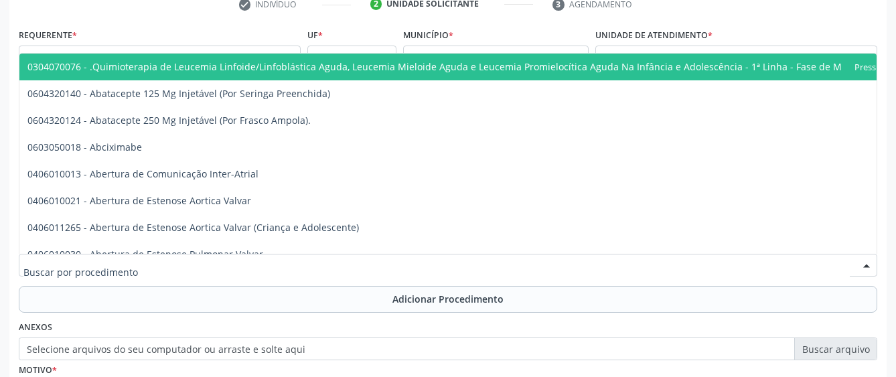
click at [460, 263] on div at bounding box center [448, 265] width 859 height 23
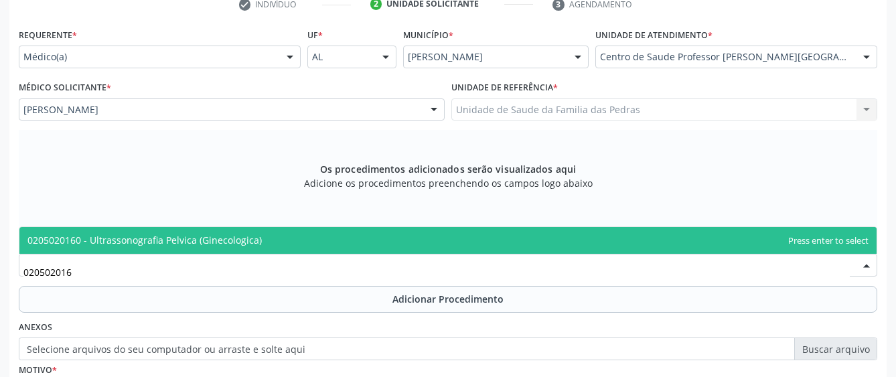
type input "0205020160"
click at [456, 240] on span "0205020160 - Ultrassonografia Pelvica (Ginecologica)" at bounding box center [448, 240] width 858 height 27
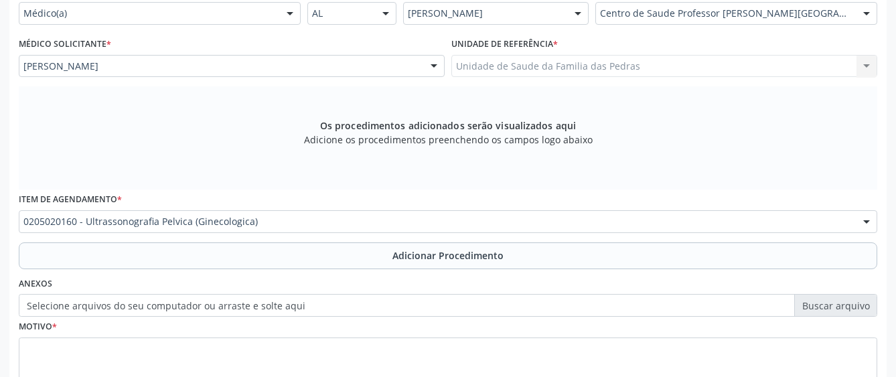
scroll to position [352, 0]
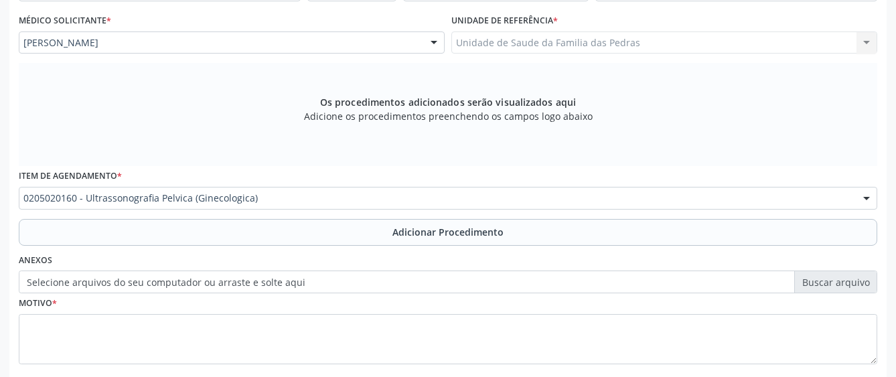
click at [456, 240] on button "Adicionar Procedimento" at bounding box center [448, 232] width 859 height 27
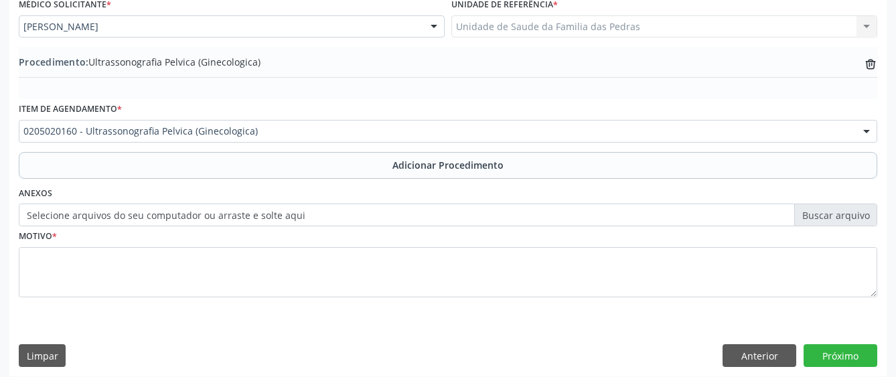
scroll to position [377, 0]
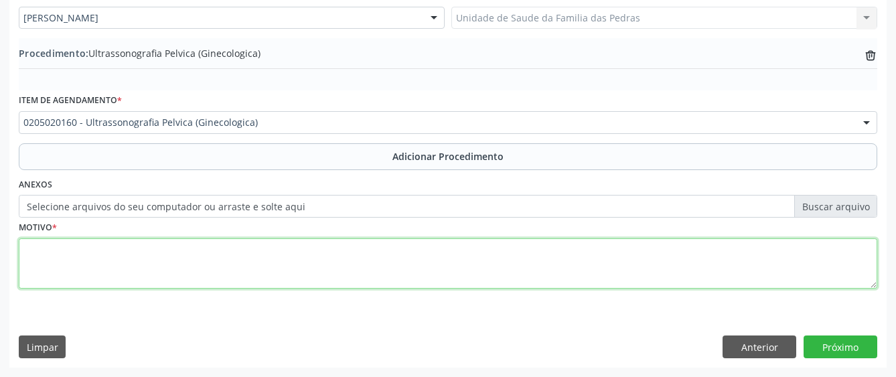
click at [436, 266] on textarea at bounding box center [448, 264] width 859 height 51
type textarea "DOR PELVICA"
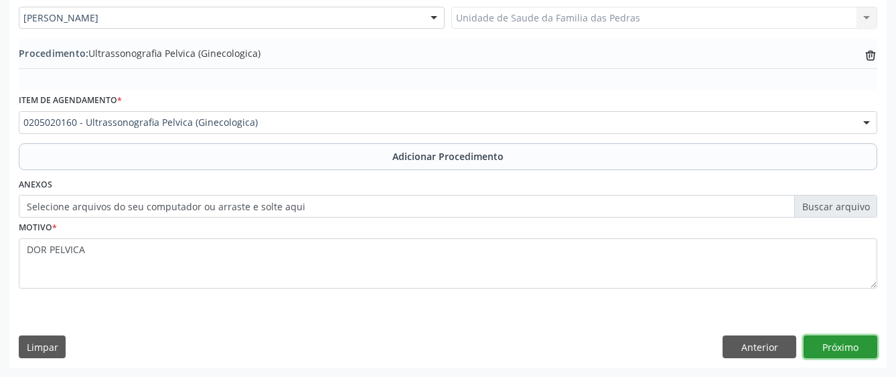
click at [835, 346] on button "Próximo" at bounding box center [841, 347] width 74 height 23
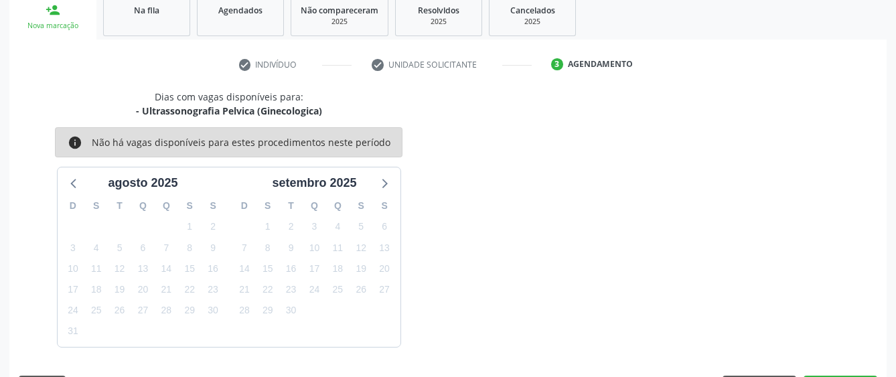
scroll to position [264, 0]
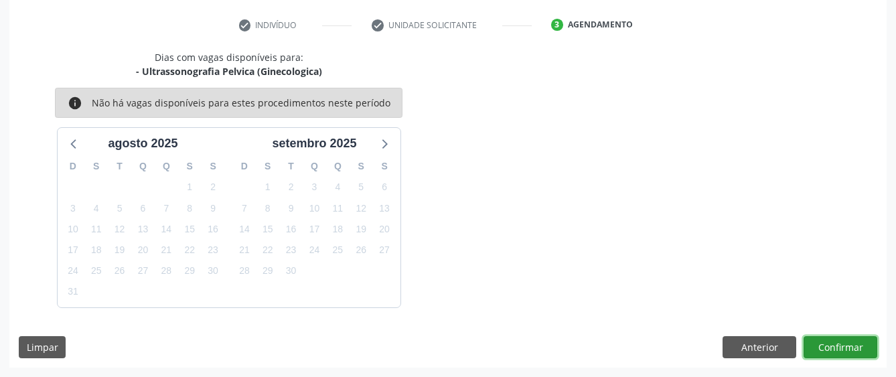
click at [851, 346] on button "Confirmar" at bounding box center [841, 347] width 74 height 23
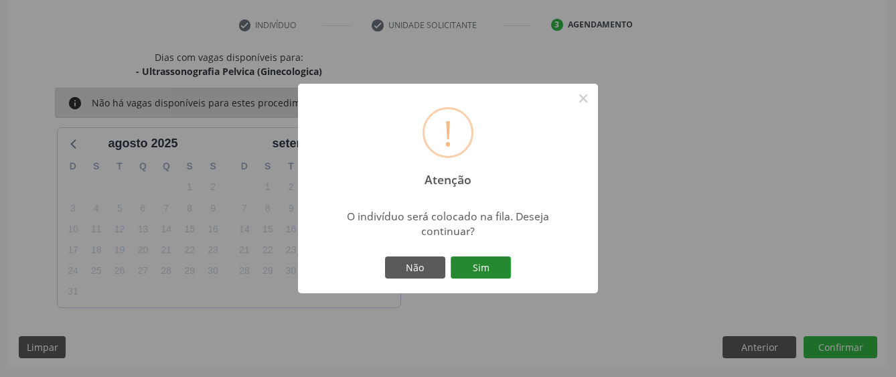
click at [478, 272] on button "Sim" at bounding box center [481, 268] width 60 height 23
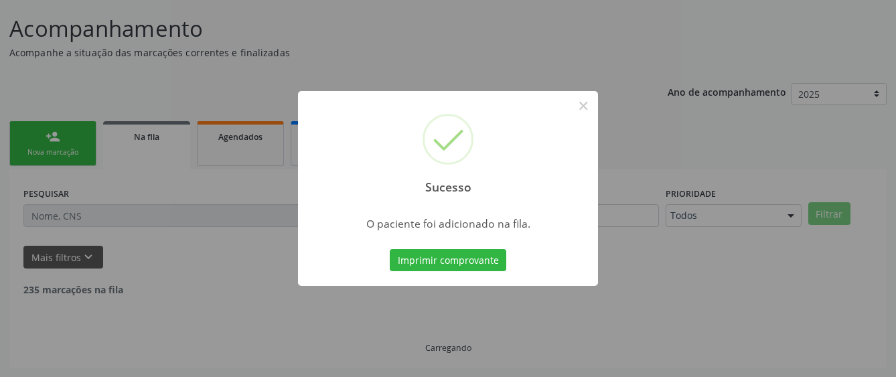
scroll to position [84, 0]
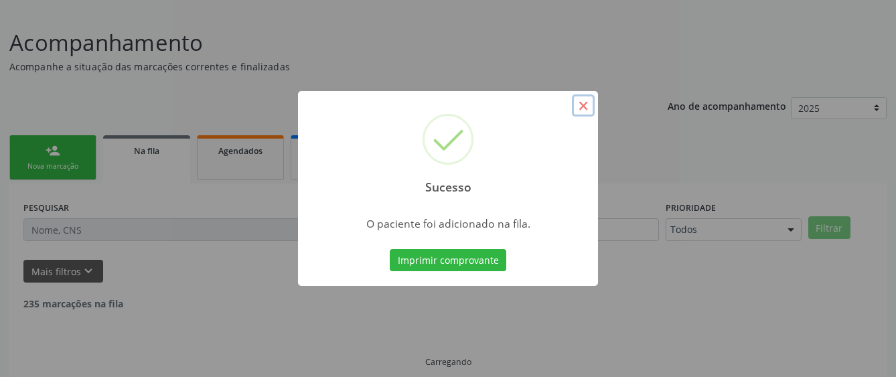
click at [584, 107] on button "×" at bounding box center [583, 105] width 23 height 23
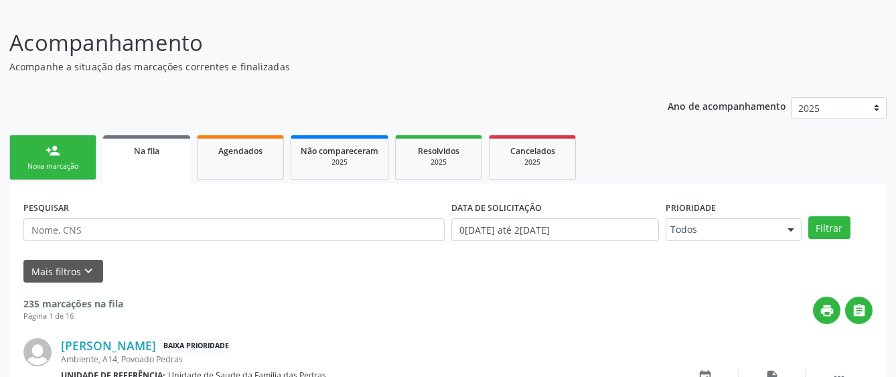
click at [46, 164] on div "Nova marcação" at bounding box center [52, 166] width 67 height 10
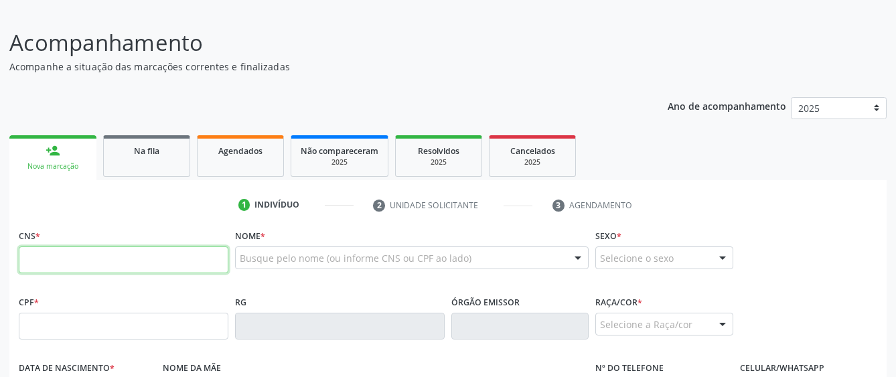
click at [49, 263] on input "text" at bounding box center [124, 260] width 210 height 27
paste input "703 2046 3851 1799"
type input "703 2046 3851 1799"
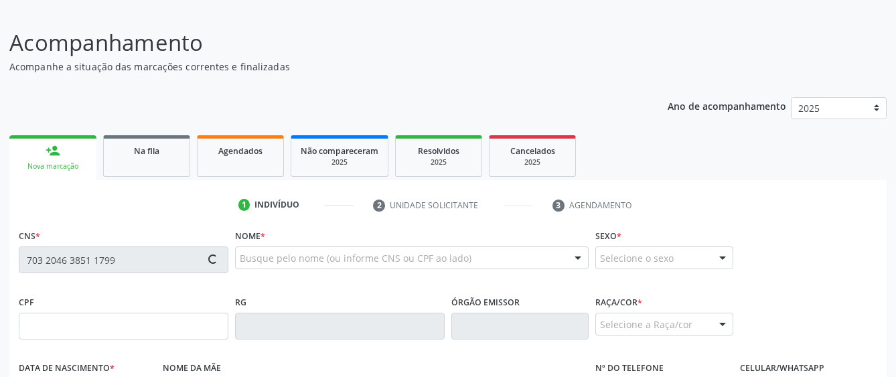
type input "123.741.784-80"
type input "[DATE]"
type input "[PERSON_NAME]"
type input "[PHONE_NUMBER]"
type input "S/N"
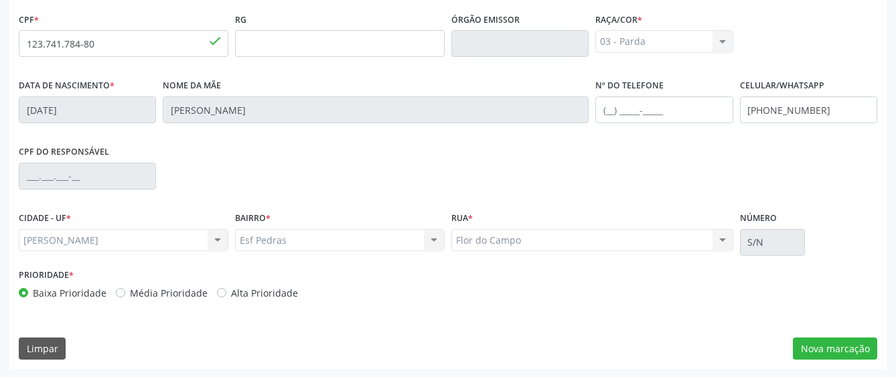
scroll to position [368, 0]
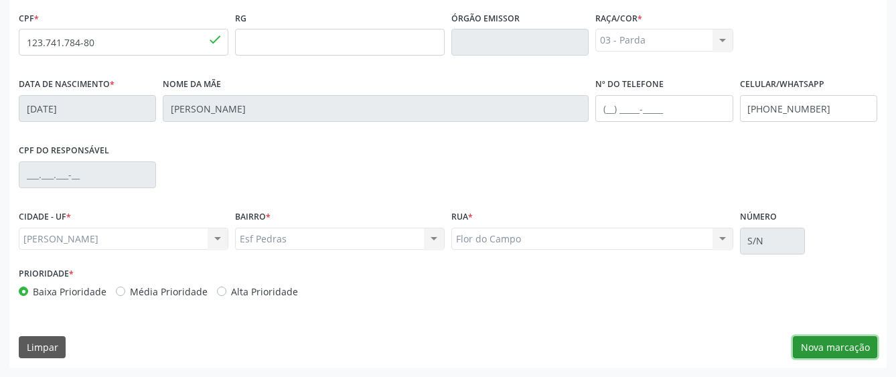
click at [830, 351] on button "Nova marcação" at bounding box center [835, 347] width 84 height 23
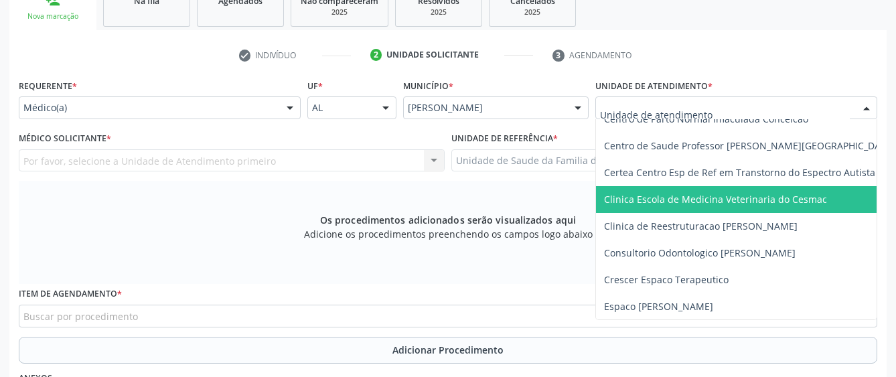
scroll to position [167, 0]
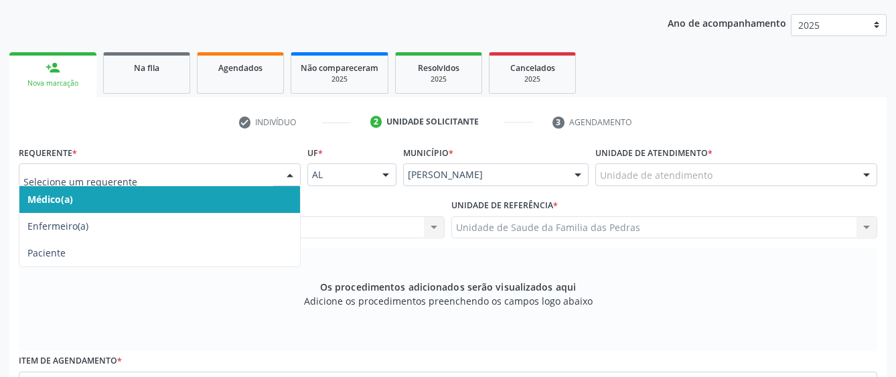
click at [283, 177] on div at bounding box center [290, 175] width 20 height 23
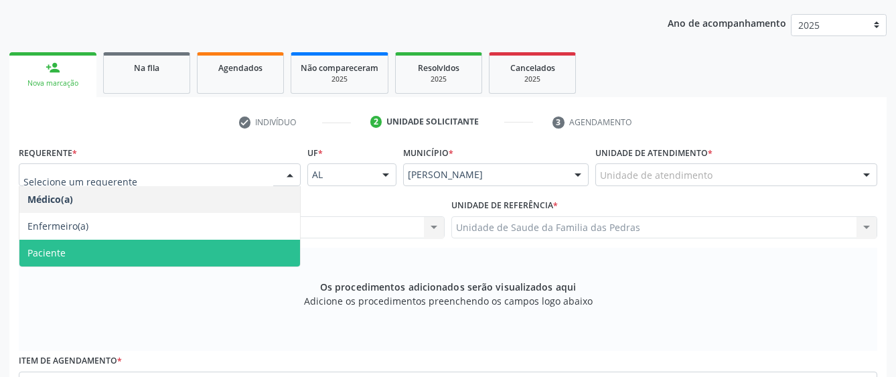
click at [222, 253] on span "Paciente" at bounding box center [159, 253] width 281 height 27
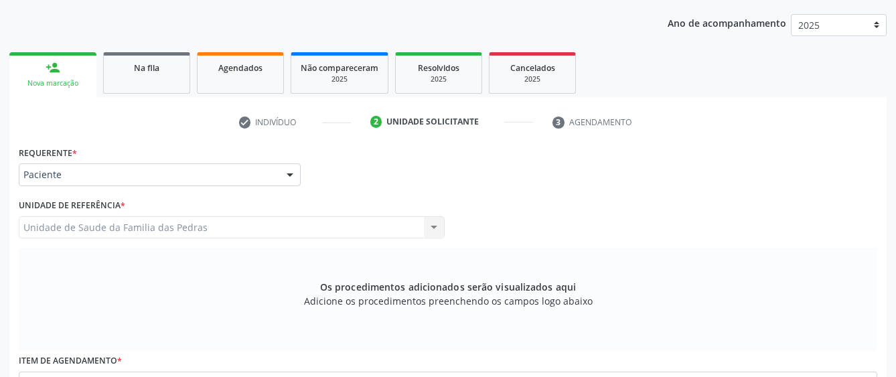
click at [230, 224] on div "Unidade de Saude da Familia das Pedras Unidade de Saude da Familia das Pedras N…" at bounding box center [232, 227] width 426 height 23
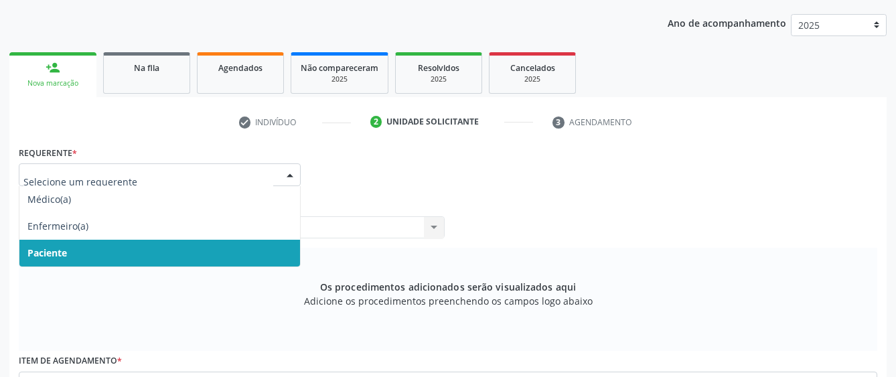
click at [273, 177] on div at bounding box center [160, 174] width 282 height 23
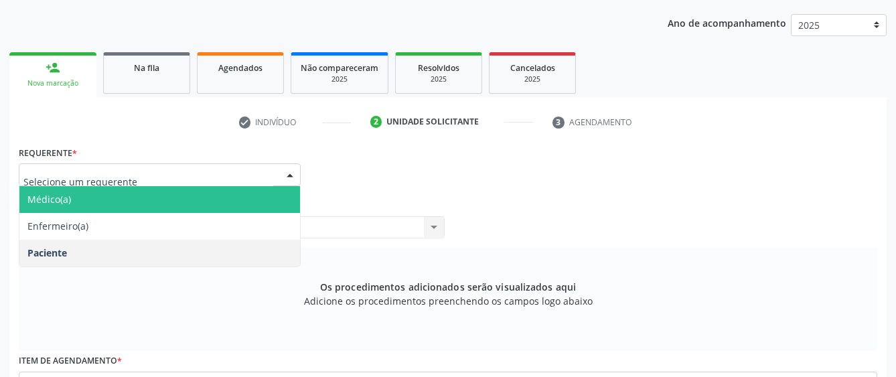
click at [244, 212] on span "Médico(a)" at bounding box center [159, 199] width 281 height 27
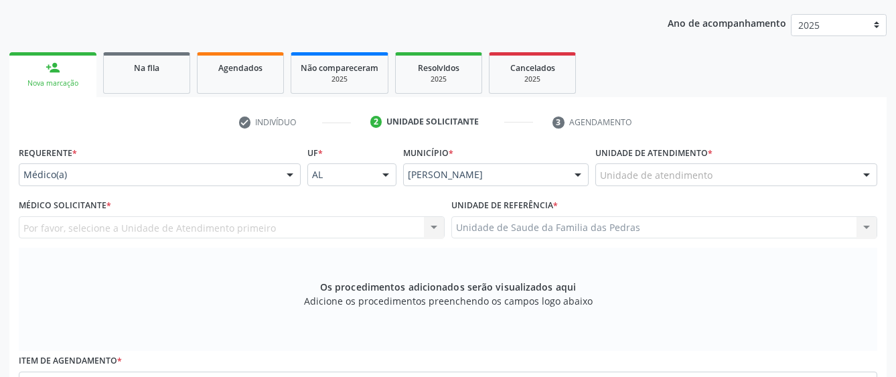
click at [245, 226] on div "Por favor, selecione a Unidade de Atendimento primeiro Nenhum resultado encontr…" at bounding box center [232, 227] width 426 height 23
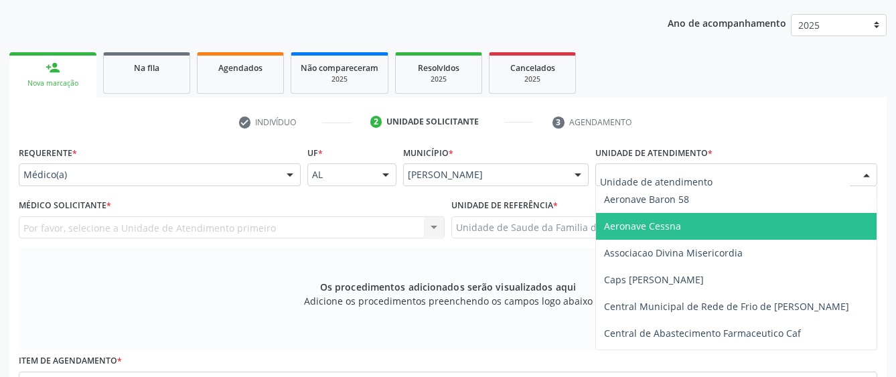
click at [691, 226] on span "Aeronave Cessna" at bounding box center [763, 226] width 334 height 27
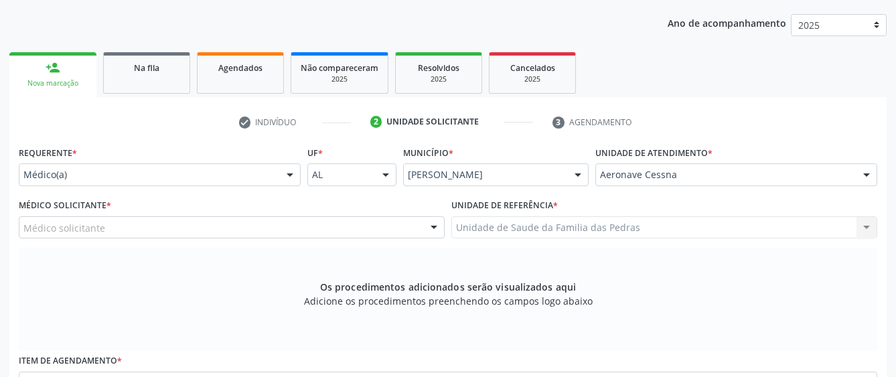
click at [433, 224] on div at bounding box center [434, 228] width 20 height 23
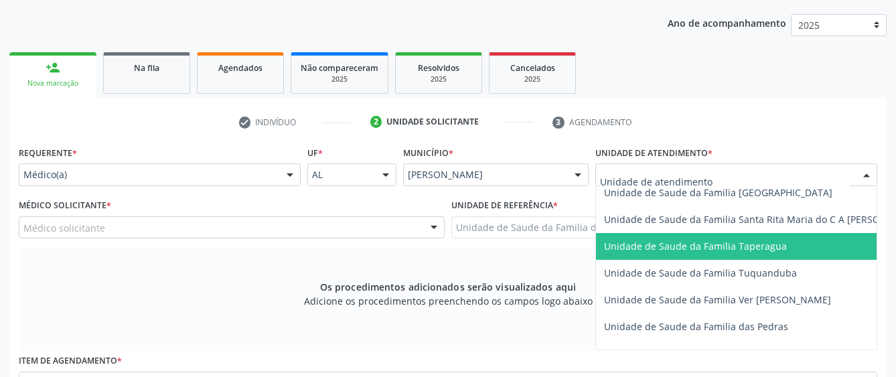
scroll to position [938, 0]
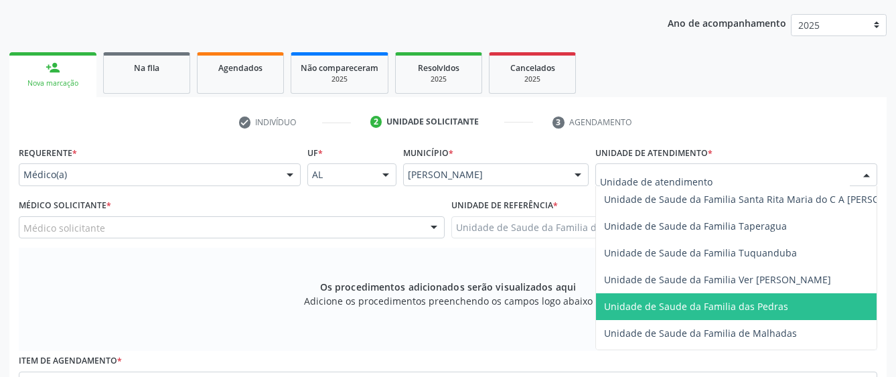
click at [629, 296] on span "Unidade de Saude da Familia das Pedras" at bounding box center [763, 306] width 334 height 27
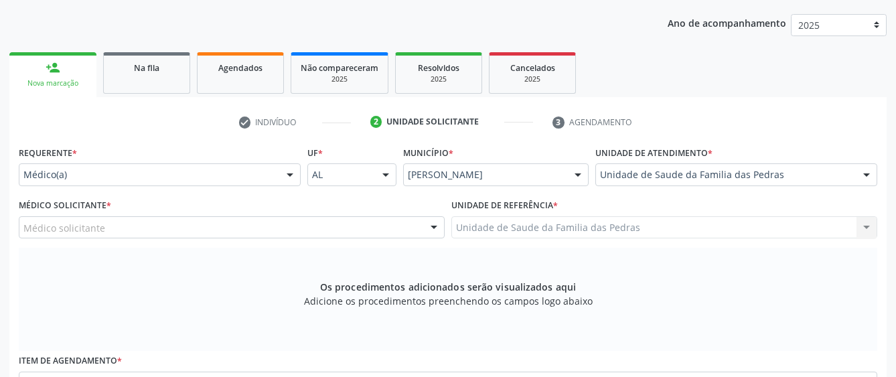
click at [310, 224] on div "Médico solicitante [PERSON_NAME] [PERSON_NAME] das [PERSON_NAME] de [PERSON_NAM…" at bounding box center [232, 227] width 426 height 23
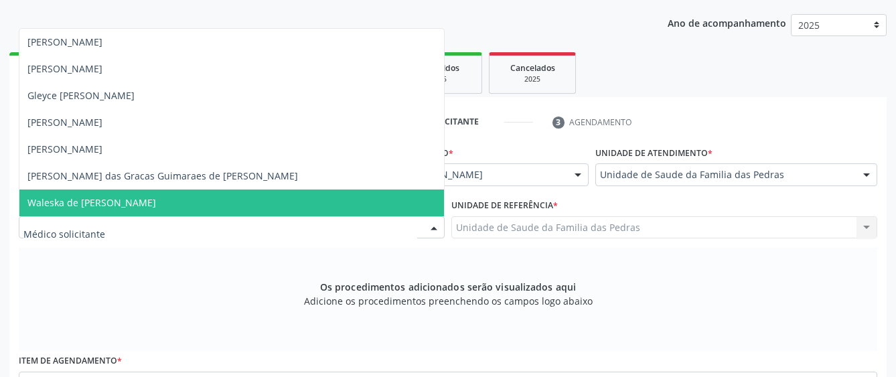
click at [302, 226] on div at bounding box center [232, 227] width 426 height 23
click at [188, 308] on div "Os procedimentos adicionados serão visualizados aqui Adicione os procedimentos …" at bounding box center [448, 299] width 859 height 103
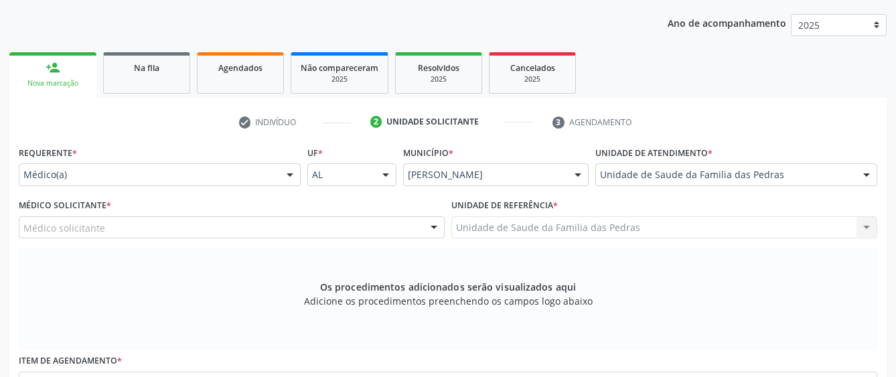
click at [280, 172] on div at bounding box center [290, 175] width 20 height 23
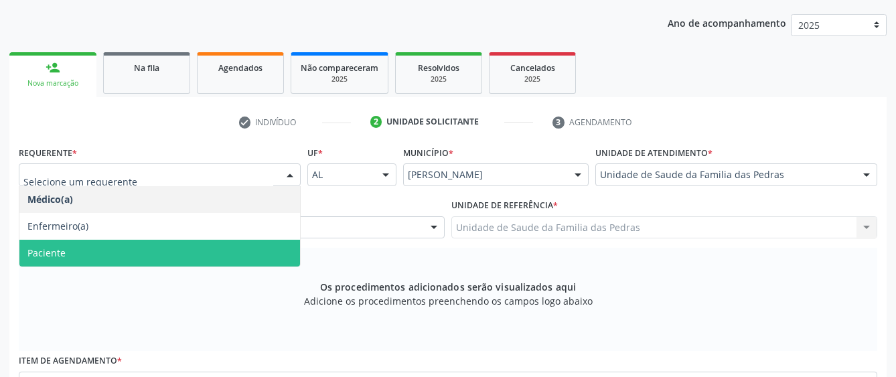
click at [239, 248] on span "Paciente" at bounding box center [159, 253] width 281 height 27
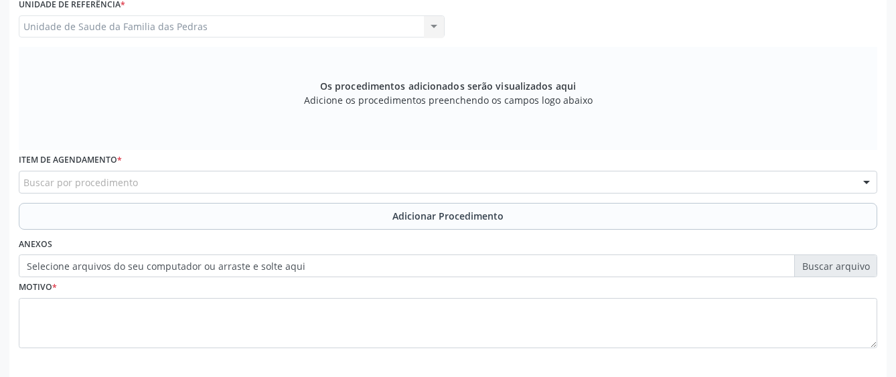
scroll to position [427, 0]
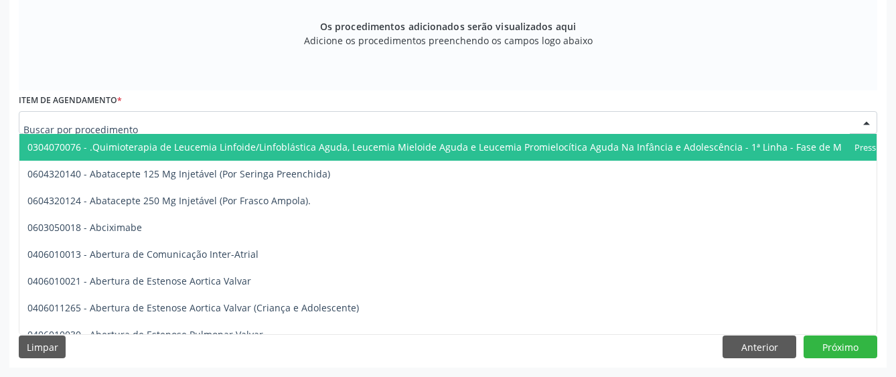
click at [228, 123] on div at bounding box center [448, 122] width 859 height 23
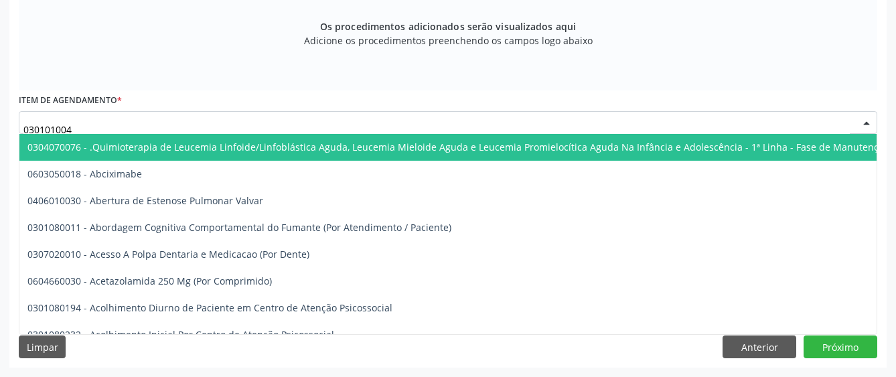
type input "0301010048"
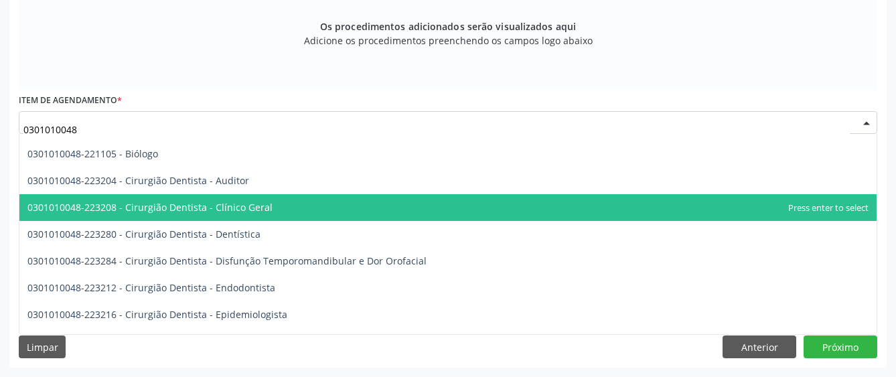
scroll to position [67, 0]
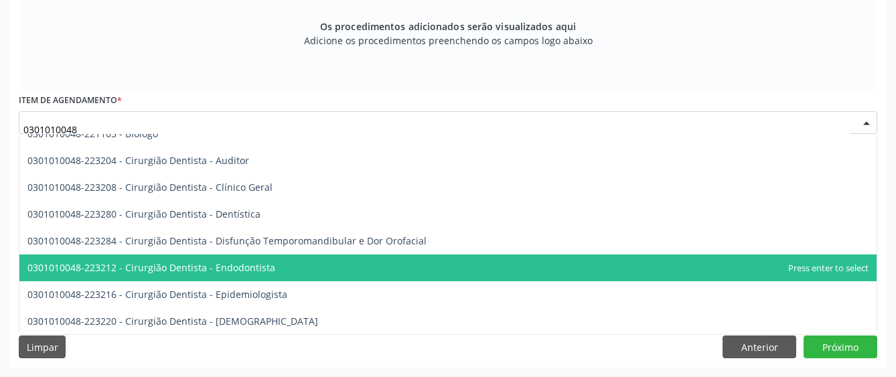
click at [427, 261] on span "0301010048-223212 - Cirurgião Dentista - Endodontista" at bounding box center [448, 268] width 858 height 27
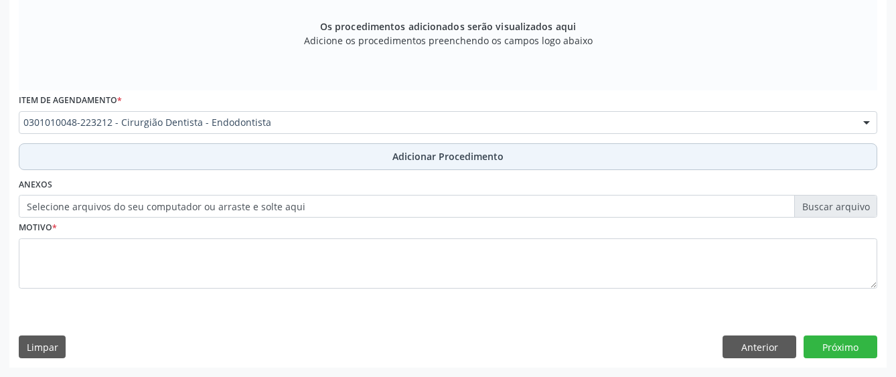
click at [457, 163] on span "Adicionar Procedimento" at bounding box center [448, 156] width 111 height 14
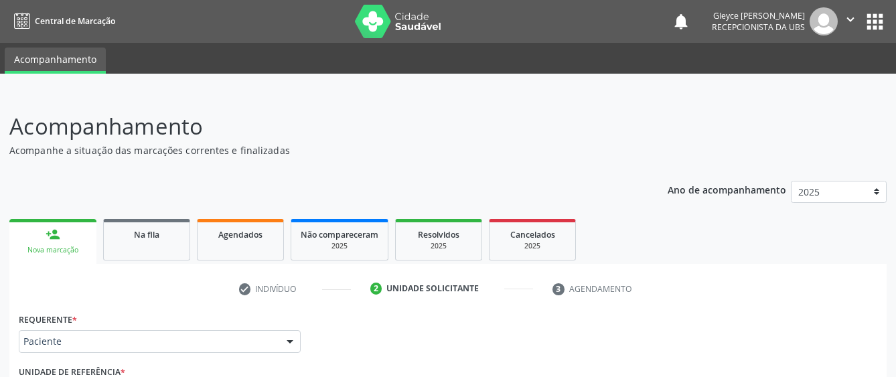
scroll to position [377, 0]
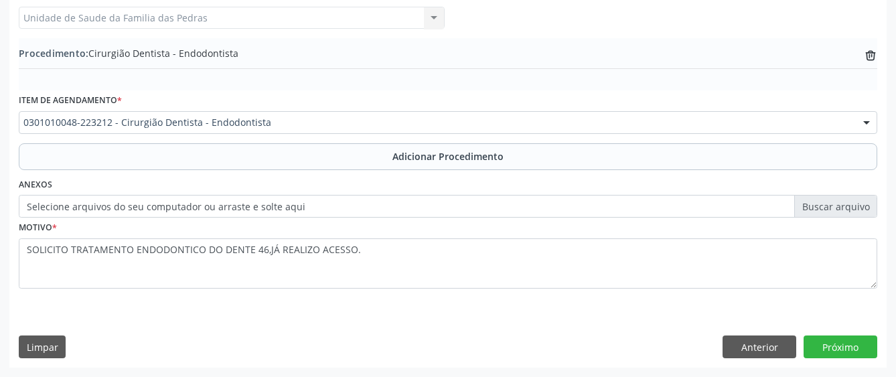
click at [426, 257] on textarea "SOLICITO TRATAMENTO ENDODONTICO DO DENTE 46,JÁ REALIZO ACESSO." at bounding box center [448, 264] width 859 height 51
type textarea "SOLICITO TRATAMENTO ENDODONTICO DO DENTE 46,JÁ REALIZO ACESSO. PACIENTE COM RAD…"
click at [830, 350] on button "Próximo" at bounding box center [841, 347] width 74 height 23
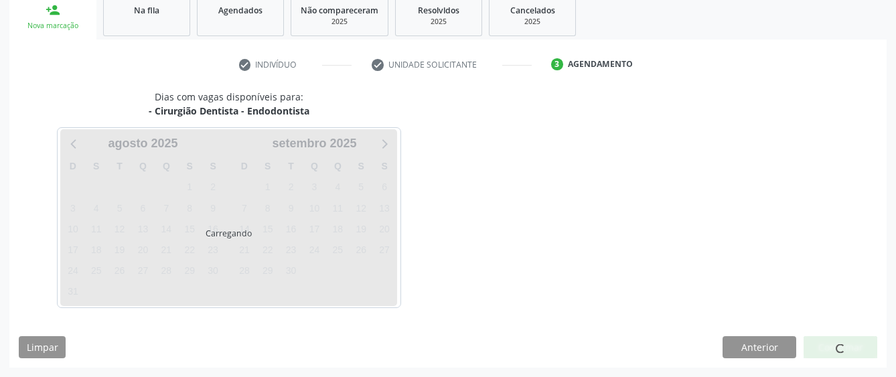
scroll to position [264, 0]
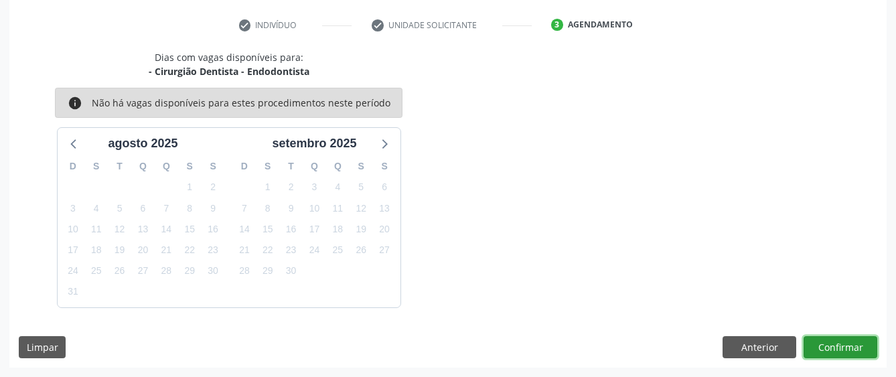
click at [825, 346] on button "Confirmar" at bounding box center [841, 347] width 74 height 23
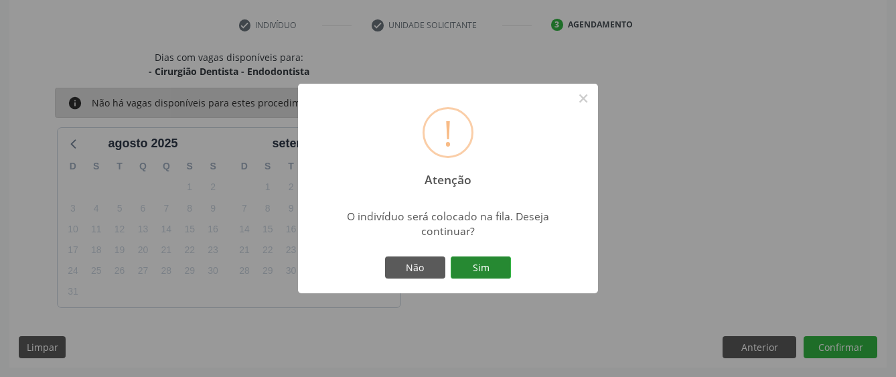
click at [500, 267] on button "Sim" at bounding box center [481, 268] width 60 height 23
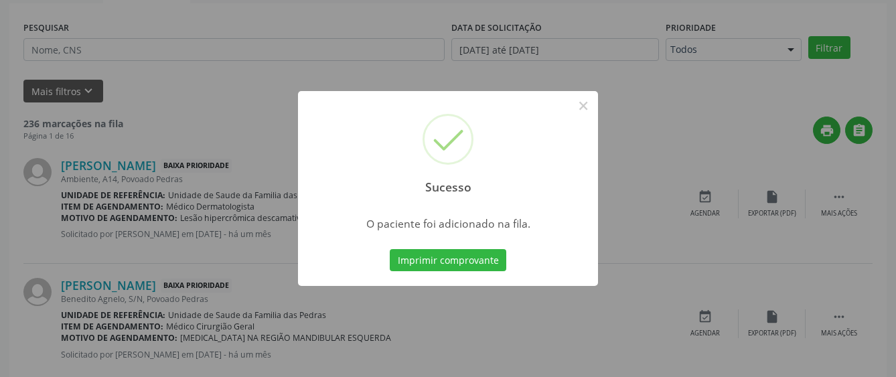
scroll to position [84, 0]
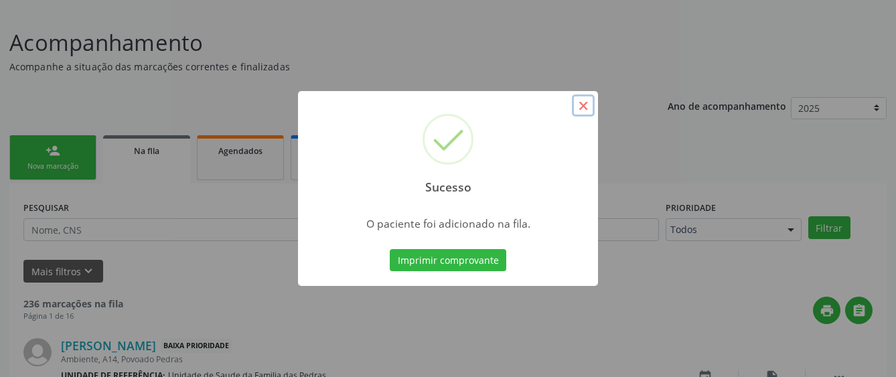
click at [585, 109] on button "×" at bounding box center [583, 105] width 23 height 23
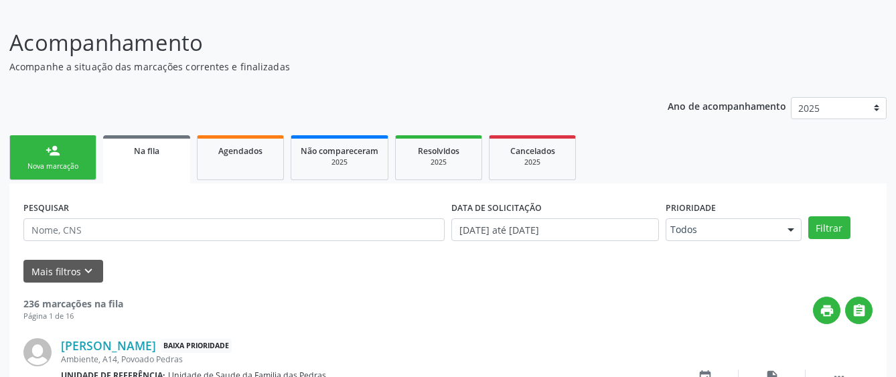
click at [171, 159] on link "Na fila" at bounding box center [146, 159] width 87 height 48
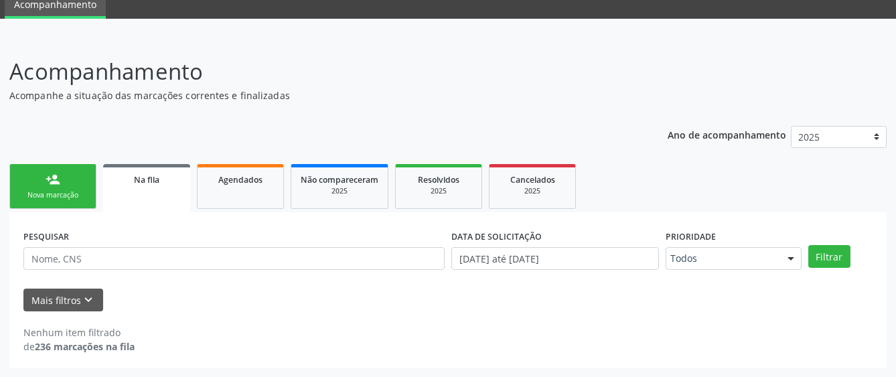
scroll to position [55, 0]
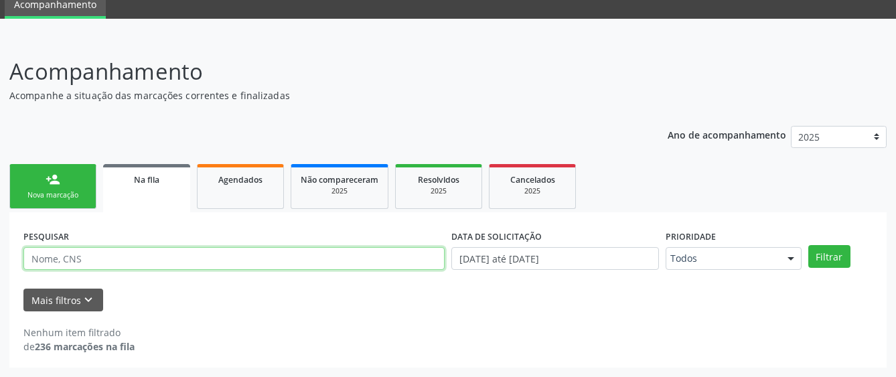
click at [132, 259] on input "text" at bounding box center [233, 258] width 421 height 23
type input "706401151845884"
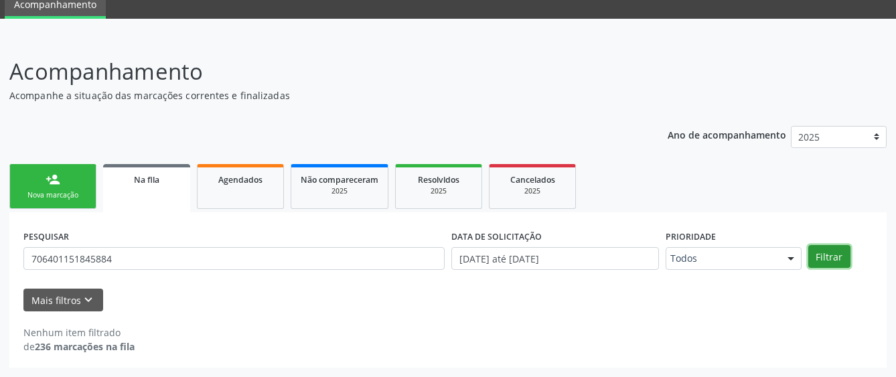
click at [842, 259] on button "Filtrar" at bounding box center [830, 256] width 42 height 23
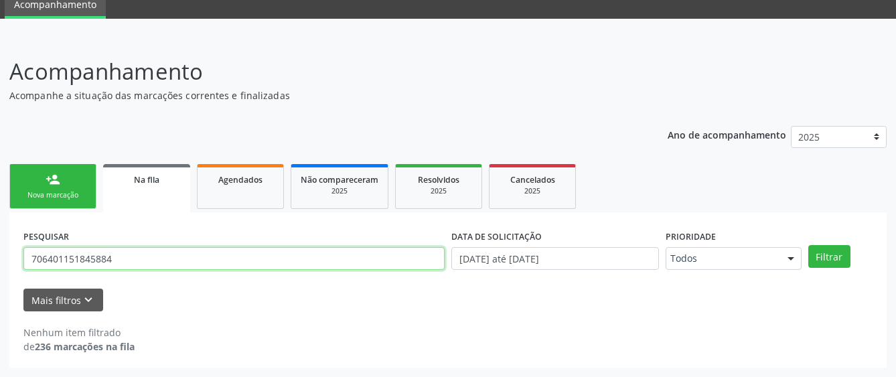
drag, startPoint x: 136, startPoint y: 266, endPoint x: 15, endPoint y: 276, distance: 121.0
click at [15, 276] on div "PESQUISAR 706401151845884 DATA DE SOLICITAÇÃO 01/01/2025 até 21/08/2025 Priorid…" at bounding box center [448, 289] width 878 height 155
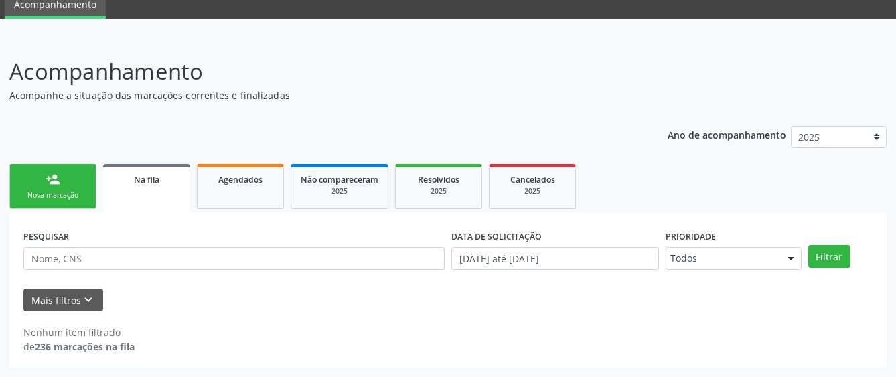
click at [62, 175] on link "person_add Nova marcação" at bounding box center [52, 186] width 87 height 45
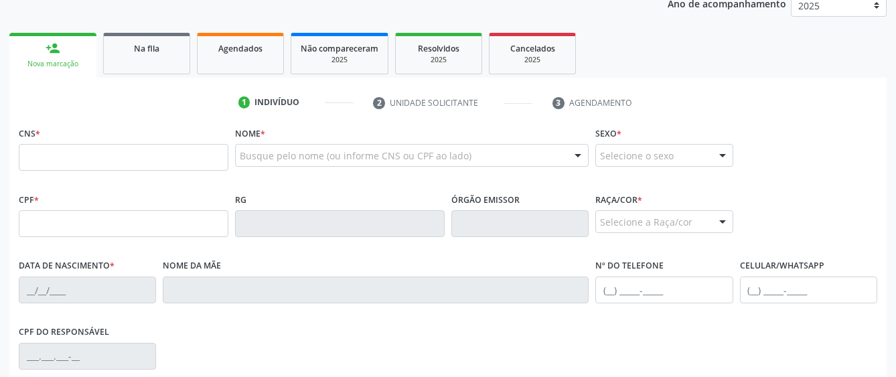
scroll to position [189, 0]
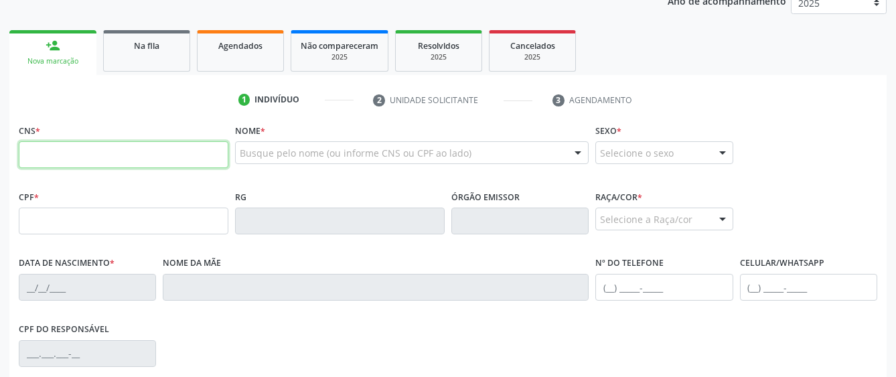
click at [67, 153] on input "text" at bounding box center [124, 154] width 210 height 27
type input "702 3061 4599 3519"
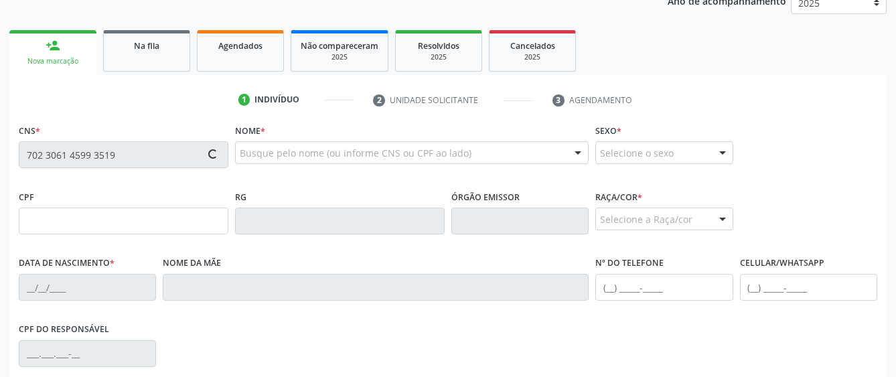
type input "127.160.544-95"
type input "22/07/1998"
type input "Marlene Oliveira do Nascimento"
type input "(82) 99397-3741"
type input "S/N"
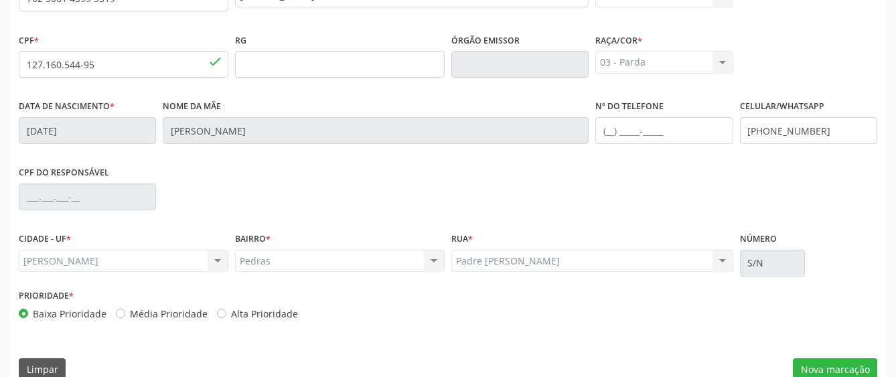
scroll to position [368, 0]
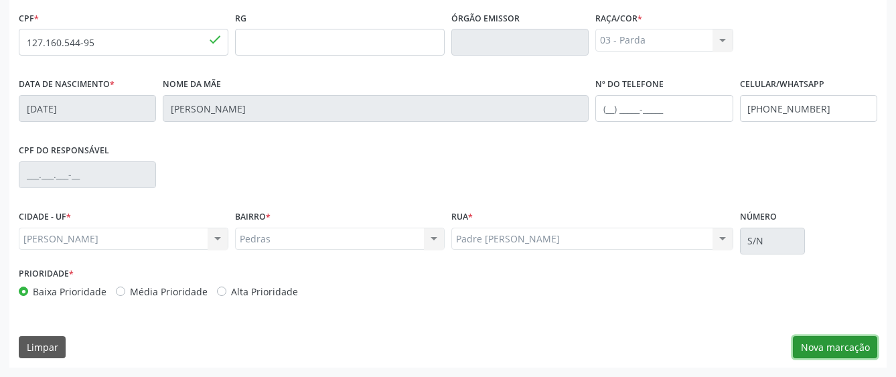
click at [831, 348] on button "Nova marcação" at bounding box center [835, 347] width 84 height 23
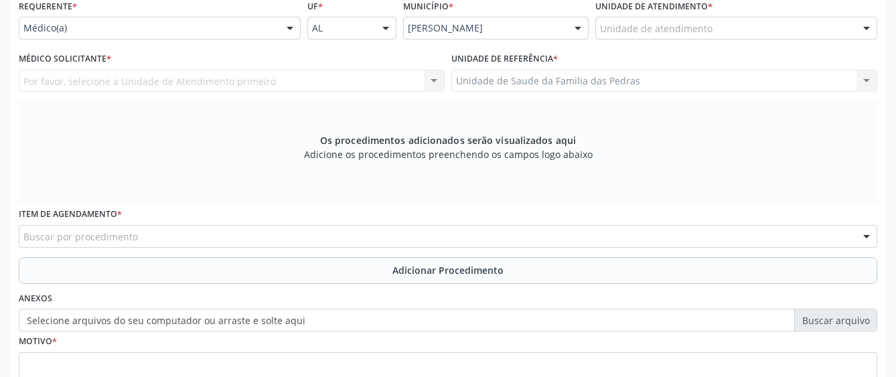
scroll to position [234, 0]
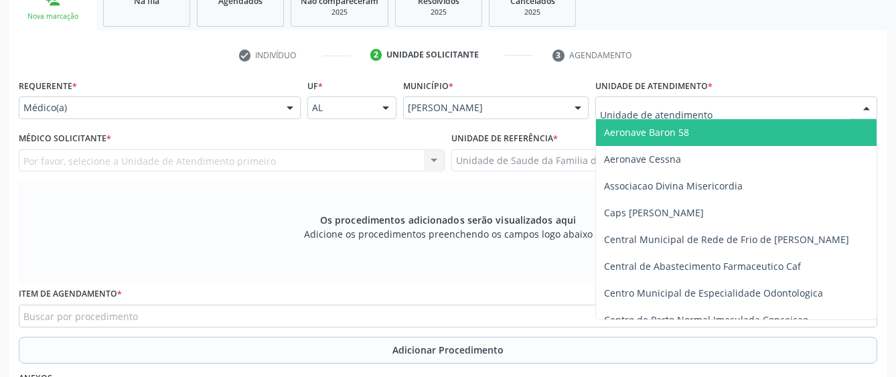
click at [596, 109] on div at bounding box center [737, 107] width 282 height 23
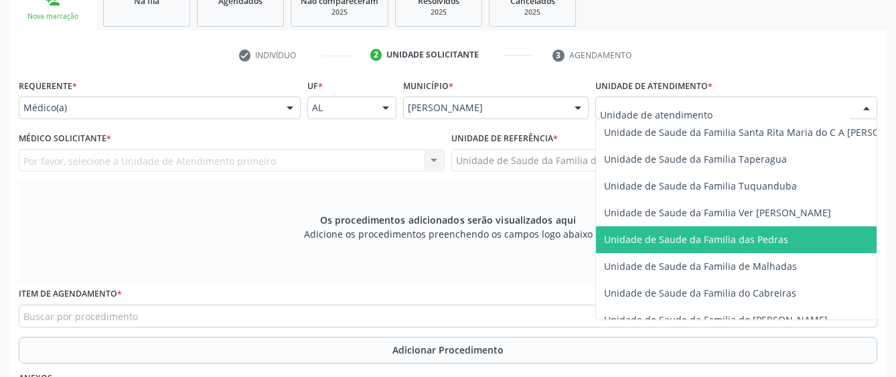
scroll to position [1005, 0]
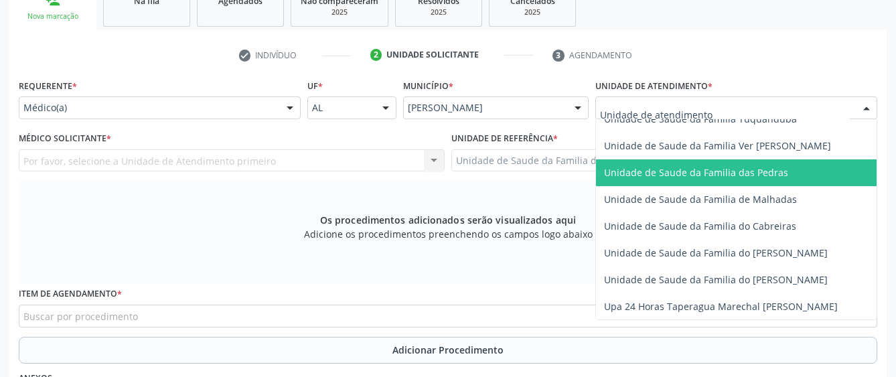
click at [614, 174] on span "Unidade de Saude da Familia das Pedras" at bounding box center [696, 172] width 184 height 13
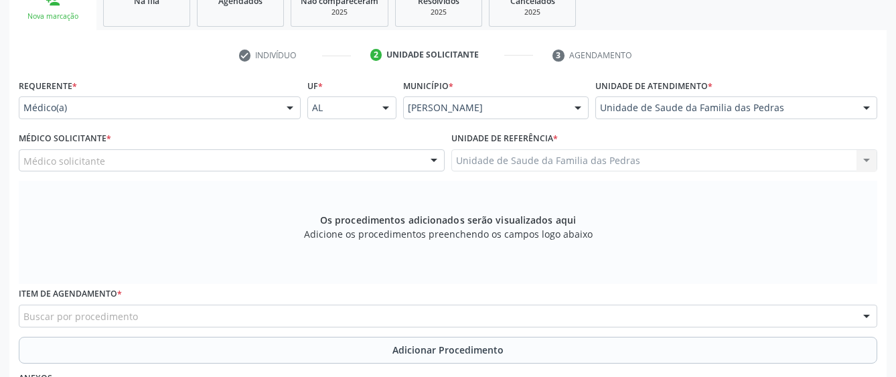
click at [387, 160] on div "Médico solicitante" at bounding box center [232, 160] width 426 height 23
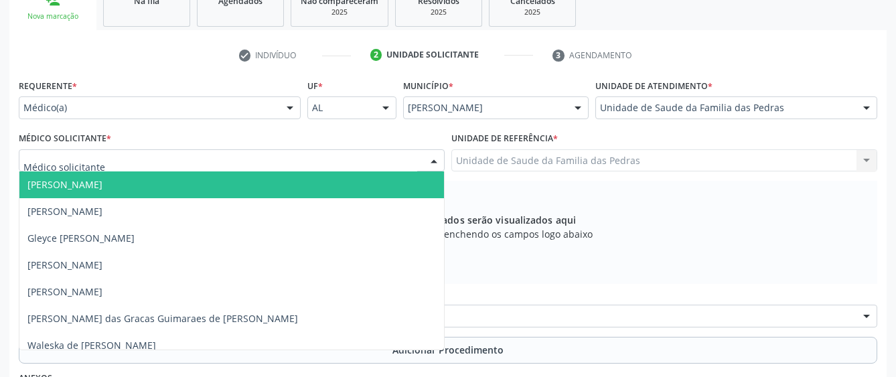
click at [215, 186] on span "[PERSON_NAME]" at bounding box center [231, 185] width 425 height 27
